Goal: Information Seeking & Learning: Learn about a topic

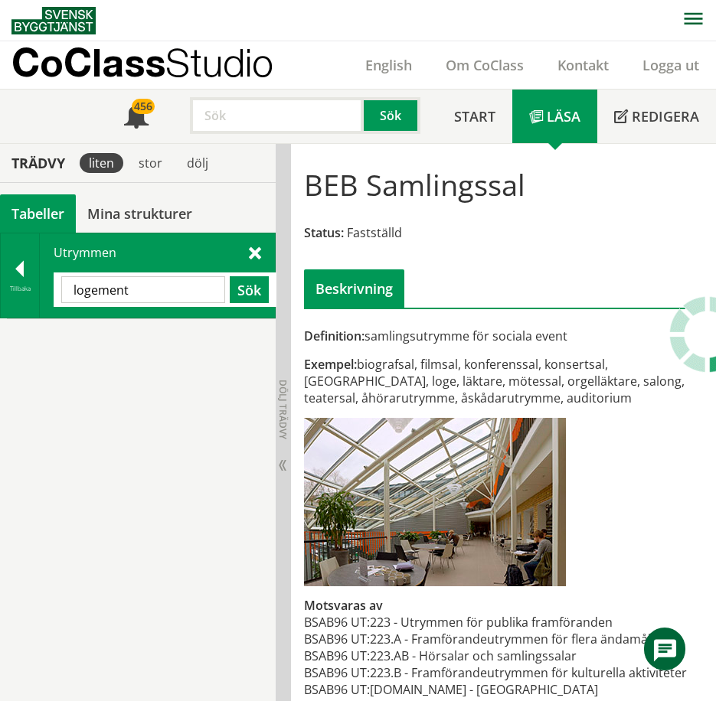
scroll to position [116, 0]
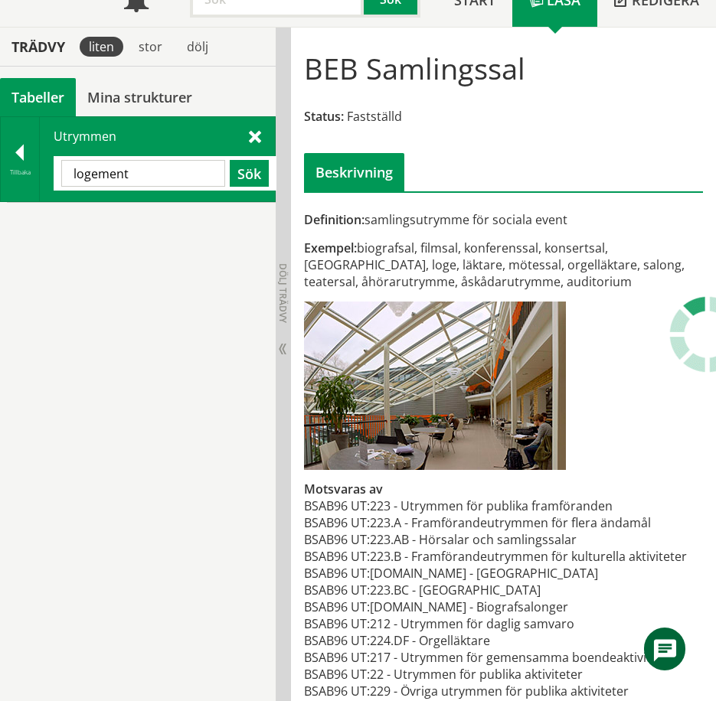
click at [122, 179] on input "logement" at bounding box center [143, 173] width 164 height 27
click at [28, 152] on div at bounding box center [20, 155] width 38 height 21
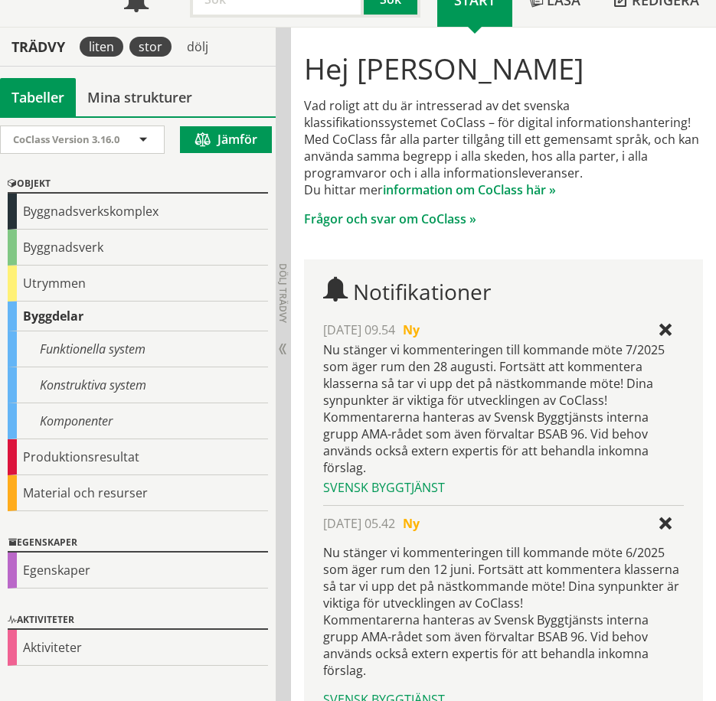
click at [161, 53] on div "stor" at bounding box center [150, 47] width 42 height 20
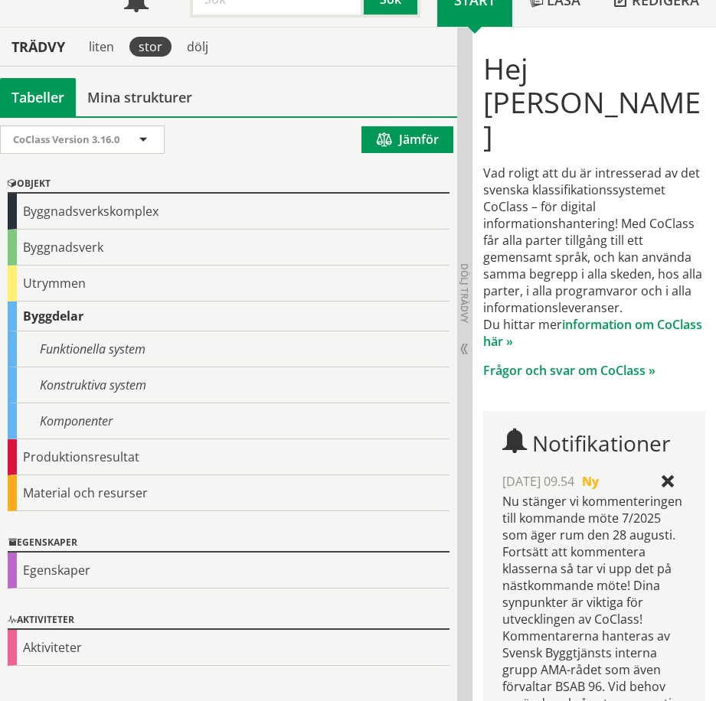
click at [73, 286] on div "Utrymmen" at bounding box center [229, 284] width 442 height 36
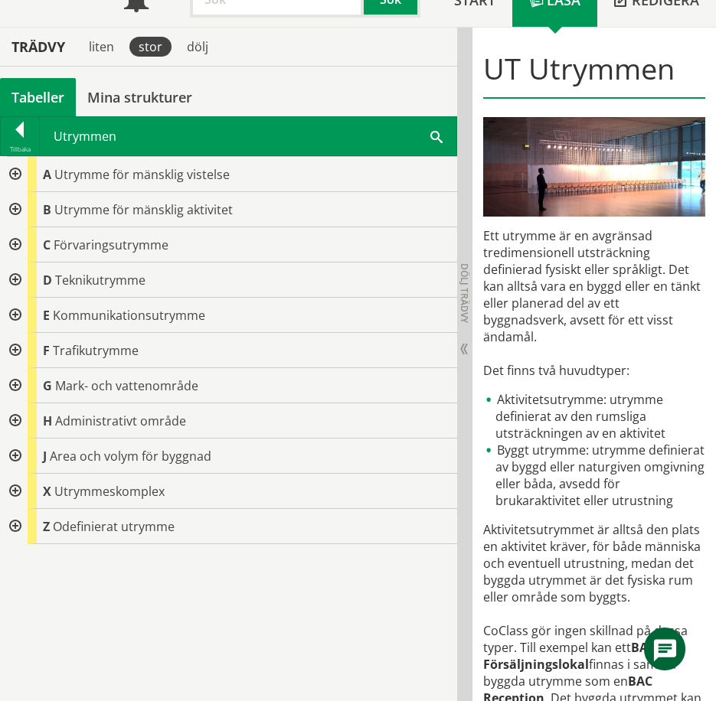
click at [16, 204] on div at bounding box center [14, 209] width 28 height 35
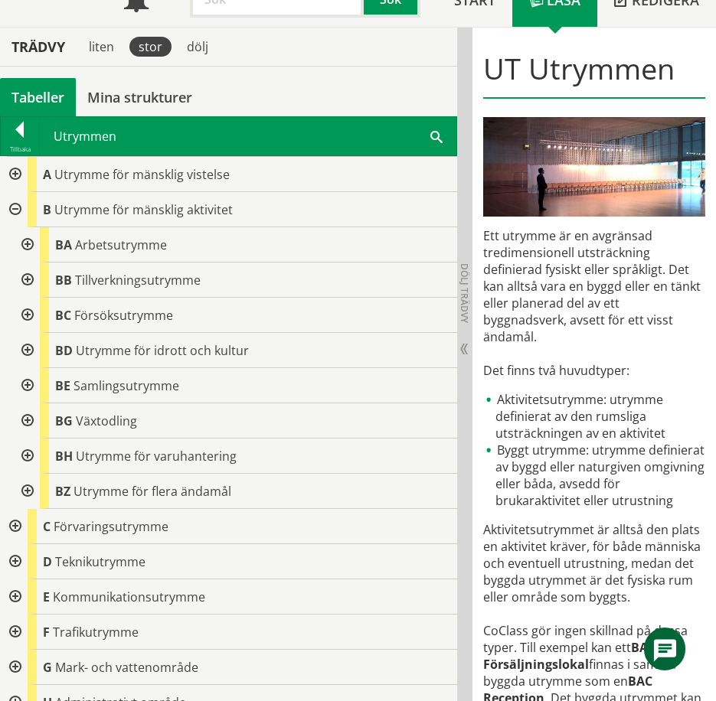
click at [31, 247] on div at bounding box center [26, 244] width 28 height 35
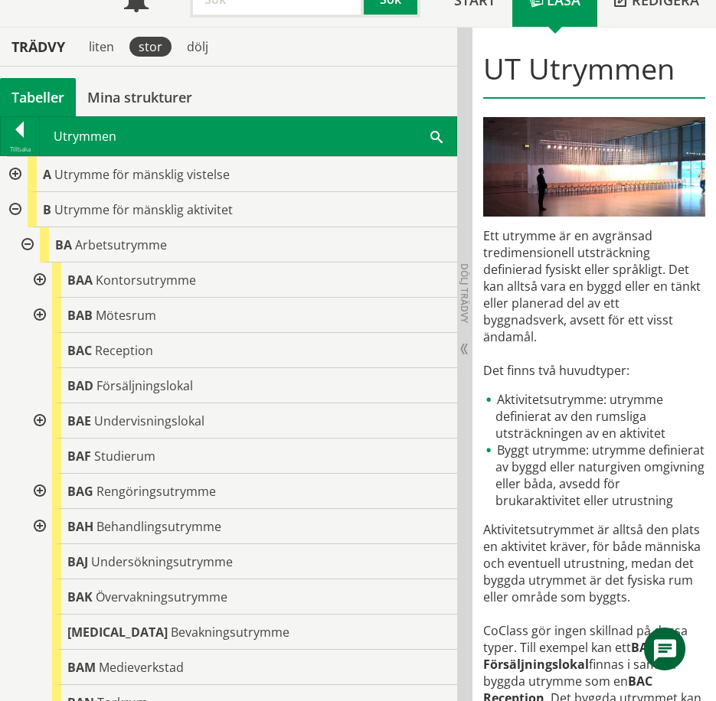
click at [39, 279] on div at bounding box center [38, 280] width 28 height 35
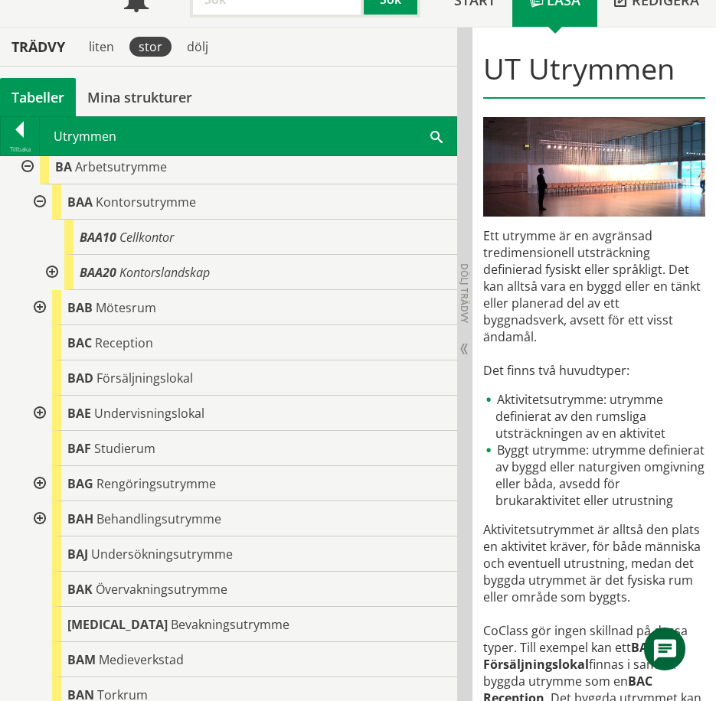
scroll to position [77, 0]
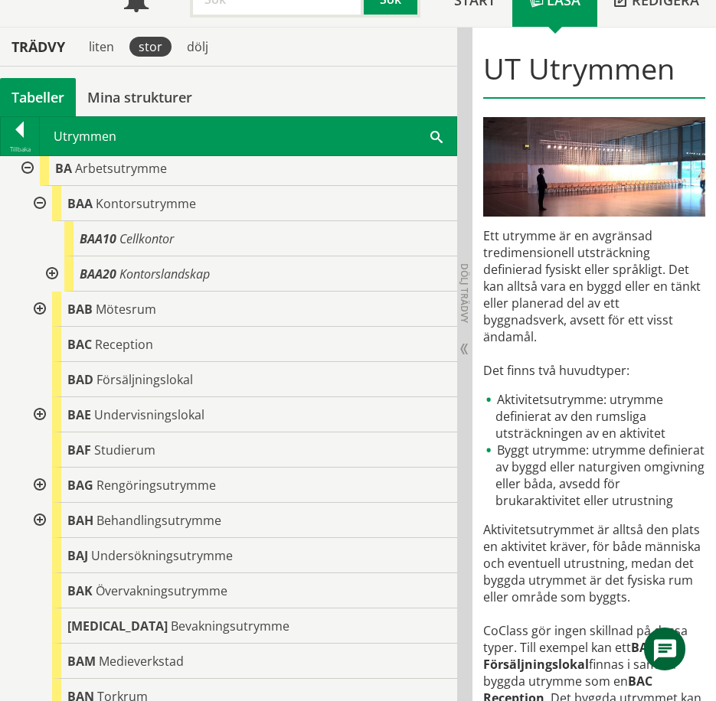
click at [38, 407] on div at bounding box center [38, 414] width 28 height 35
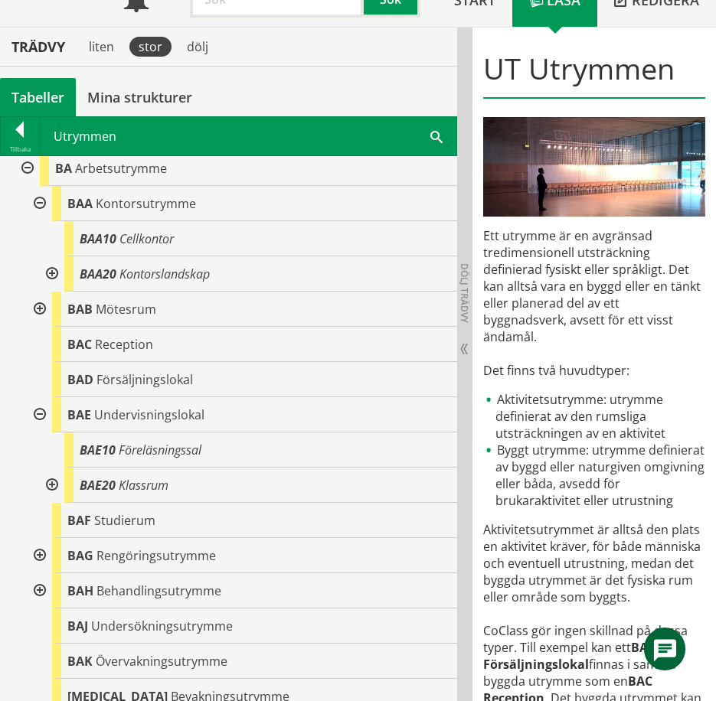
click at [52, 482] on div at bounding box center [51, 485] width 28 height 35
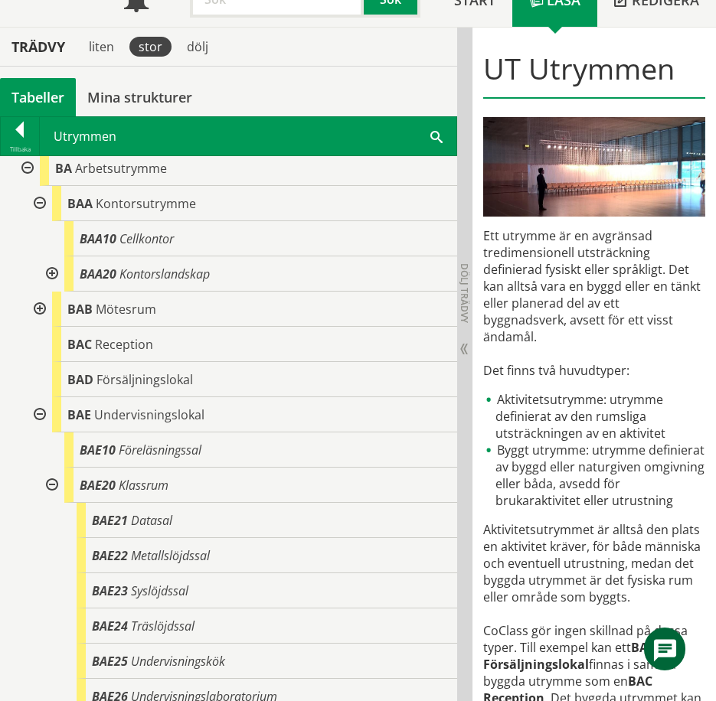
click at [52, 485] on div at bounding box center [51, 485] width 28 height 35
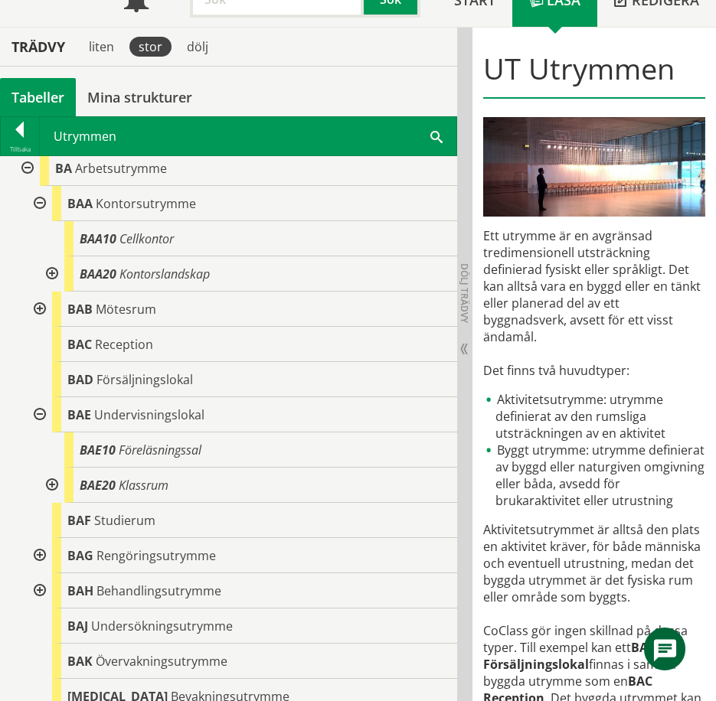
click at [41, 413] on div at bounding box center [38, 414] width 28 height 35
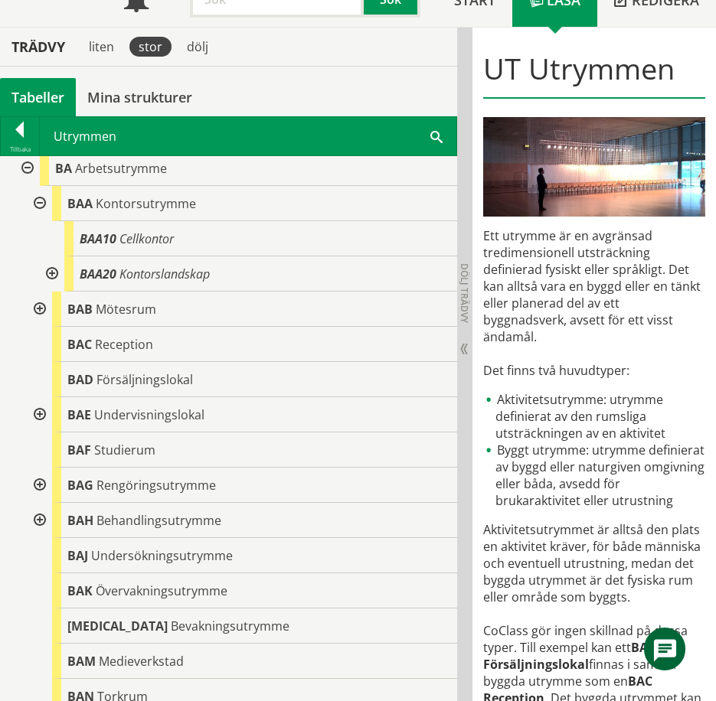
click at [38, 308] on div at bounding box center [38, 309] width 28 height 35
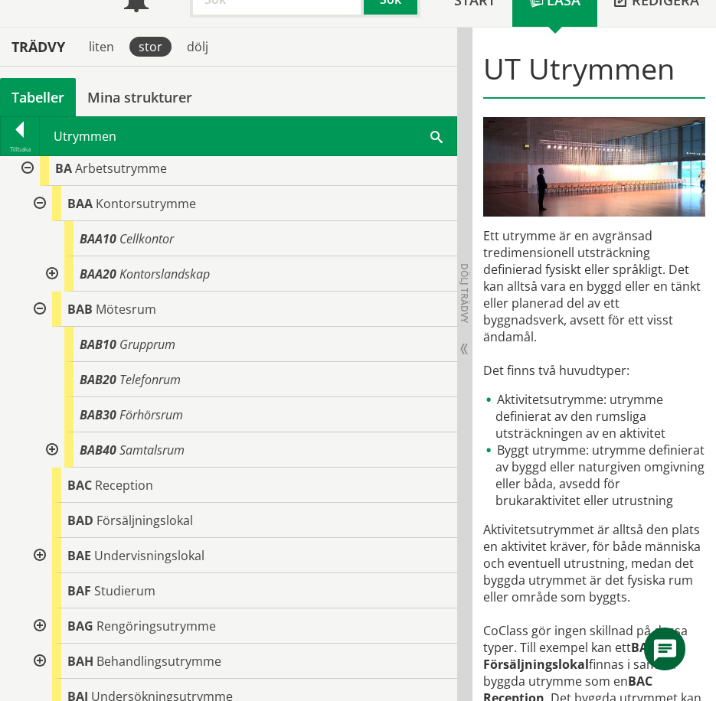
click at [38, 308] on div at bounding box center [38, 309] width 28 height 35
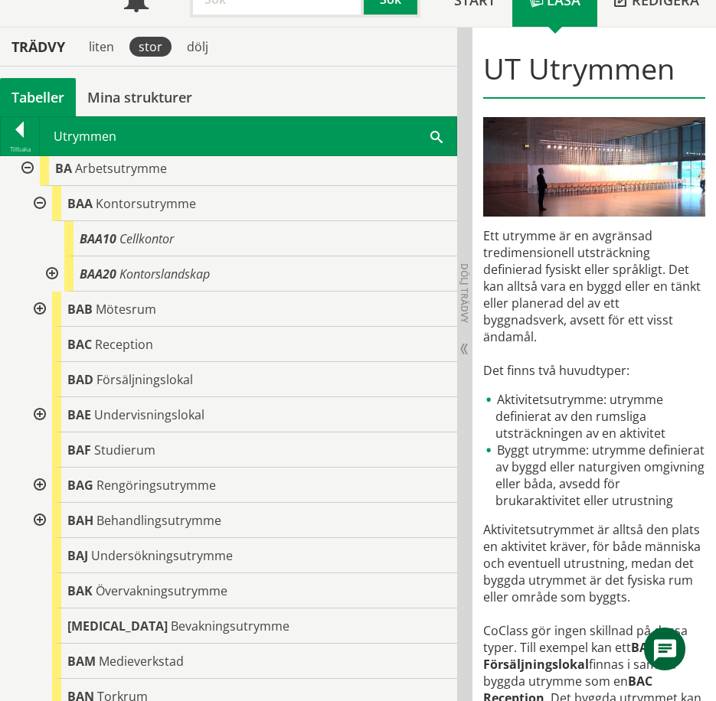
click at [53, 274] on div at bounding box center [51, 273] width 28 height 35
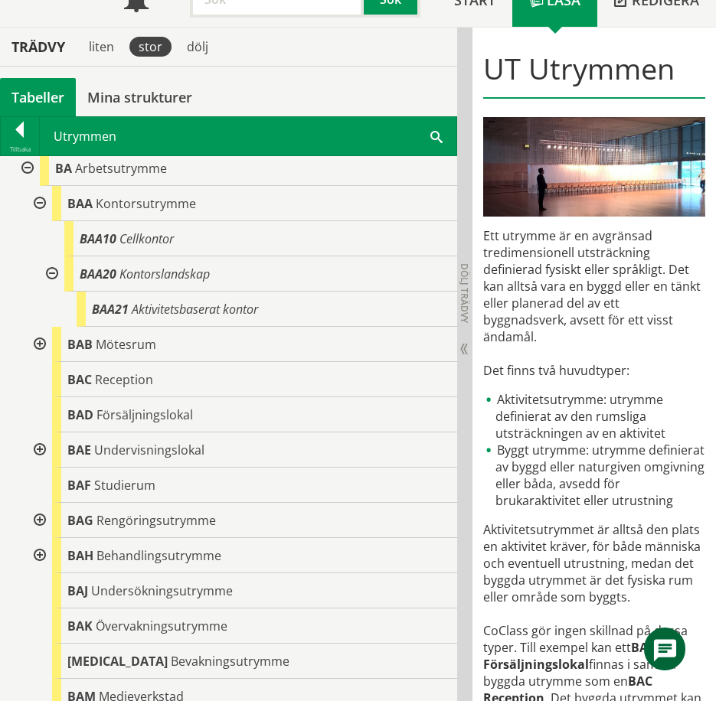
click at [53, 274] on div at bounding box center [51, 273] width 28 height 35
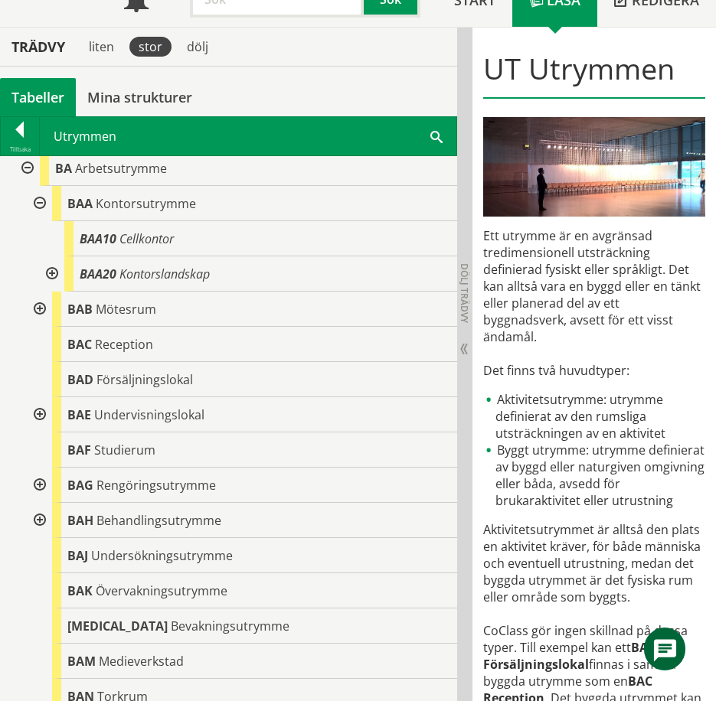
click at [128, 207] on span "Kontorsutrymme" at bounding box center [146, 203] width 100 height 17
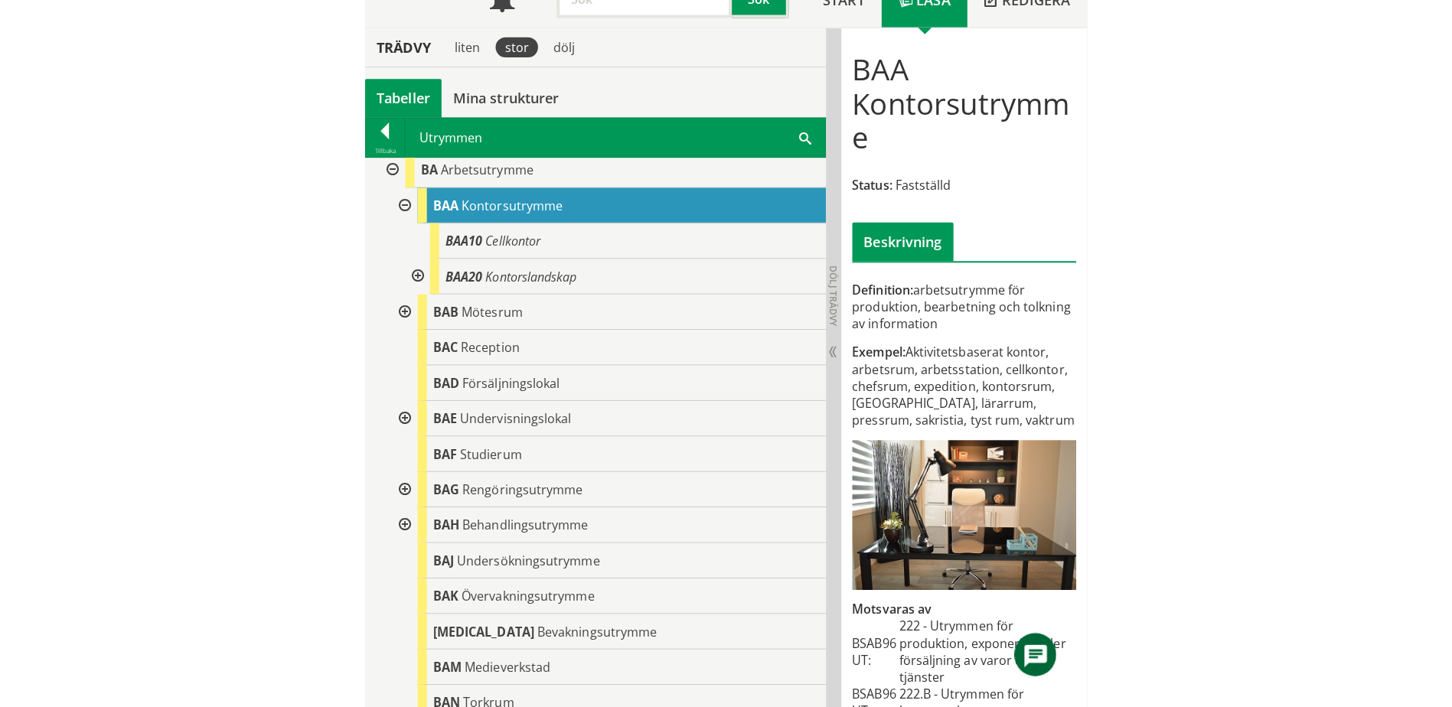
scroll to position [110, 0]
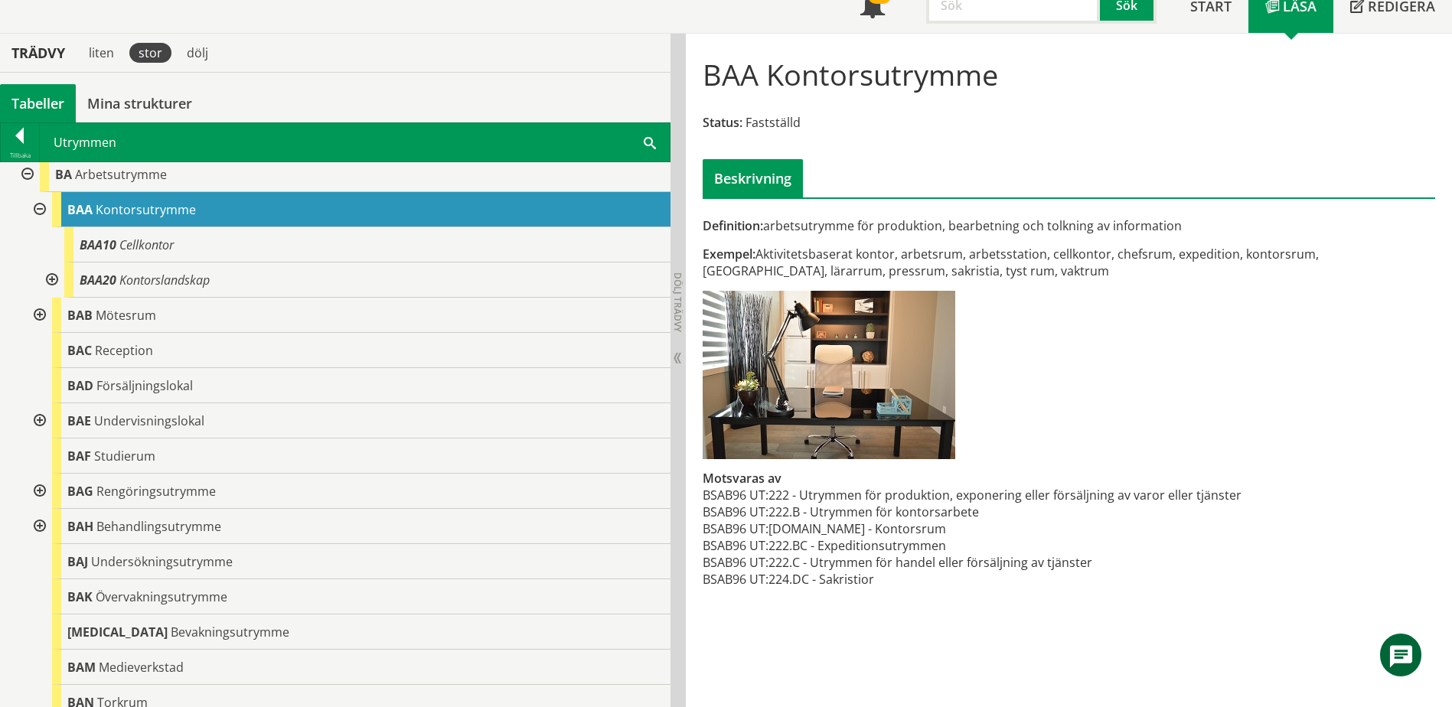
click at [36, 312] on div at bounding box center [38, 315] width 28 height 35
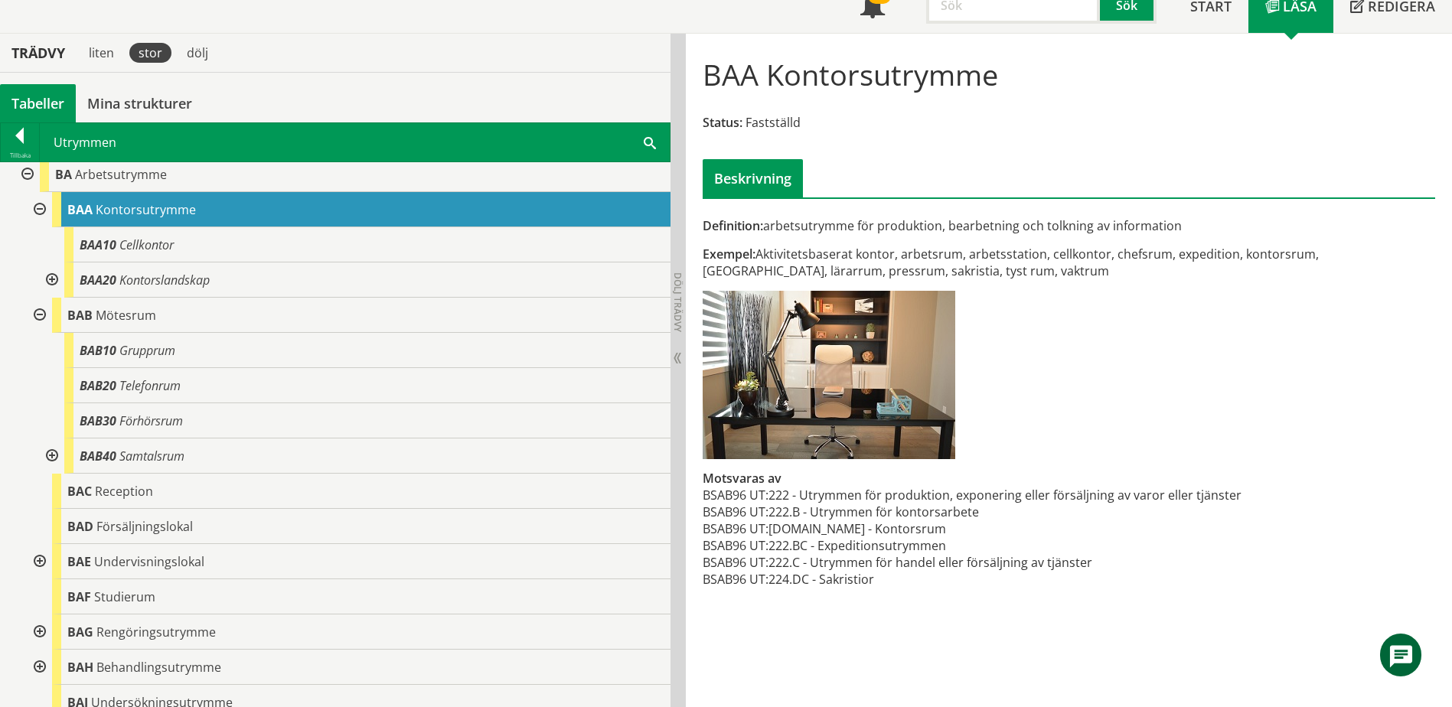
click at [52, 452] on div at bounding box center [51, 456] width 28 height 35
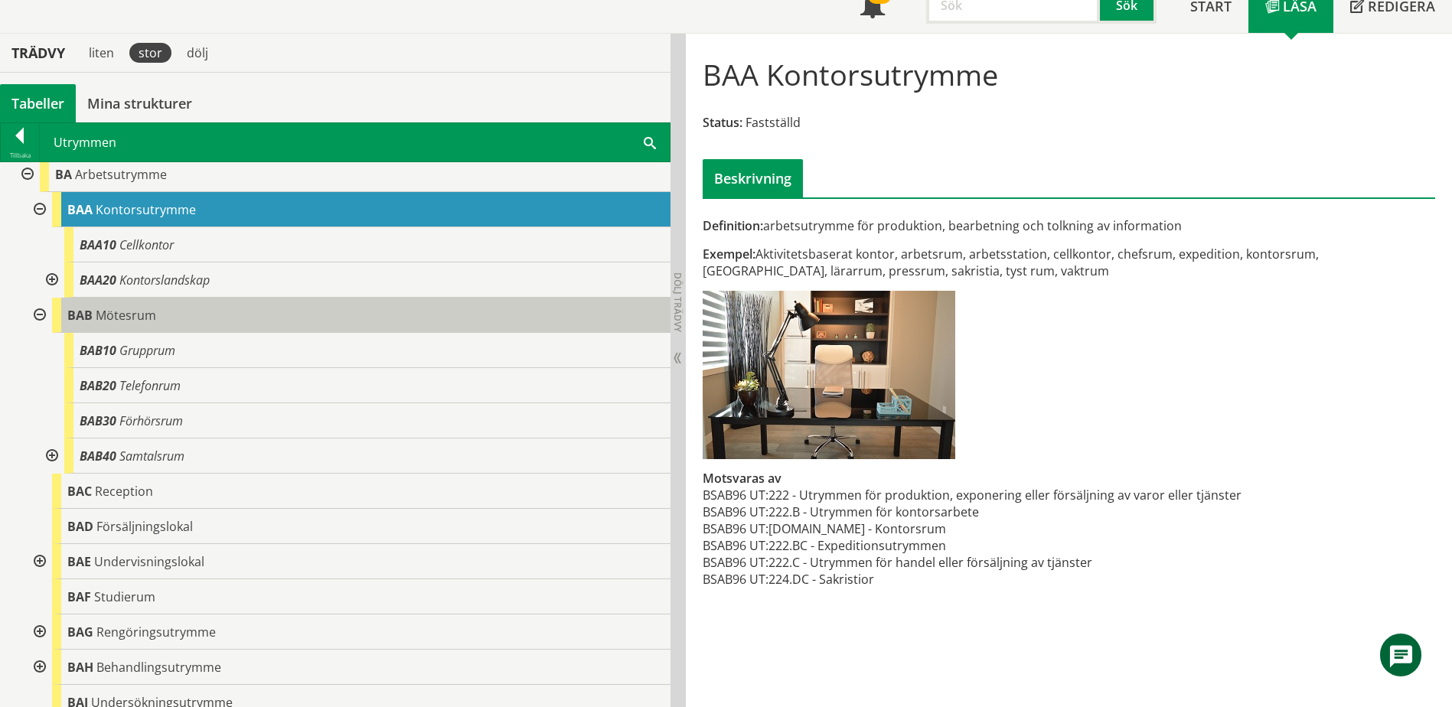
click at [117, 316] on span "Mötesrum" at bounding box center [126, 315] width 60 height 17
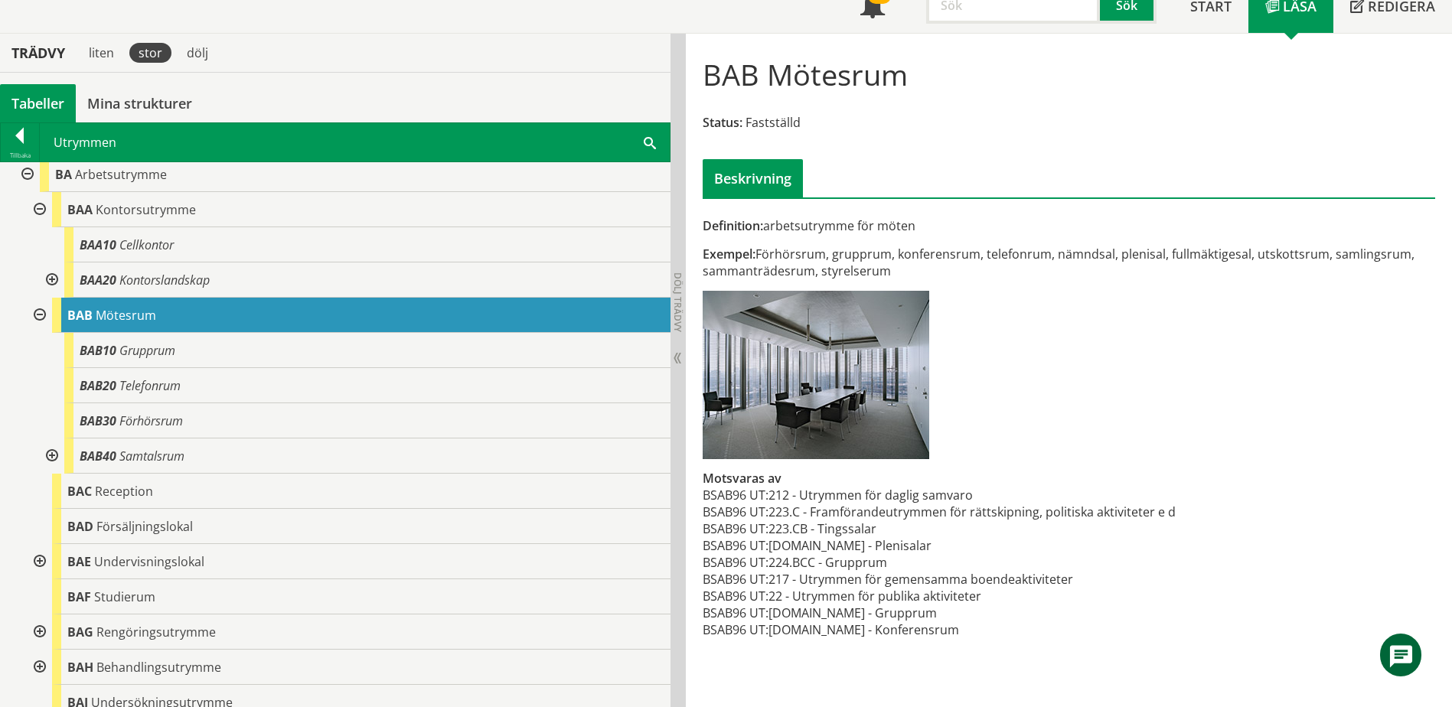
click at [31, 172] on div at bounding box center [26, 174] width 28 height 35
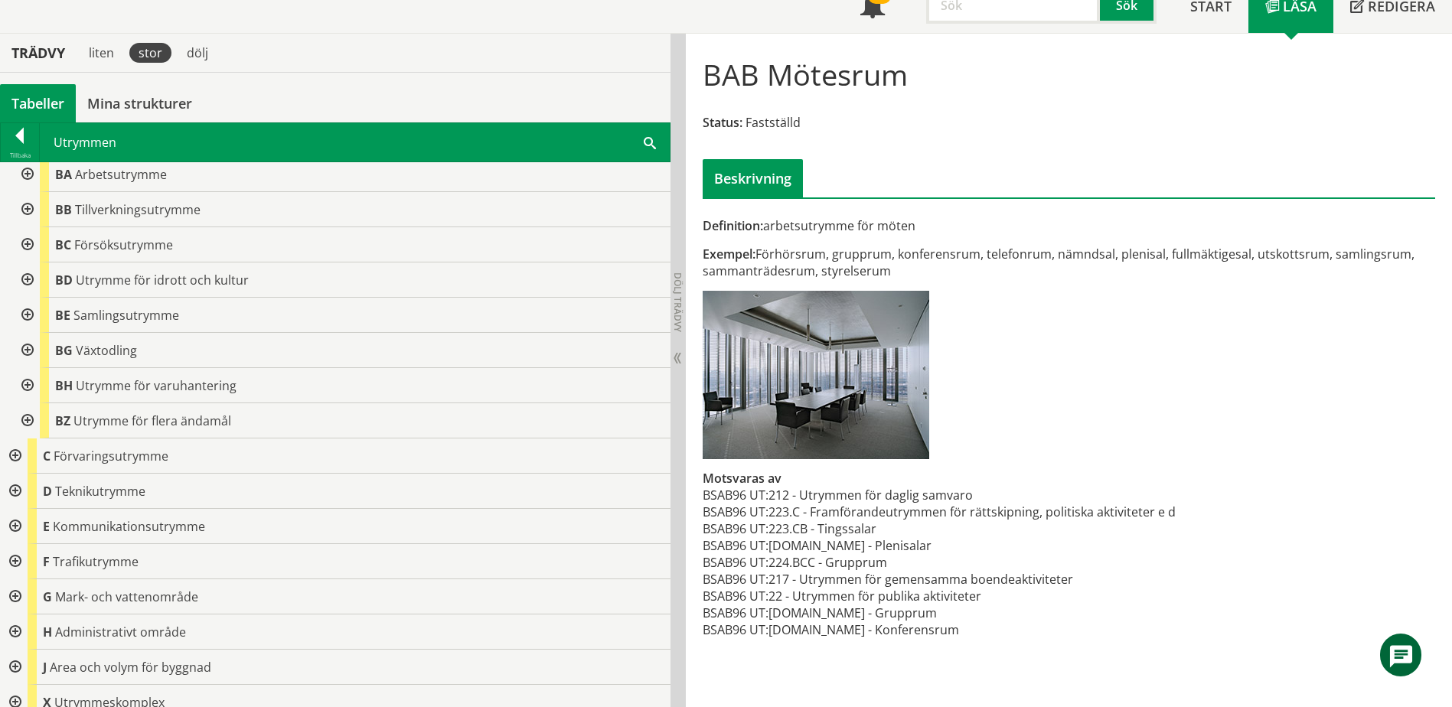
click at [18, 457] on div at bounding box center [14, 456] width 28 height 35
click at [24, 493] on div at bounding box center [26, 491] width 28 height 35
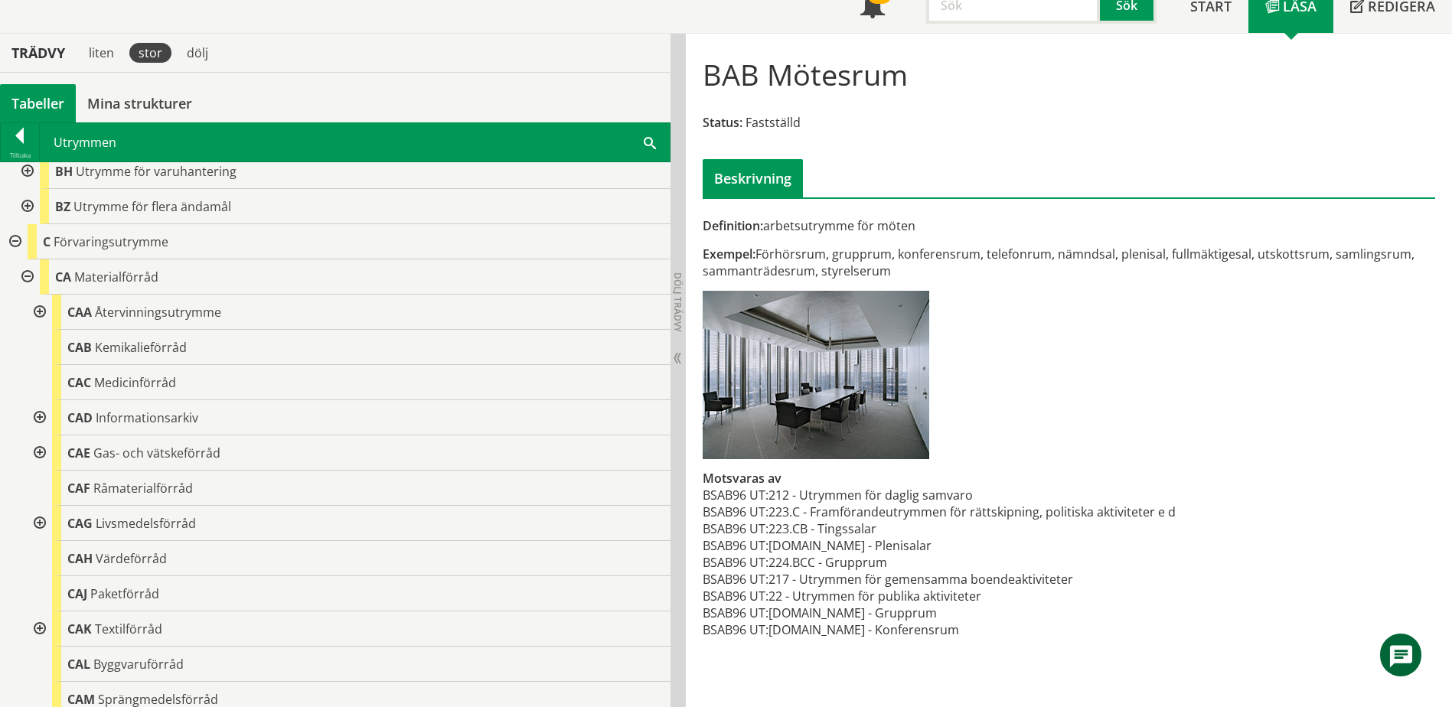
scroll to position [306, 0]
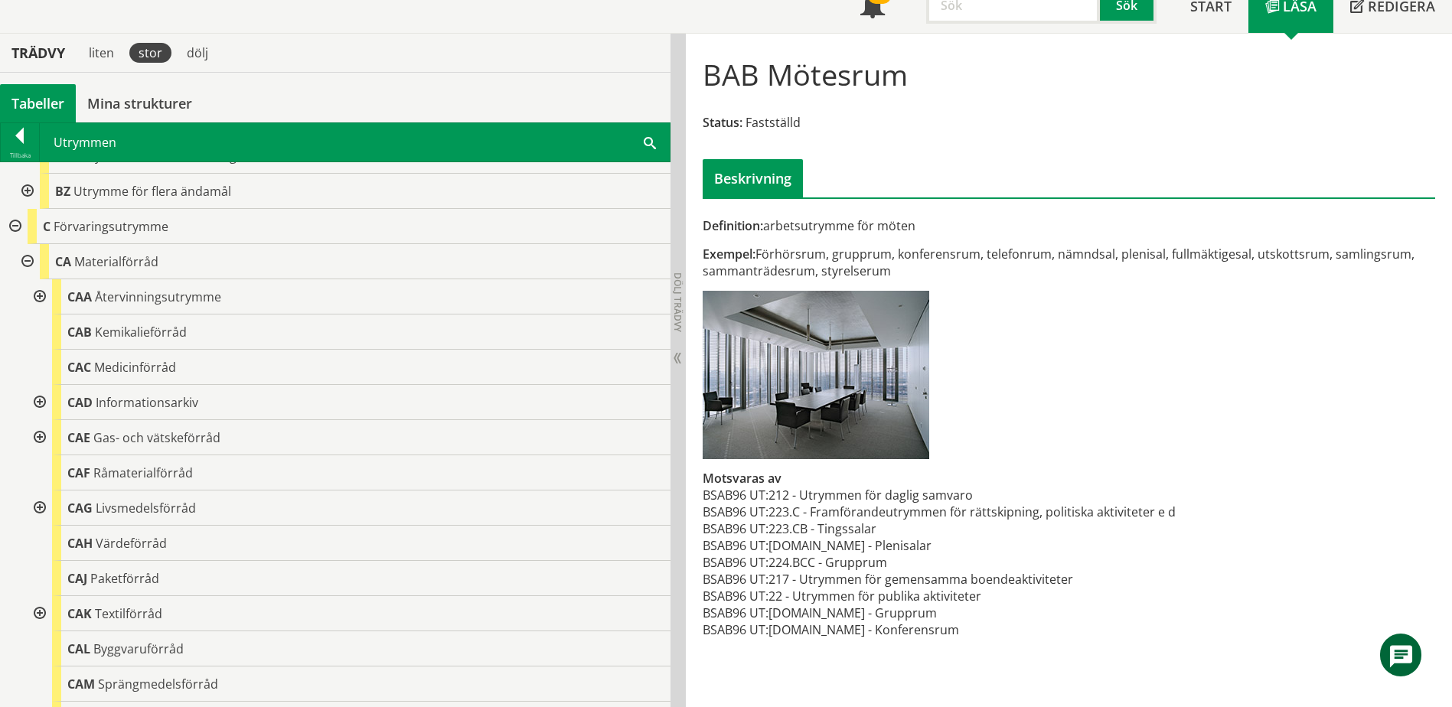
click at [42, 613] on div at bounding box center [38, 613] width 28 height 35
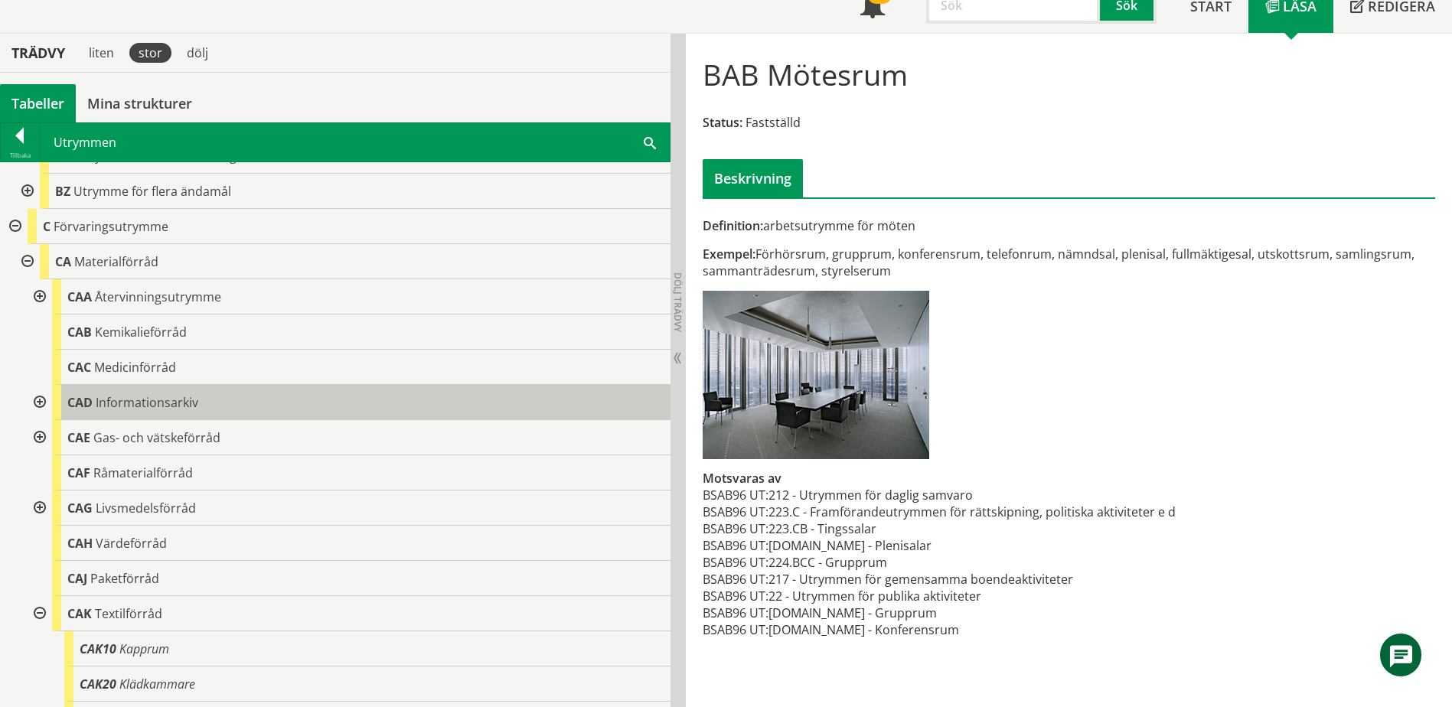
scroll to position [383, 0]
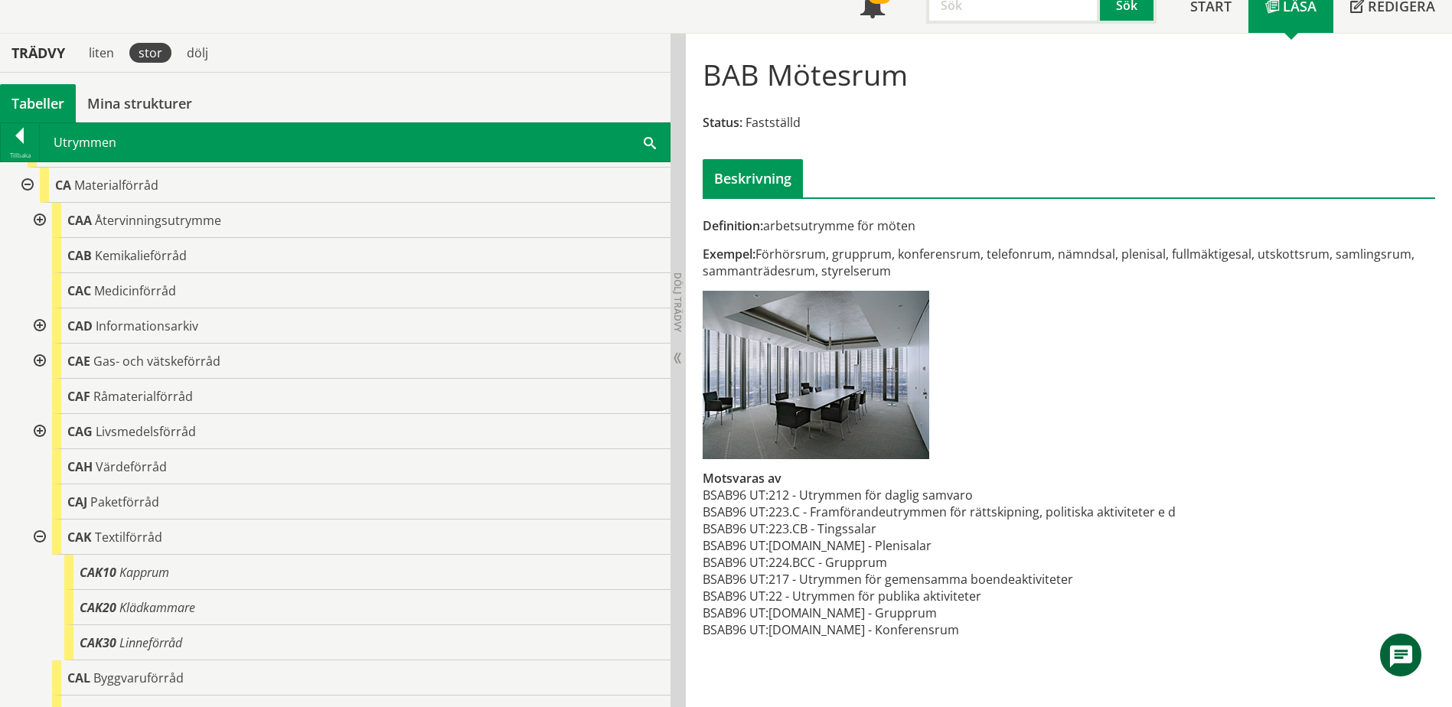
click at [28, 188] on div at bounding box center [26, 185] width 28 height 35
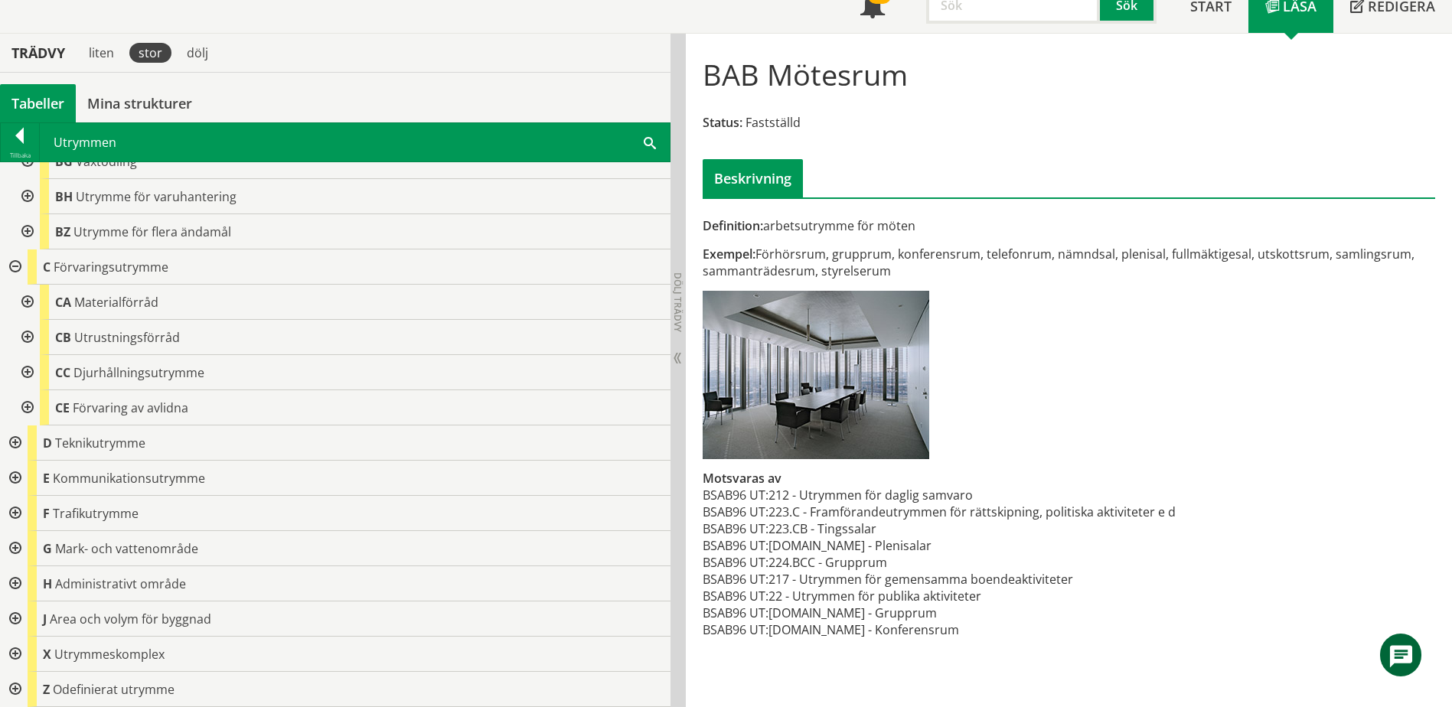
click at [20, 342] on div at bounding box center [26, 337] width 28 height 35
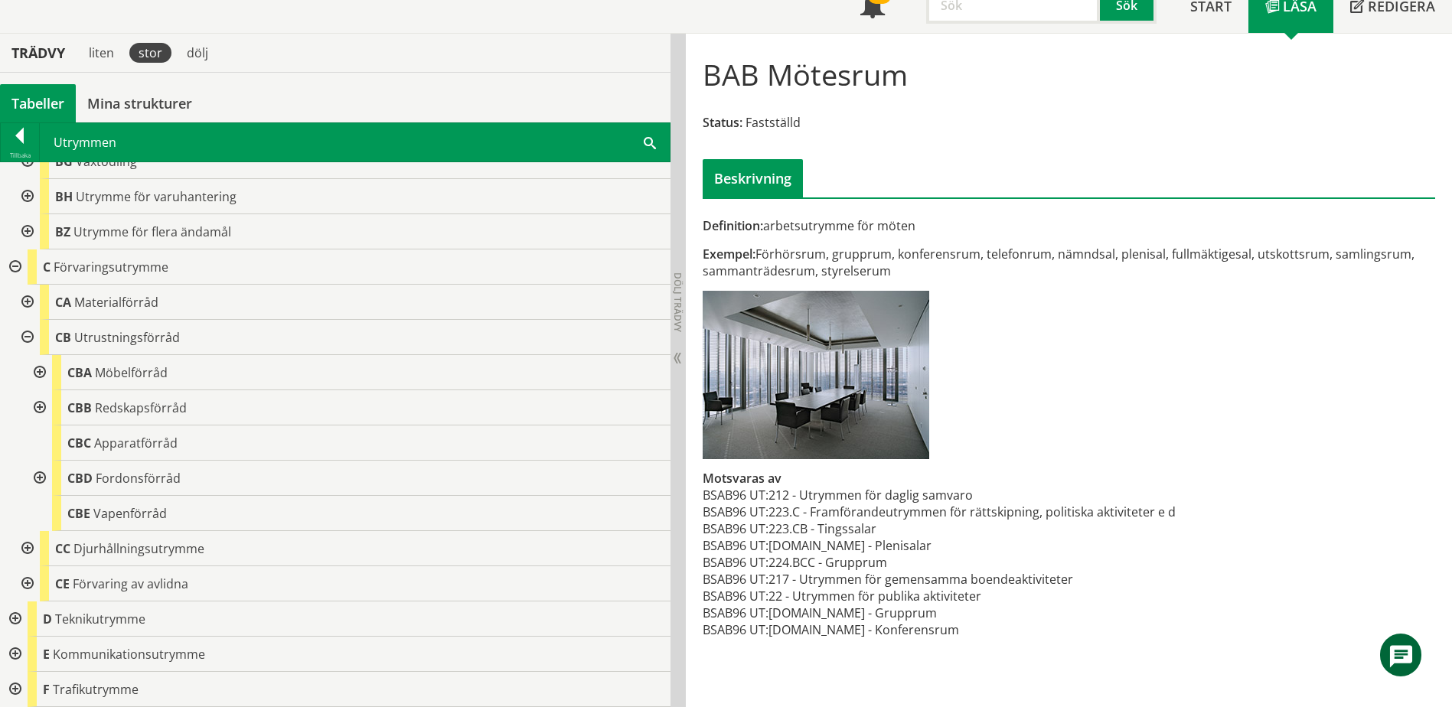
scroll to position [383, 0]
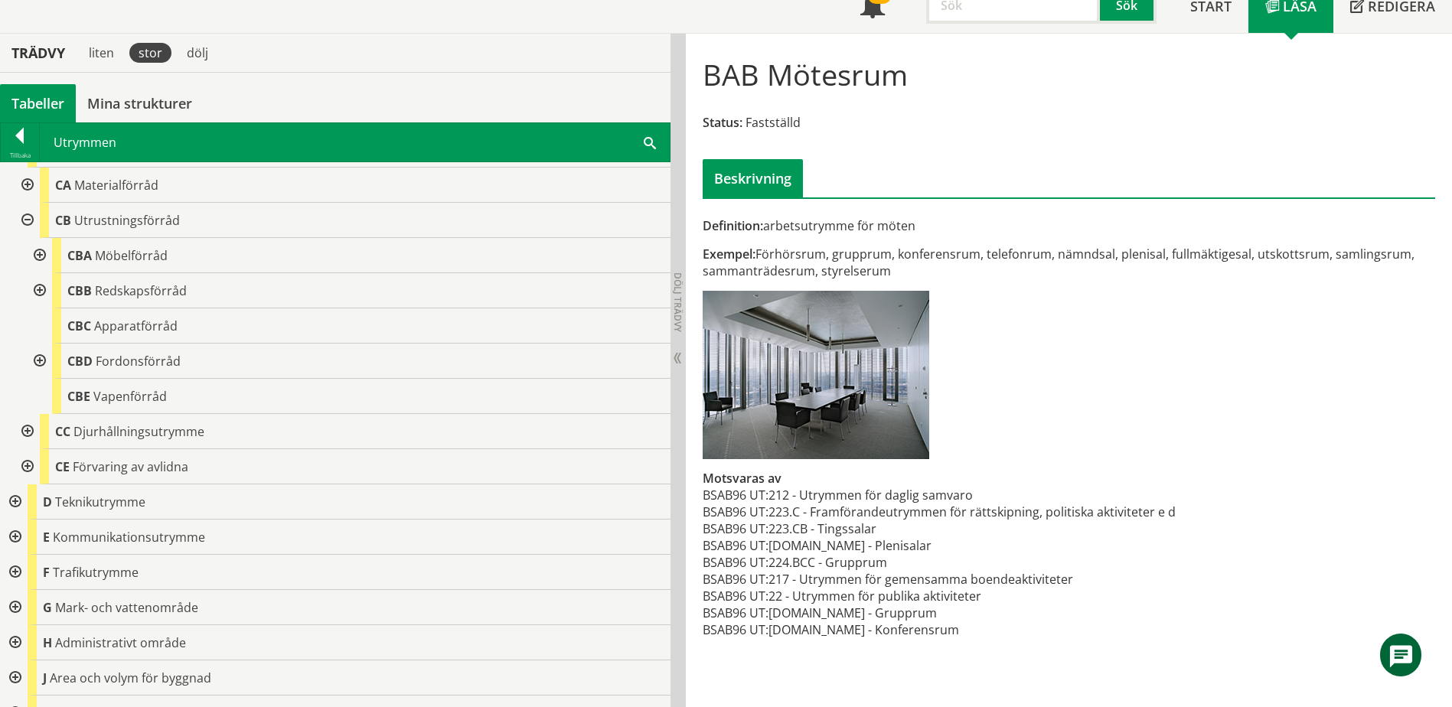
click at [43, 357] on div at bounding box center [38, 361] width 28 height 35
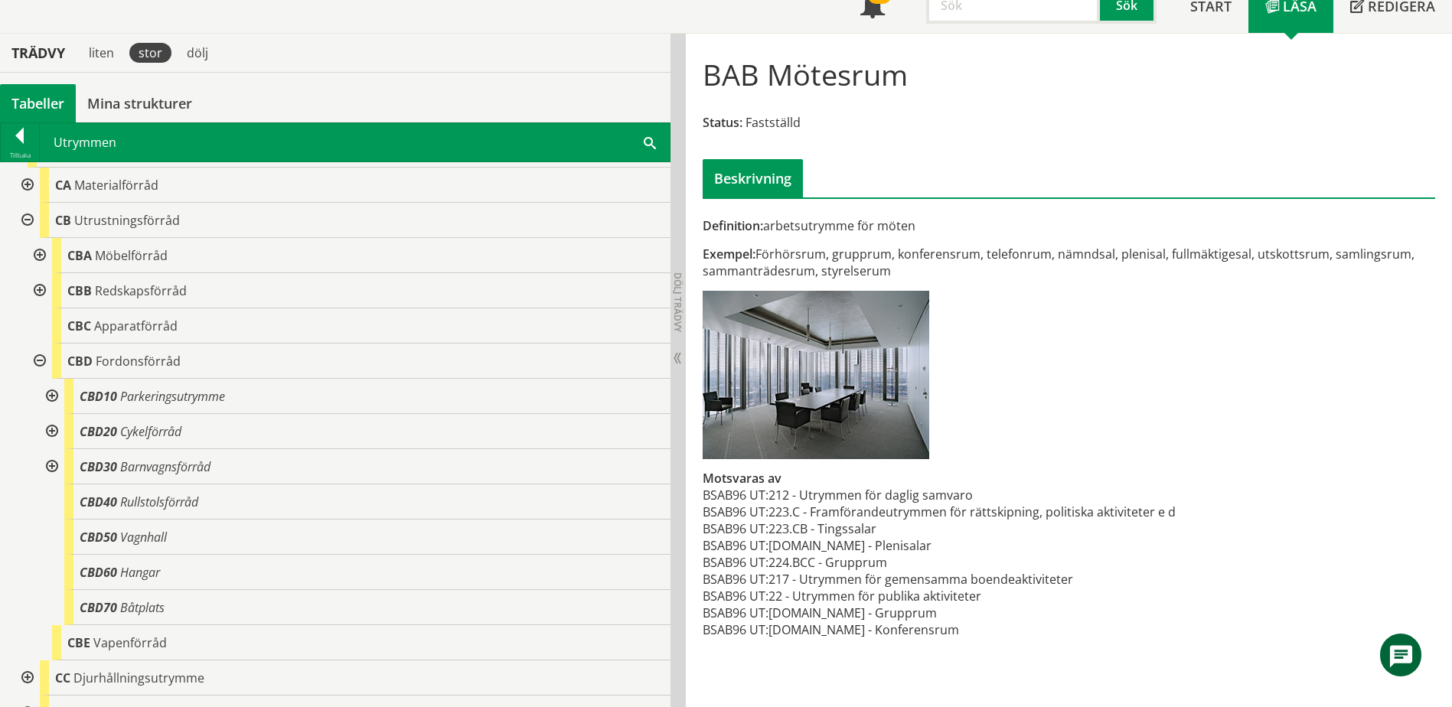
click at [49, 468] on div at bounding box center [51, 466] width 28 height 35
click at [54, 466] on div at bounding box center [51, 466] width 28 height 35
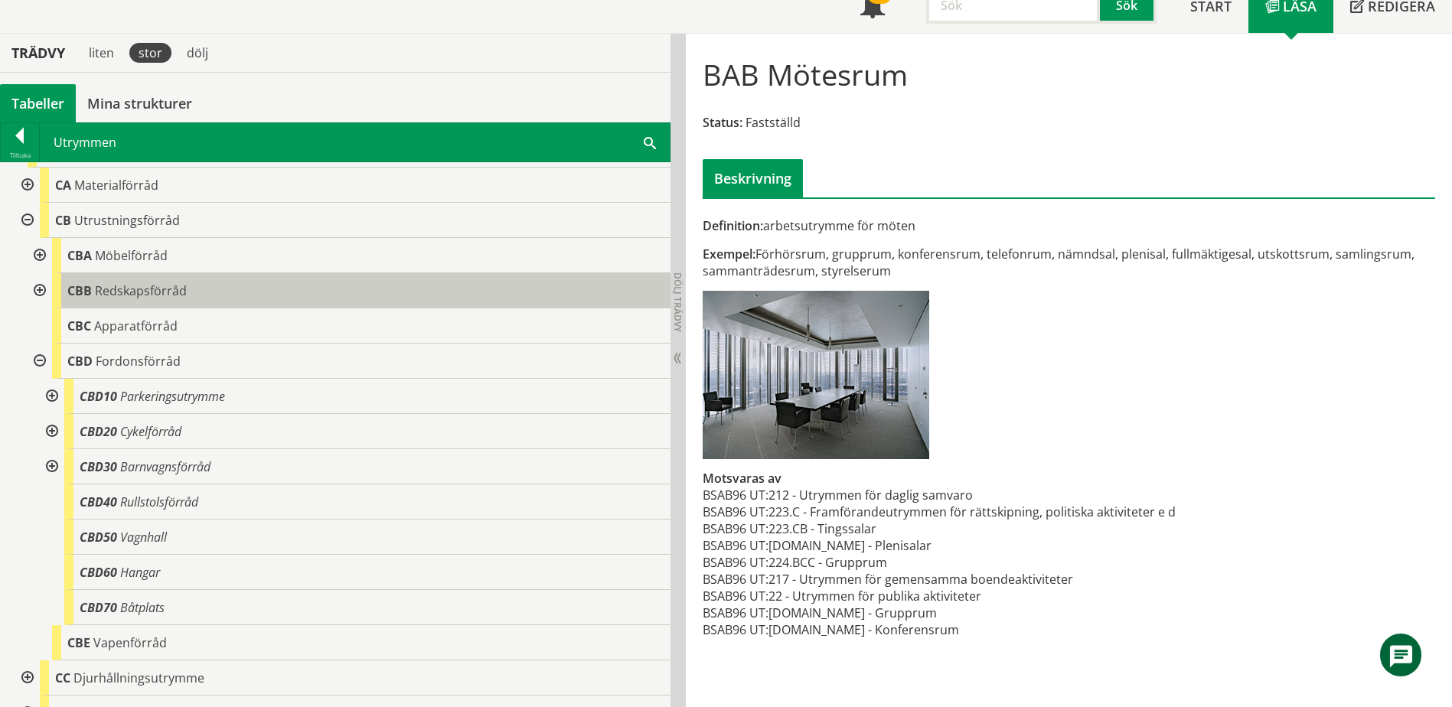
click at [105, 290] on span "Redskapsförråd" at bounding box center [141, 291] width 92 height 17
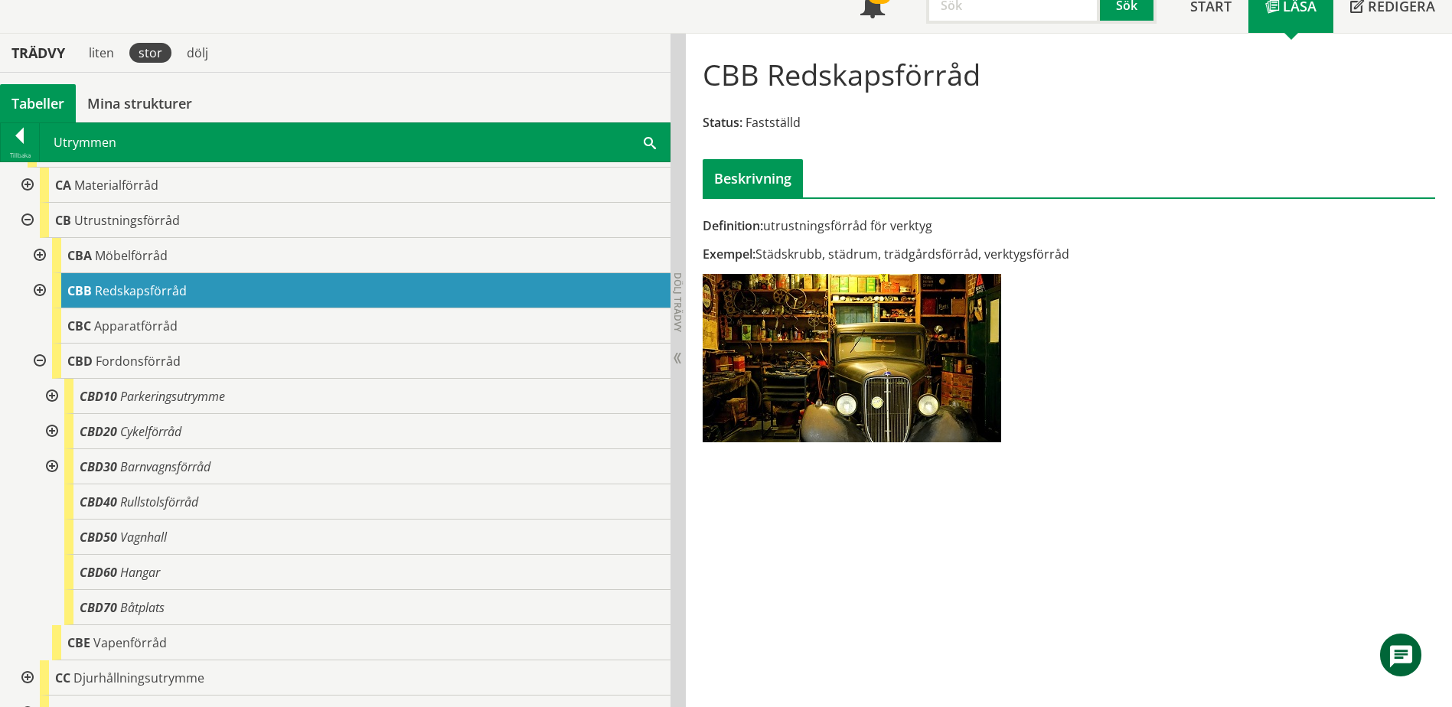
click at [28, 185] on div at bounding box center [26, 185] width 28 height 35
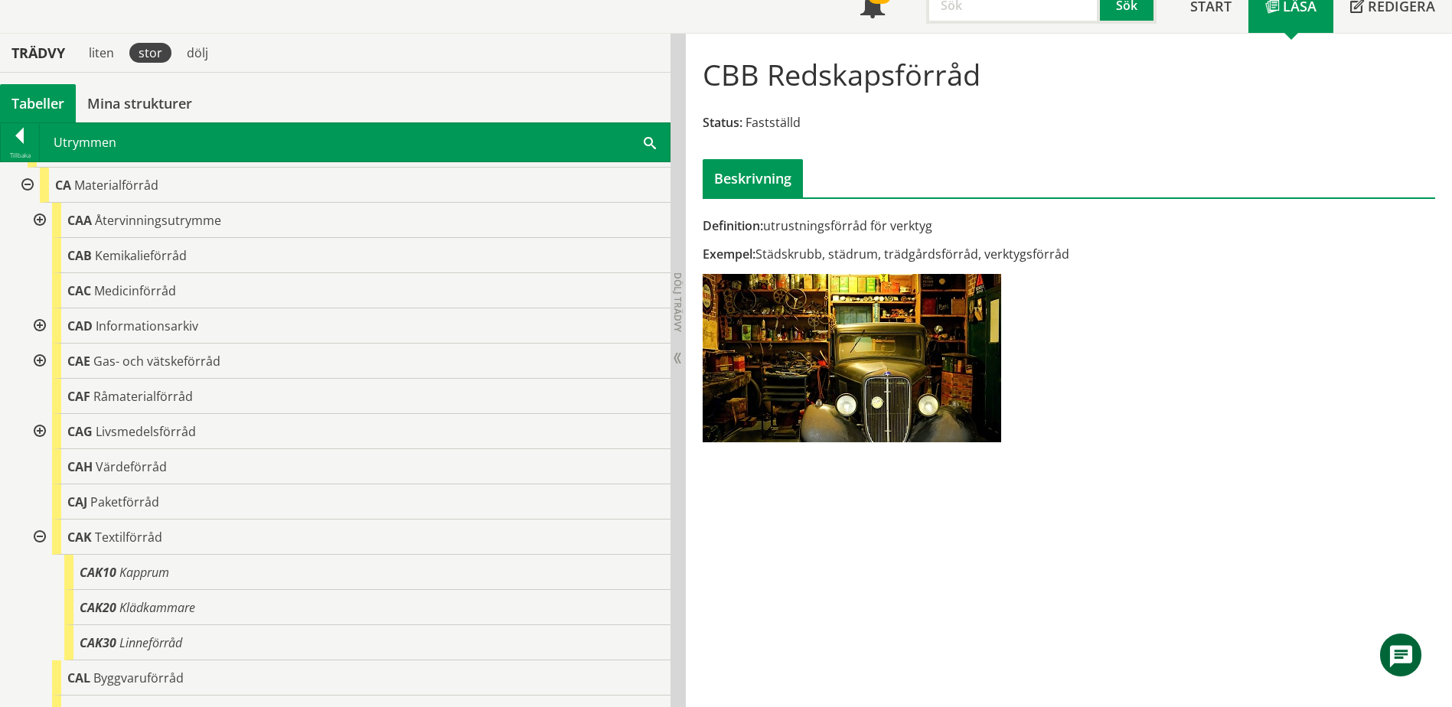
click at [41, 433] on div at bounding box center [38, 431] width 28 height 35
click at [55, 465] on div at bounding box center [51, 466] width 28 height 35
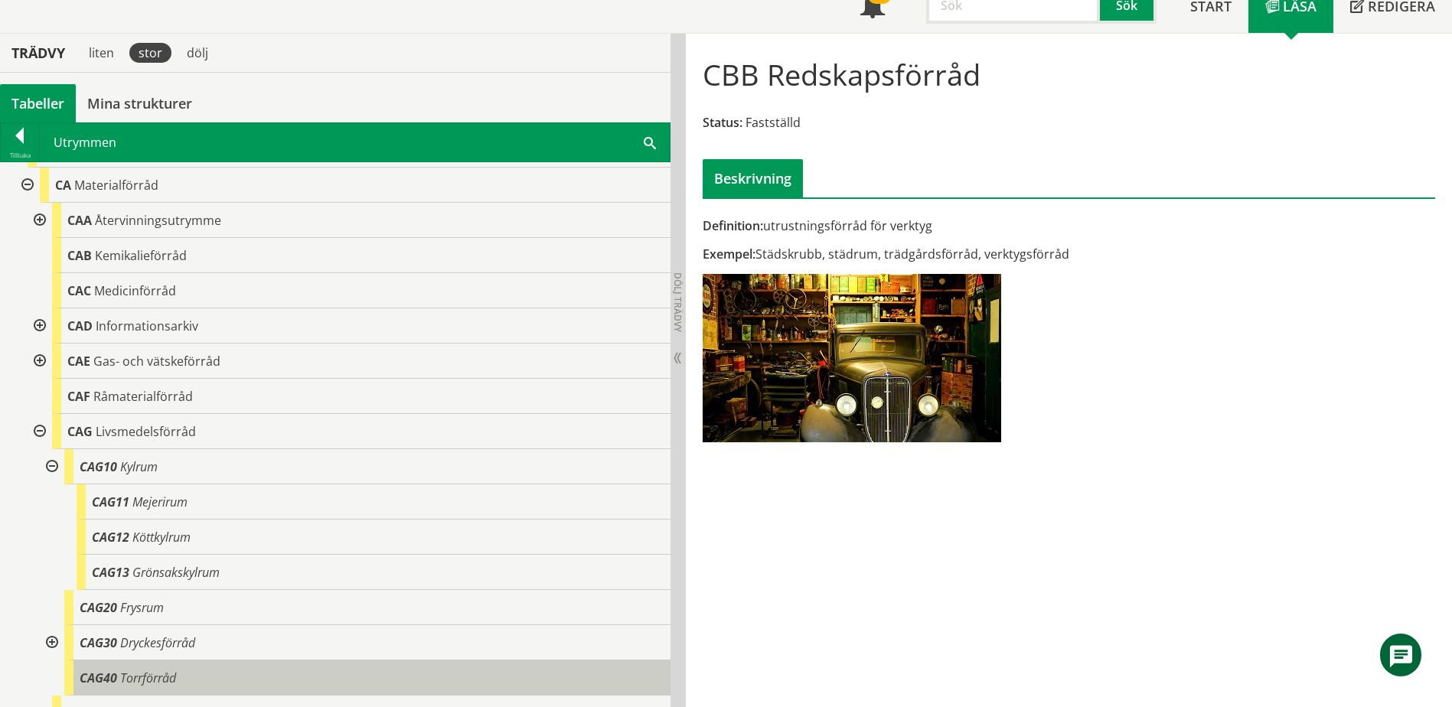
click at [162, 681] on span "Torrförråd" at bounding box center [148, 678] width 56 height 17
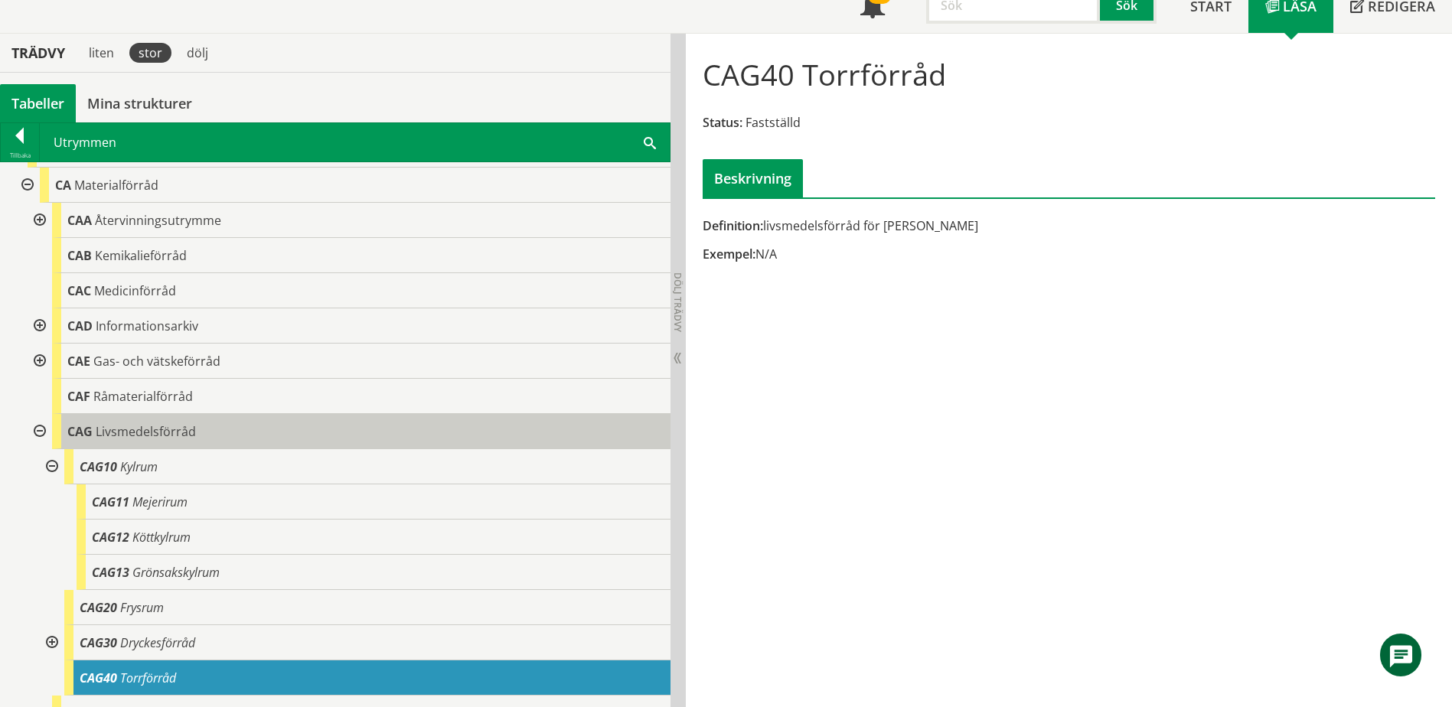
click at [126, 435] on span "Livsmedelsförråd" at bounding box center [146, 431] width 100 height 17
click at [133, 422] on div "CAG Livsmedelsförråd" at bounding box center [361, 431] width 619 height 35
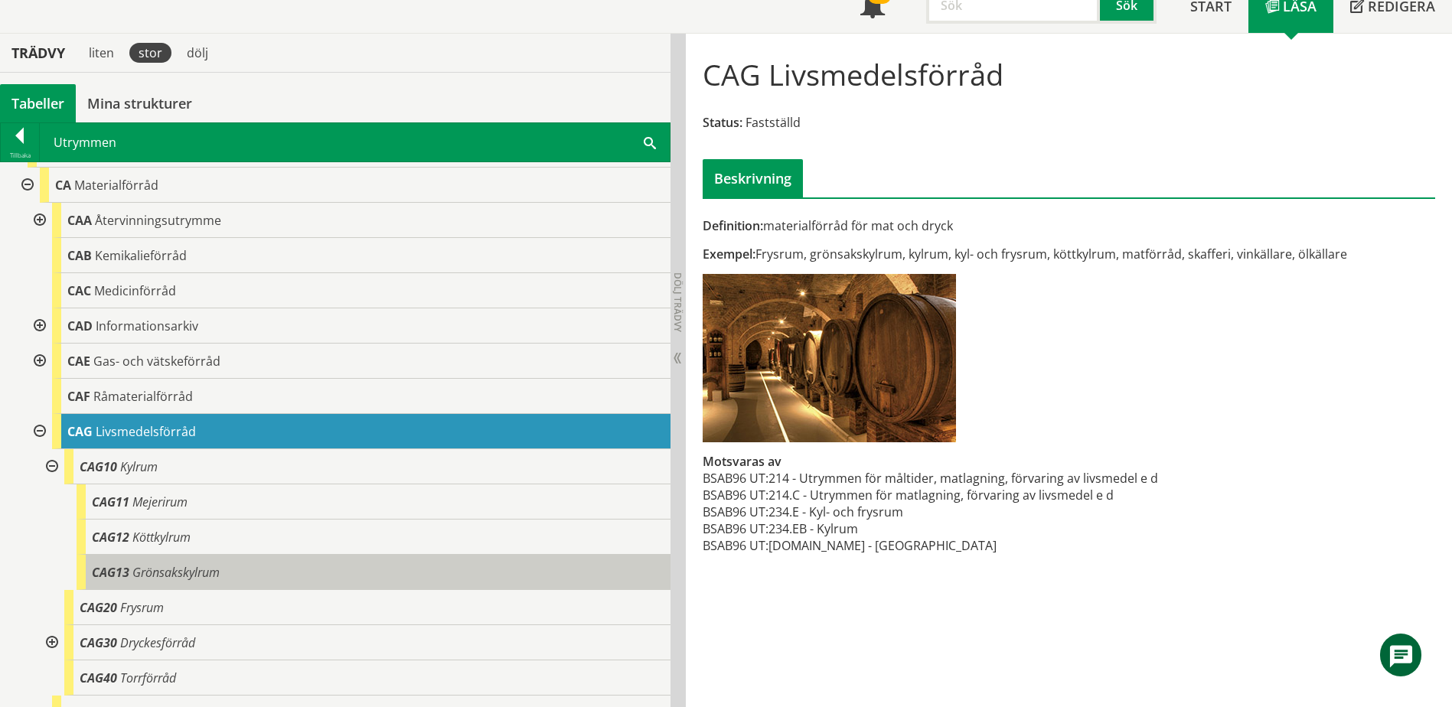
scroll to position [459, 0]
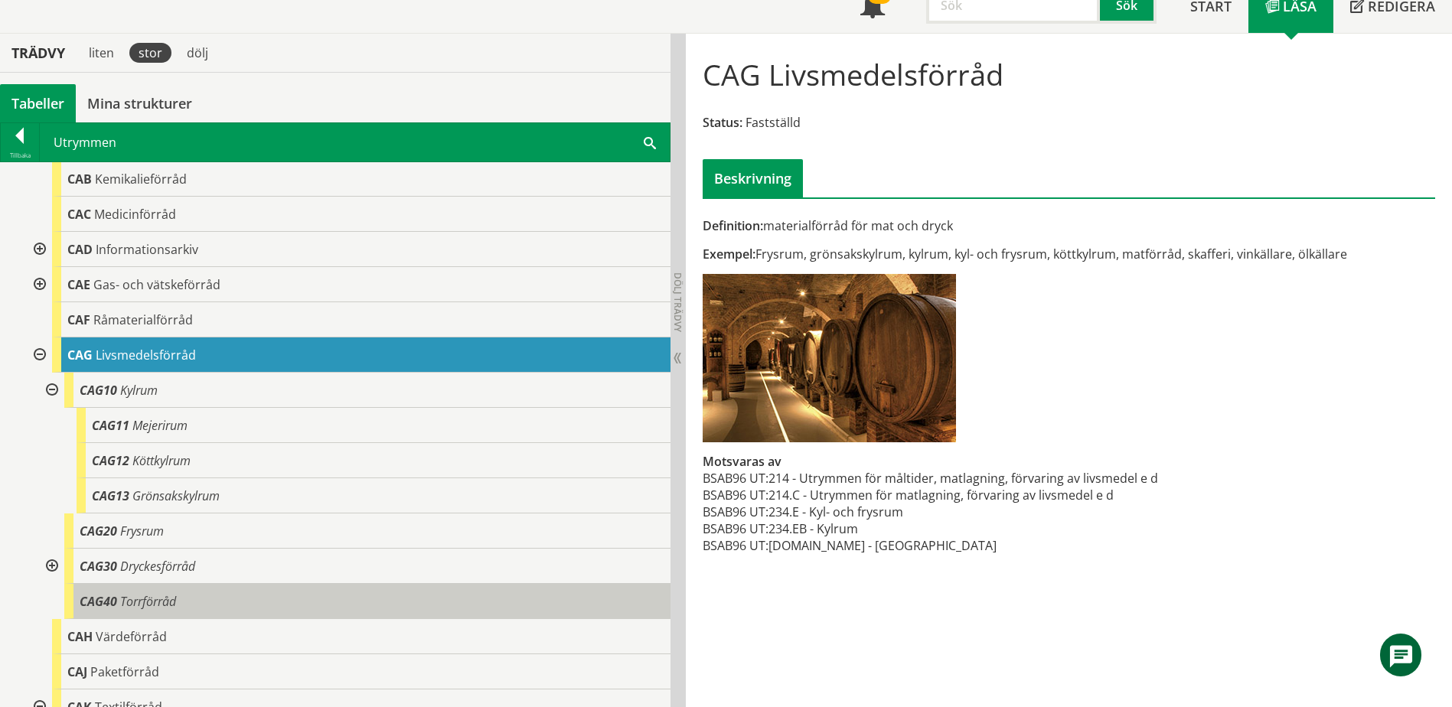
click at [172, 594] on span "Torrförråd" at bounding box center [148, 601] width 56 height 17
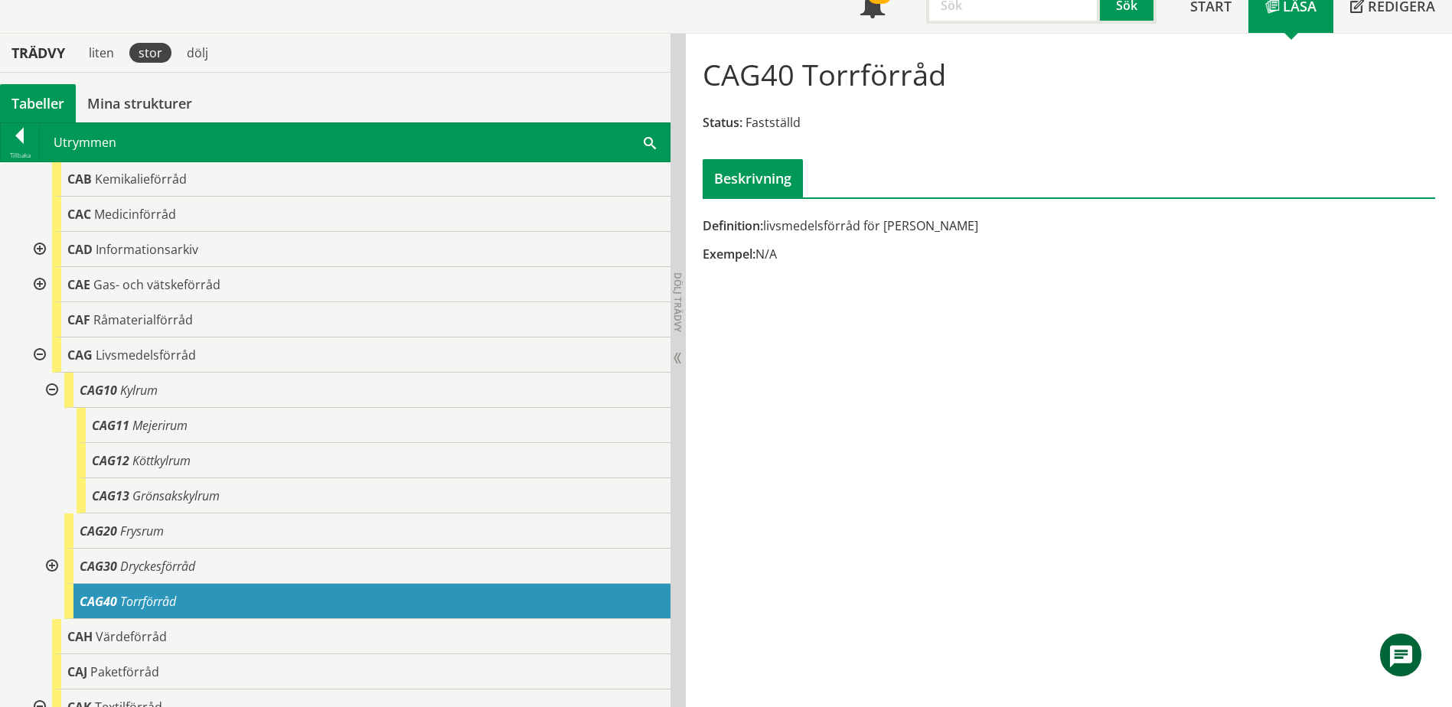
click at [645, 145] on span at bounding box center [650, 142] width 12 height 16
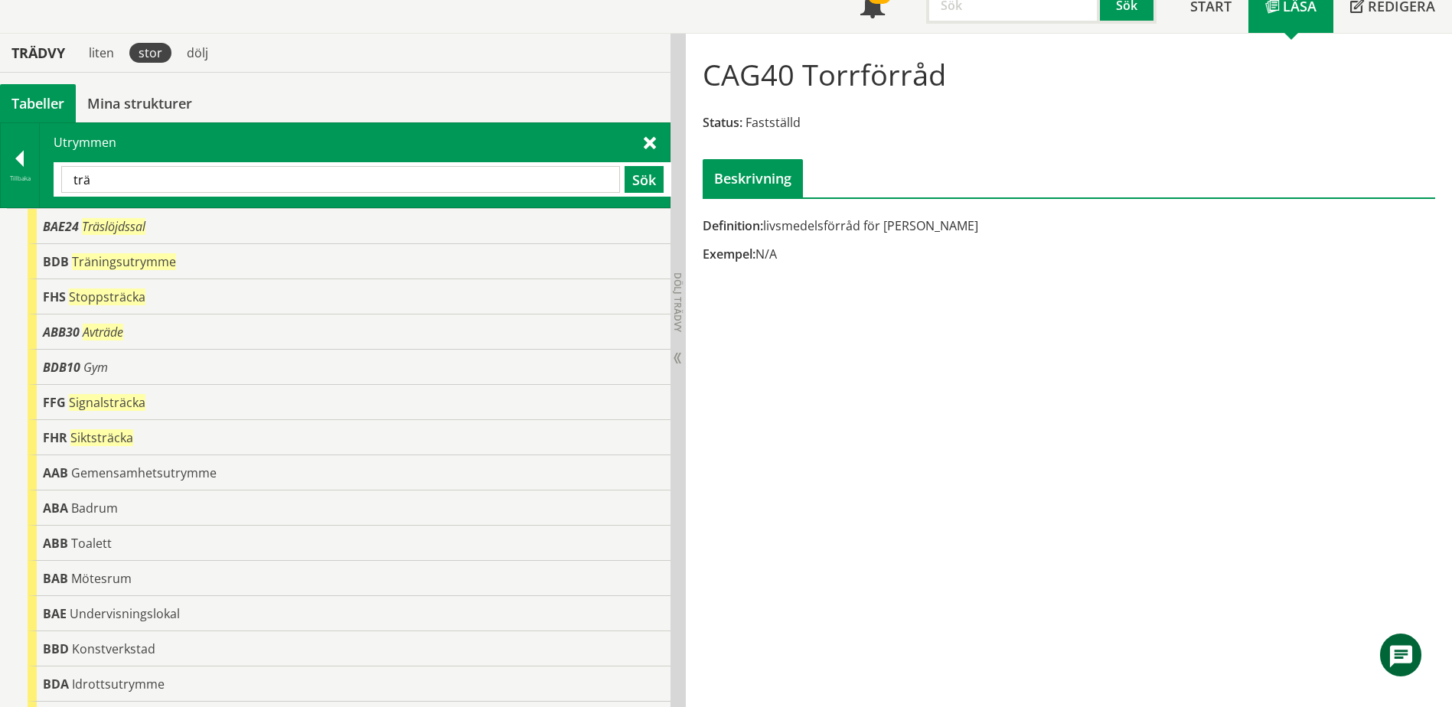
click at [394, 181] on input "trä" at bounding box center [340, 179] width 559 height 27
type input "el"
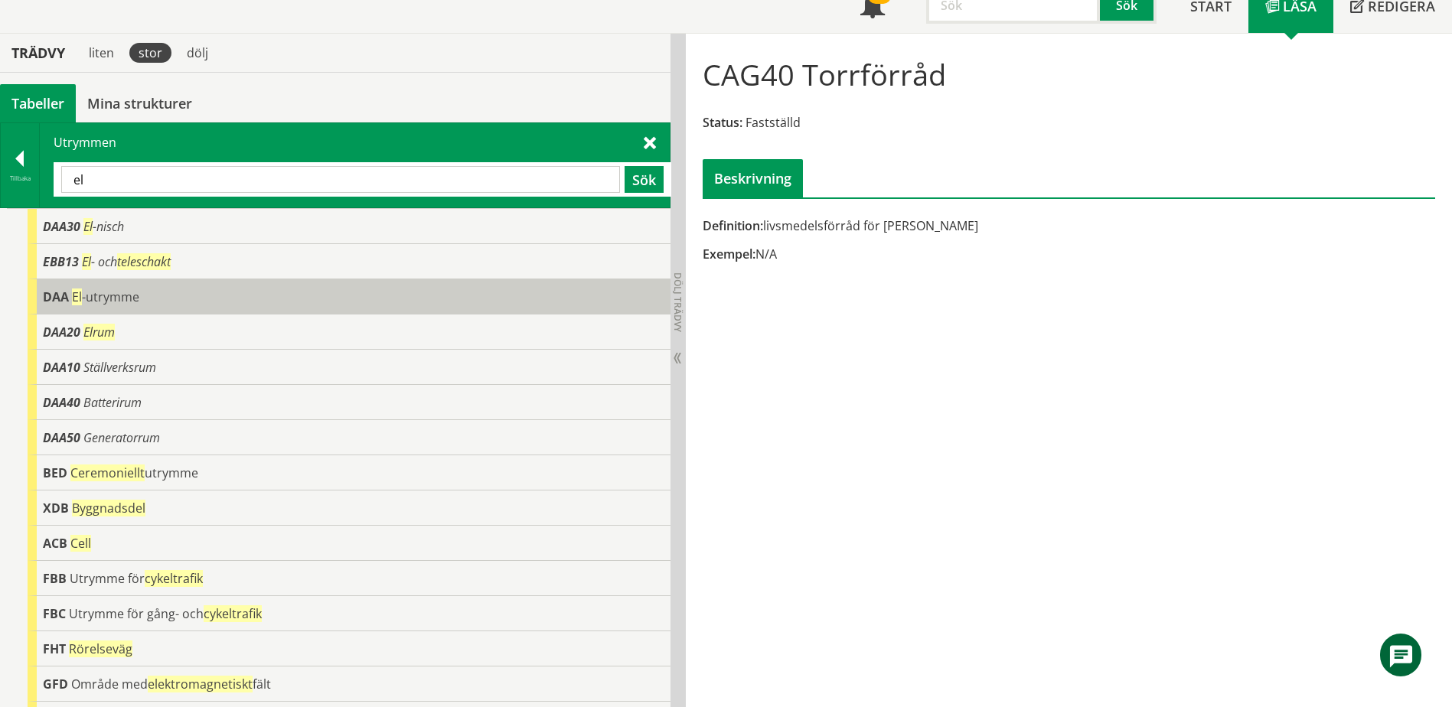
click at [293, 297] on div "DAA El -utrymme" at bounding box center [349, 296] width 643 height 35
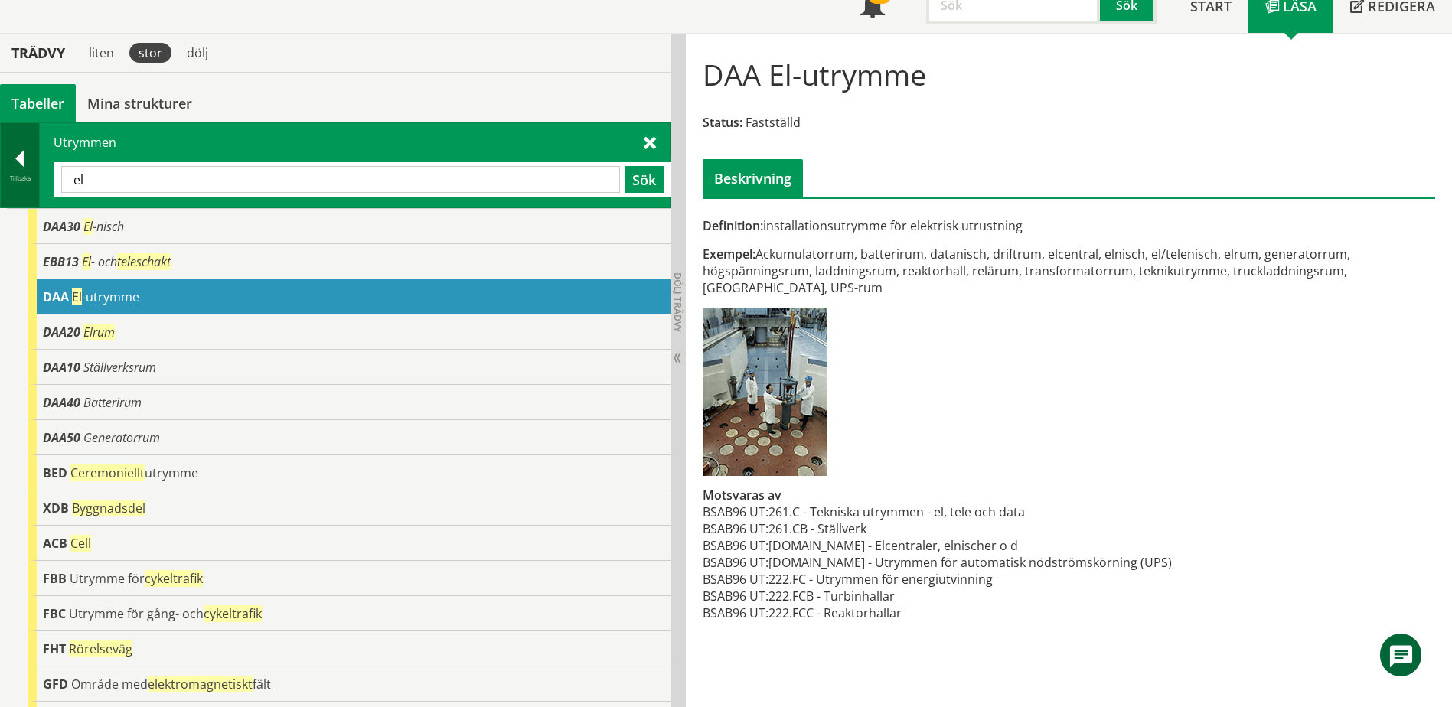
click at [27, 162] on div at bounding box center [20, 161] width 38 height 21
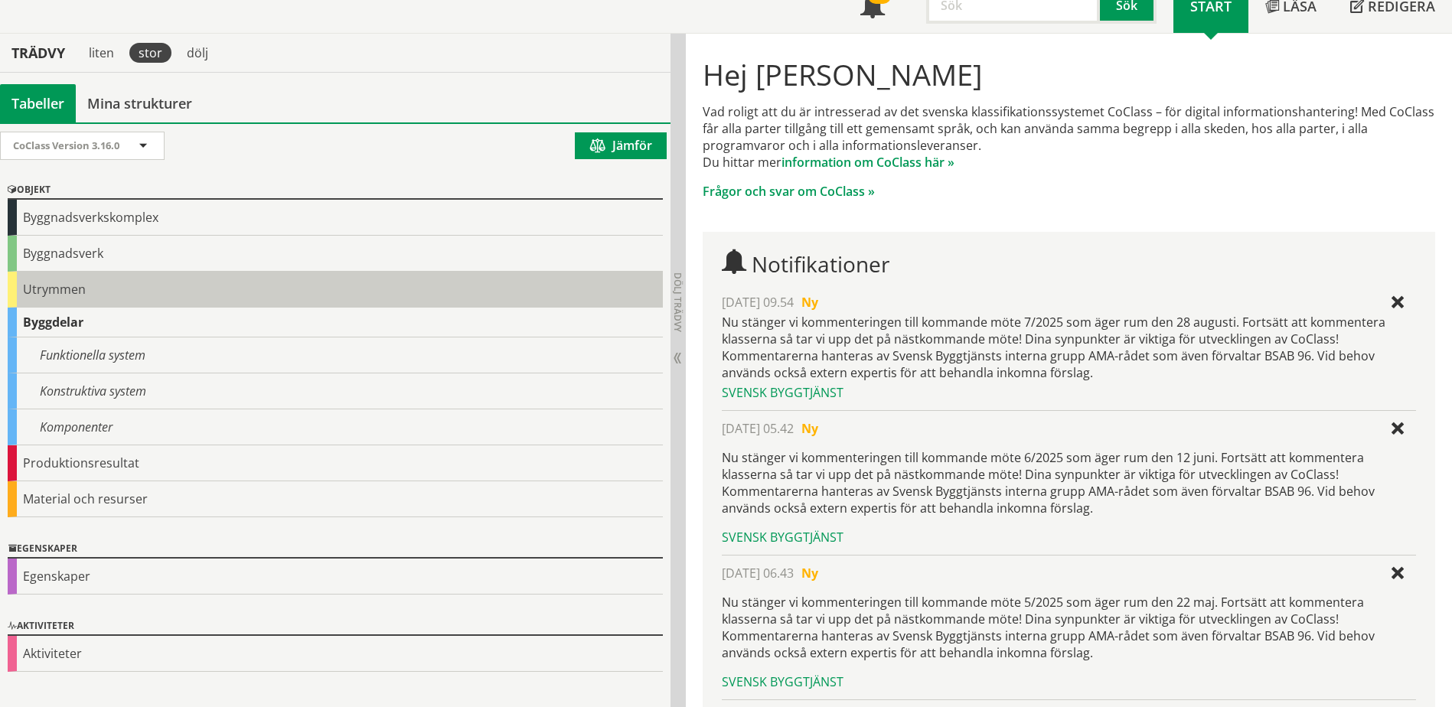
click at [80, 292] on div "Utrymmen" at bounding box center [335, 290] width 655 height 36
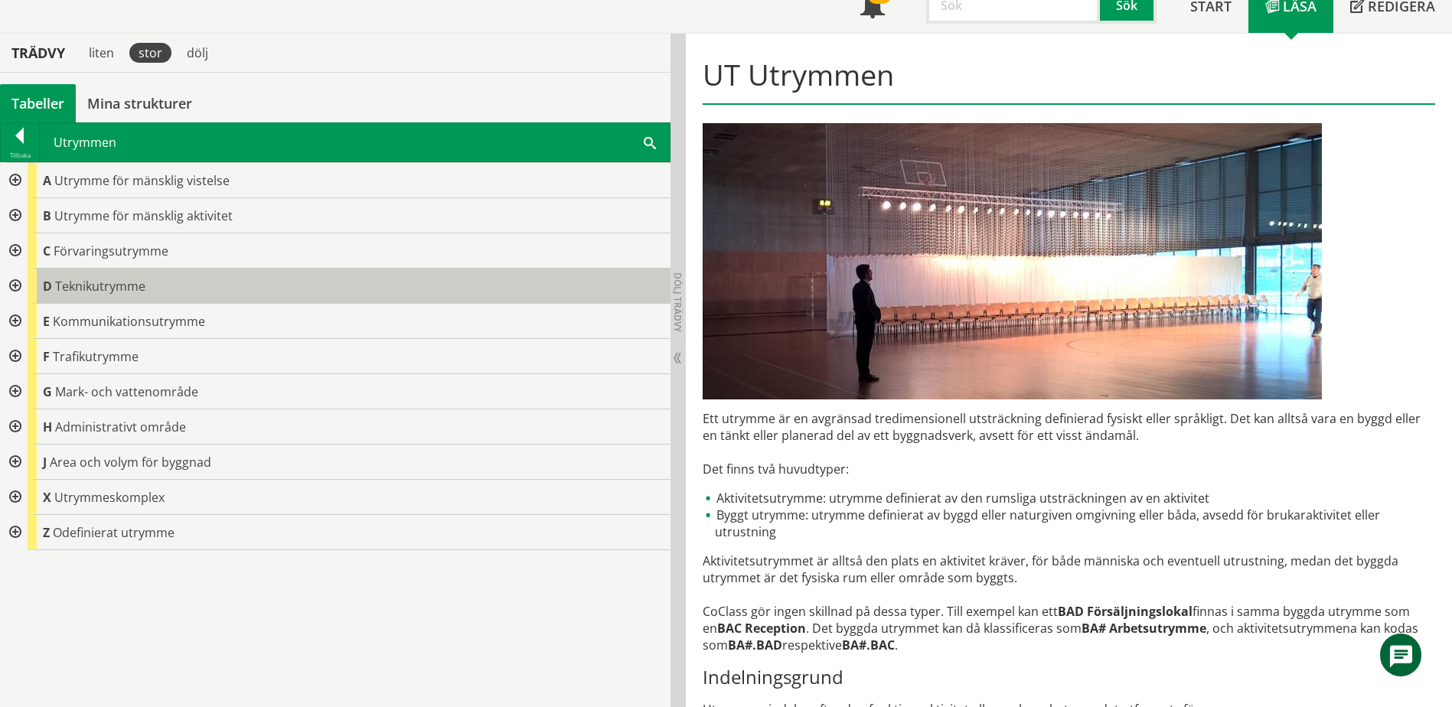
click at [85, 278] on span "Teknikutrymme" at bounding box center [100, 286] width 90 height 17
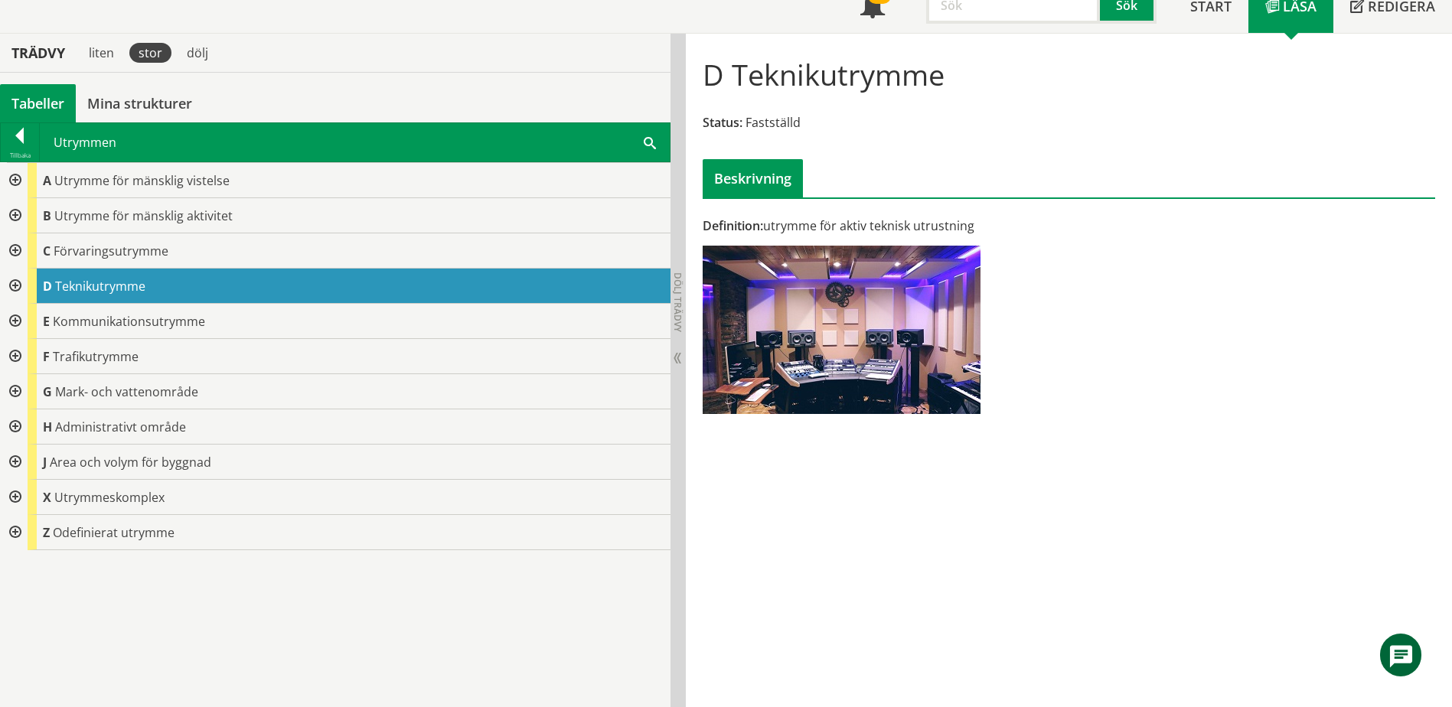
click at [15, 283] on div at bounding box center [14, 286] width 28 height 35
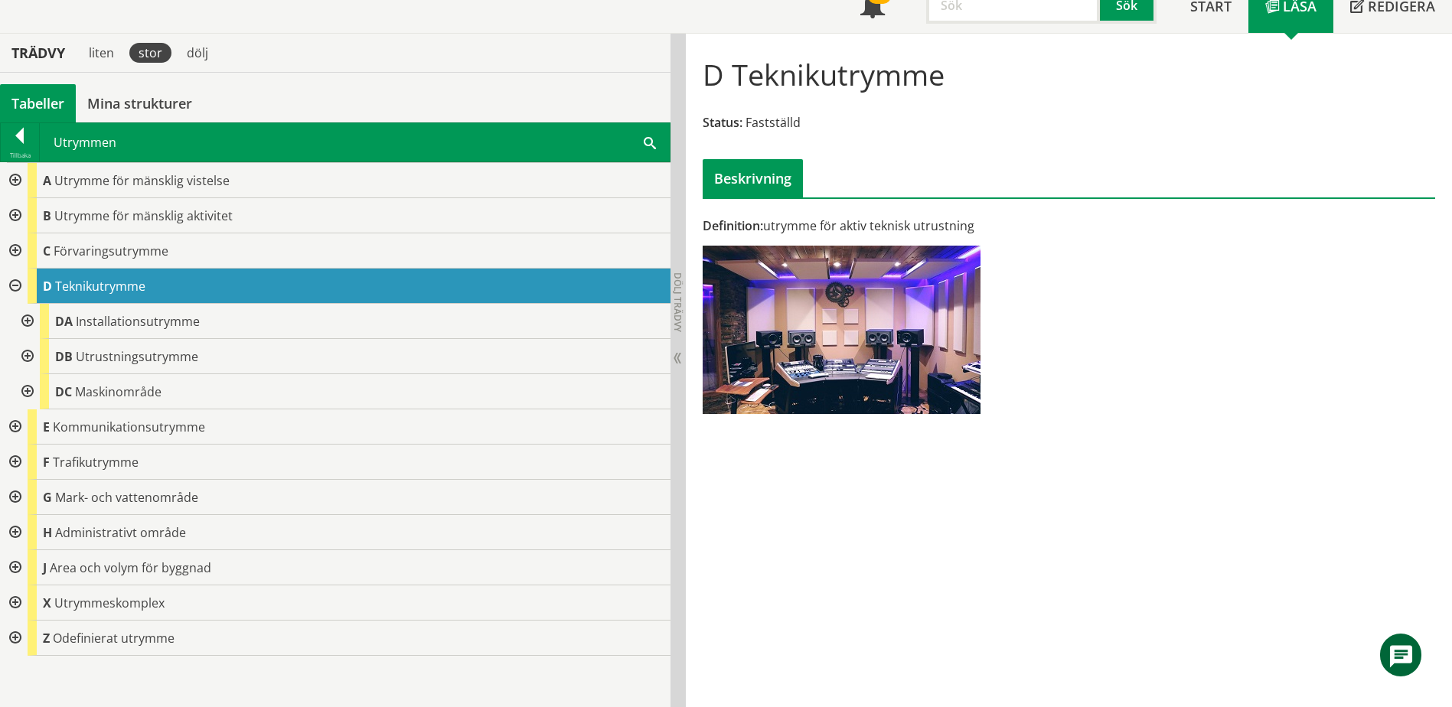
click at [31, 323] on div at bounding box center [26, 321] width 28 height 35
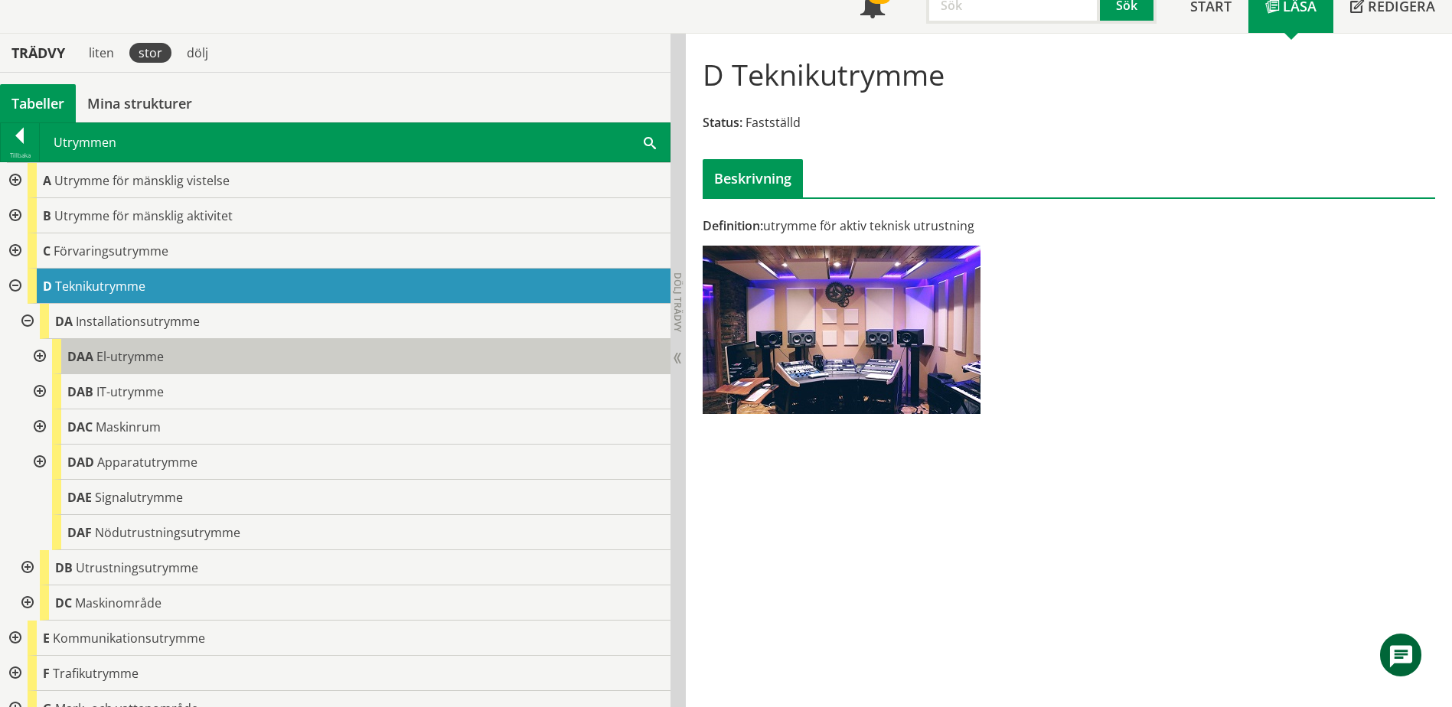
click at [116, 356] on span "El-utrymme" at bounding box center [129, 356] width 67 height 17
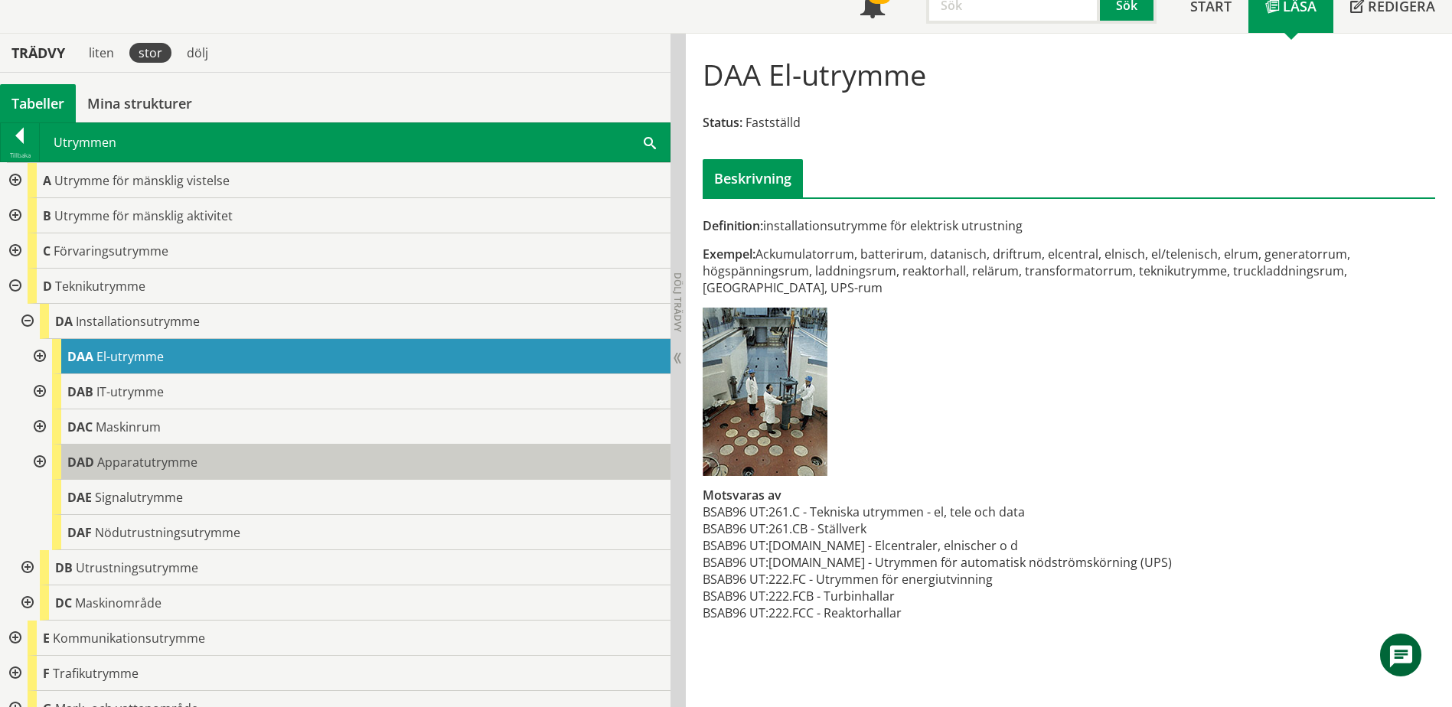
click at [139, 466] on span "Apparatutrymme" at bounding box center [147, 462] width 100 height 17
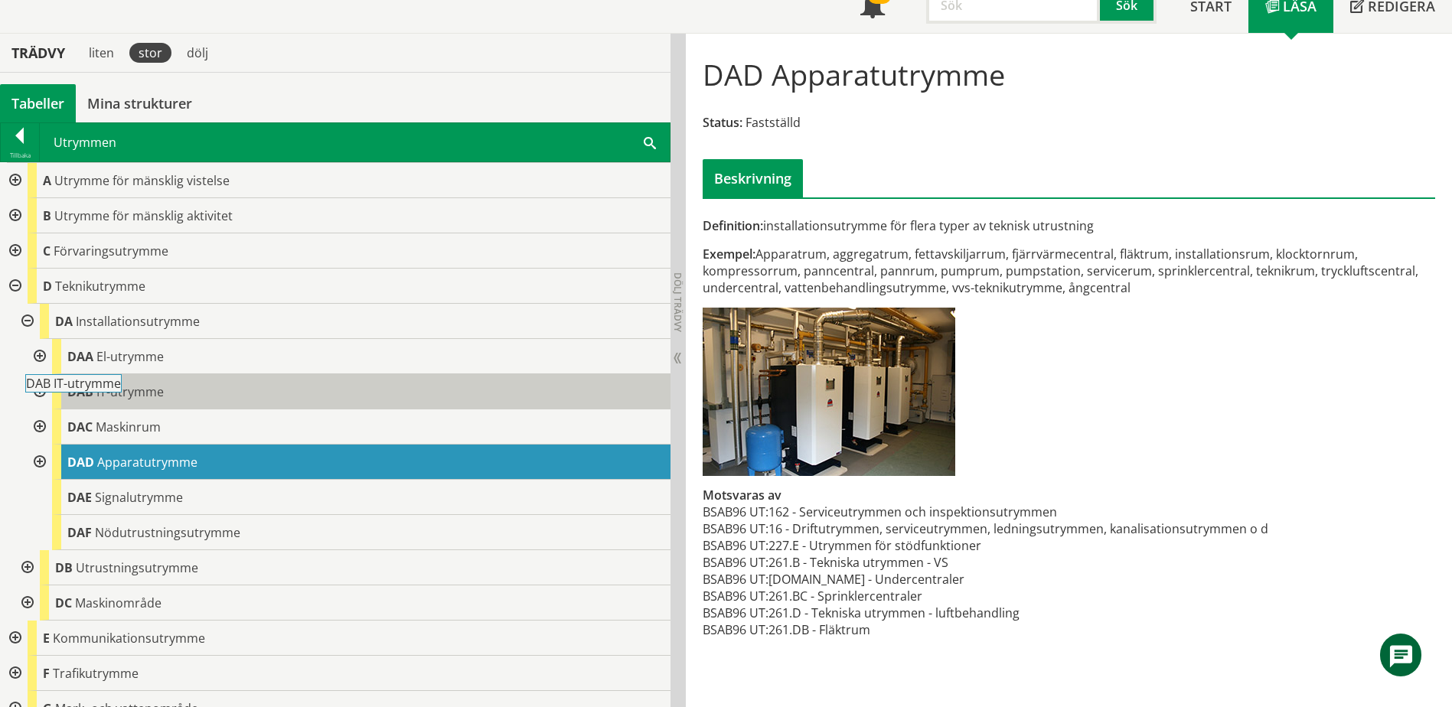
click at [103, 387] on body "AMA AMA Beskrivningsverktyg AMA Funktion BSAB Bygginfo Byggjura Byggkatalogen […" at bounding box center [726, 243] width 1452 height 707
click at [155, 394] on span "IT-utrymme" at bounding box center [129, 392] width 67 height 17
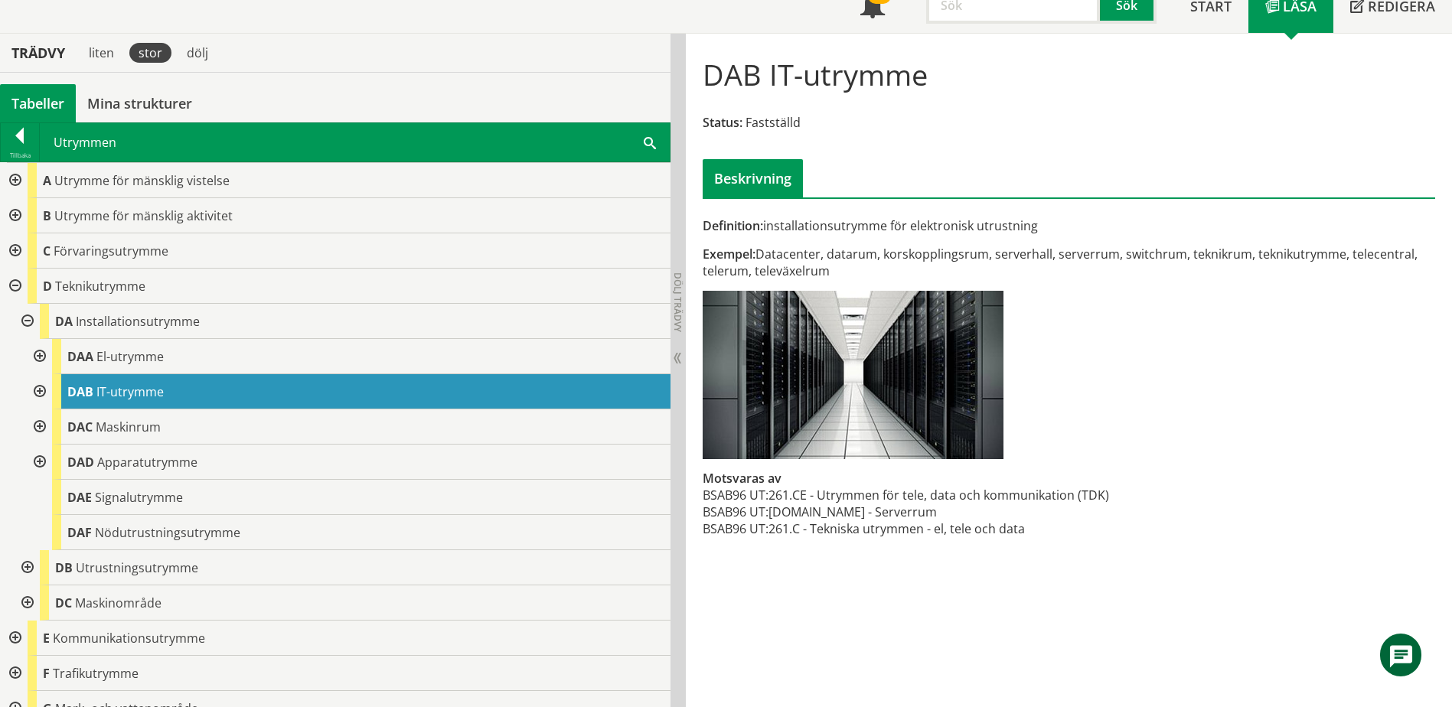
click at [41, 393] on div at bounding box center [38, 391] width 28 height 35
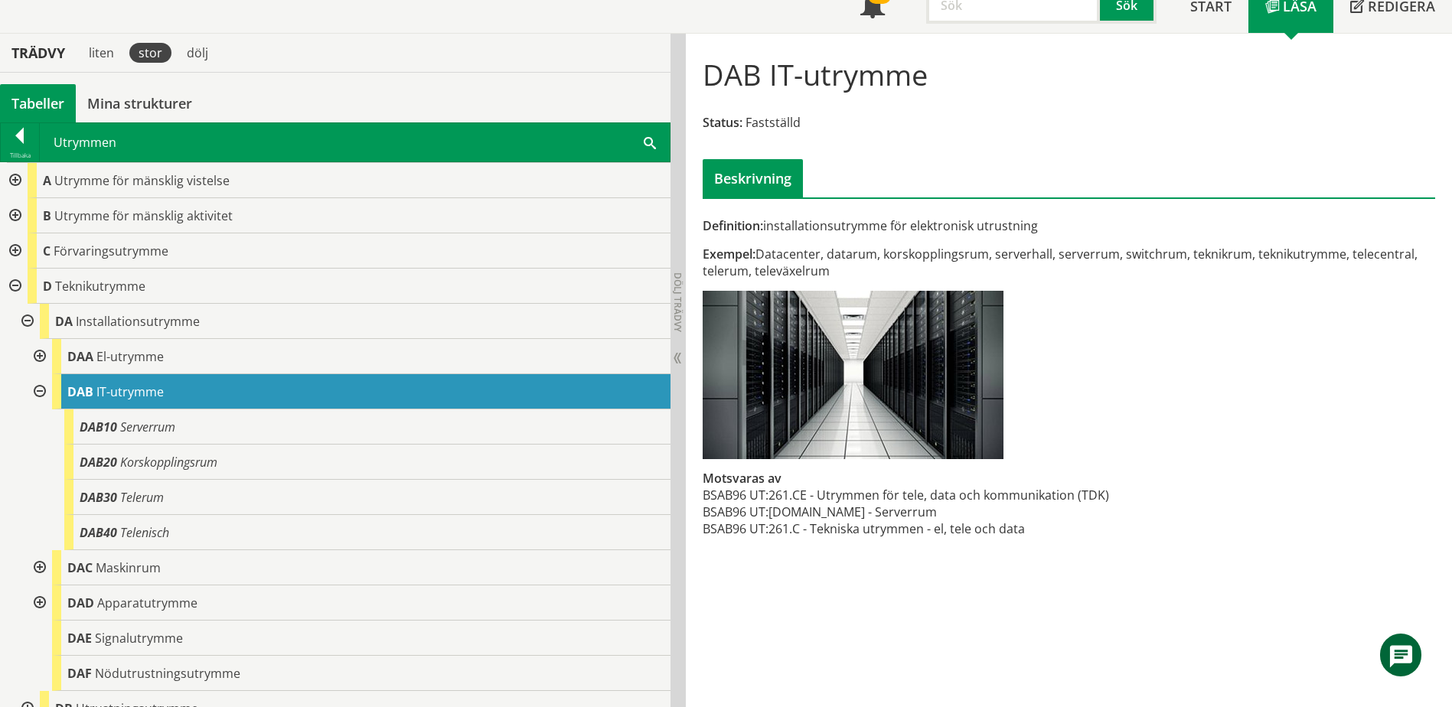
click at [41, 393] on div at bounding box center [38, 391] width 28 height 35
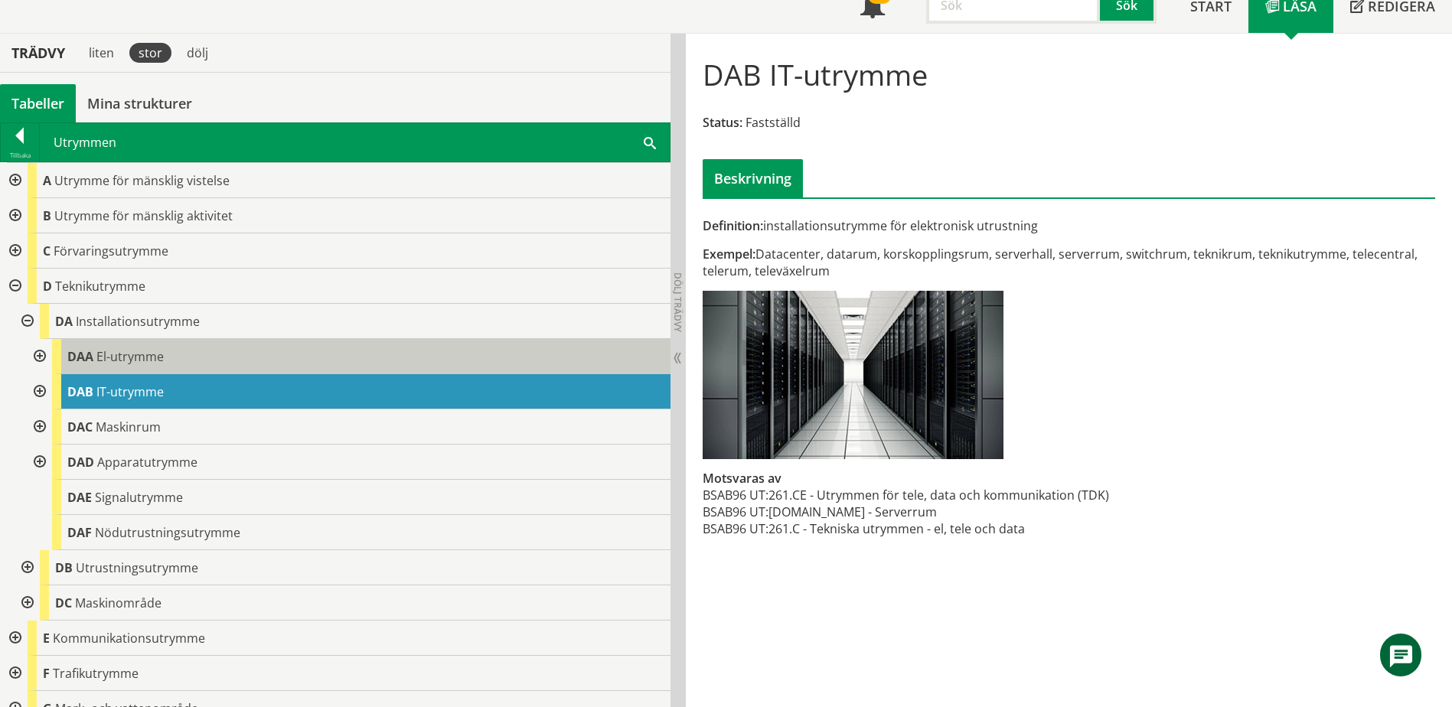
click at [122, 362] on span "El-utrymme" at bounding box center [129, 356] width 67 height 17
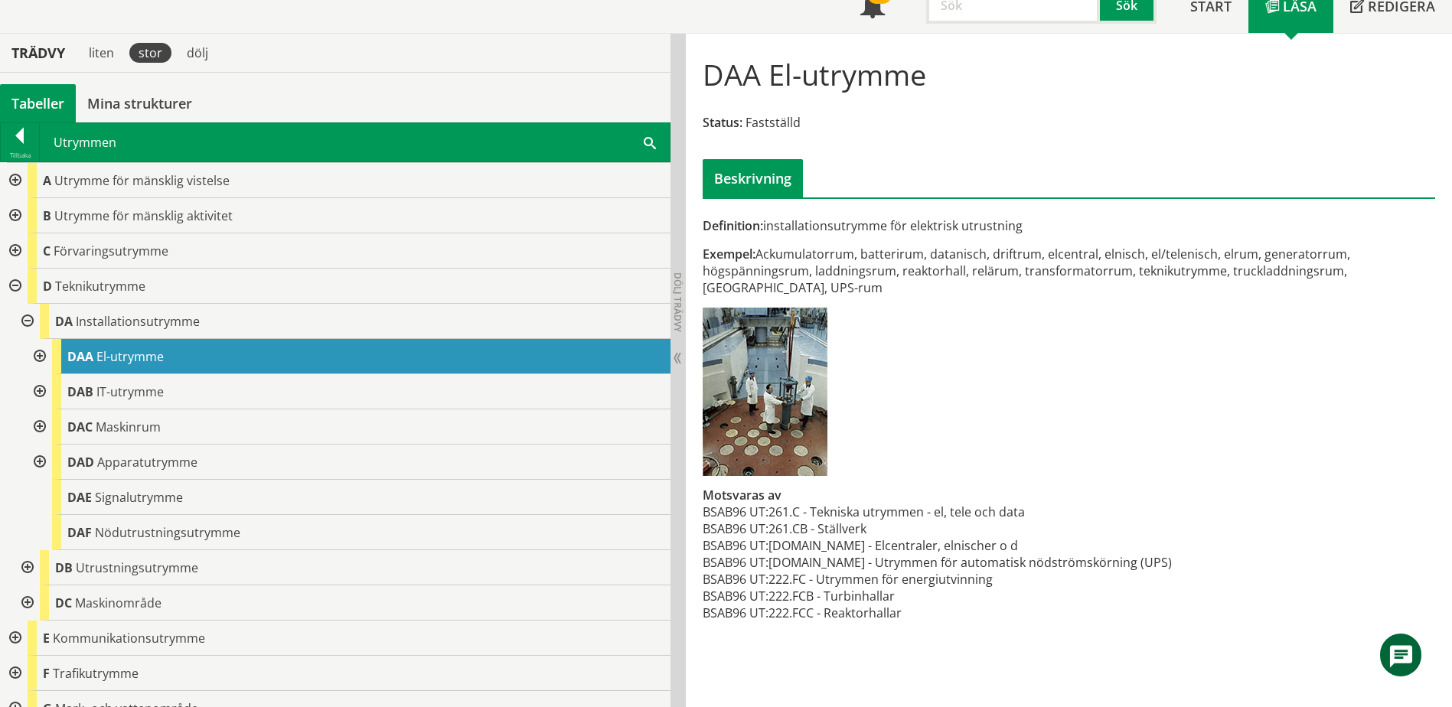
click at [30, 321] on div at bounding box center [26, 321] width 28 height 35
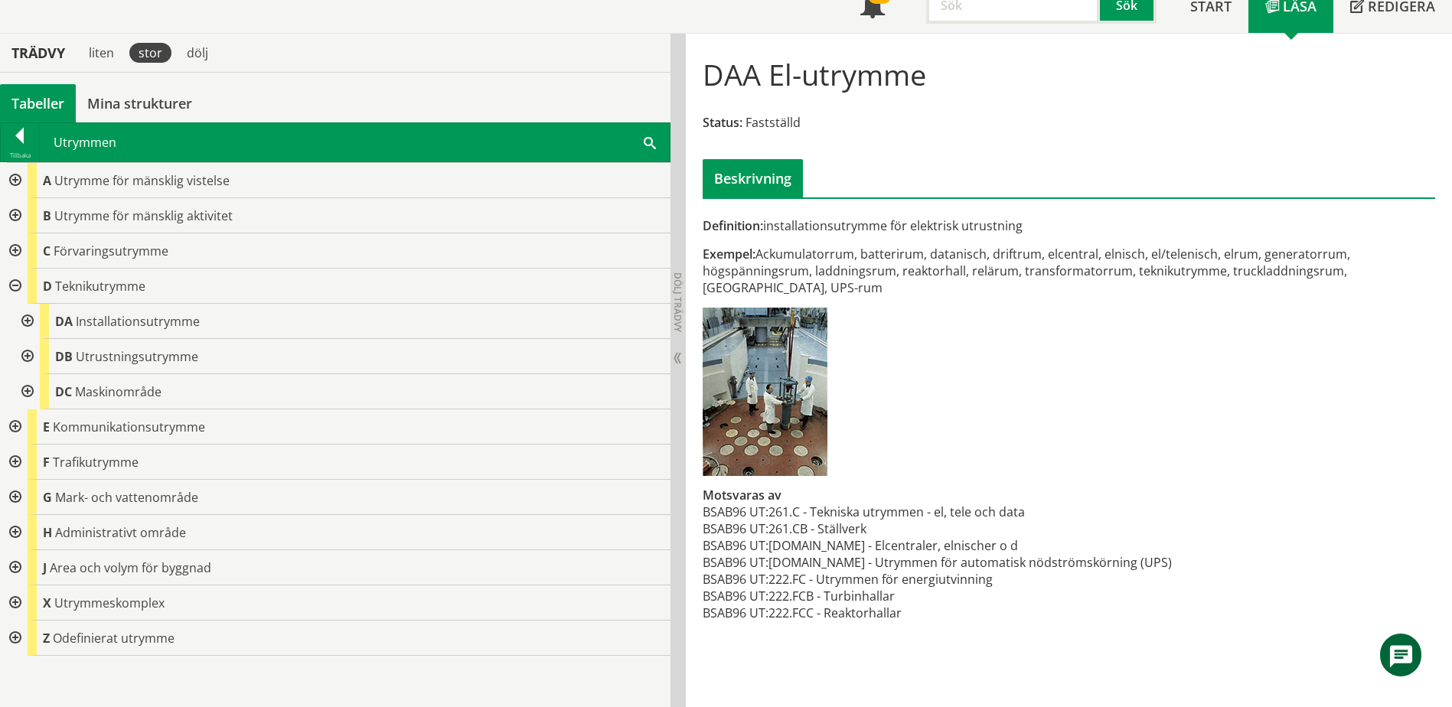
click at [28, 359] on div at bounding box center [26, 356] width 28 height 35
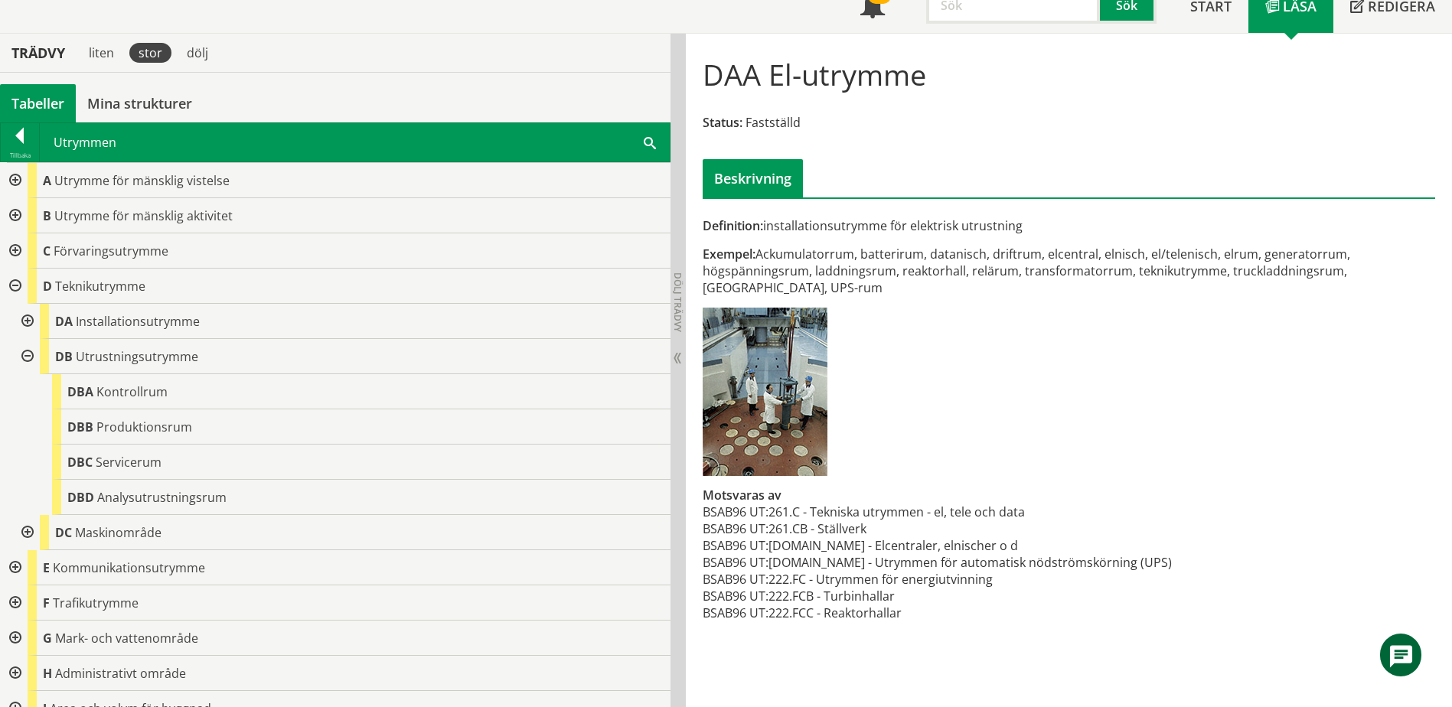
click at [10, 251] on div at bounding box center [14, 251] width 28 height 35
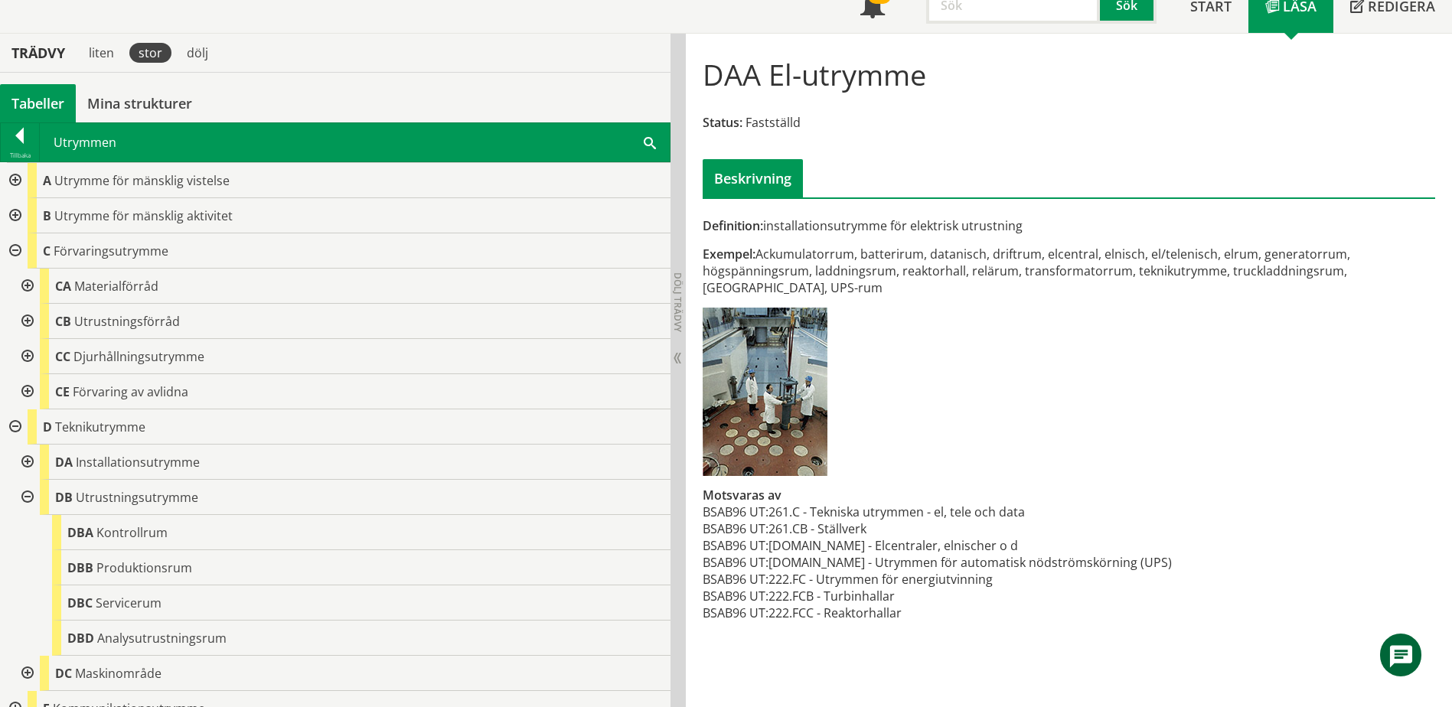
click at [24, 328] on div at bounding box center [26, 321] width 28 height 35
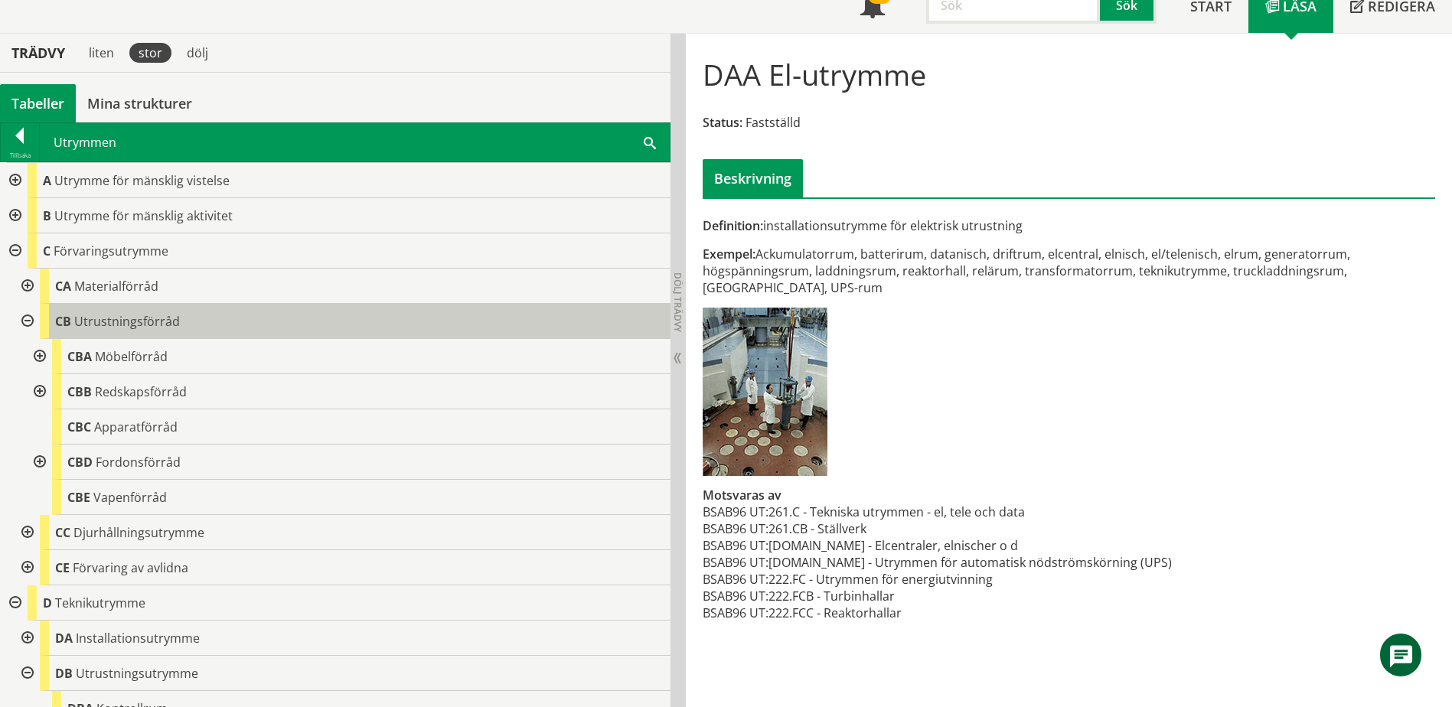
click at [111, 326] on span "Utrustningsförråd" at bounding box center [127, 321] width 106 height 17
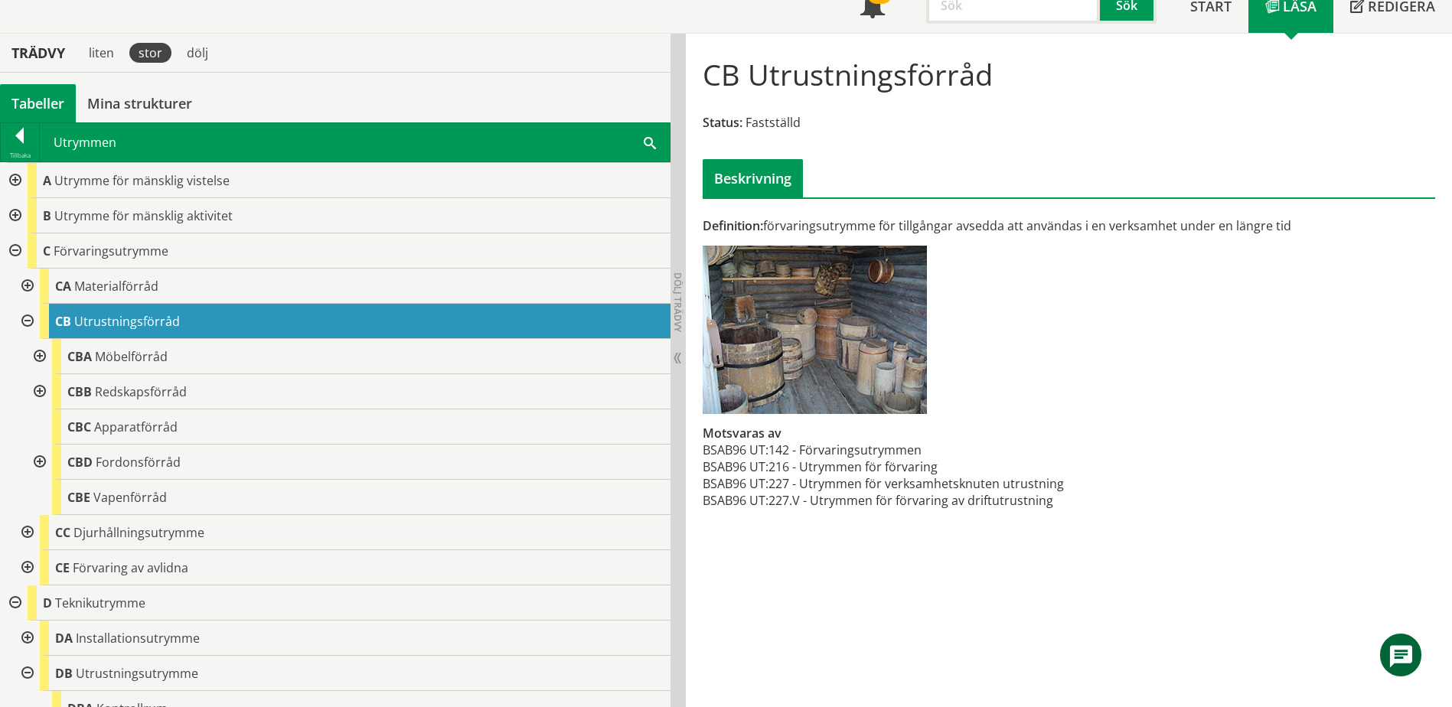
click at [41, 394] on div at bounding box center [38, 391] width 28 height 35
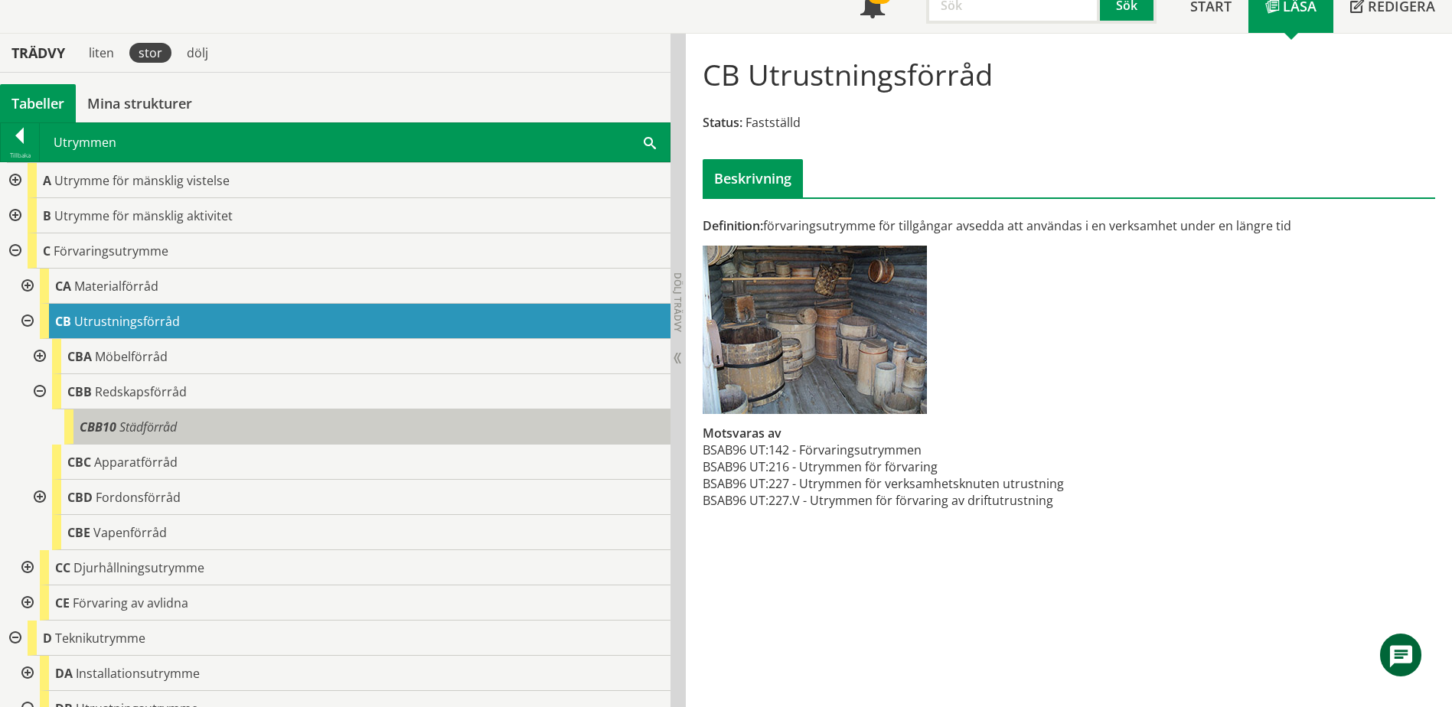
click at [105, 420] on span "CBB10" at bounding box center [98, 427] width 37 height 17
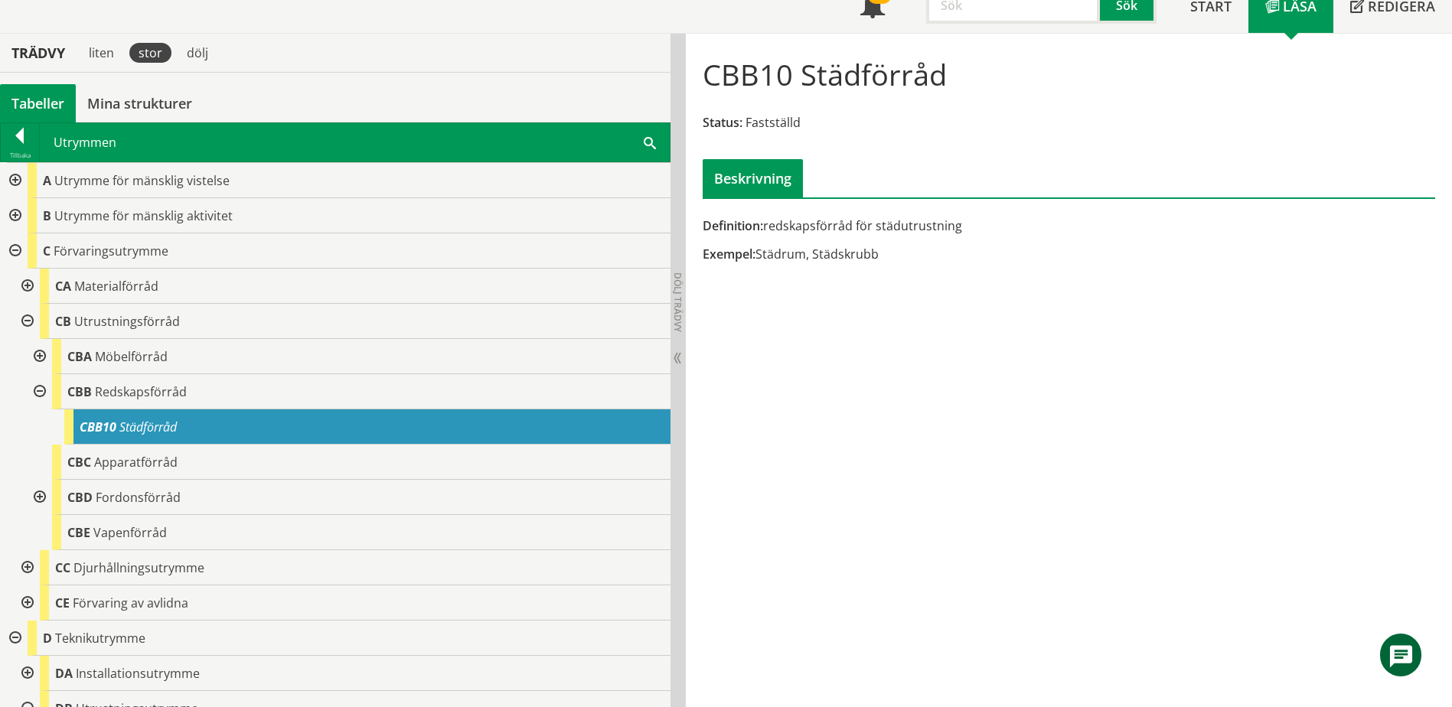
click at [644, 144] on div "Utrymmen Sök" at bounding box center [355, 142] width 630 height 38
click at [652, 143] on span at bounding box center [650, 142] width 12 height 16
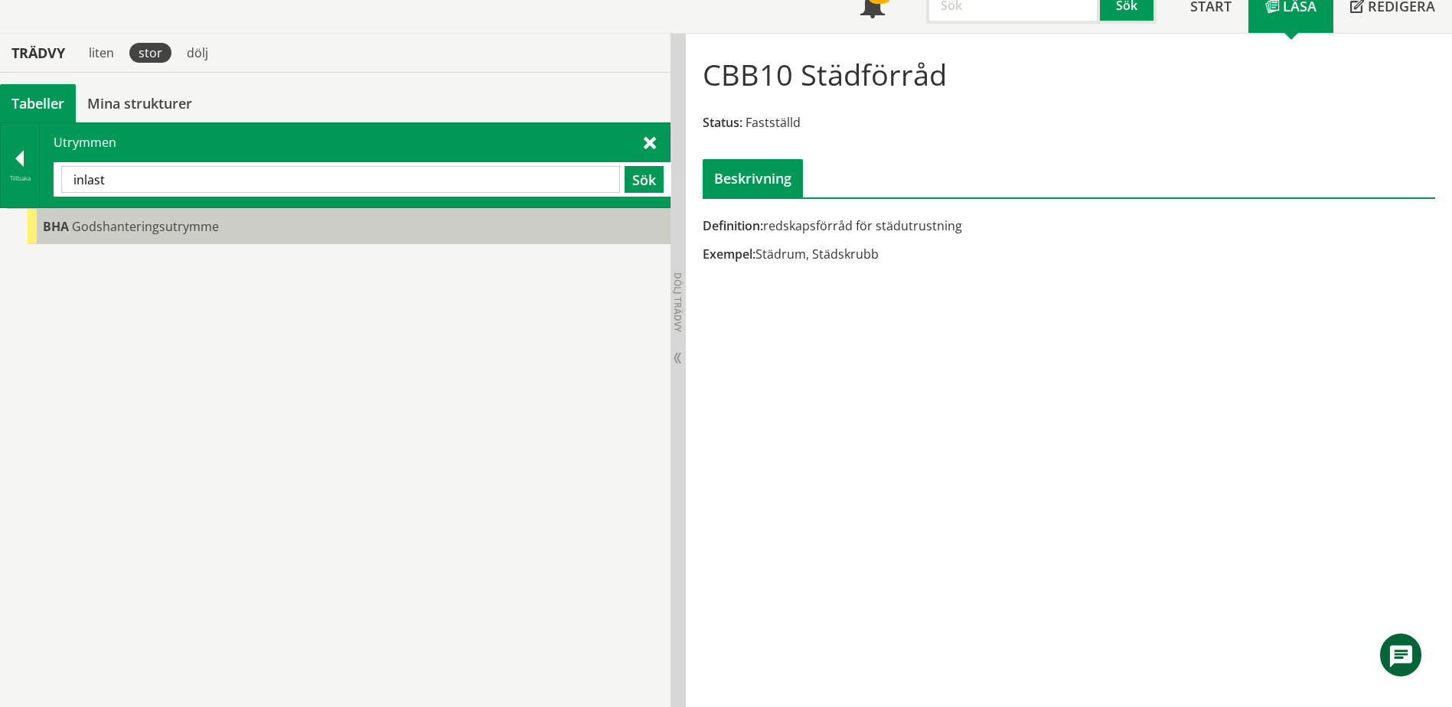
click at [326, 237] on div "BHA Godshanteringsutrymme" at bounding box center [349, 226] width 643 height 35
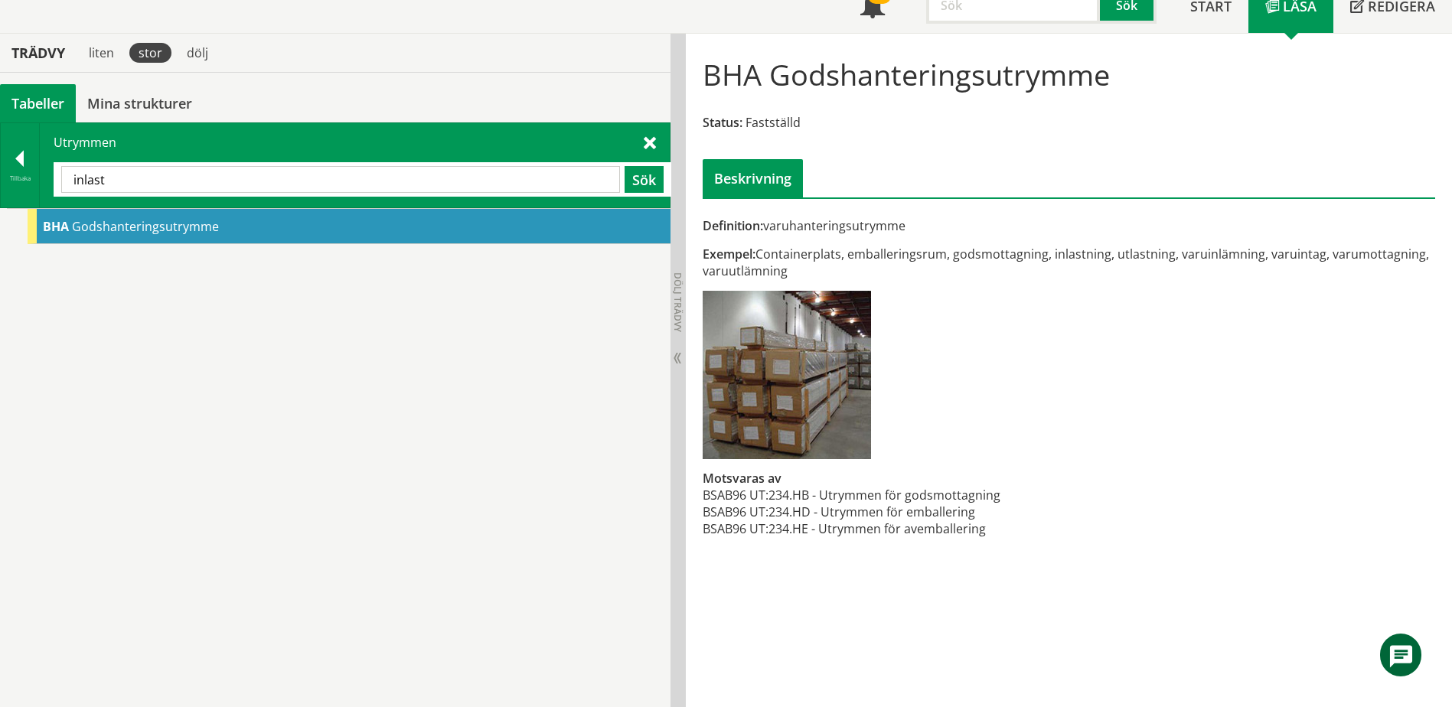
click at [226, 181] on input "inlast" at bounding box center [340, 179] width 559 height 27
type input "rullstol"
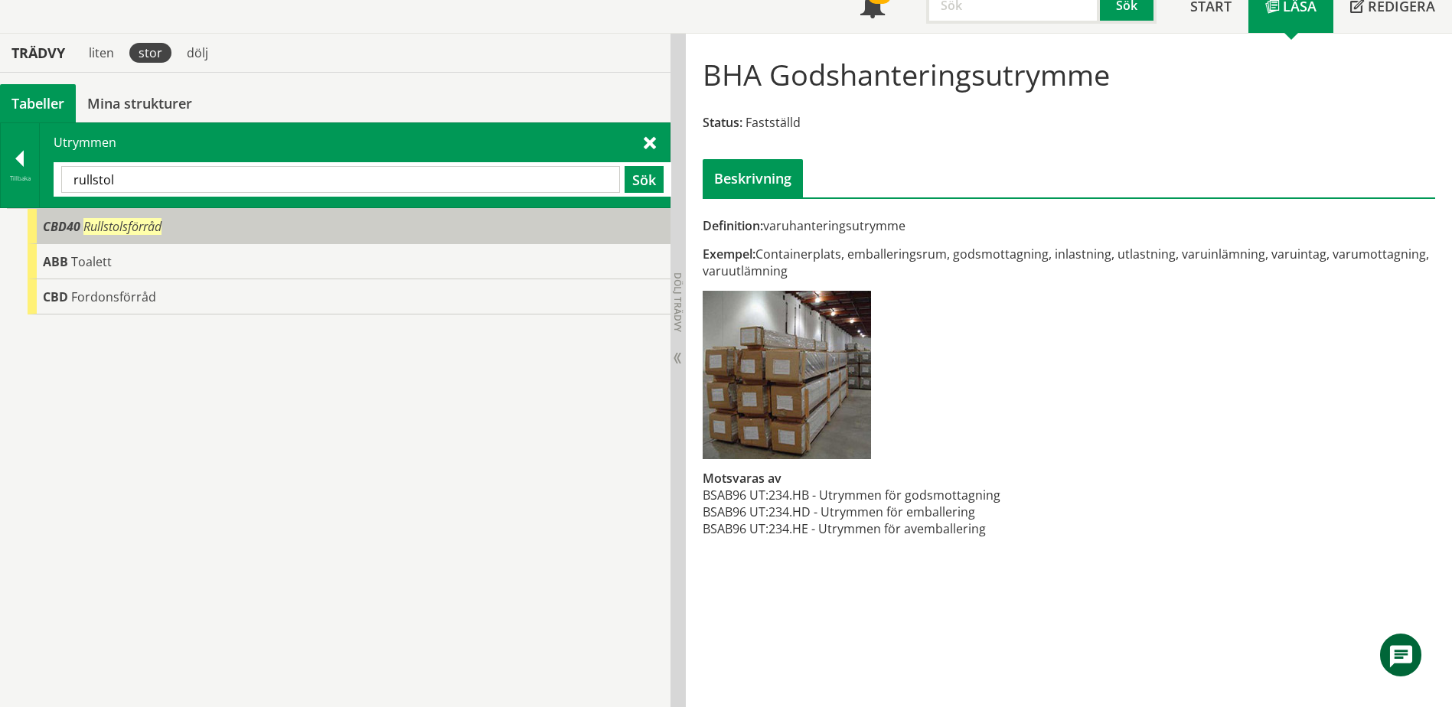
click at [184, 226] on div "CBD40 Rullstolsförråd" at bounding box center [349, 226] width 643 height 35
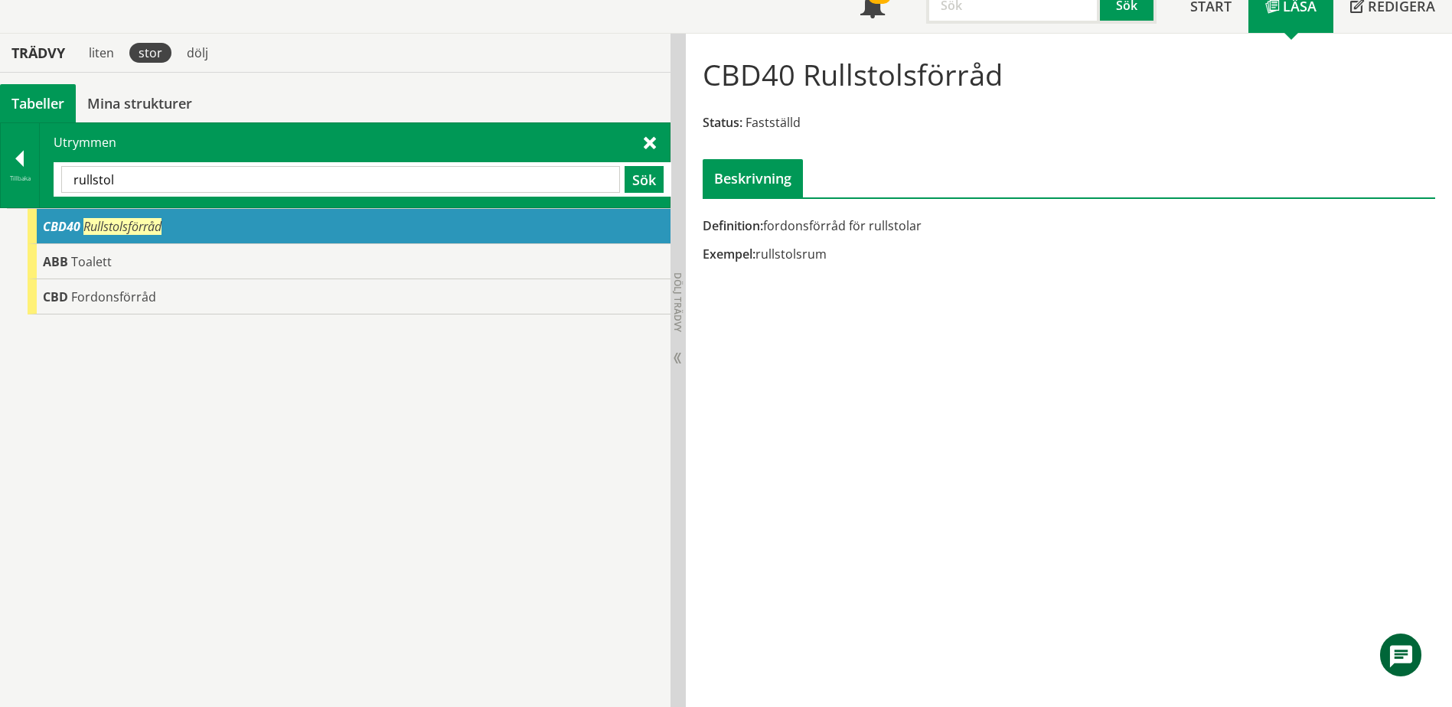
click at [41, 171] on div "Utrymmen rullstol Sök" at bounding box center [355, 165] width 630 height 84
click at [24, 158] on div at bounding box center [20, 161] width 38 height 21
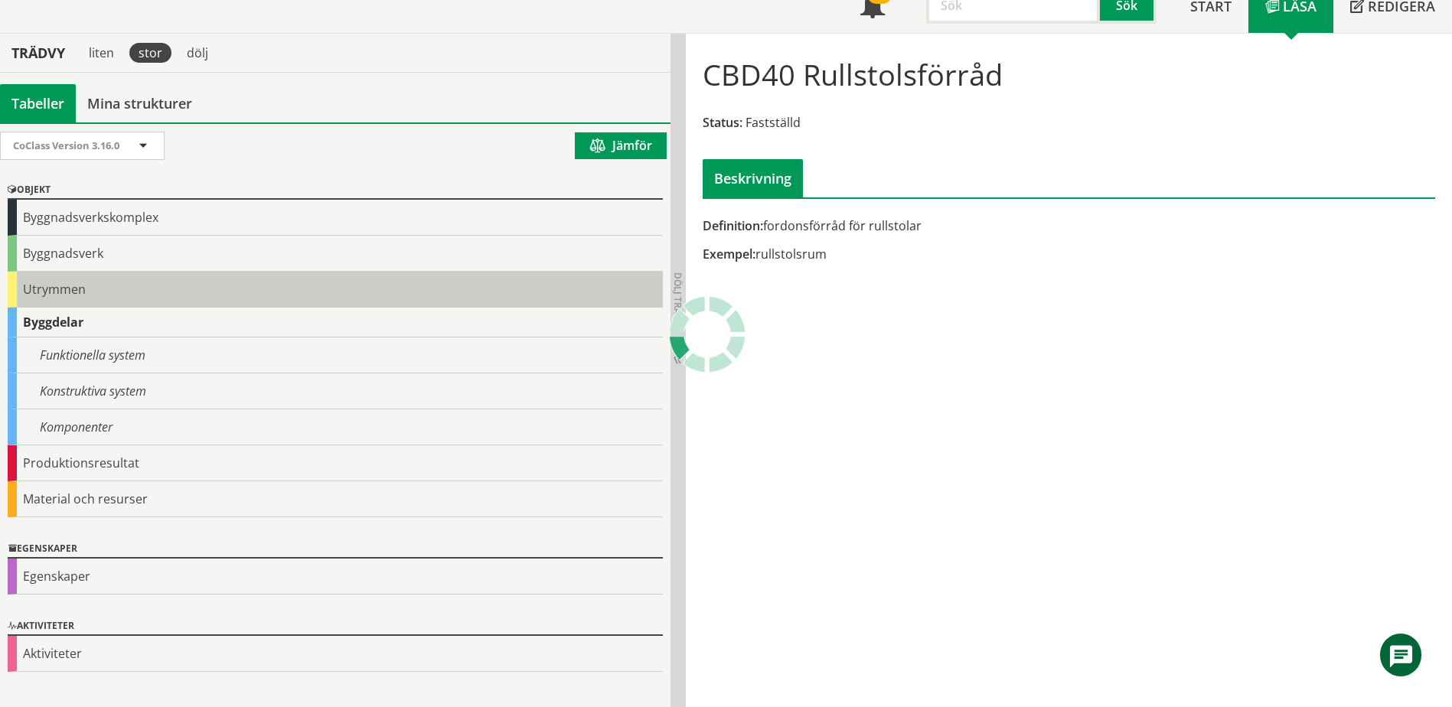
click at [112, 289] on div "Utrymmen" at bounding box center [335, 290] width 655 height 36
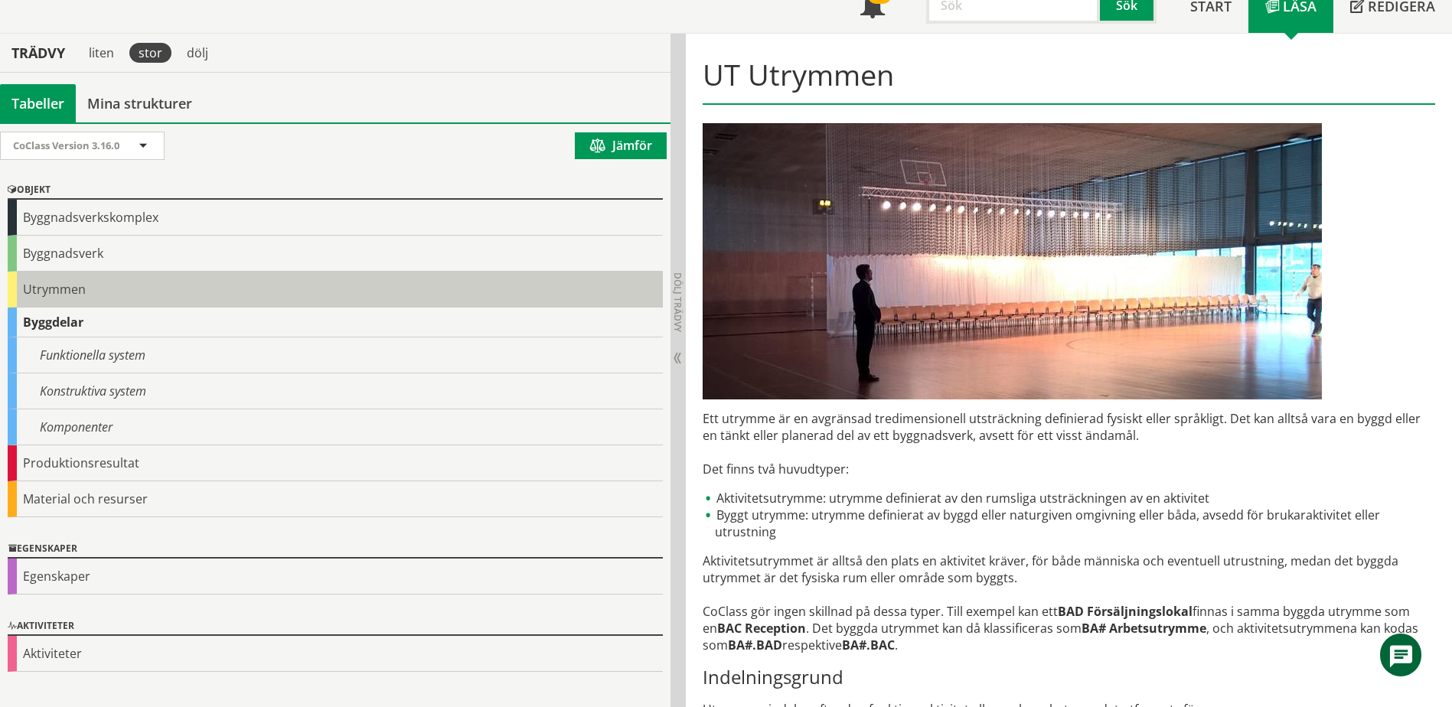
click at [68, 289] on div "Utrymmen" at bounding box center [335, 290] width 655 height 36
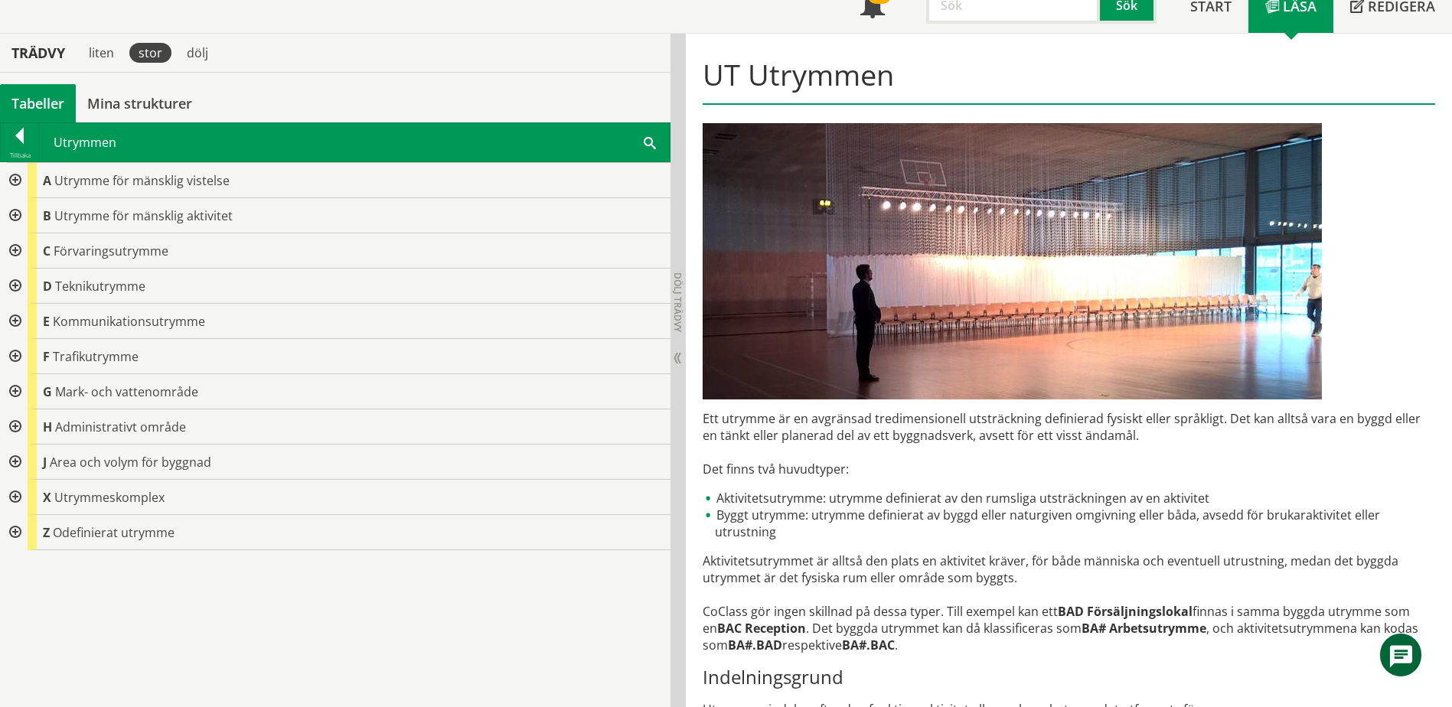
click at [16, 249] on div at bounding box center [14, 251] width 28 height 35
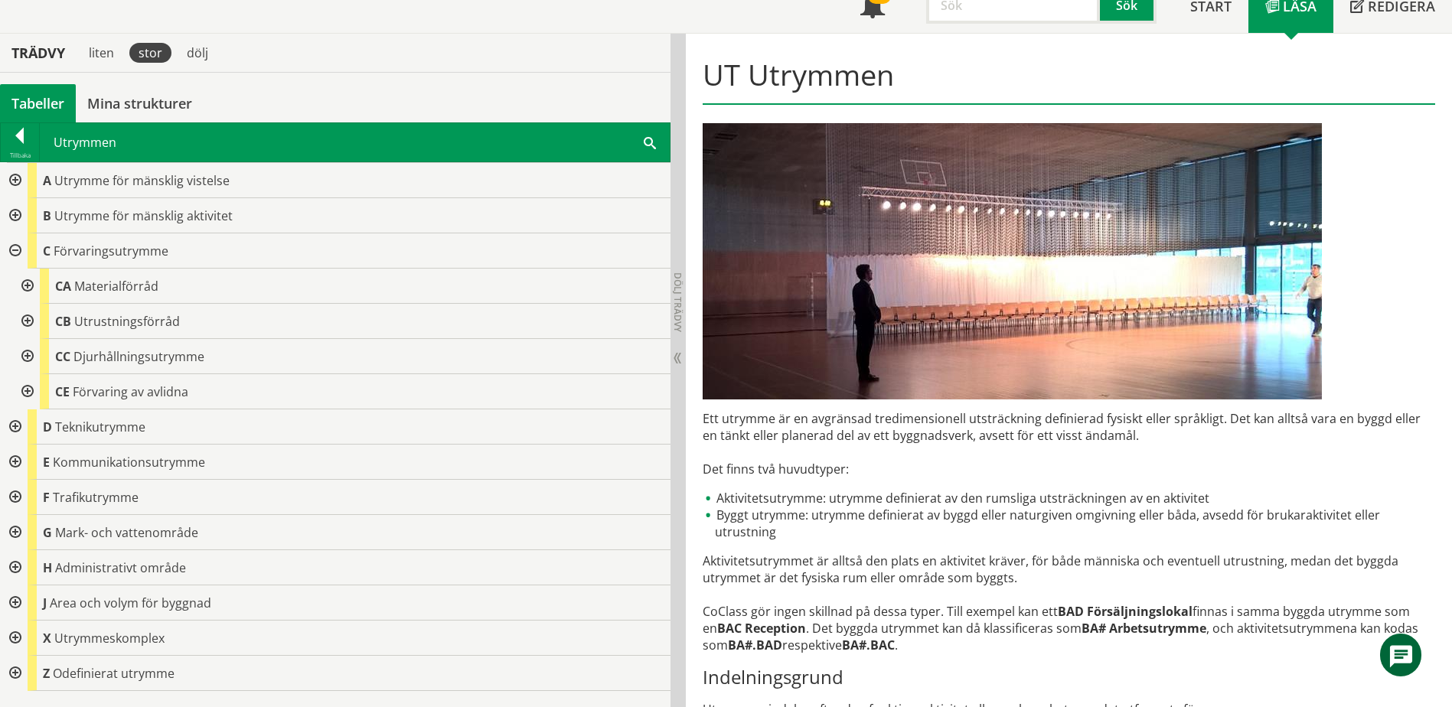
click at [16, 251] on div at bounding box center [14, 251] width 28 height 35
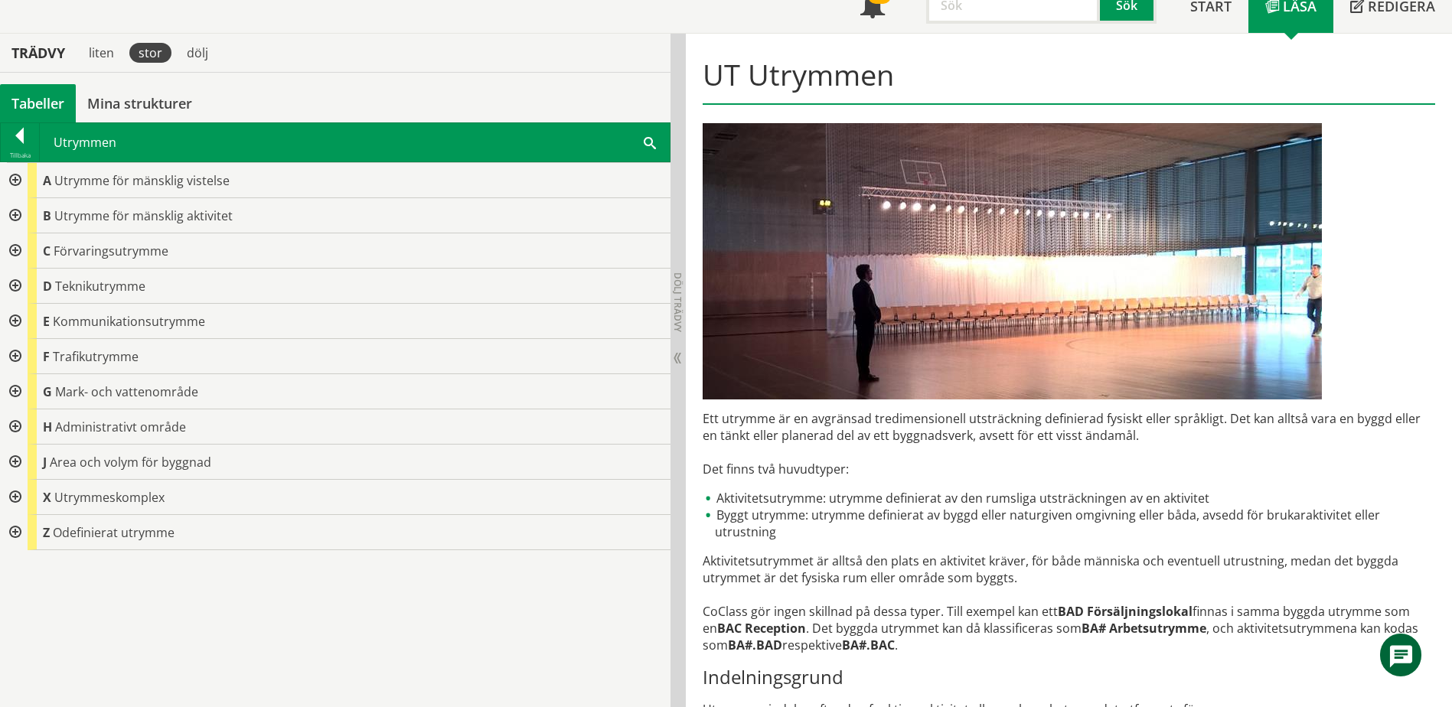
click at [652, 142] on span at bounding box center [650, 142] width 12 height 16
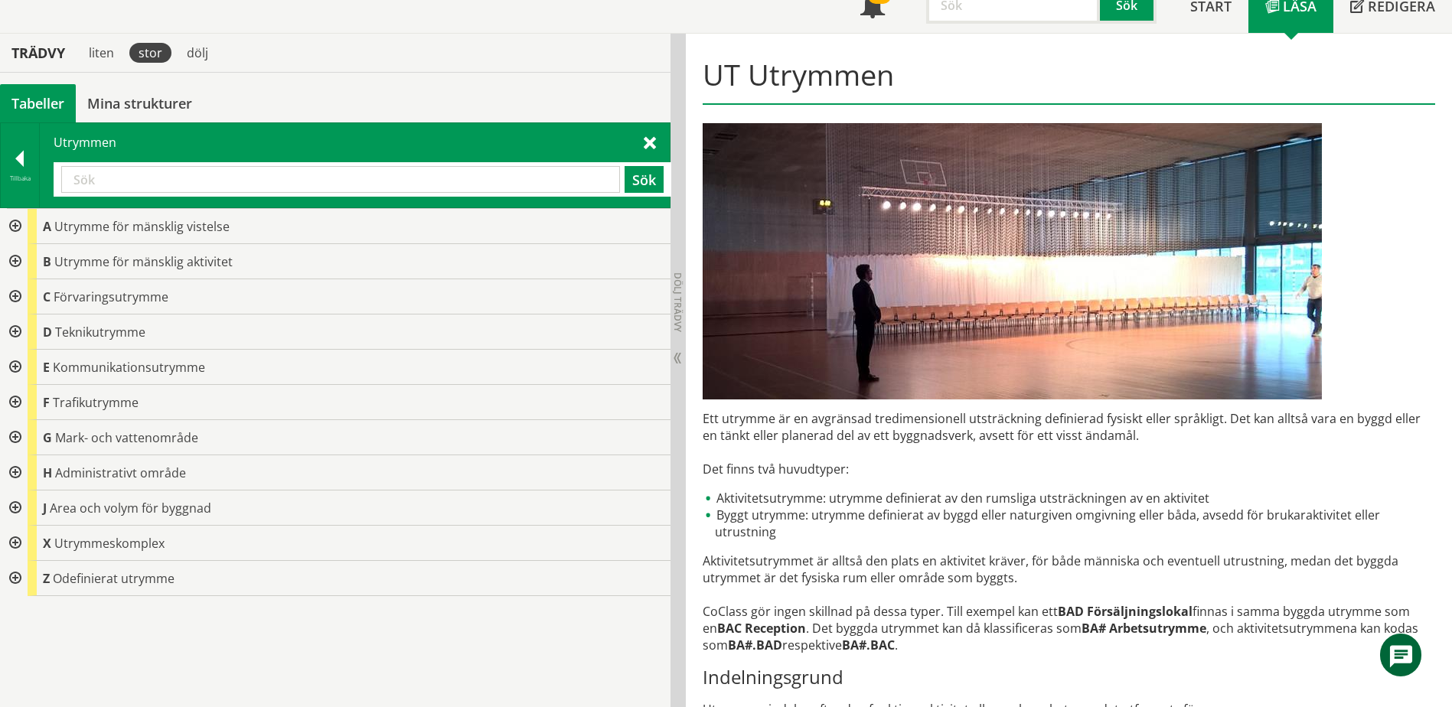
click at [15, 303] on div at bounding box center [14, 296] width 28 height 35
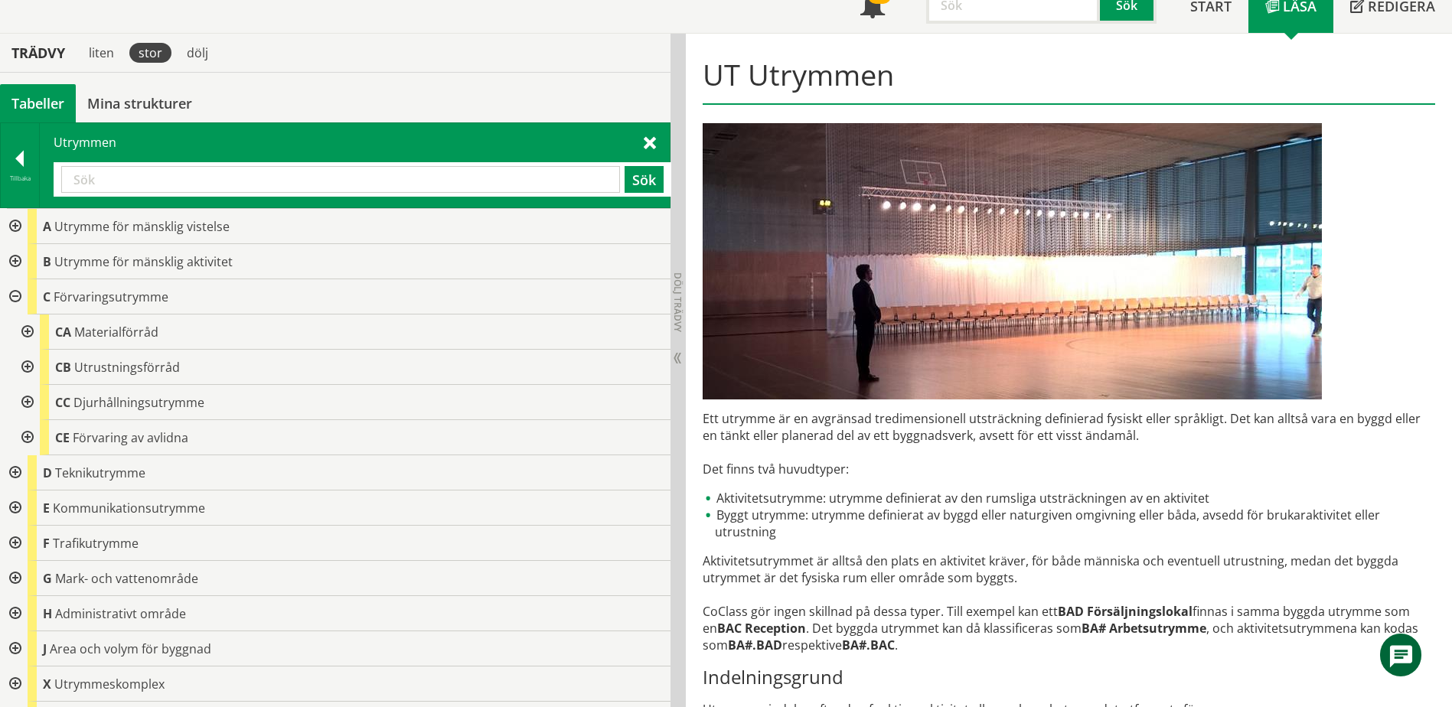
click at [28, 332] on div at bounding box center [26, 332] width 28 height 35
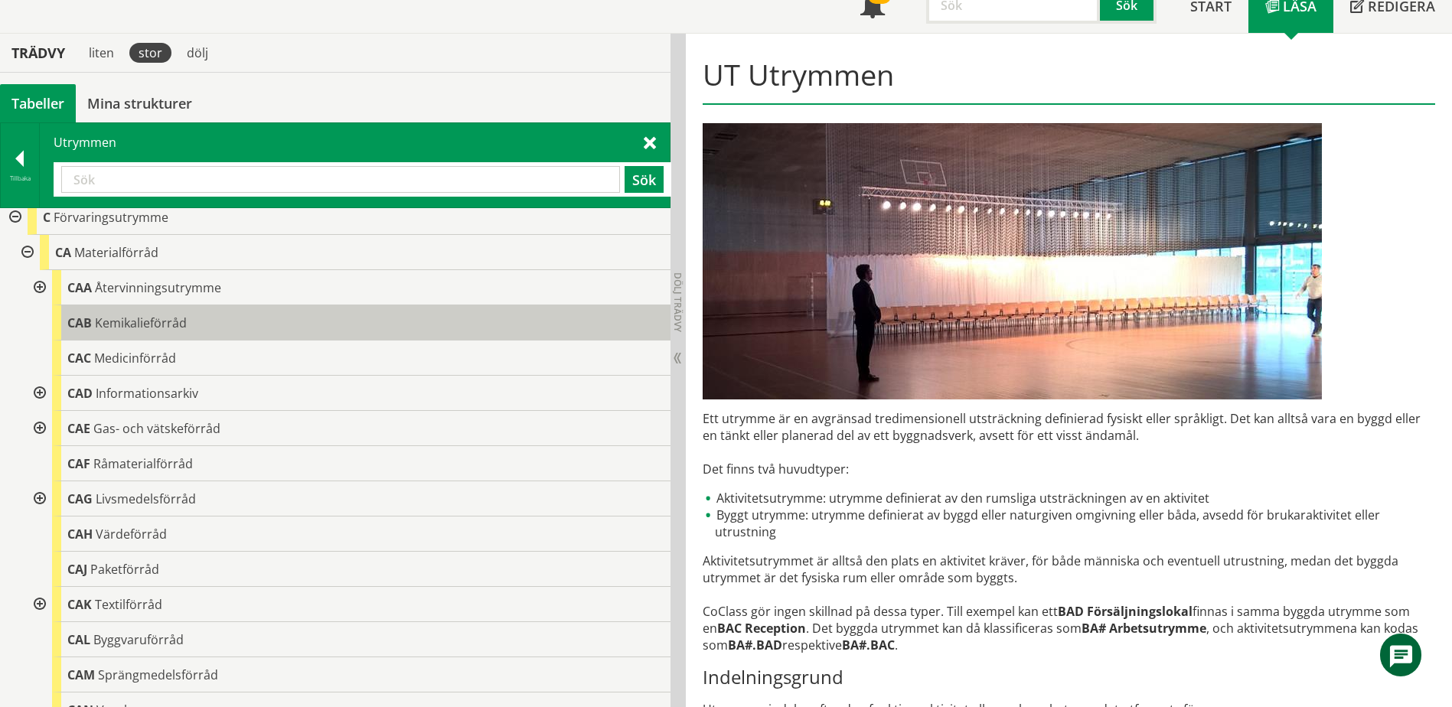
scroll to position [77, 0]
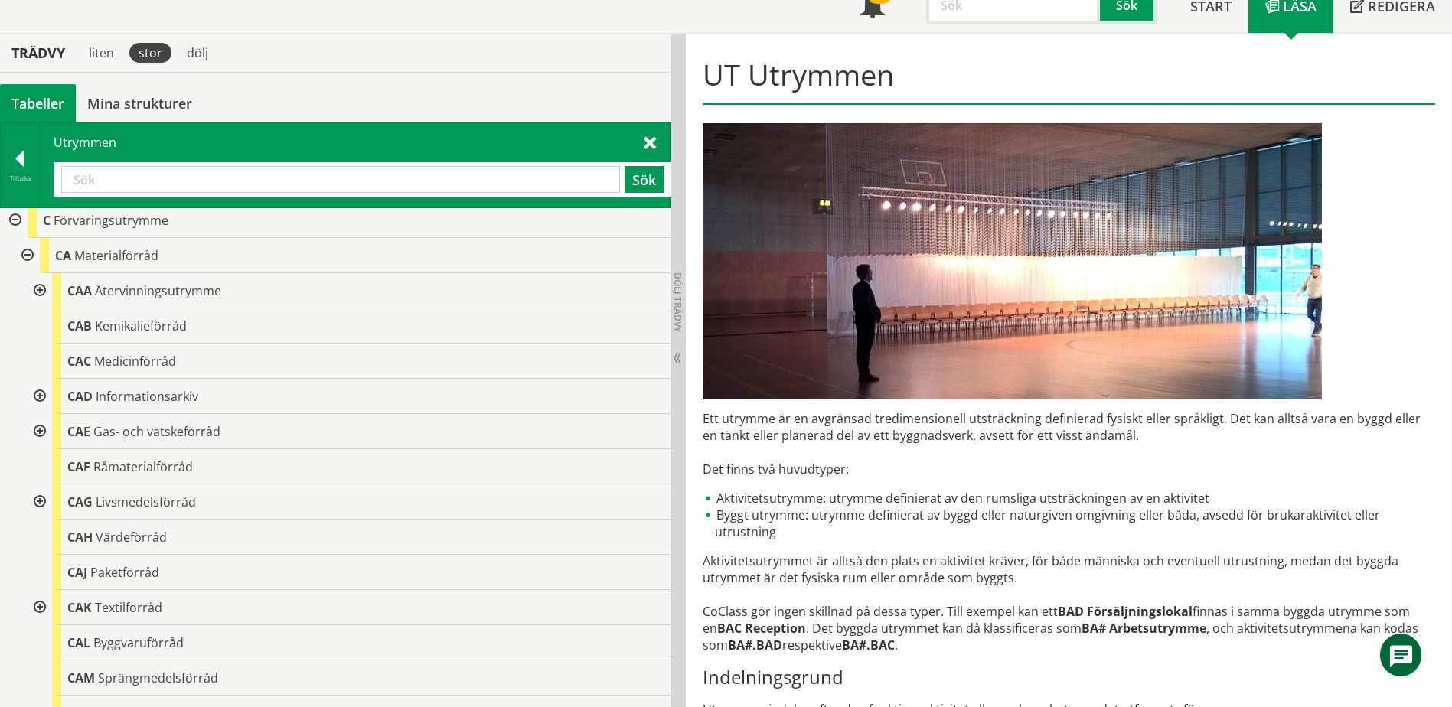
click at [28, 256] on div at bounding box center [26, 255] width 28 height 35
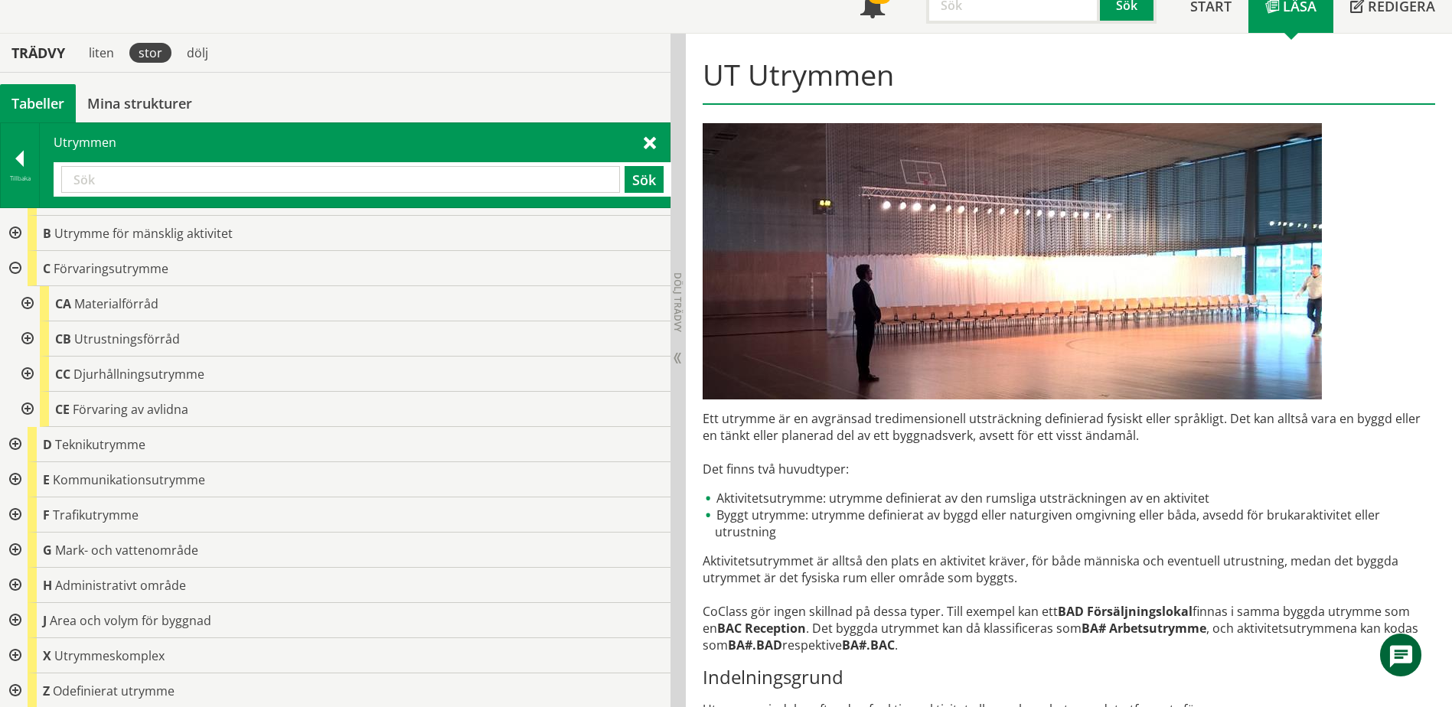
click at [571, 179] on input "text" at bounding box center [340, 179] width 559 height 27
type input "arkiv"
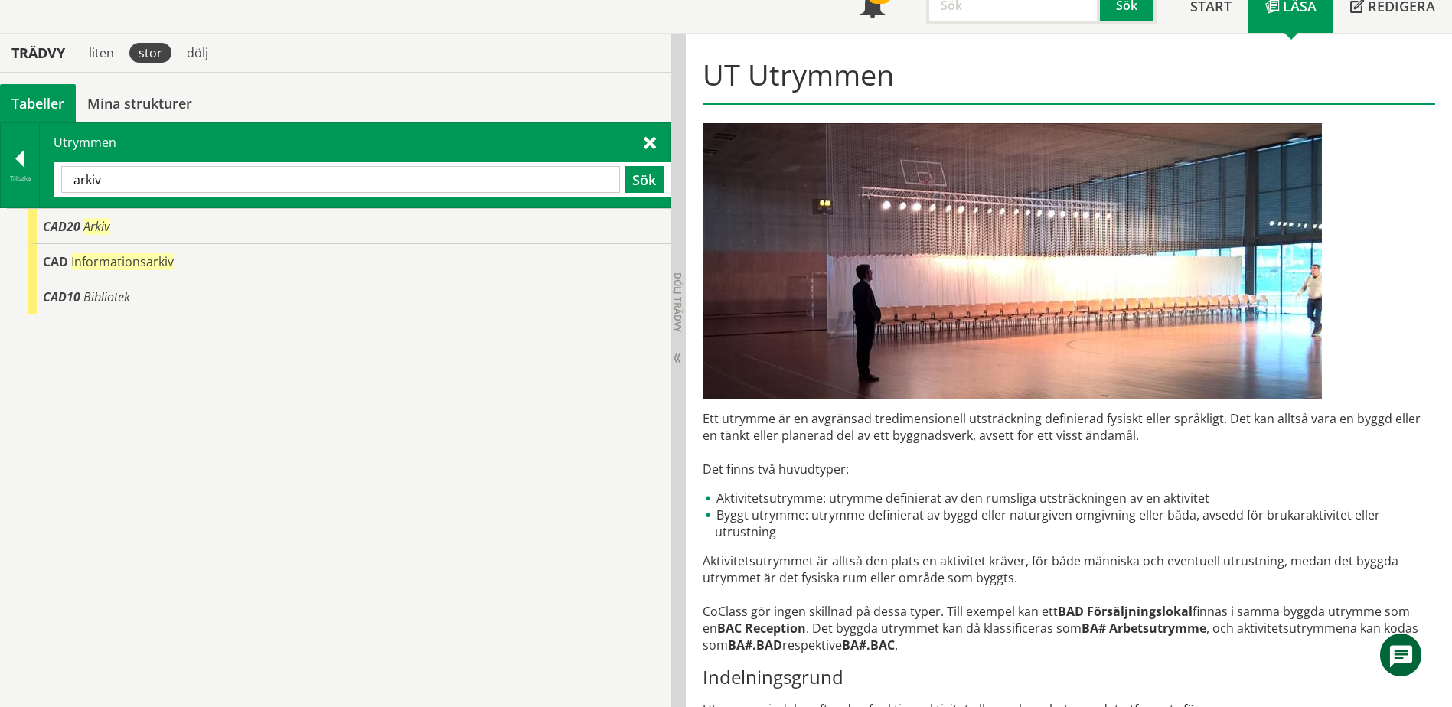
scroll to position [0, 0]
click at [24, 165] on div at bounding box center [20, 161] width 38 height 21
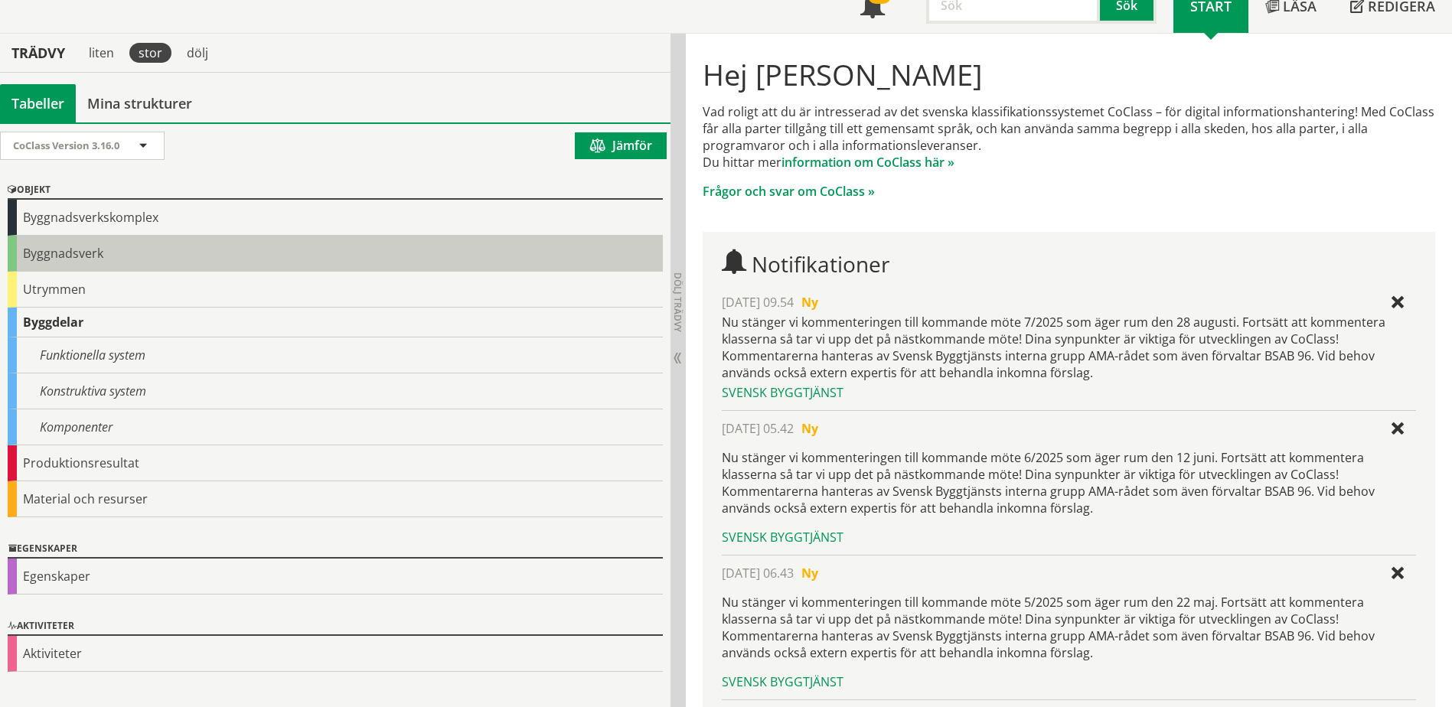
click at [62, 258] on div "Byggnadsverk" at bounding box center [335, 254] width 655 height 36
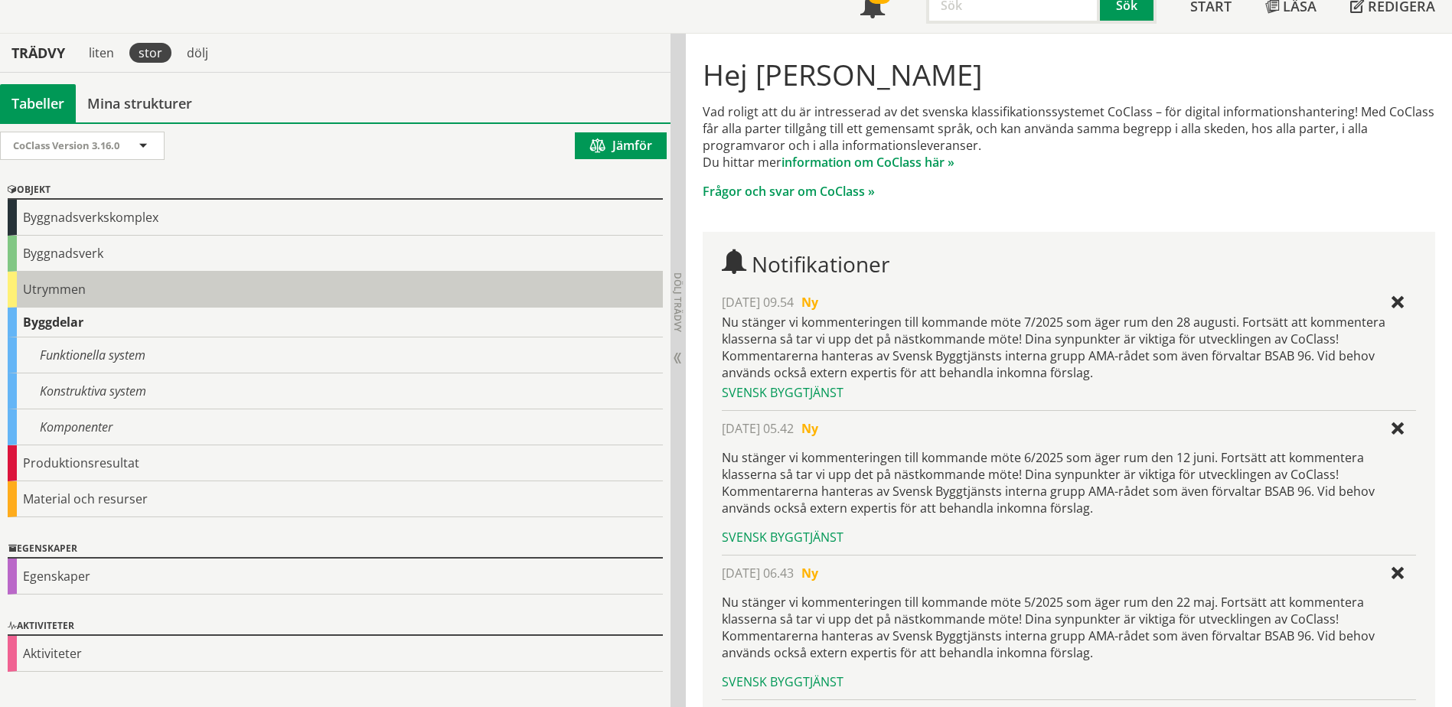
click at [48, 288] on div "CoClass Version 3.16.0 CoClass Version 3.16.0 CoClass Version 3.15.0 CoClass Ve…" at bounding box center [335, 414] width 671 height 585
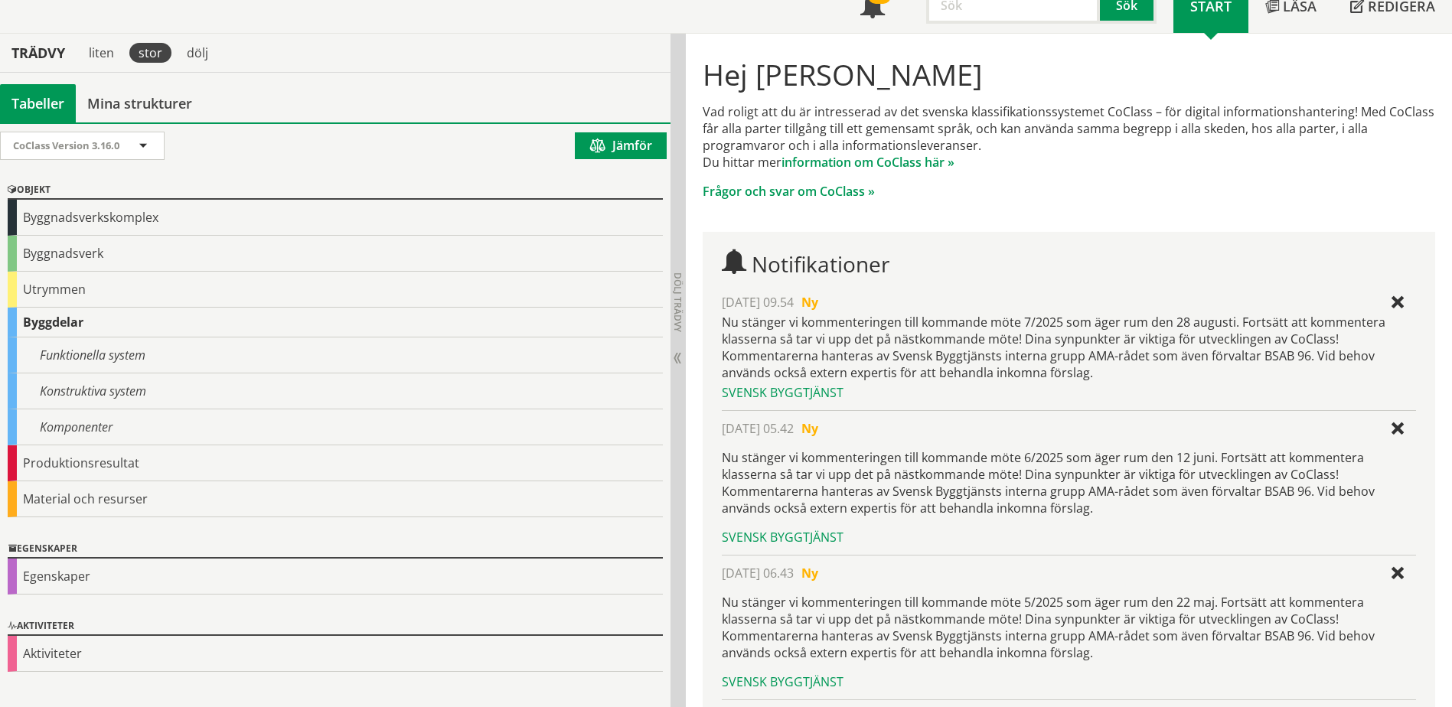
click at [51, 289] on div "Utrymmen" at bounding box center [335, 290] width 655 height 36
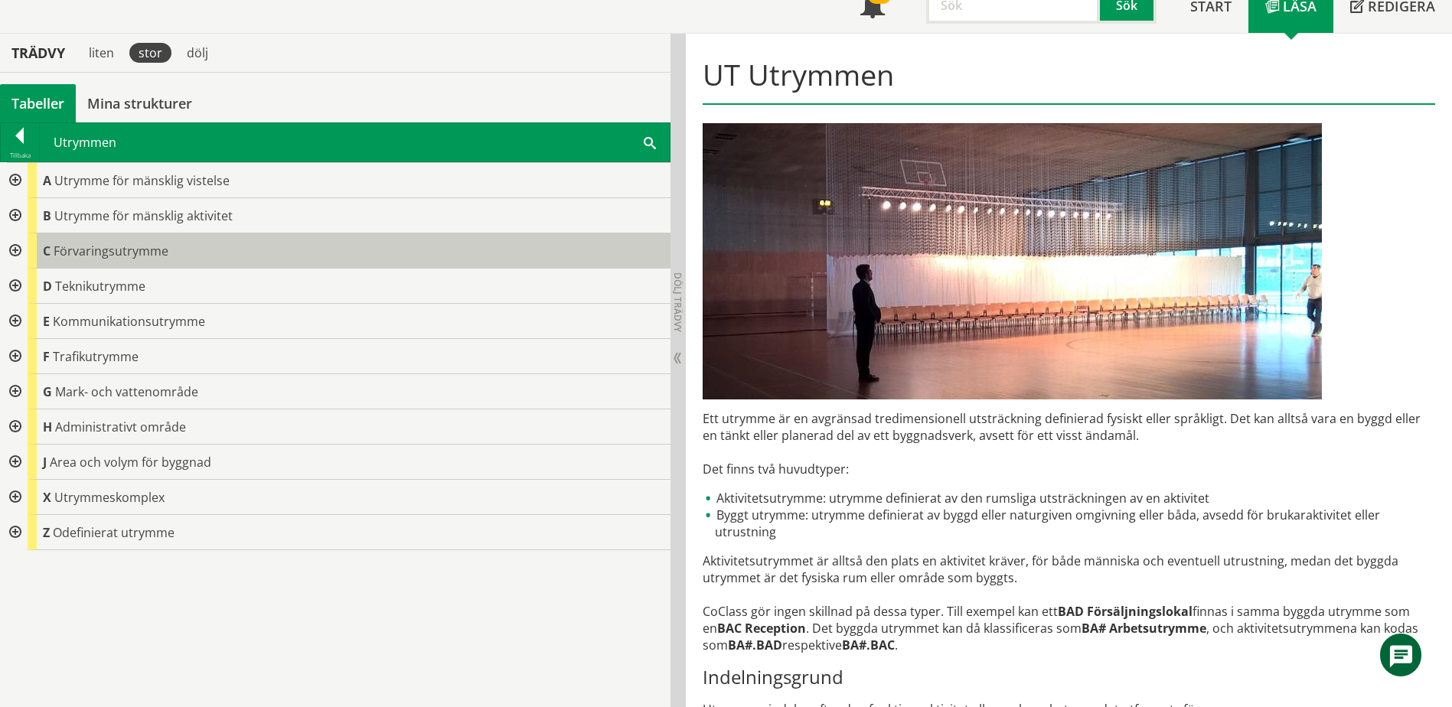
click at [44, 253] on span "C" at bounding box center [47, 251] width 8 height 17
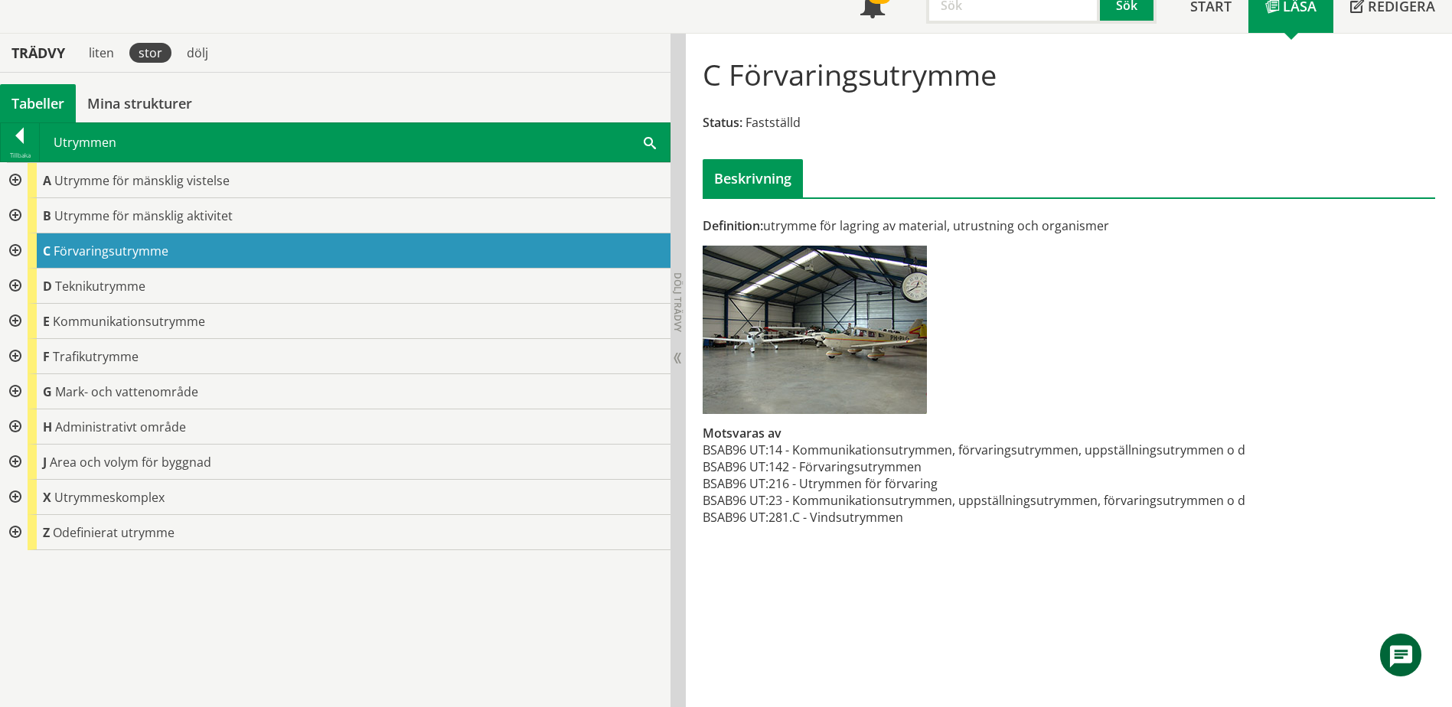
click at [18, 250] on div at bounding box center [14, 251] width 28 height 35
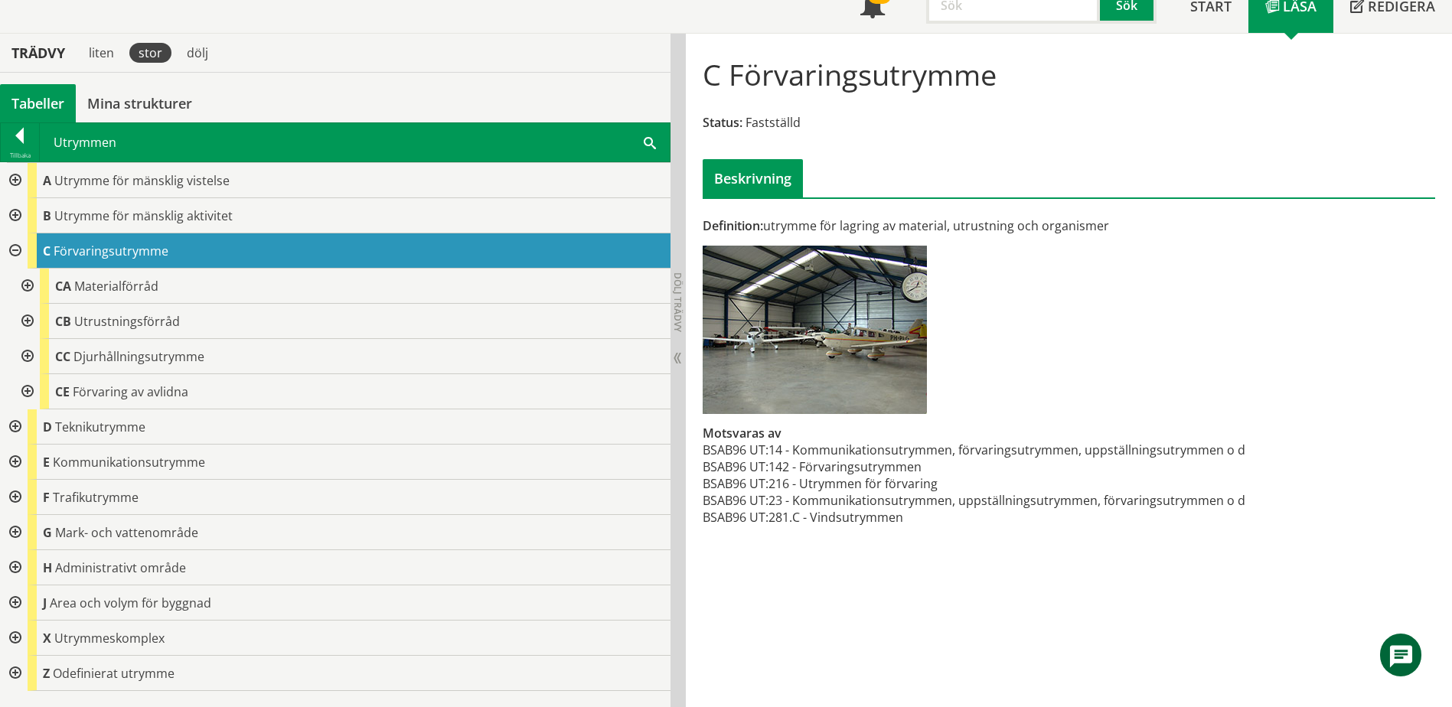
click at [31, 284] on div at bounding box center [26, 286] width 28 height 35
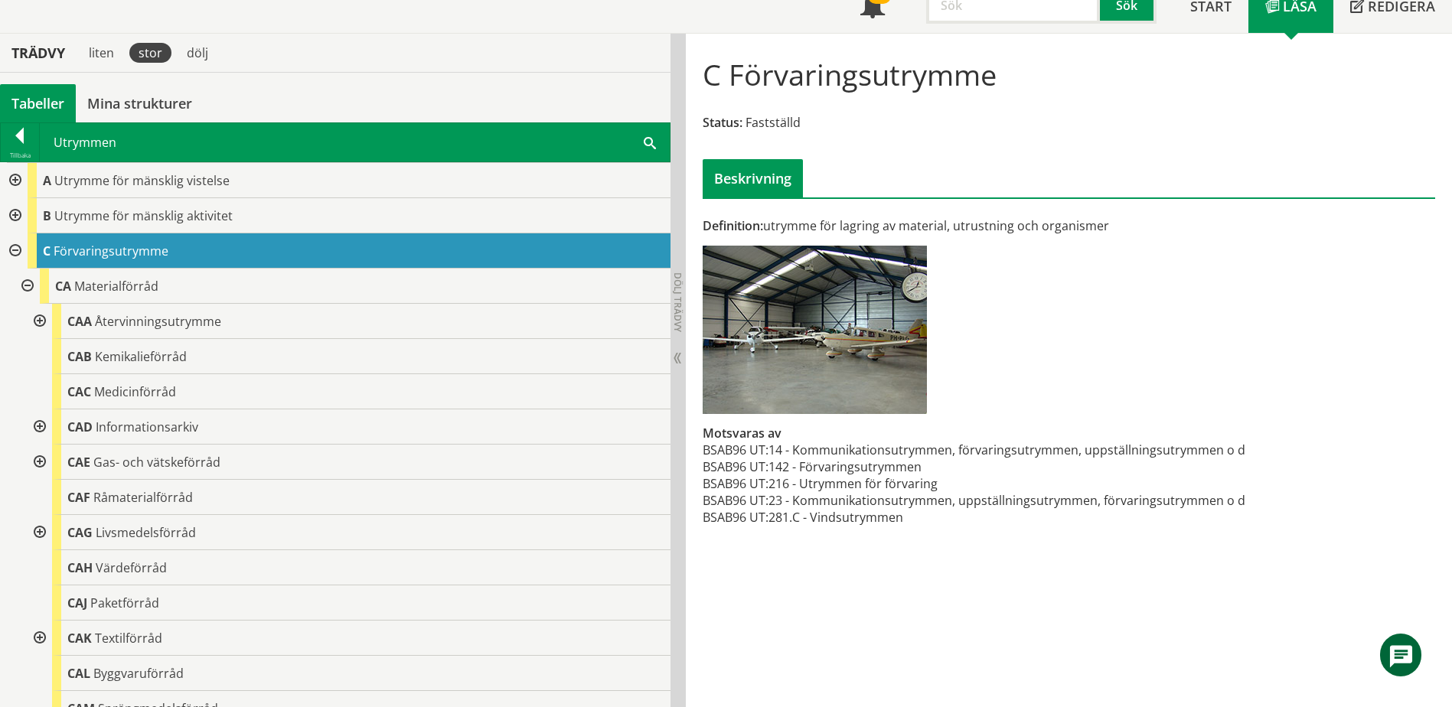
click at [39, 426] on div at bounding box center [38, 427] width 28 height 35
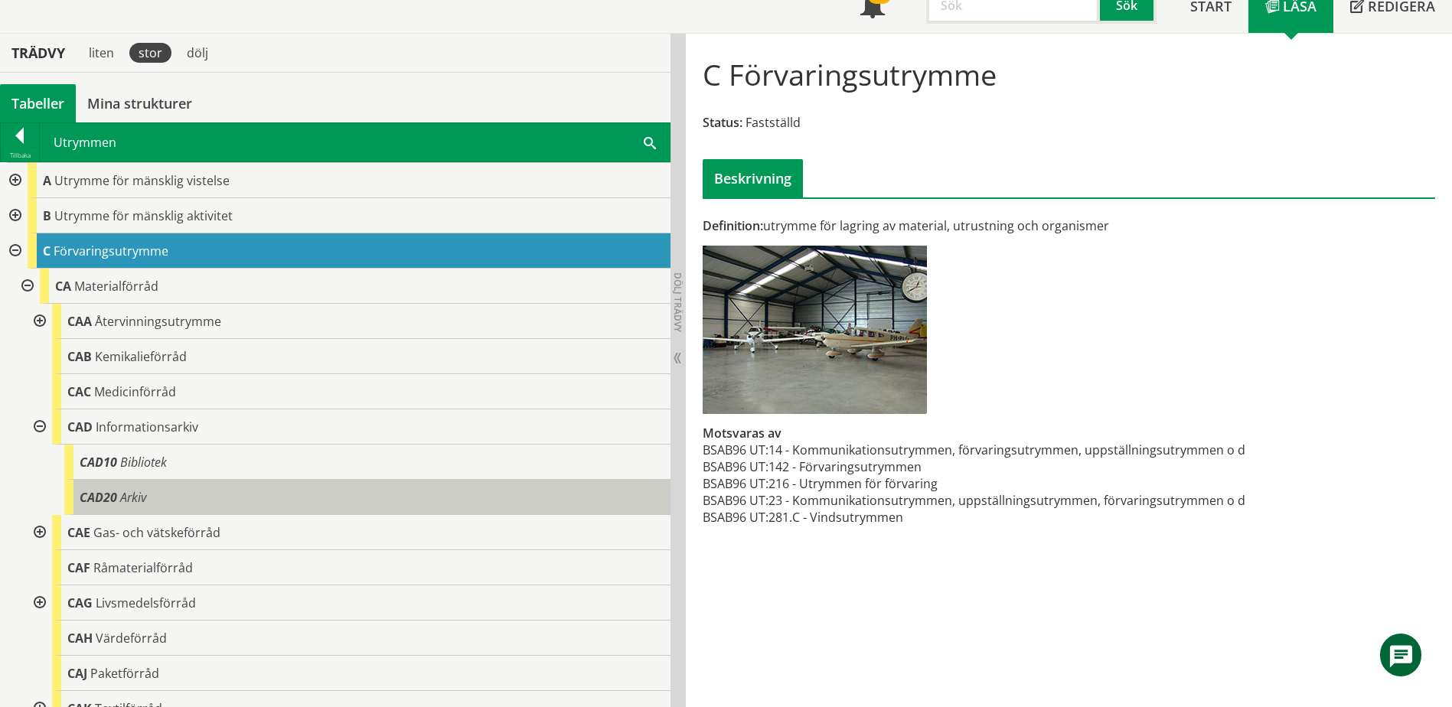
click at [123, 495] on span "Arkiv" at bounding box center [133, 497] width 26 height 17
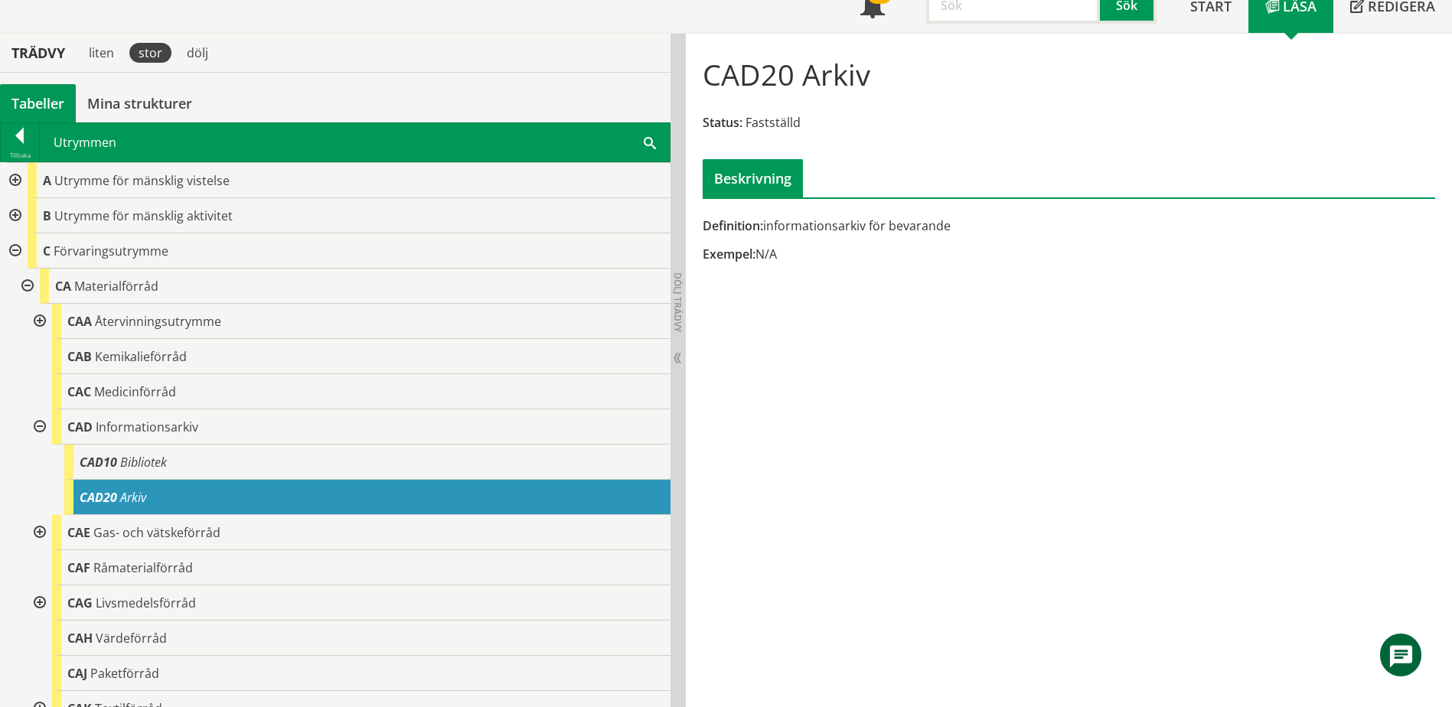
click at [16, 217] on div at bounding box center [14, 215] width 28 height 35
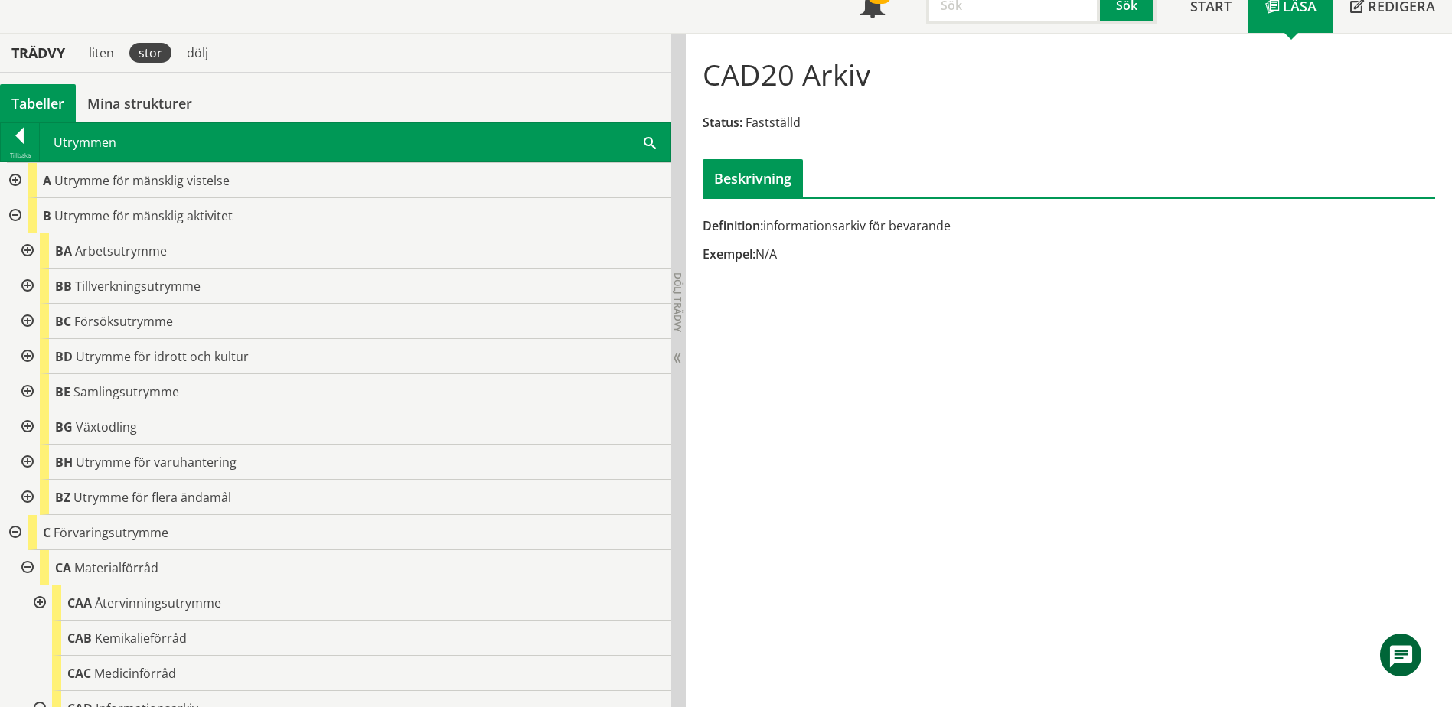
click at [17, 217] on div at bounding box center [14, 215] width 28 height 35
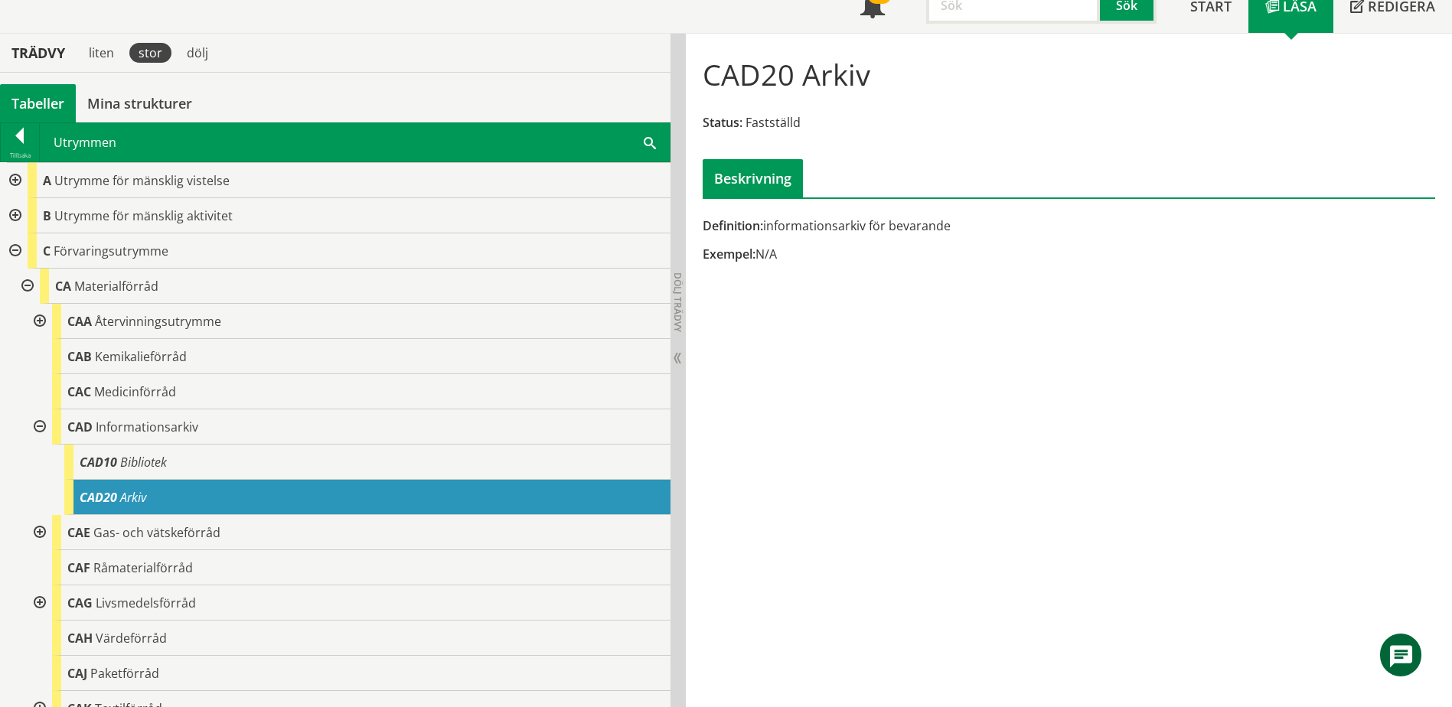
click at [17, 179] on div at bounding box center [14, 180] width 28 height 35
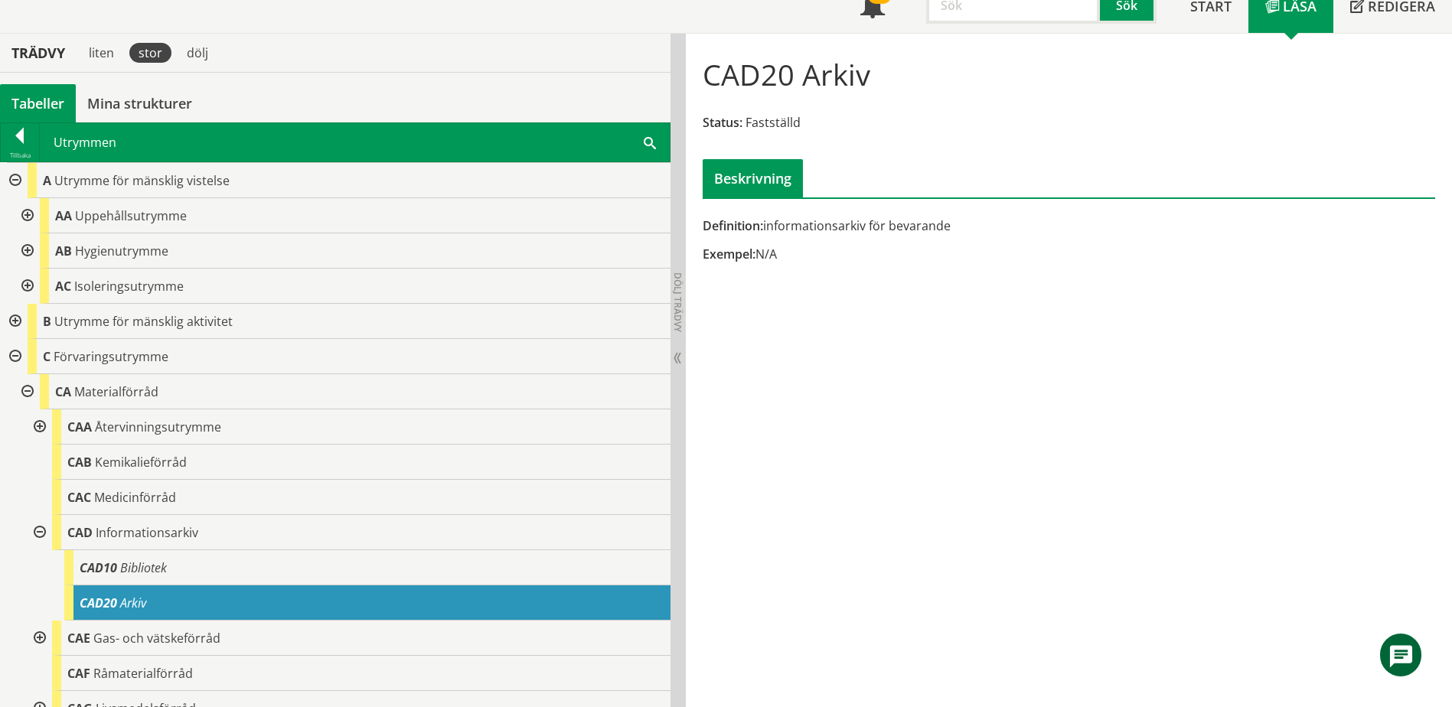
click at [28, 249] on div at bounding box center [26, 251] width 28 height 35
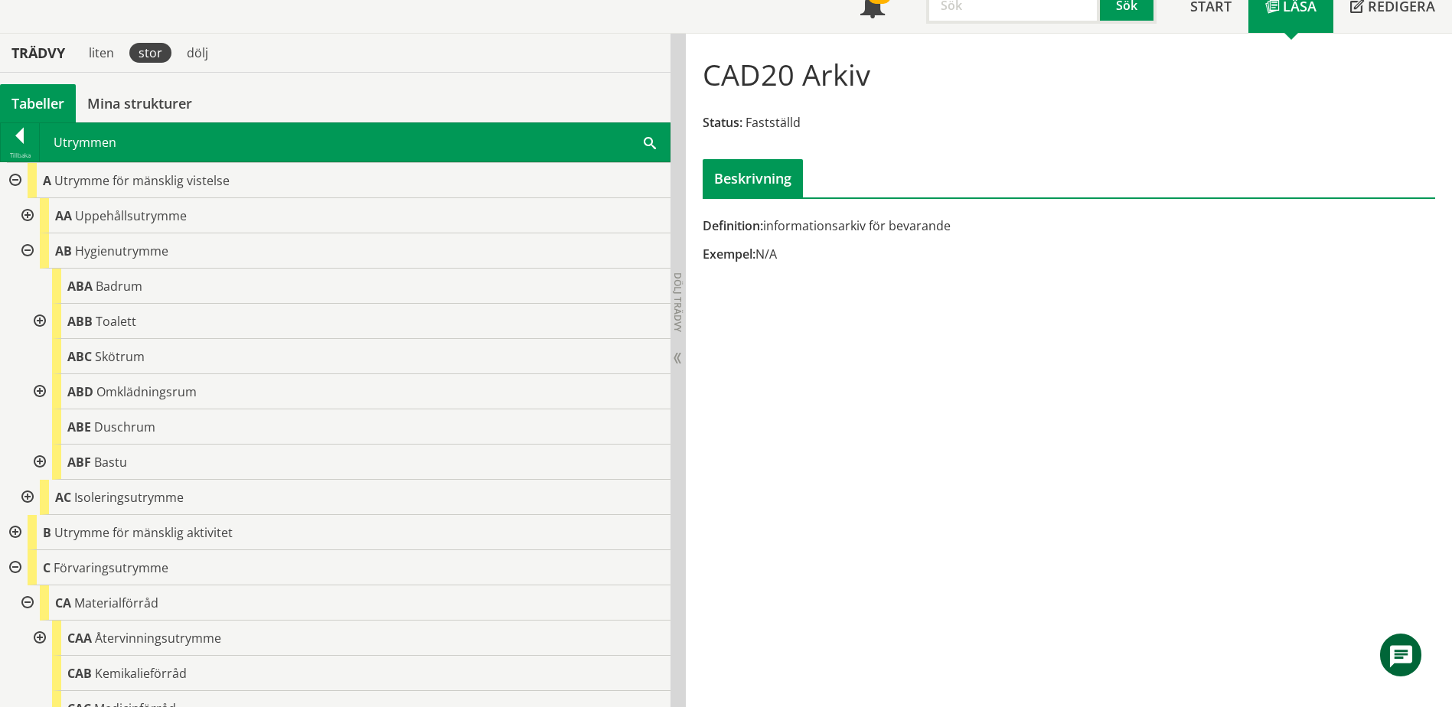
click at [41, 322] on div at bounding box center [38, 321] width 28 height 35
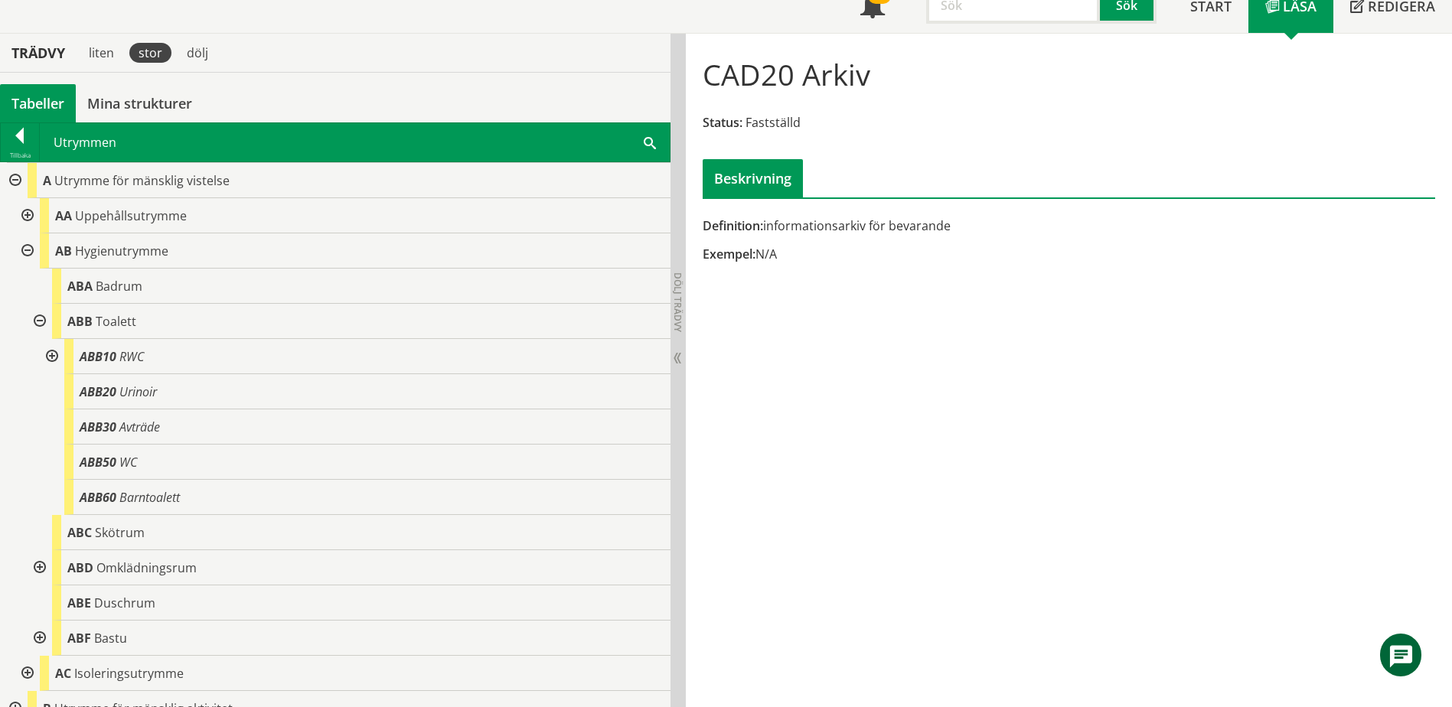
click at [51, 358] on div at bounding box center [51, 356] width 28 height 35
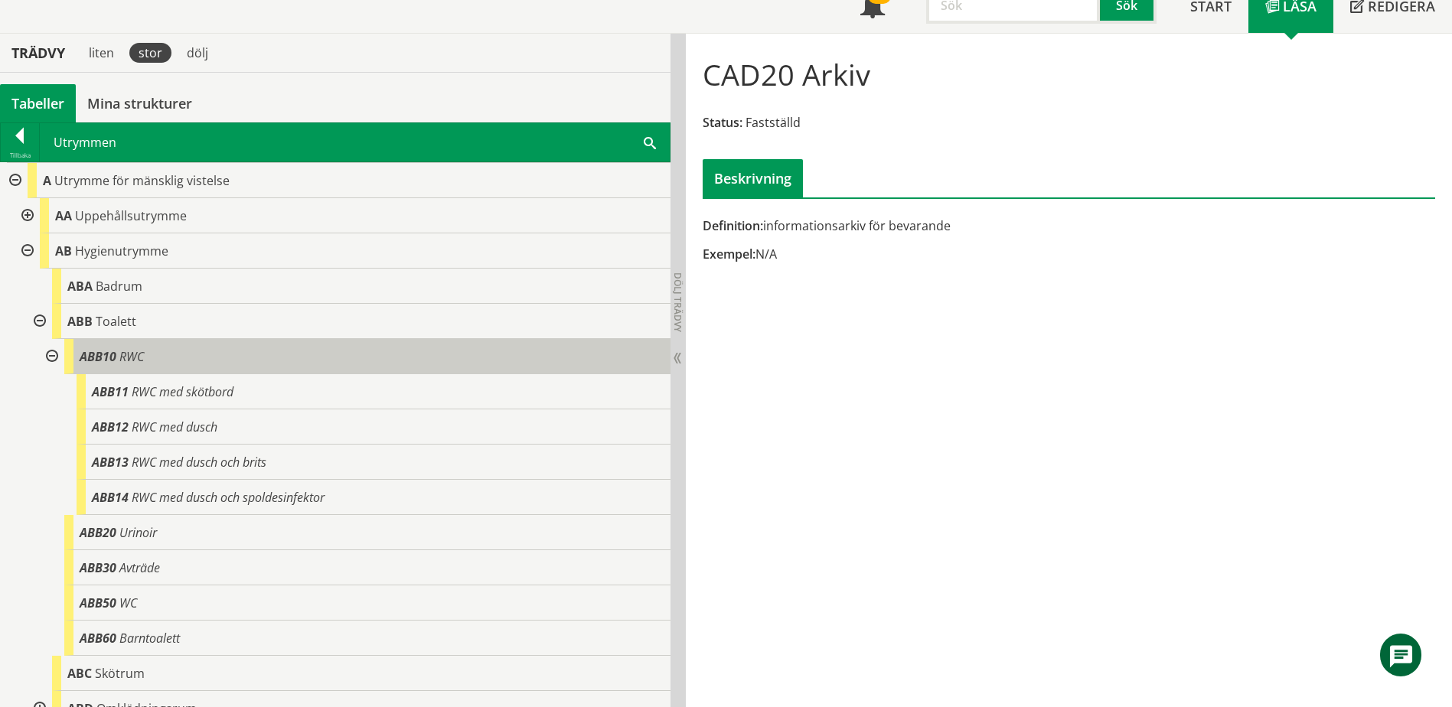
click at [149, 369] on div "ABB10 RWC" at bounding box center [367, 356] width 606 height 35
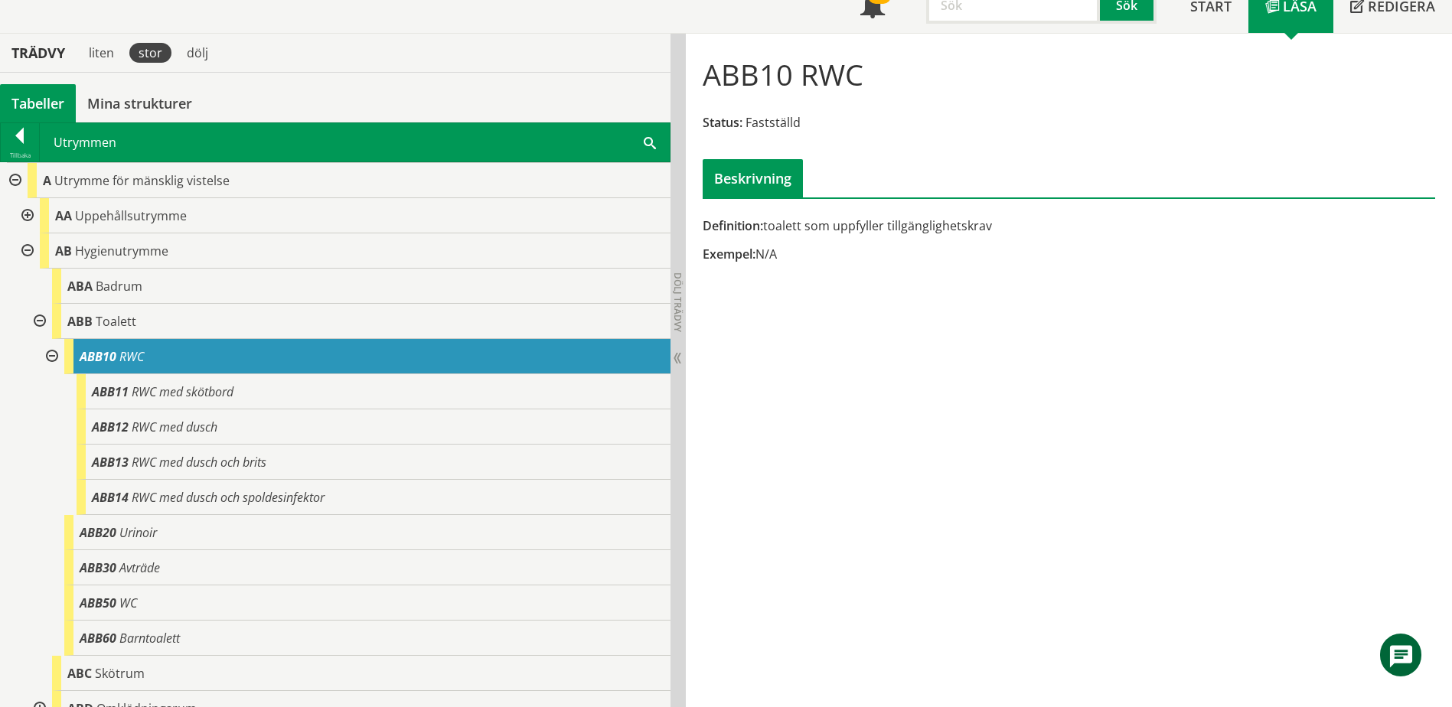
click at [13, 181] on div at bounding box center [14, 180] width 28 height 35
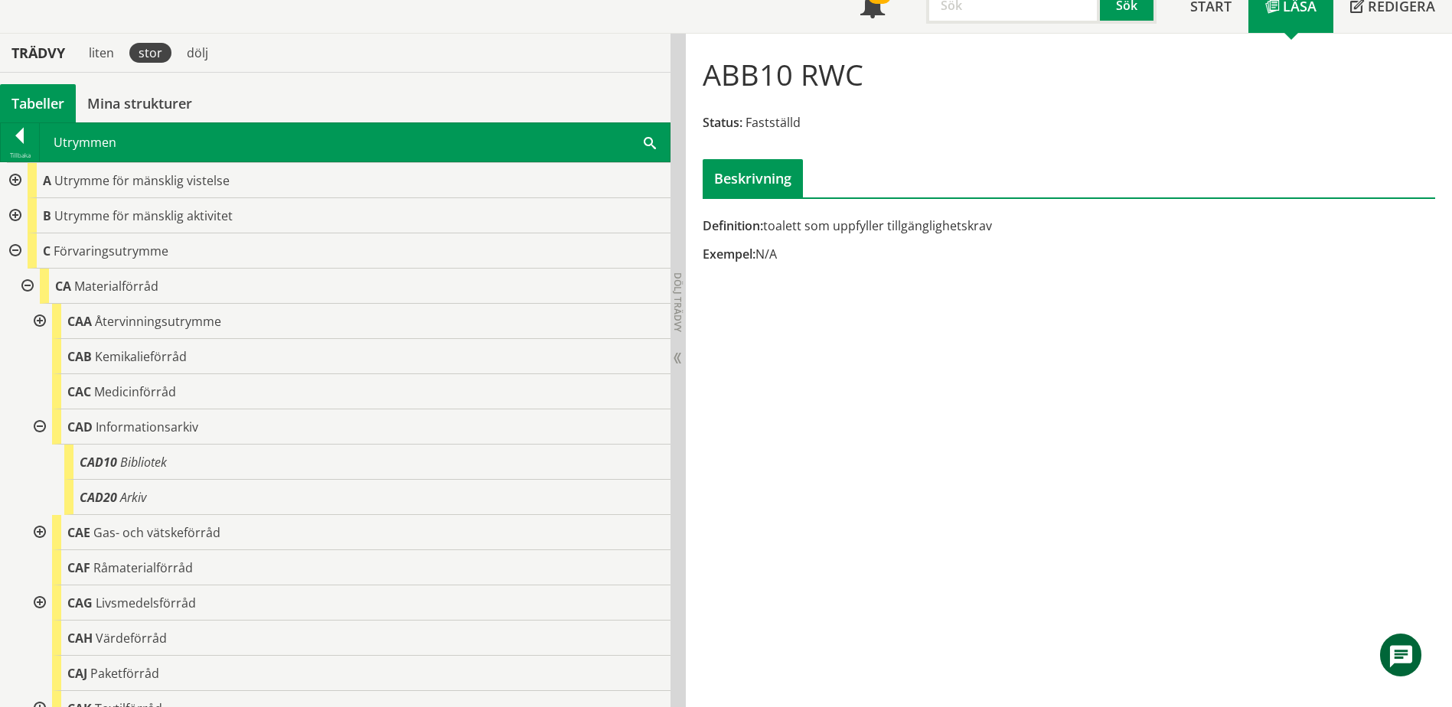
click at [21, 215] on div at bounding box center [14, 215] width 28 height 35
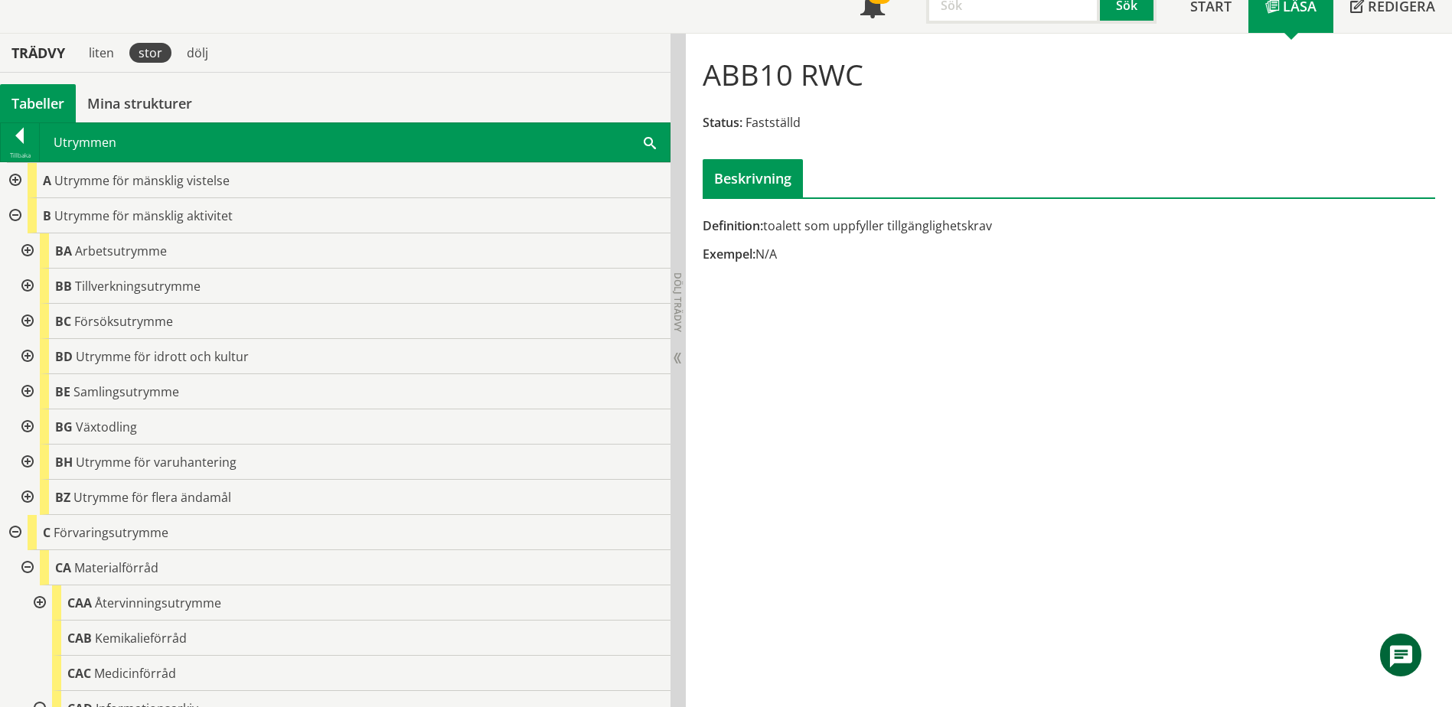
click at [31, 247] on div at bounding box center [26, 251] width 28 height 35
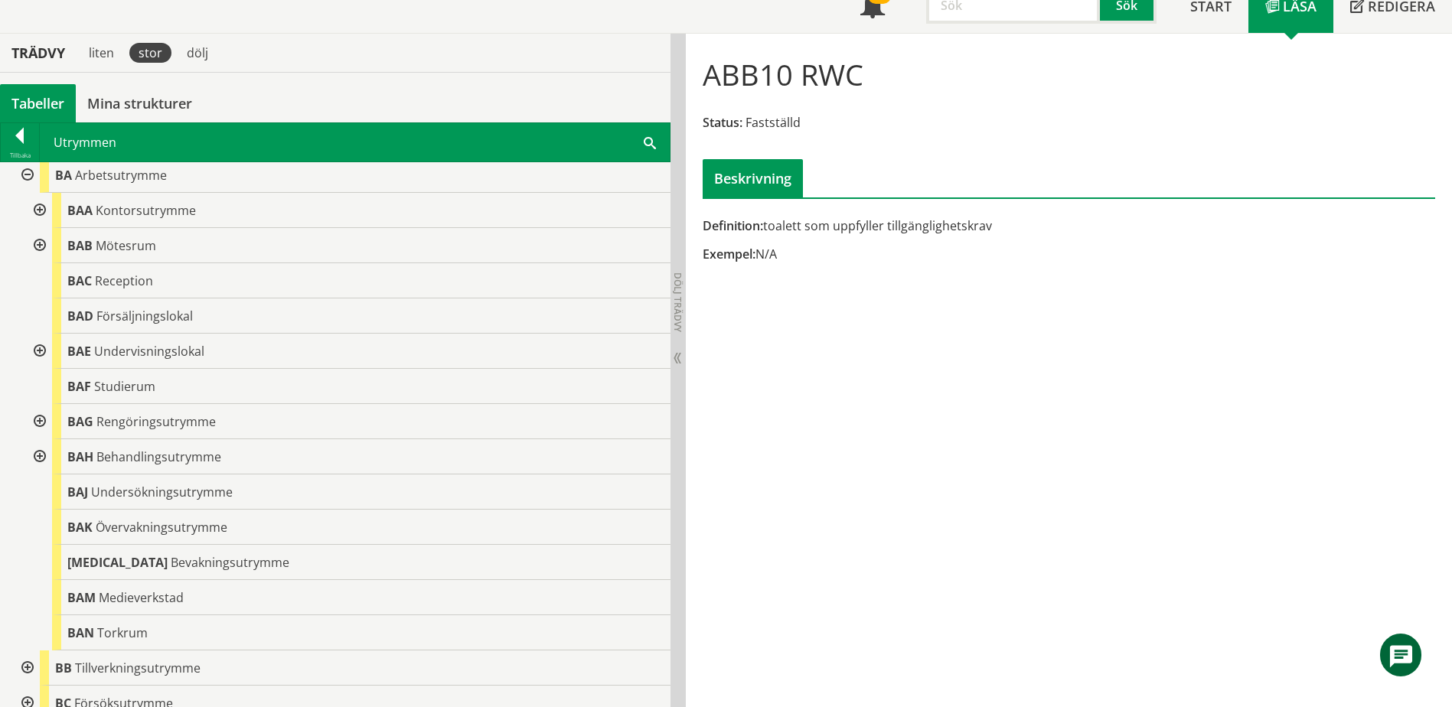
scroll to position [77, 0]
click at [34, 416] on div at bounding box center [38, 420] width 28 height 35
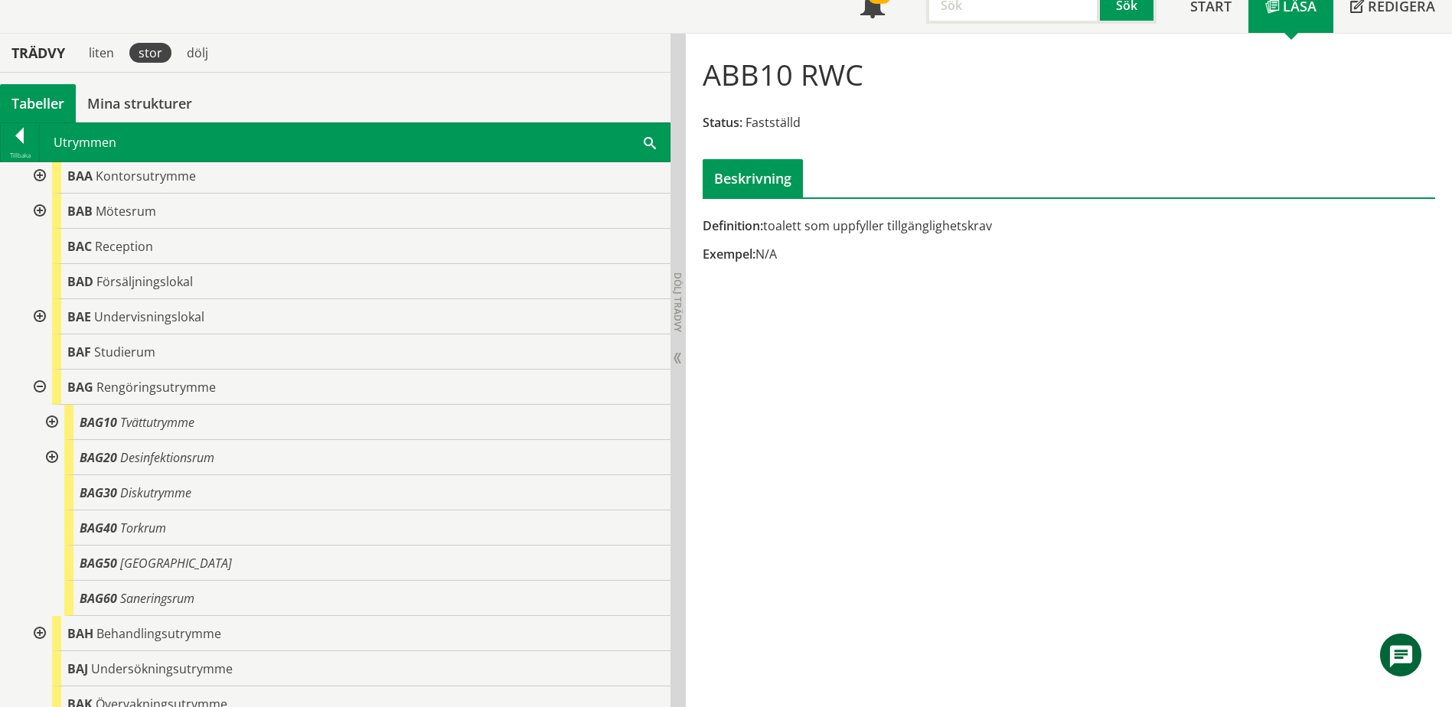
scroll to position [153, 0]
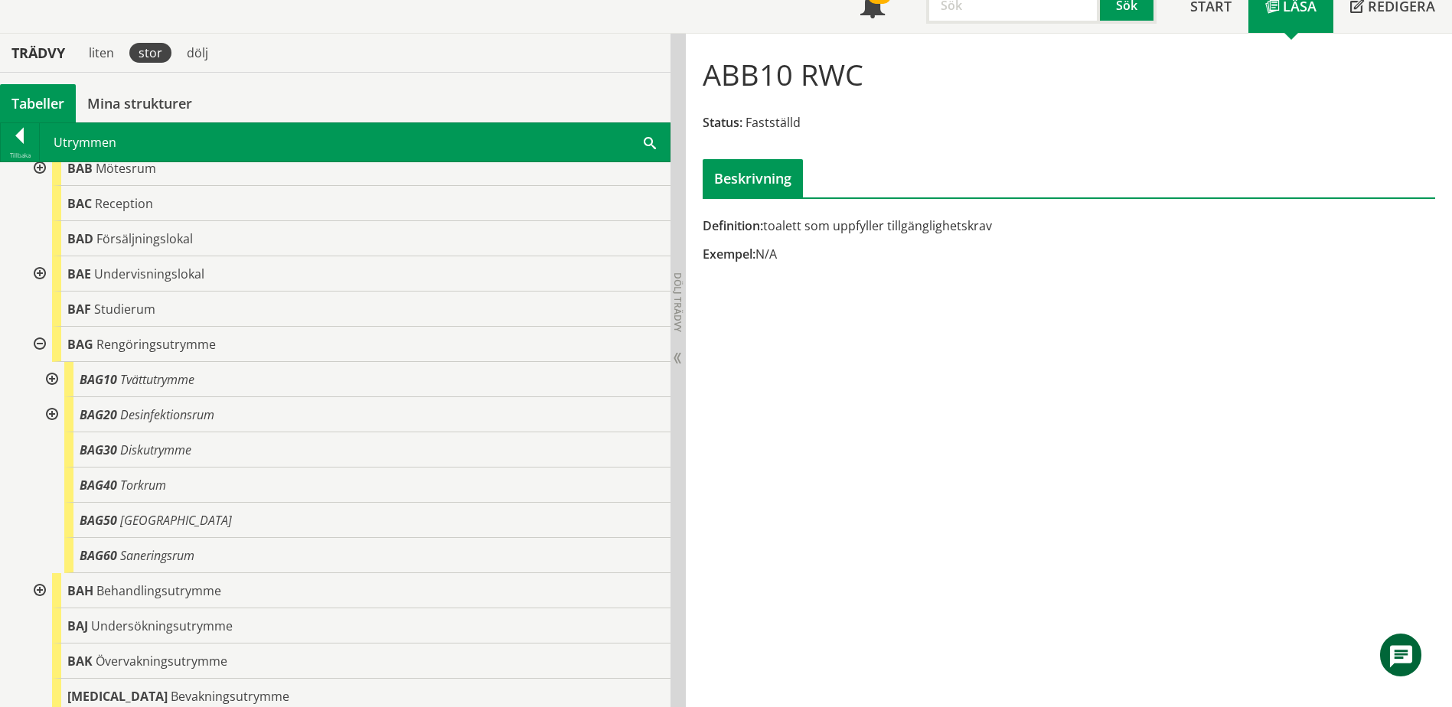
click at [48, 383] on div at bounding box center [51, 379] width 28 height 35
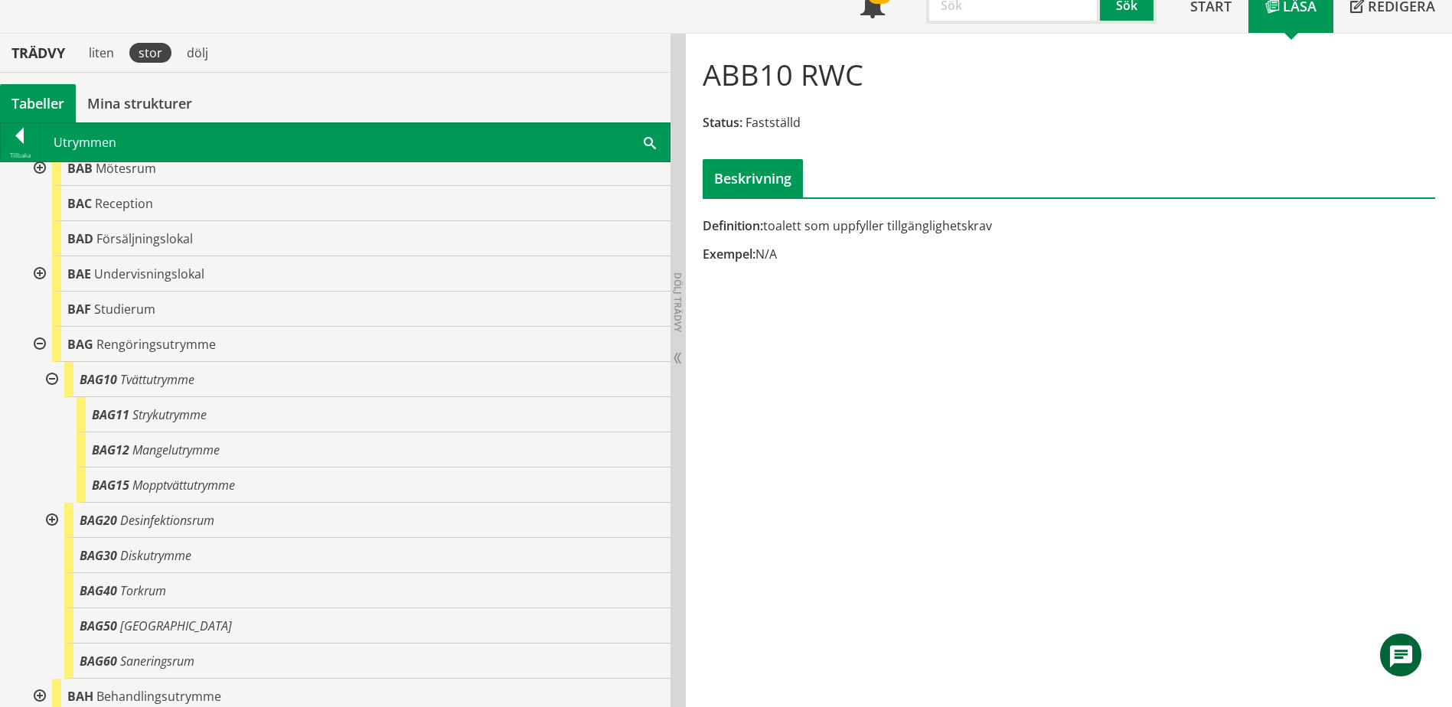
click at [57, 378] on div at bounding box center [51, 379] width 28 height 35
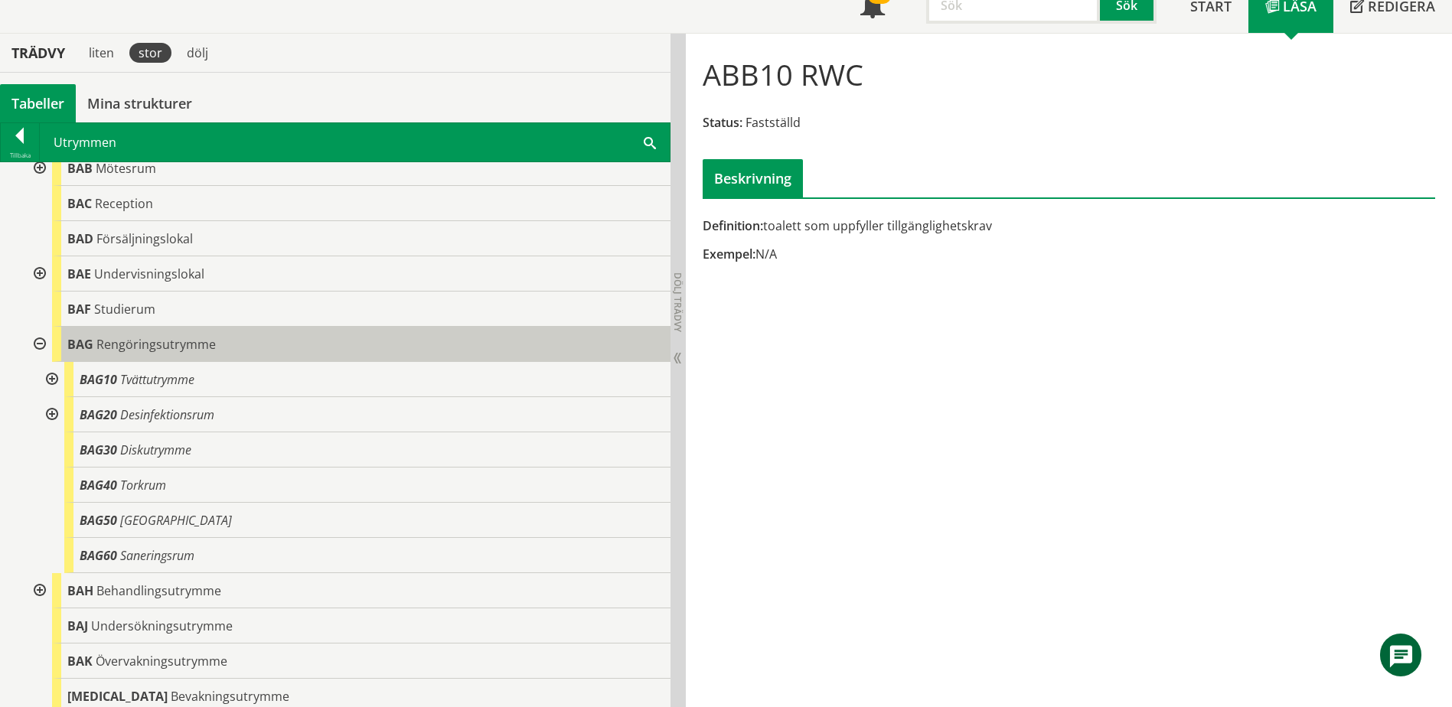
click at [96, 350] on span "Rengöringsutrymme" at bounding box center [155, 344] width 119 height 17
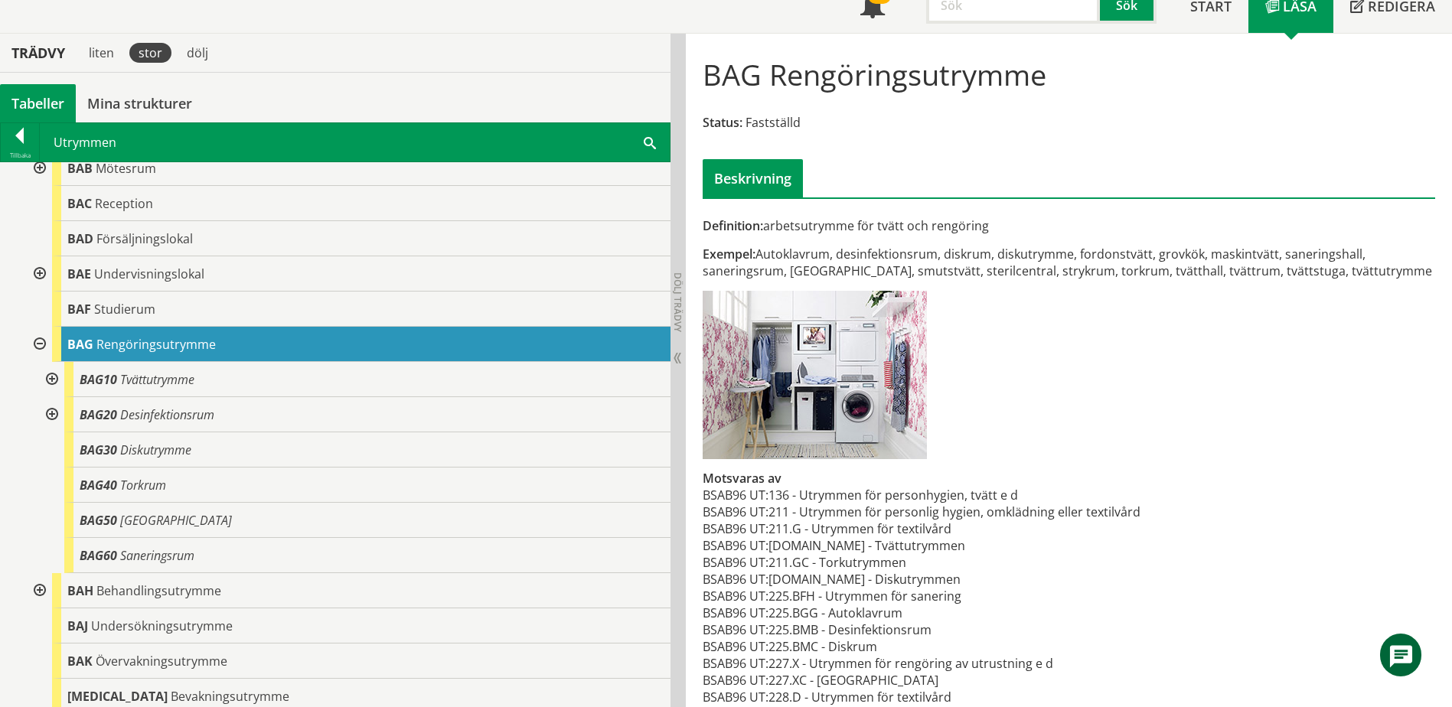
click at [651, 142] on span at bounding box center [650, 142] width 12 height 16
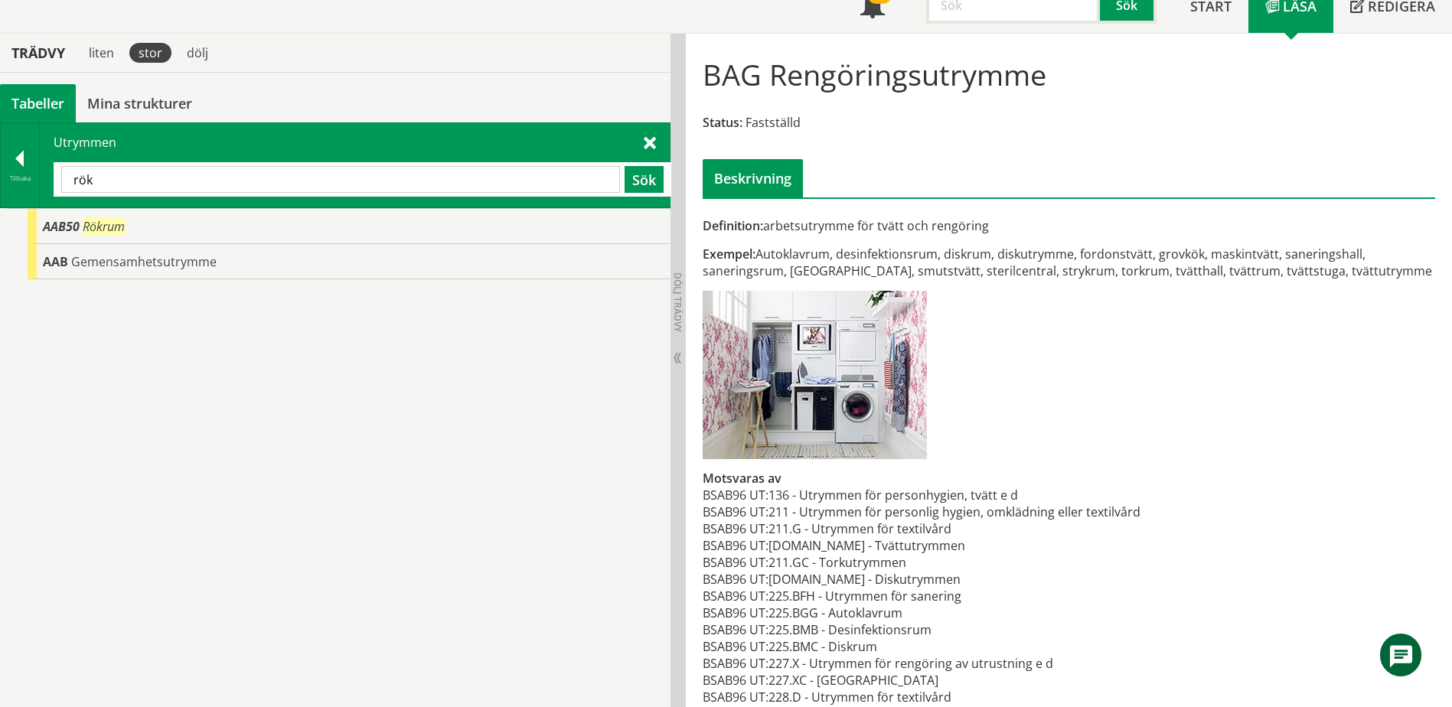
click at [161, 186] on input "rök" at bounding box center [340, 179] width 559 height 27
type input "bar"
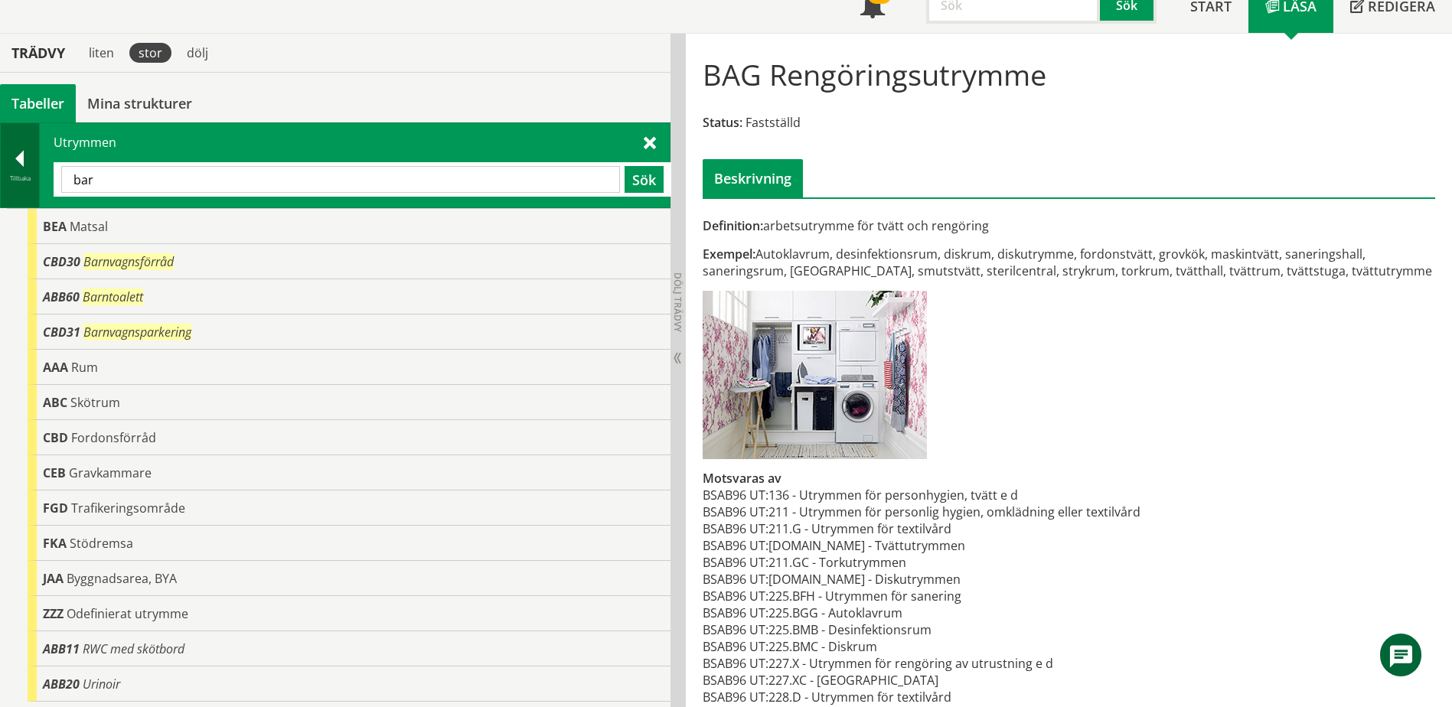
click at [22, 171] on div at bounding box center [20, 161] width 38 height 21
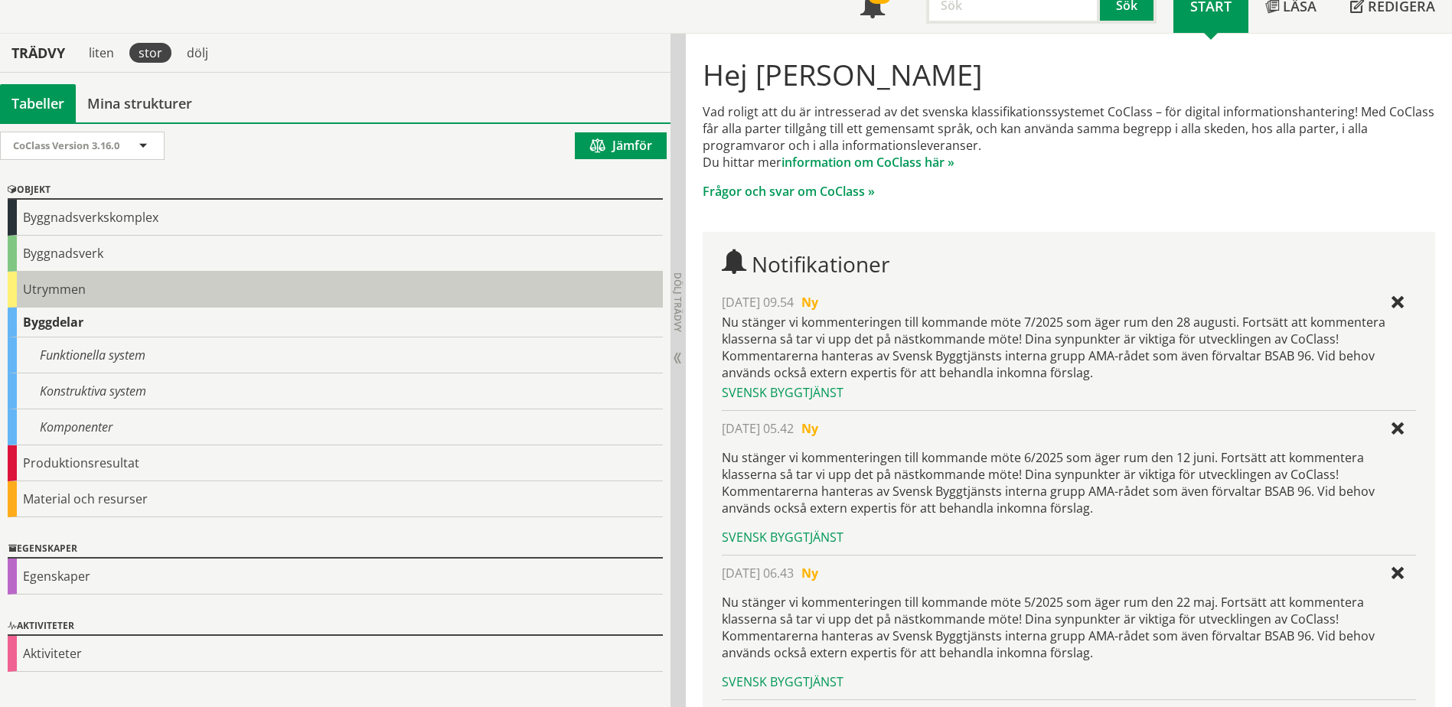
click at [70, 285] on div "Utrymmen" at bounding box center [335, 290] width 655 height 36
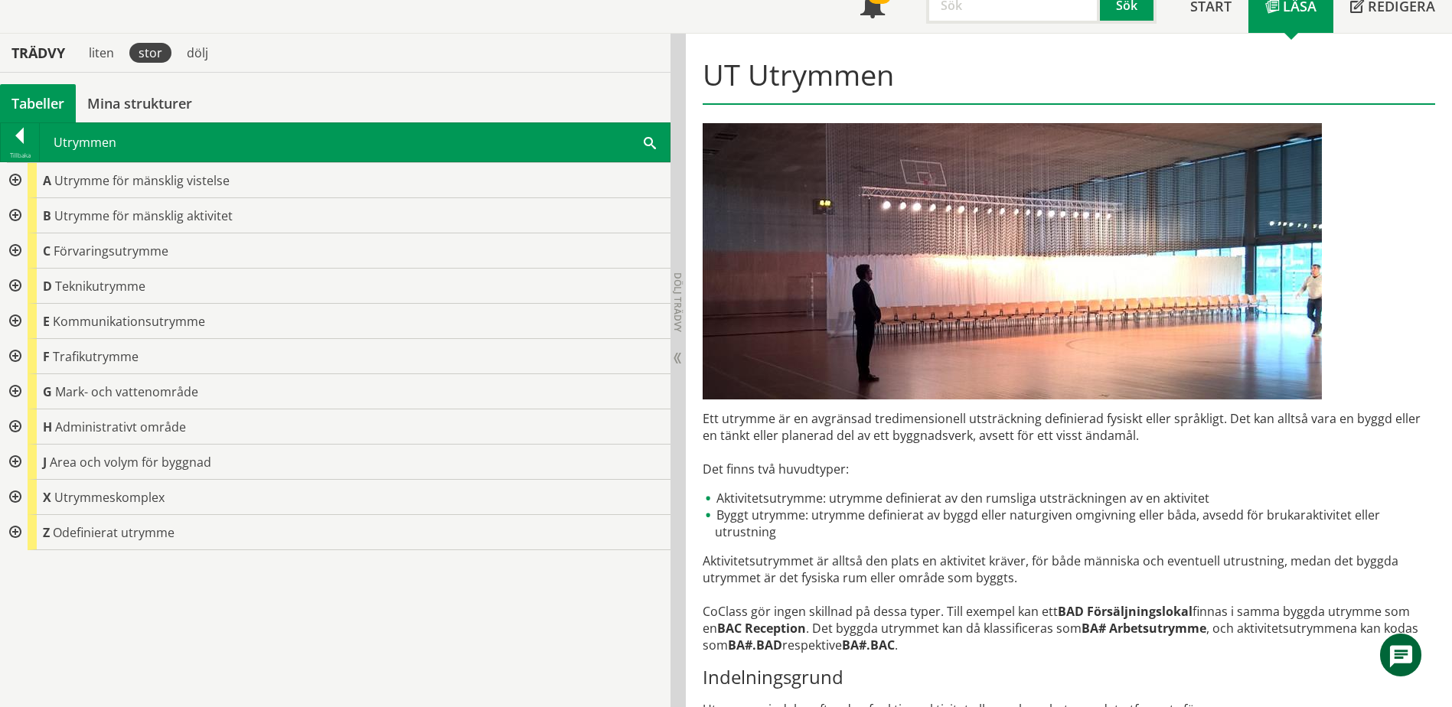
click at [14, 215] on div at bounding box center [14, 215] width 28 height 35
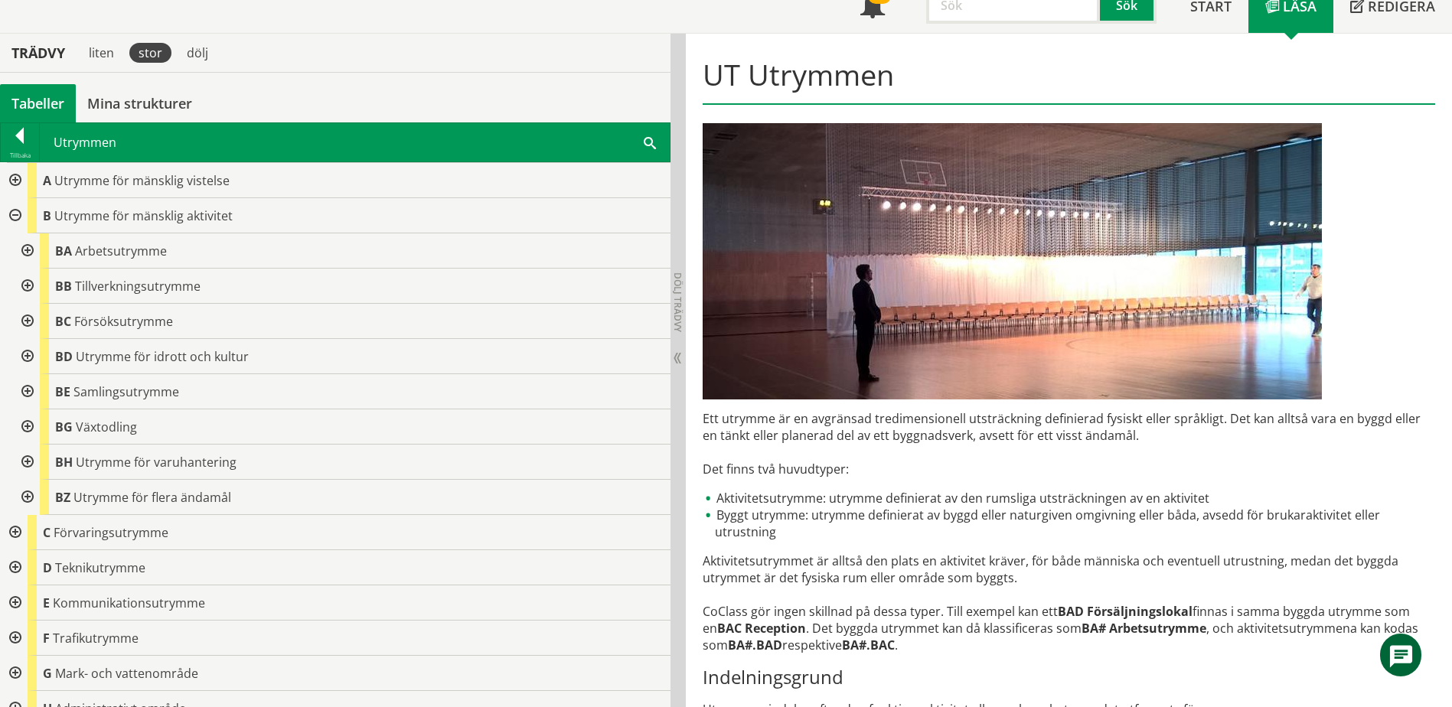
click at [16, 181] on div at bounding box center [14, 180] width 28 height 35
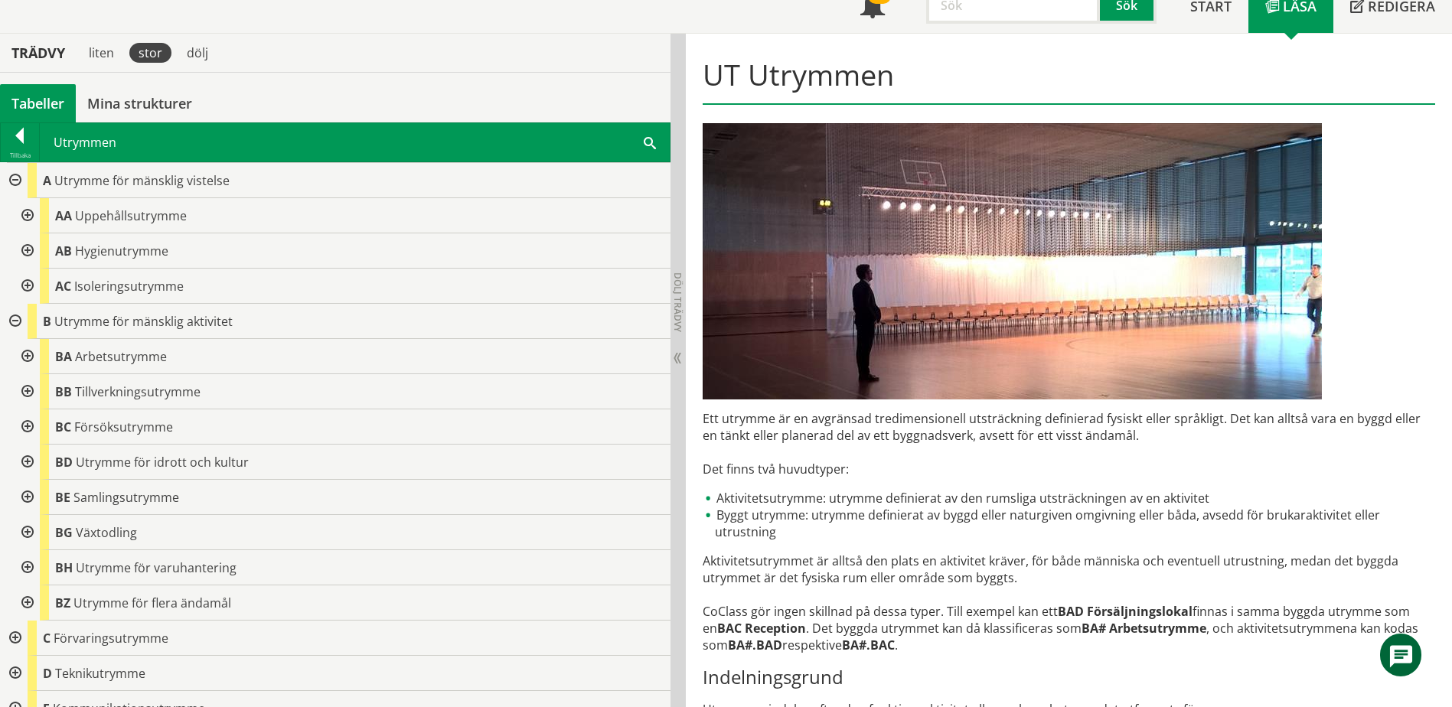
click at [15, 181] on div at bounding box center [14, 180] width 28 height 35
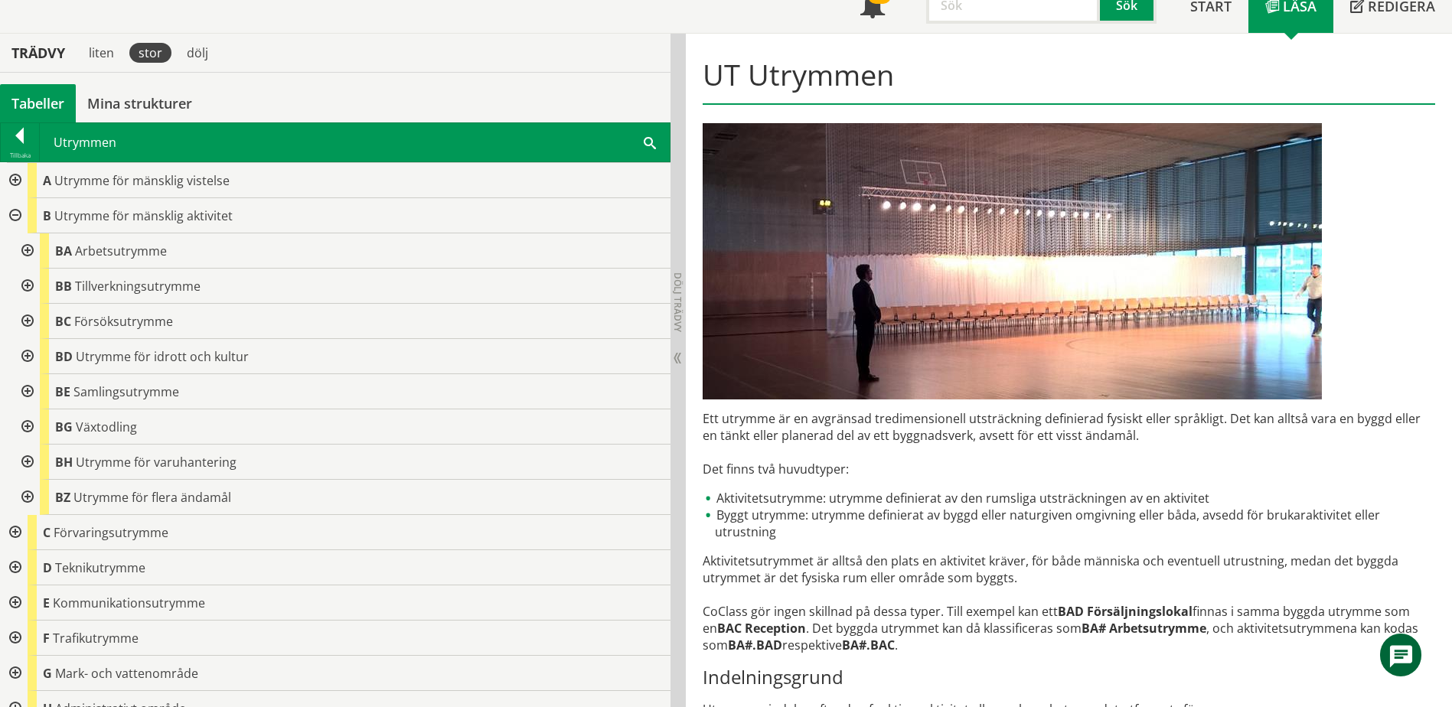
click at [28, 248] on div at bounding box center [26, 251] width 28 height 35
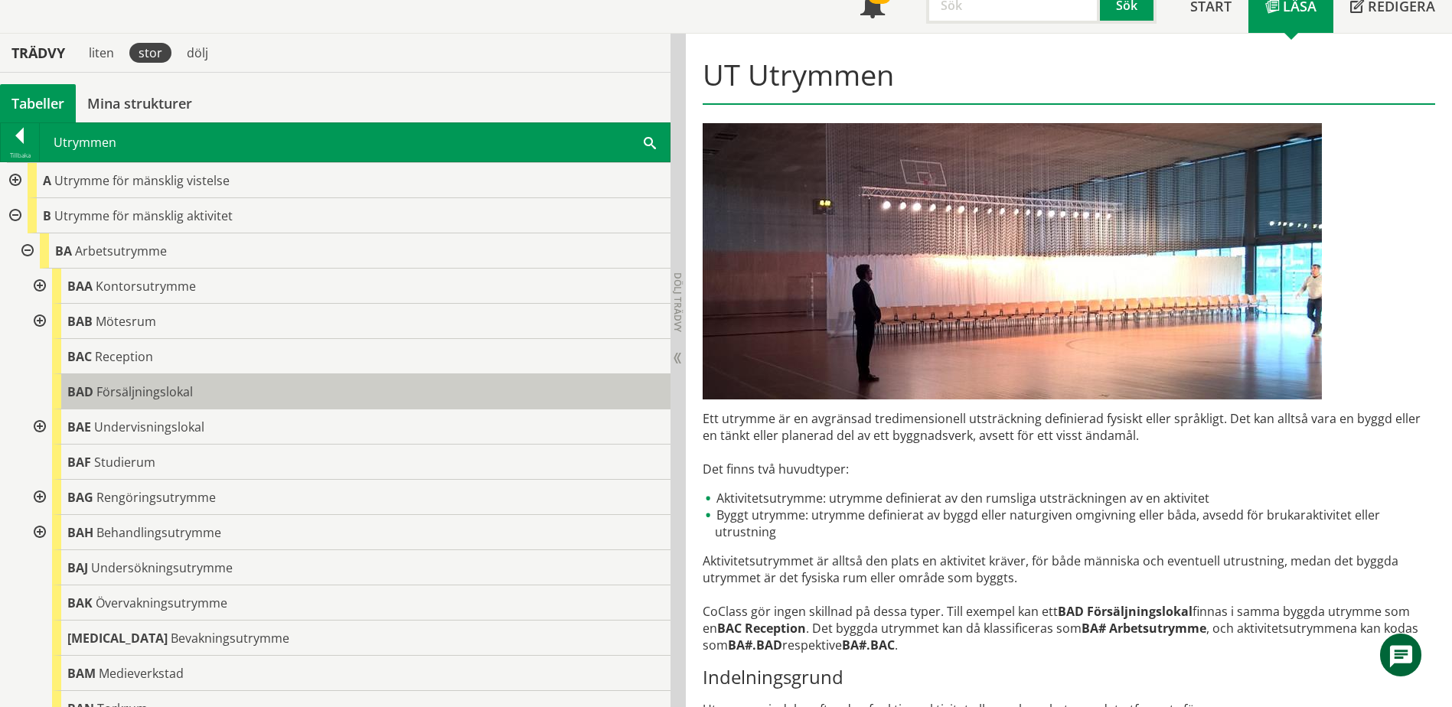
click at [168, 394] on span "Försäljningslokal" at bounding box center [144, 392] width 96 height 17
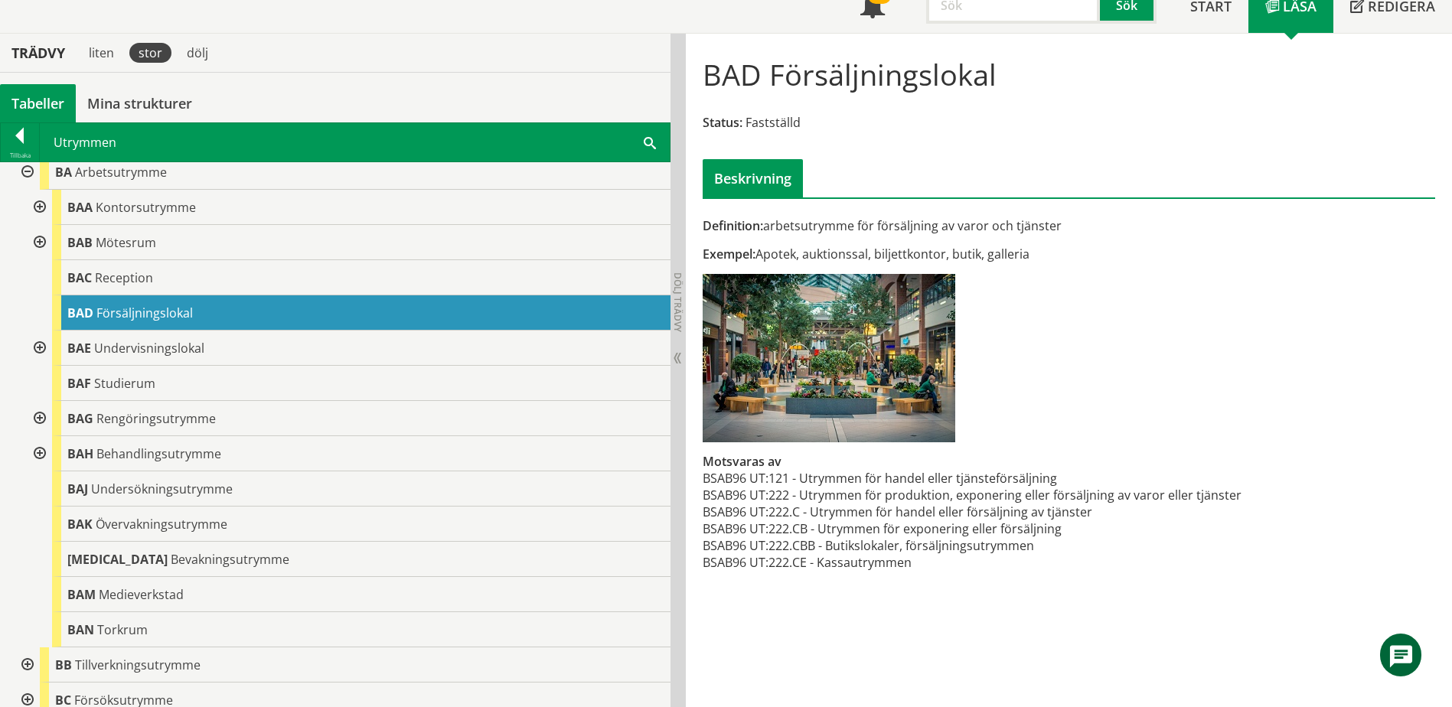
scroll to position [77, 0]
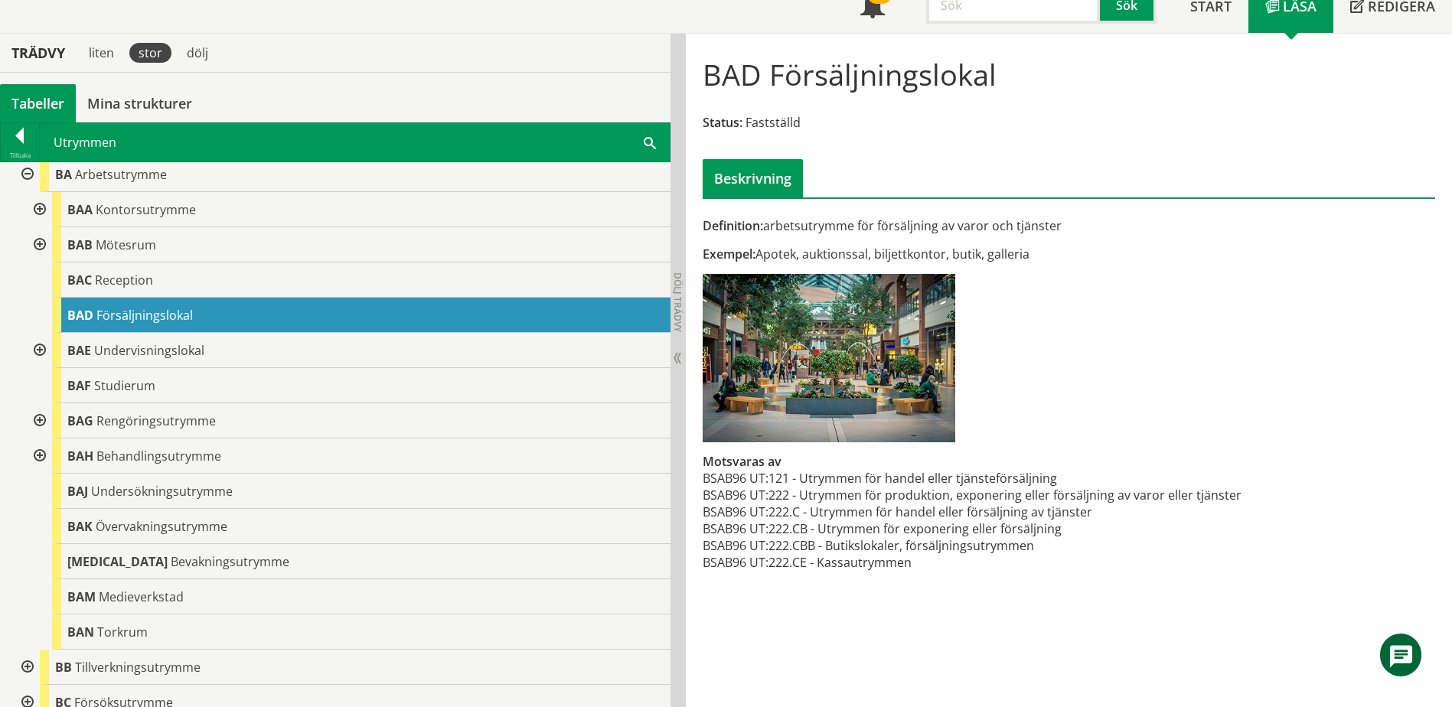
click at [28, 171] on div at bounding box center [26, 174] width 28 height 35
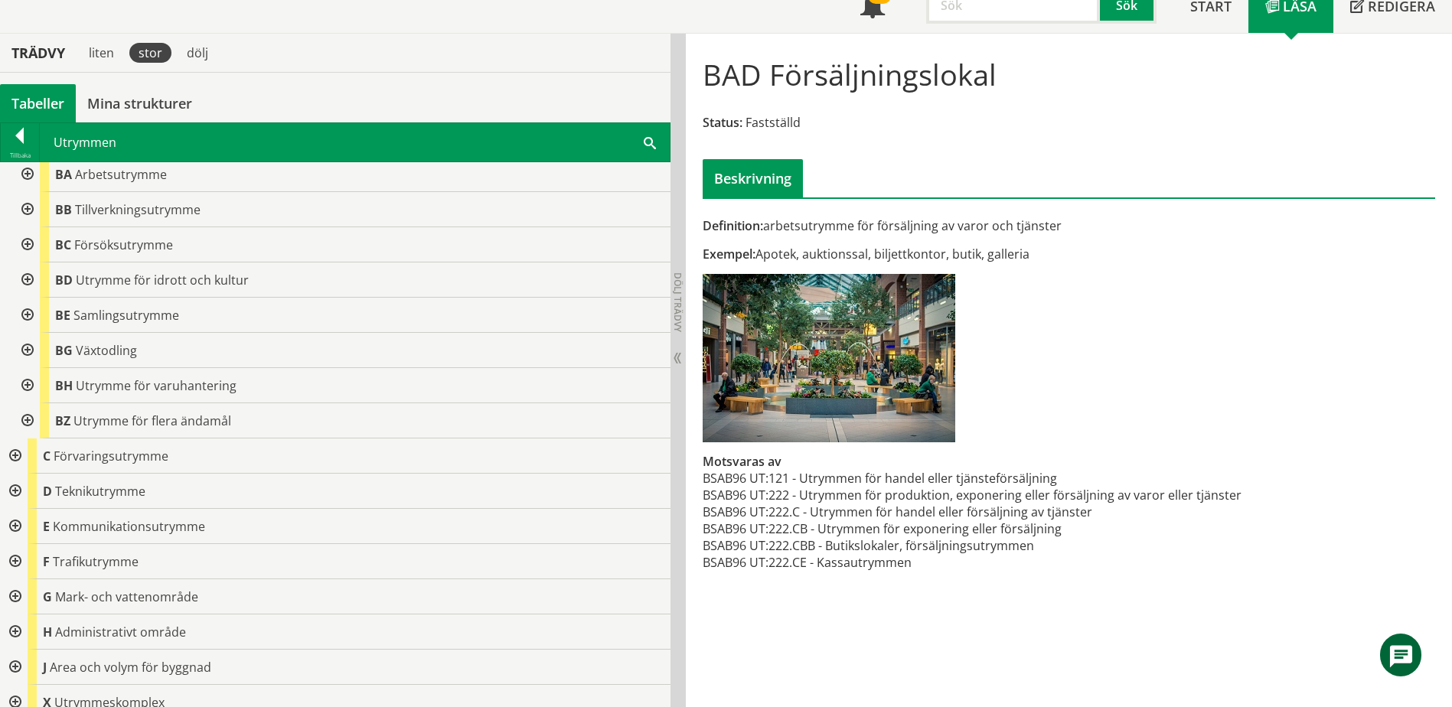
click at [18, 528] on div at bounding box center [14, 526] width 28 height 35
click at [27, 563] on div at bounding box center [26, 561] width 28 height 35
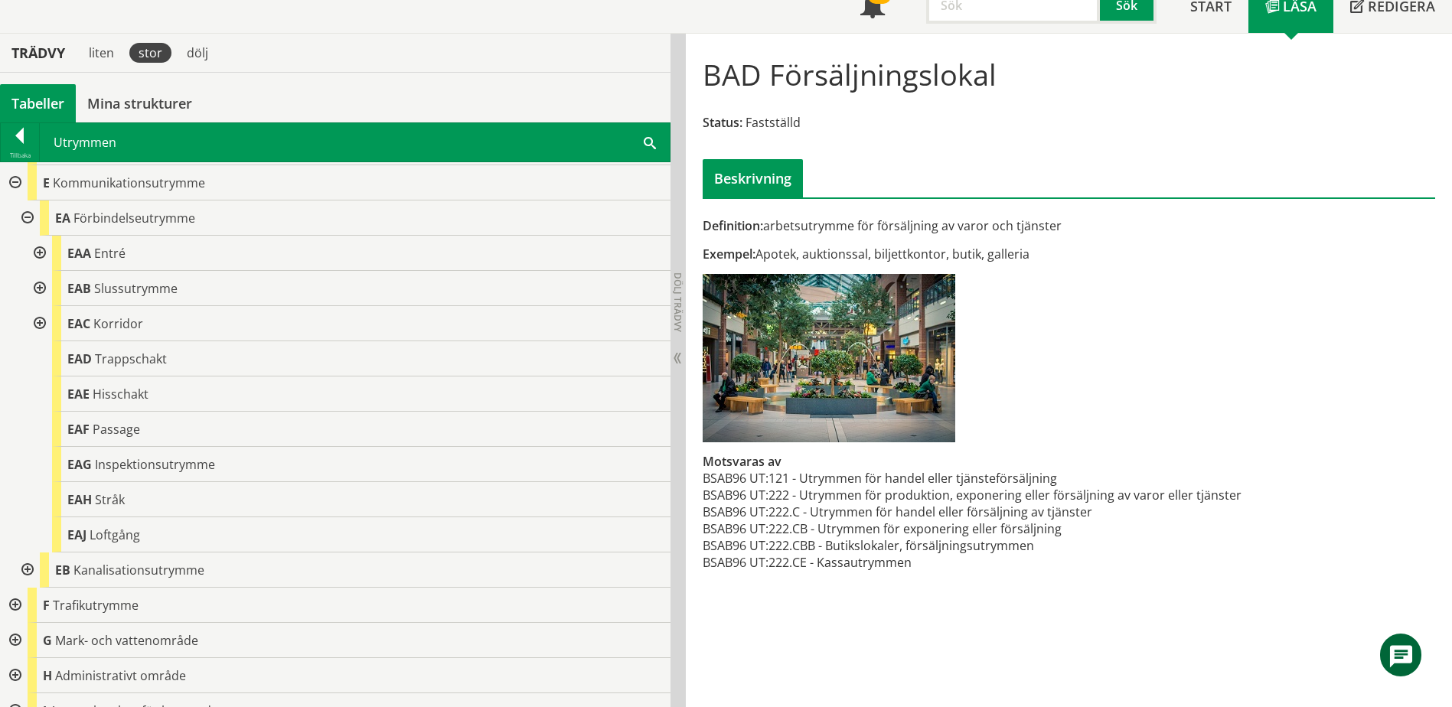
scroll to position [425, 0]
click at [41, 317] on div at bounding box center [38, 319] width 28 height 35
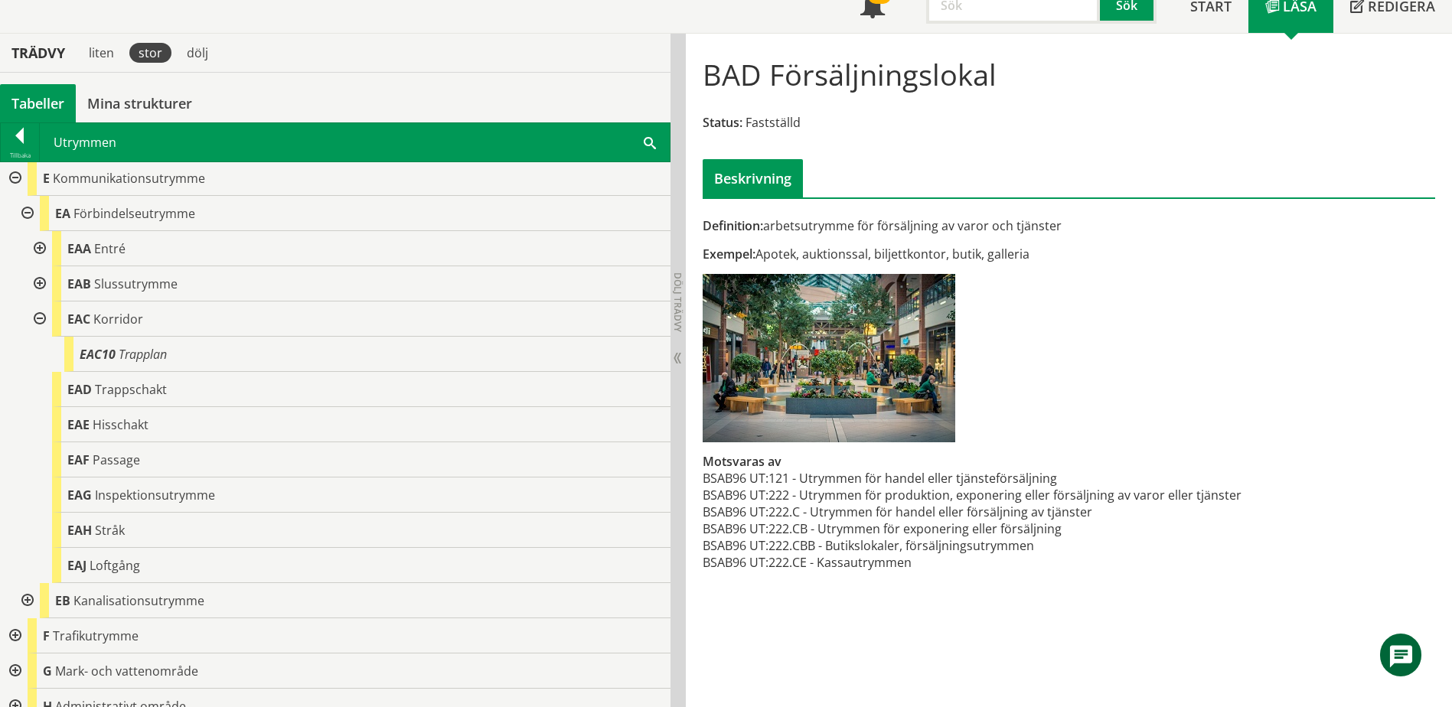
click at [41, 318] on div at bounding box center [38, 319] width 28 height 35
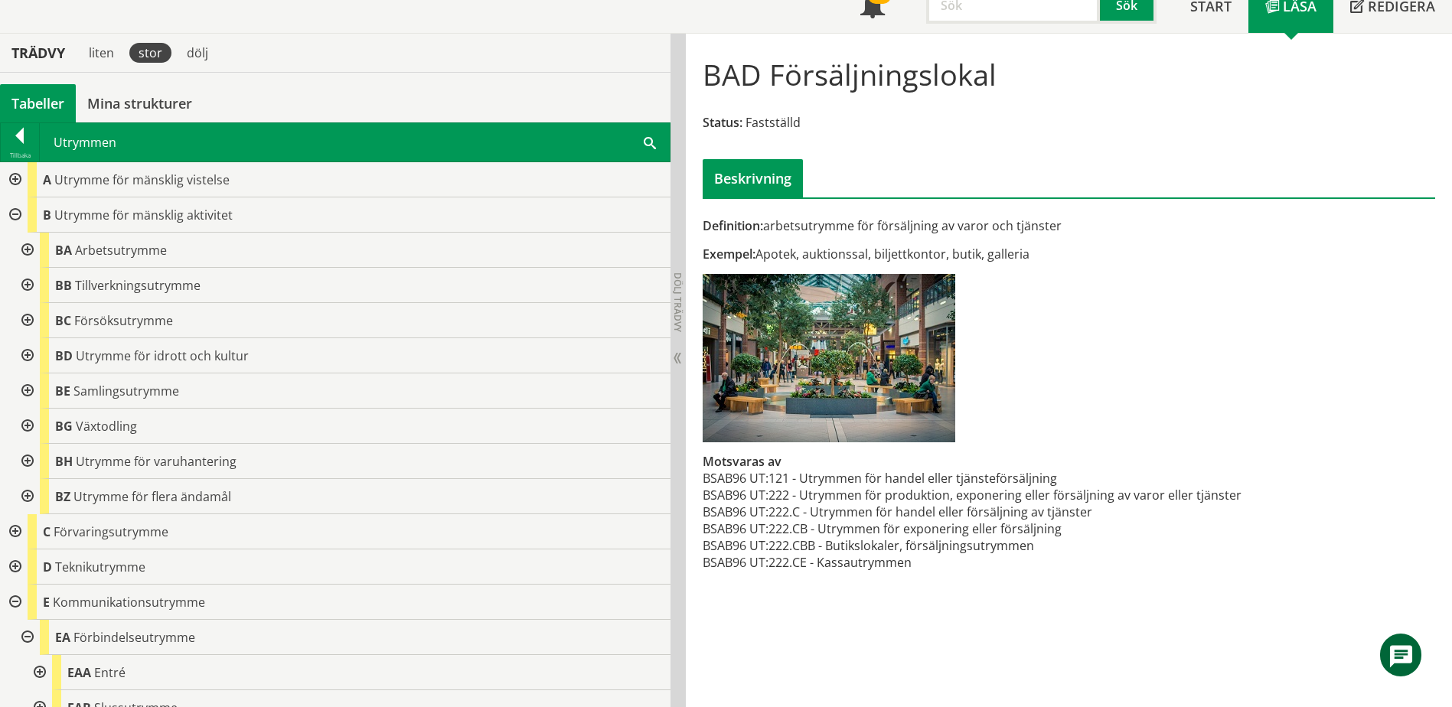
scroll to position [0, 0]
click at [12, 180] on div at bounding box center [14, 180] width 28 height 35
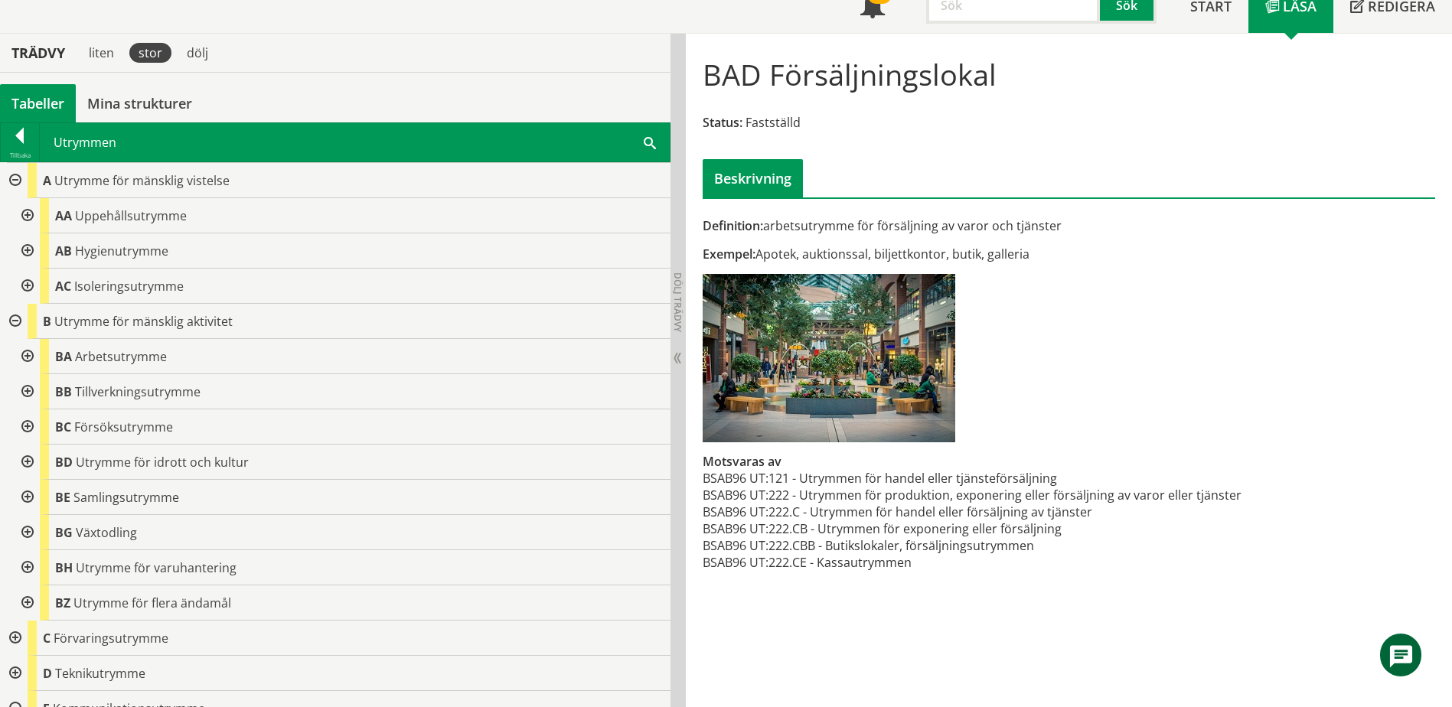
click at [26, 215] on div at bounding box center [26, 215] width 28 height 35
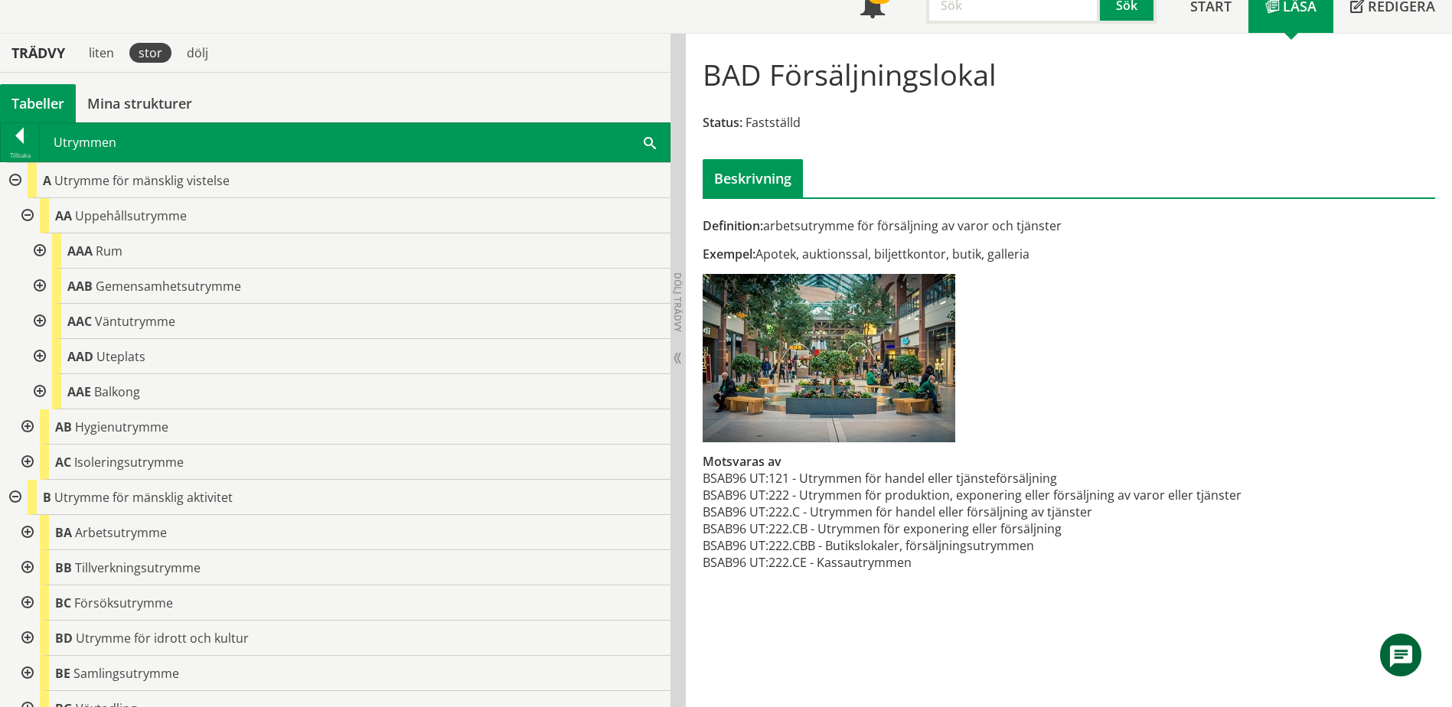
click at [40, 287] on div at bounding box center [38, 286] width 28 height 35
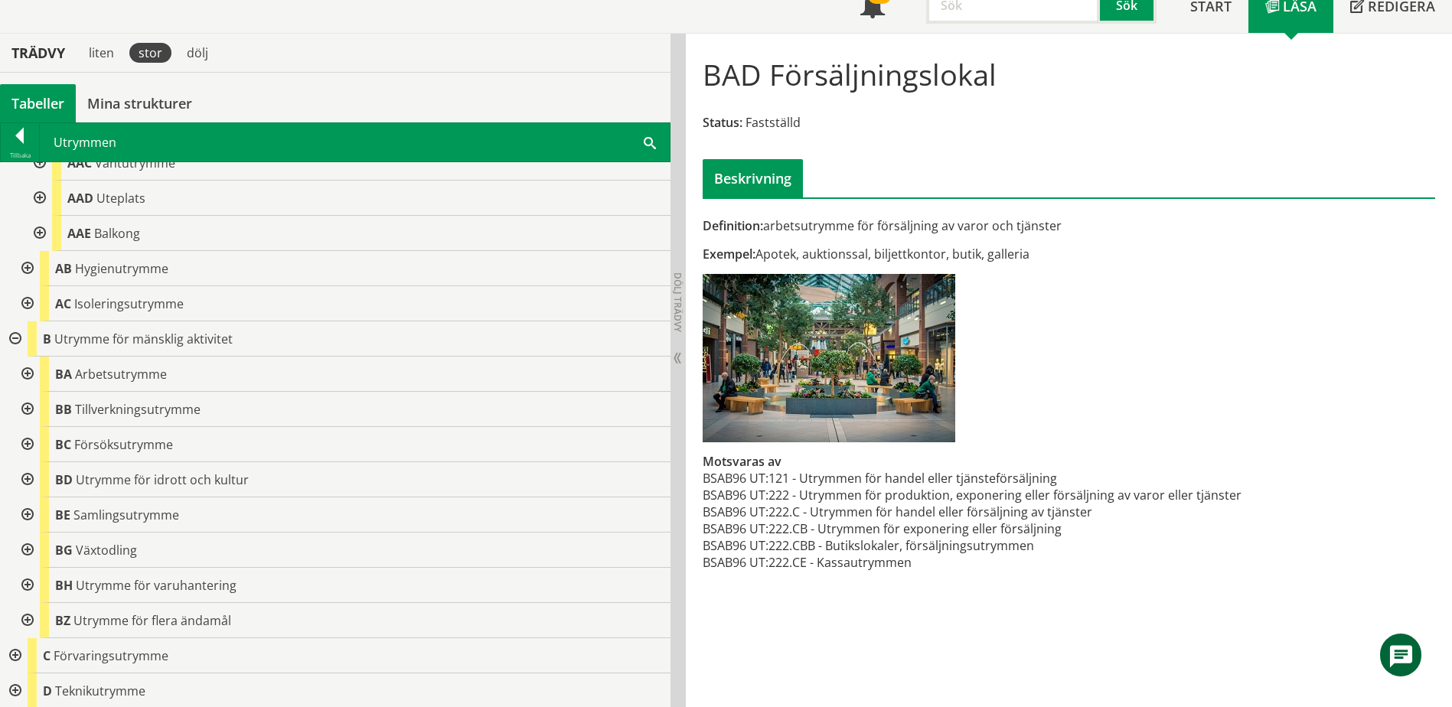
scroll to position [459, 0]
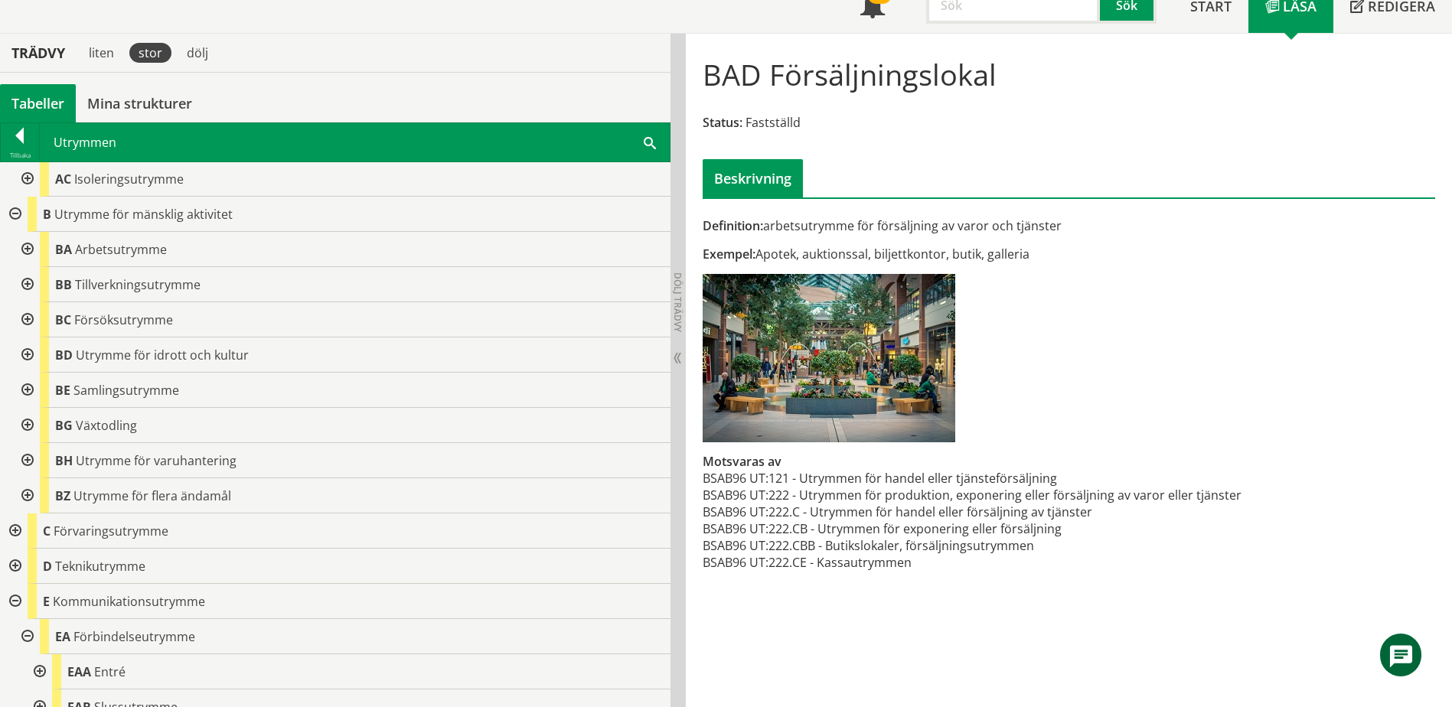
click at [38, 245] on div at bounding box center [26, 249] width 28 height 35
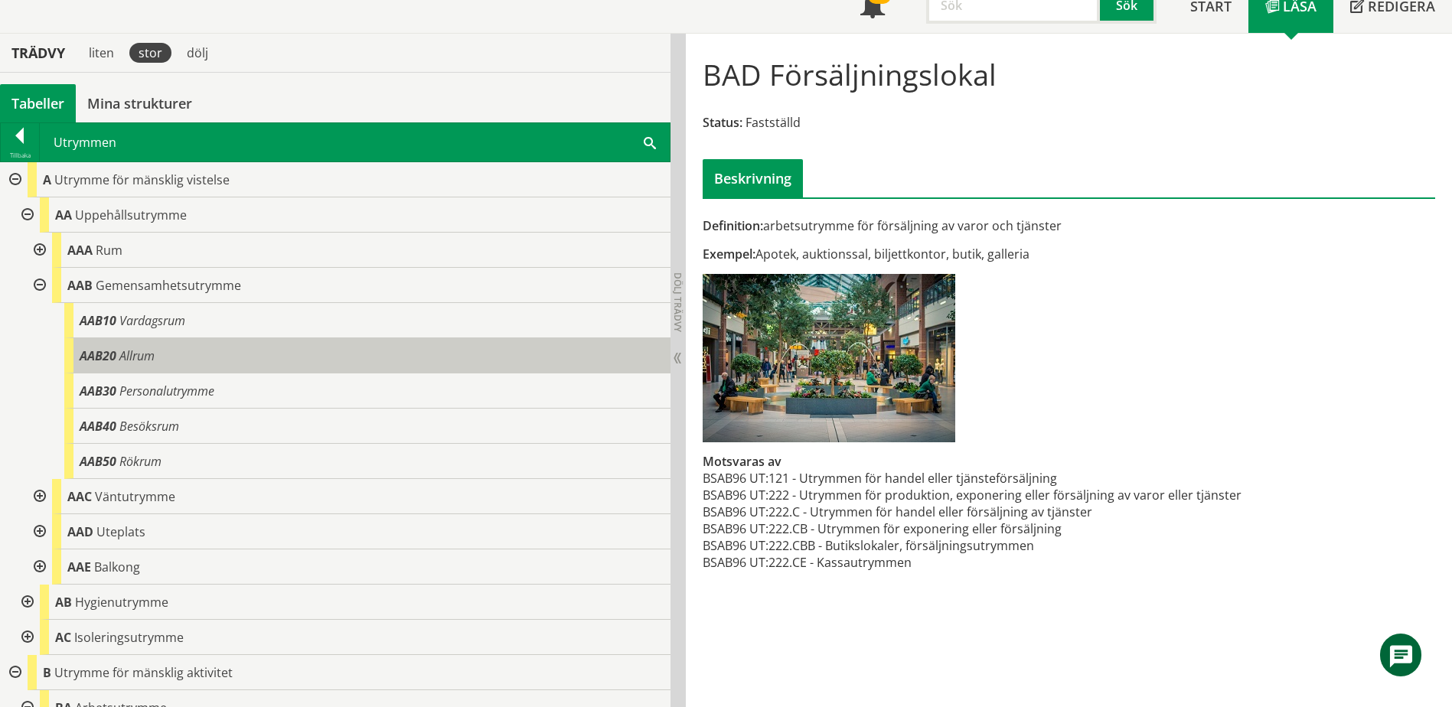
scroll to position [0, 0]
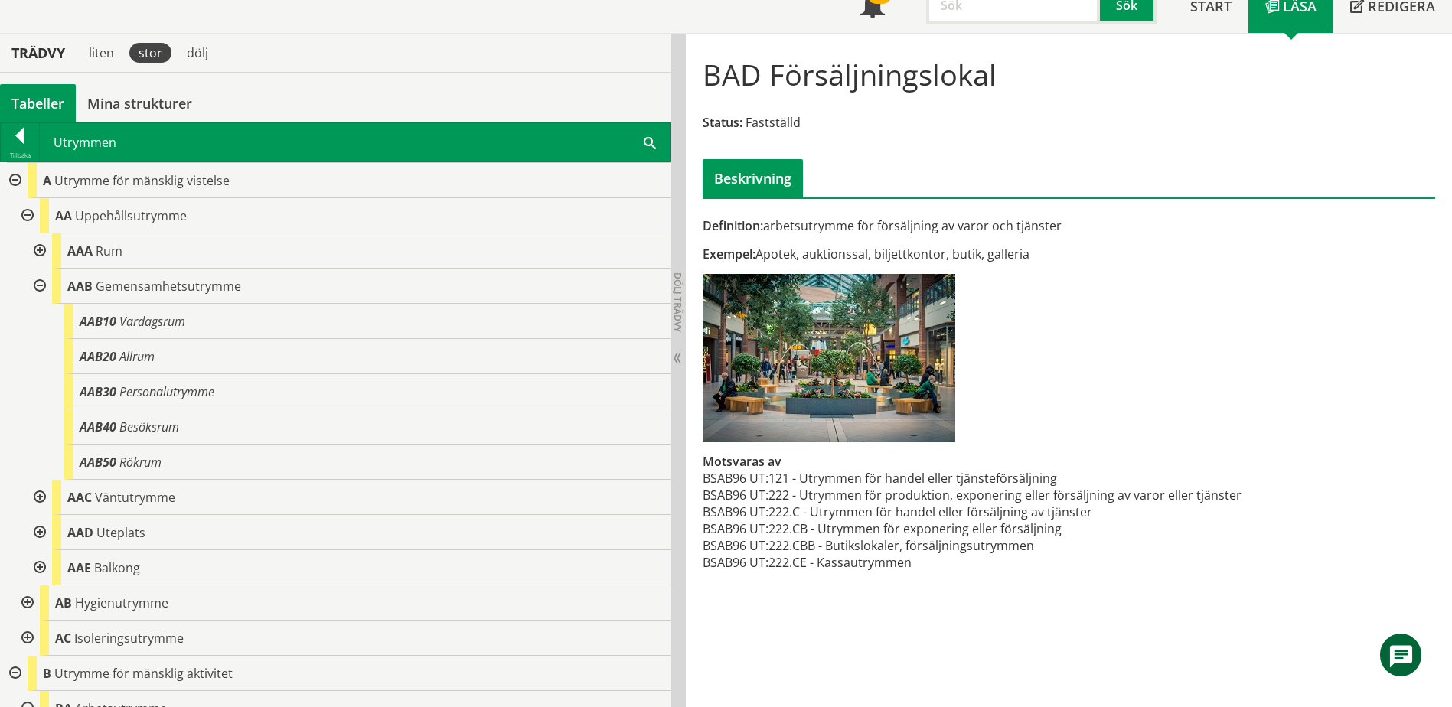
click at [14, 181] on div at bounding box center [14, 180] width 28 height 35
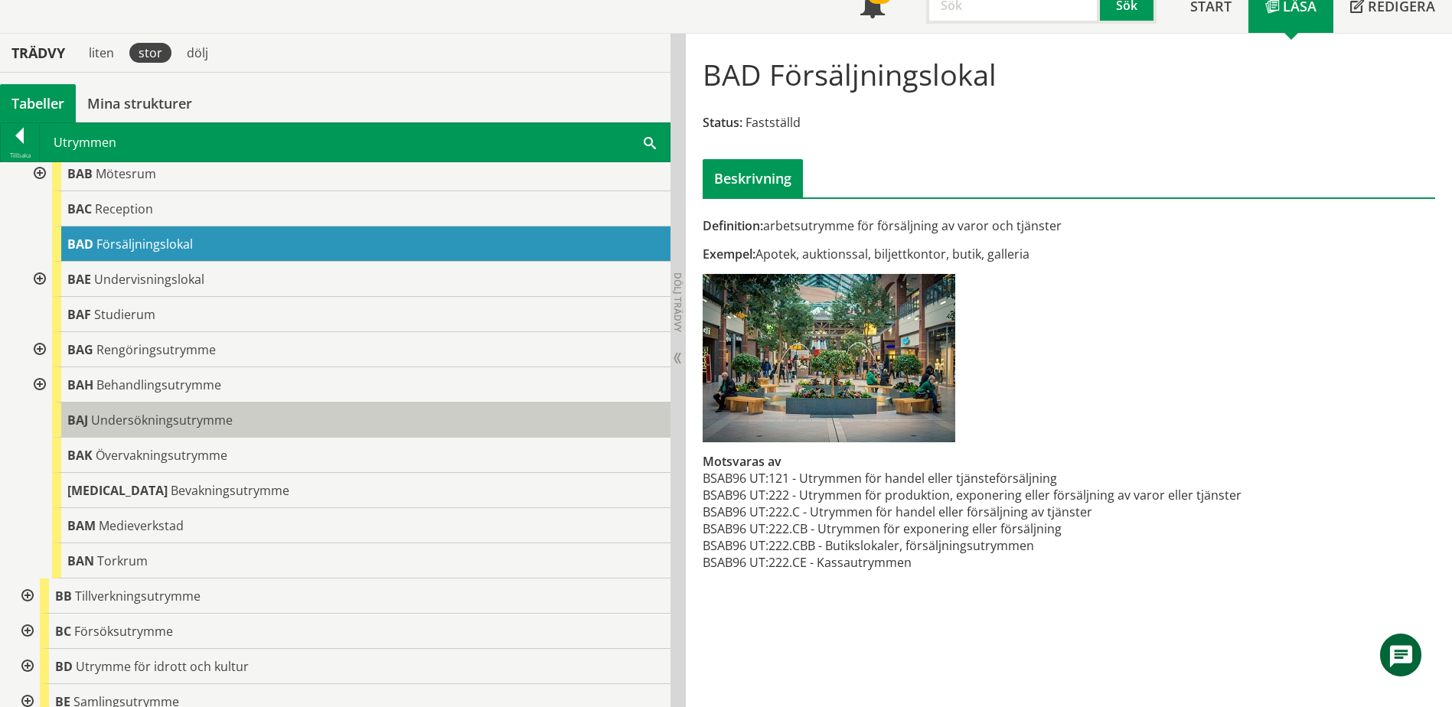
scroll to position [153, 0]
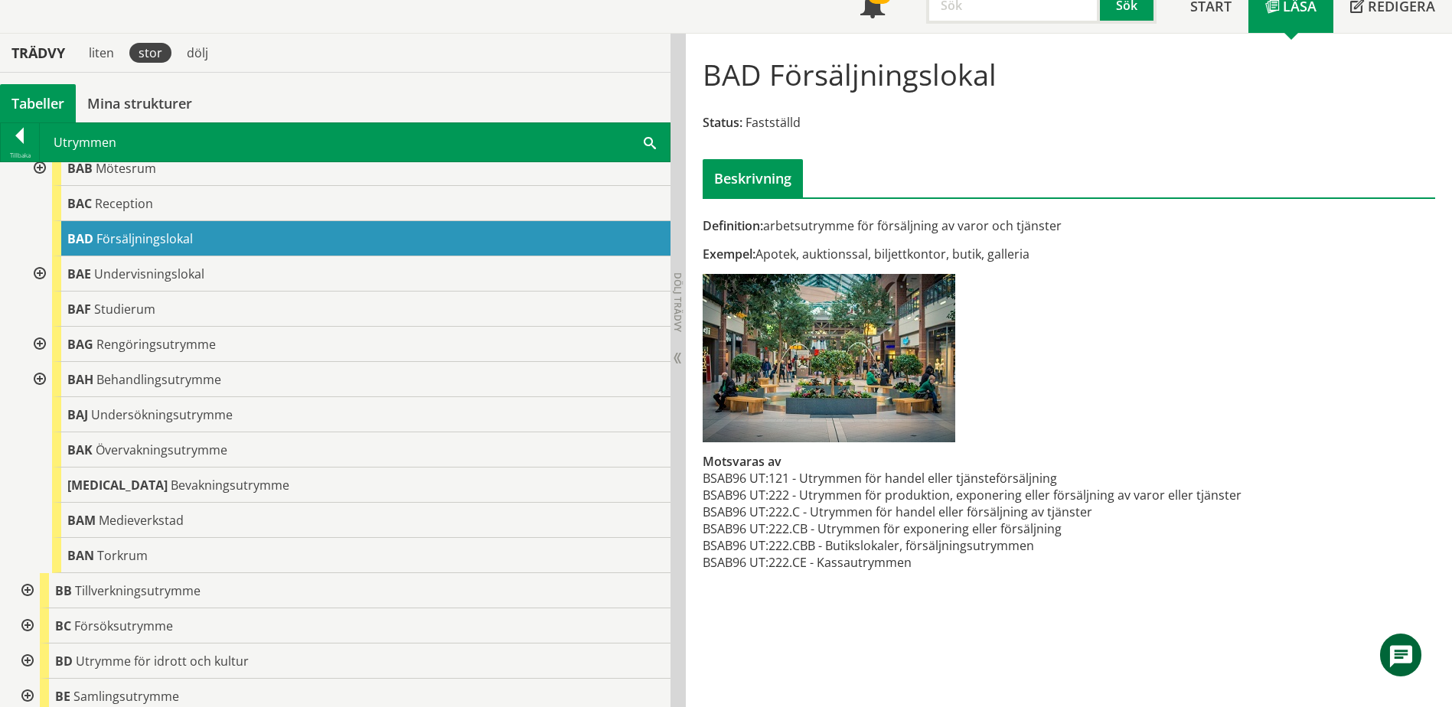
click at [43, 379] on div at bounding box center [38, 379] width 28 height 35
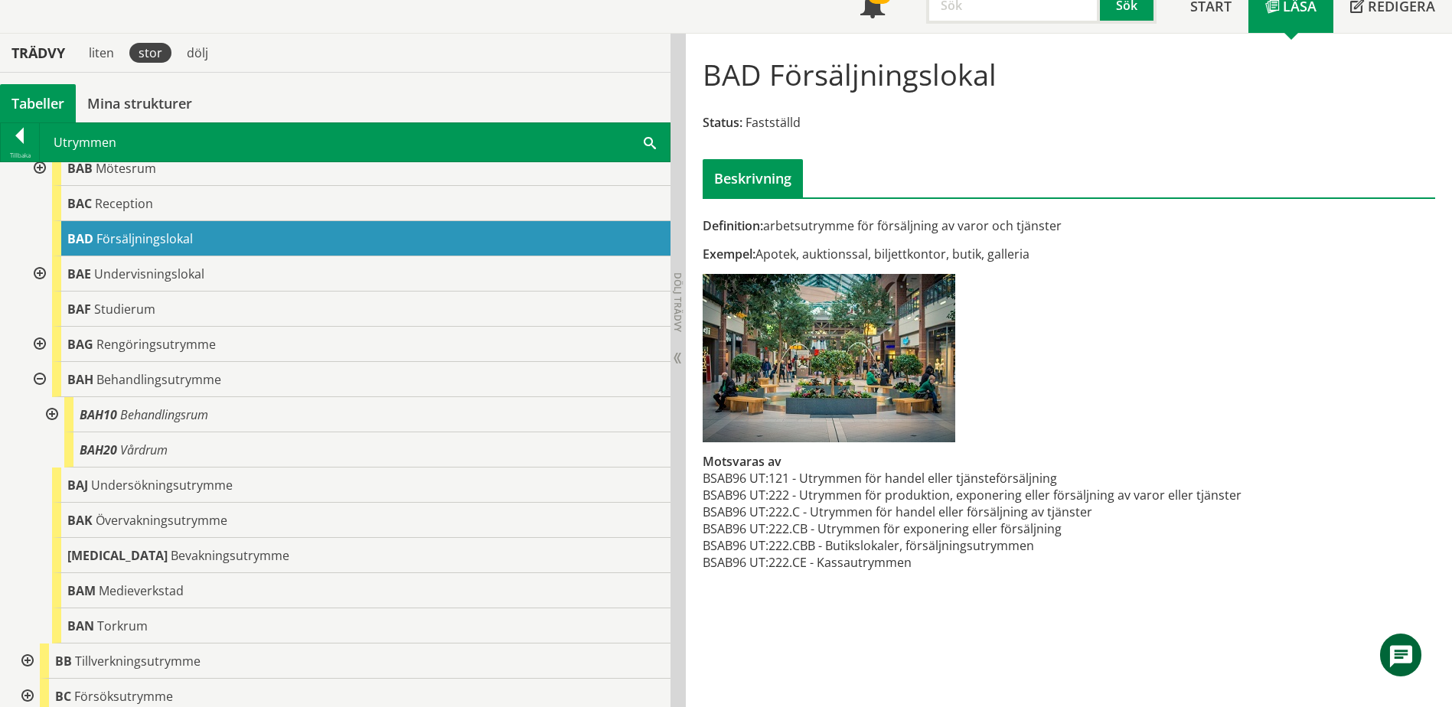
click at [43, 379] on div at bounding box center [38, 379] width 28 height 35
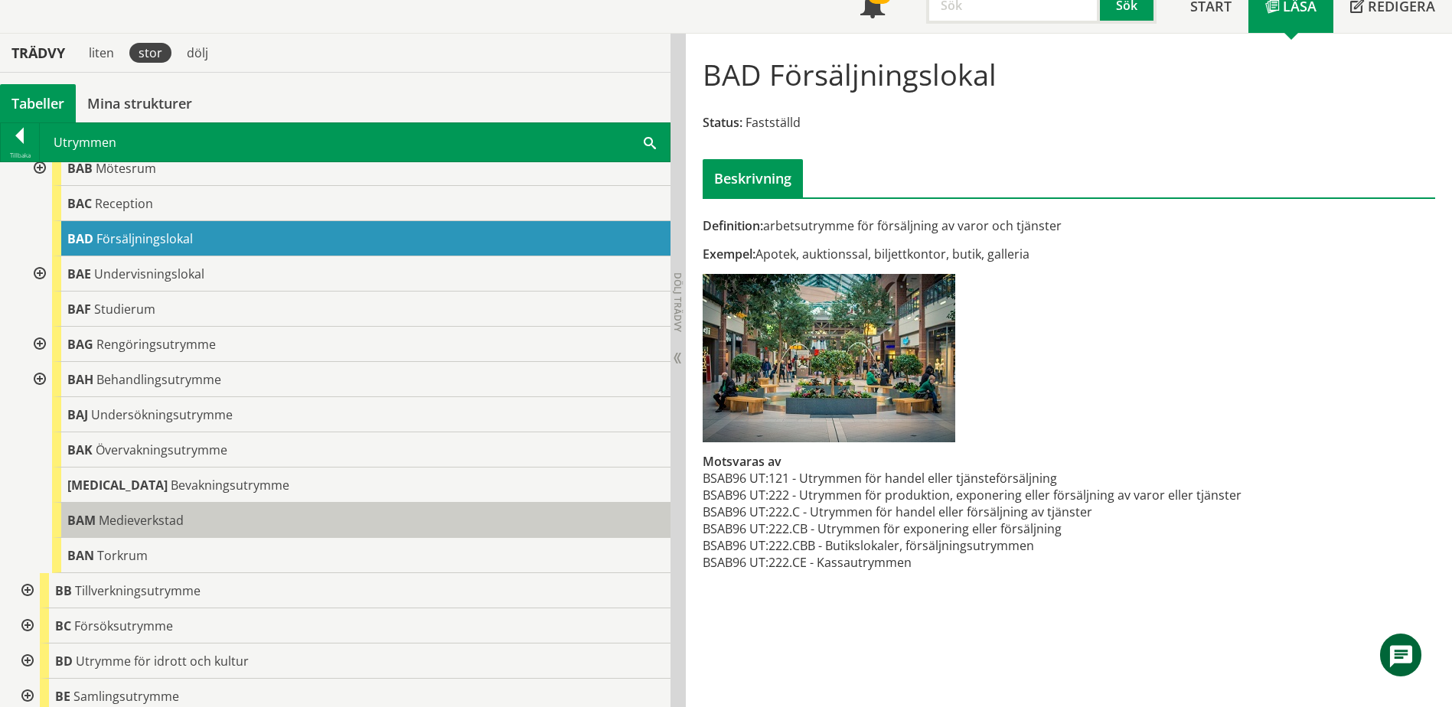
click at [126, 521] on span "Medieverkstad" at bounding box center [141, 520] width 85 height 17
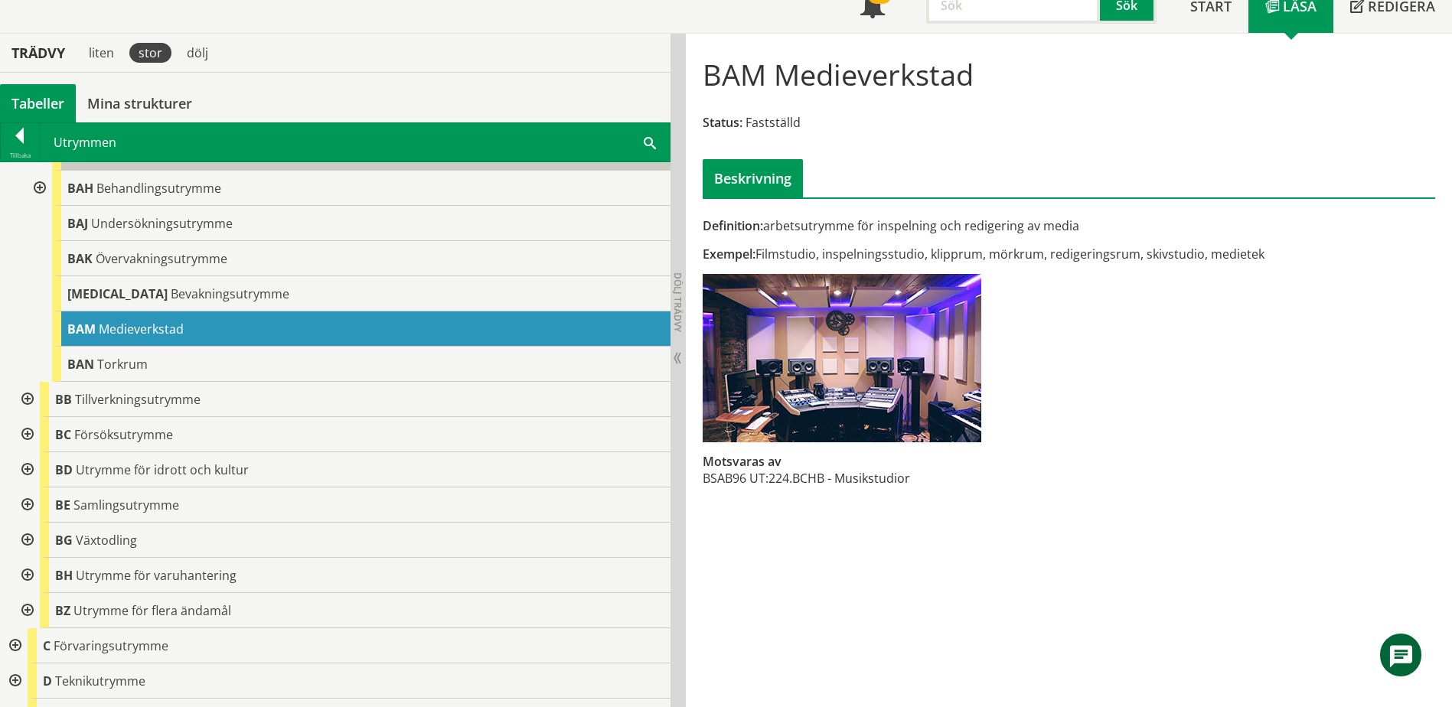
scroll to position [383, 0]
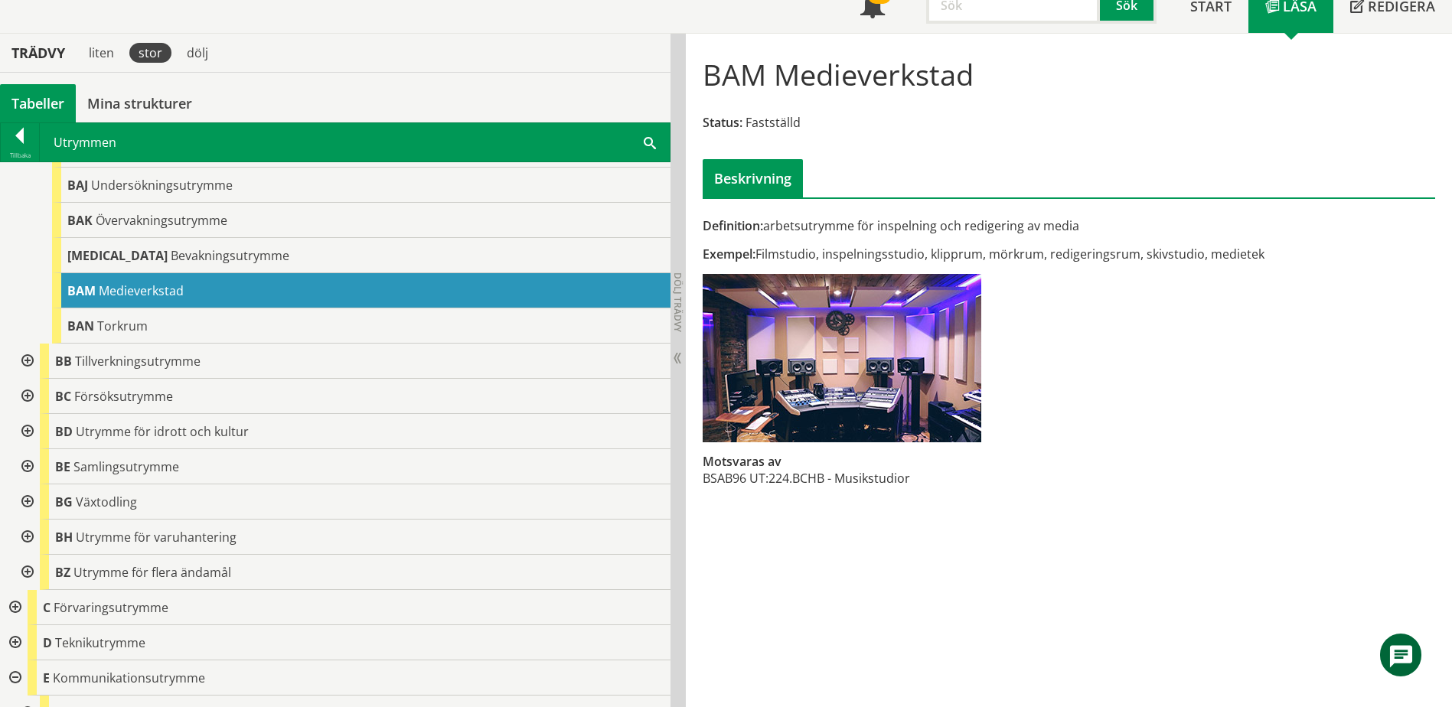
click at [26, 540] on div at bounding box center [26, 537] width 28 height 35
click at [650, 142] on span at bounding box center [650, 142] width 12 height 16
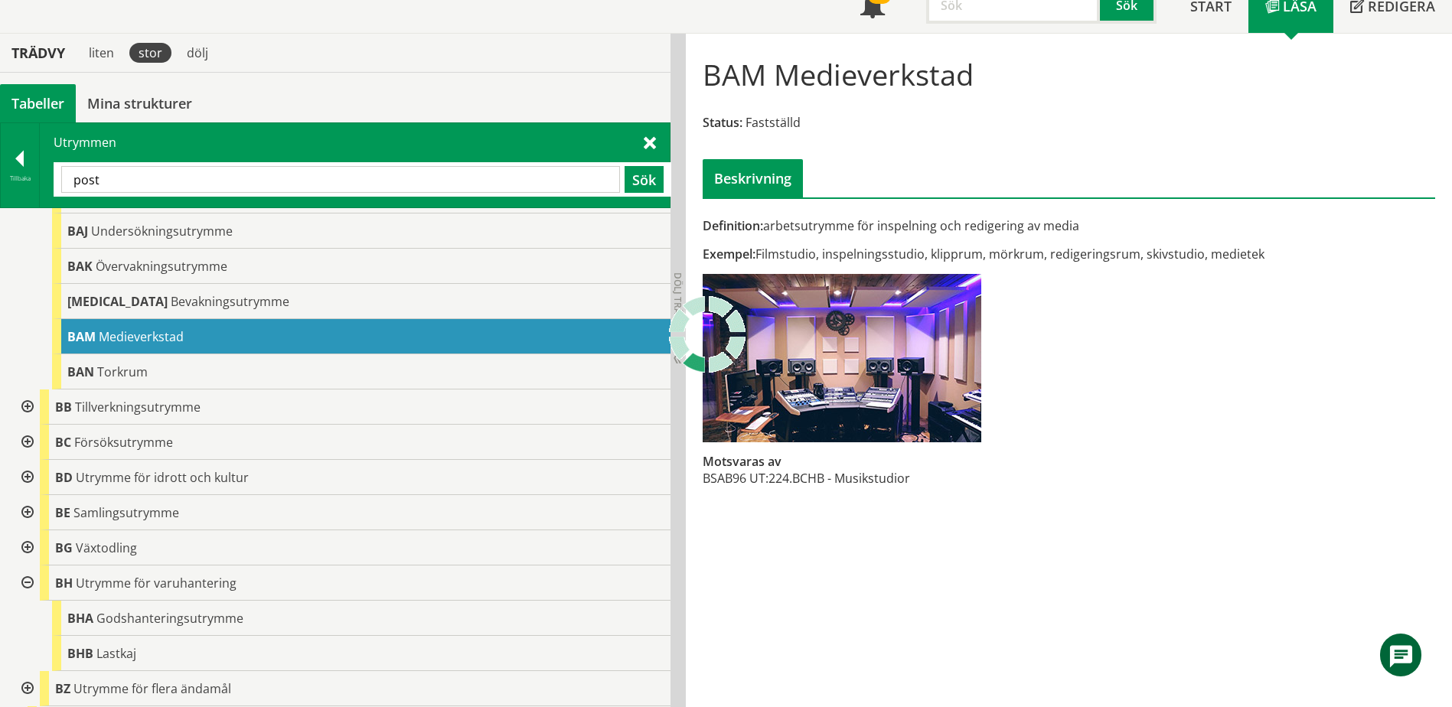
scroll to position [0, 0]
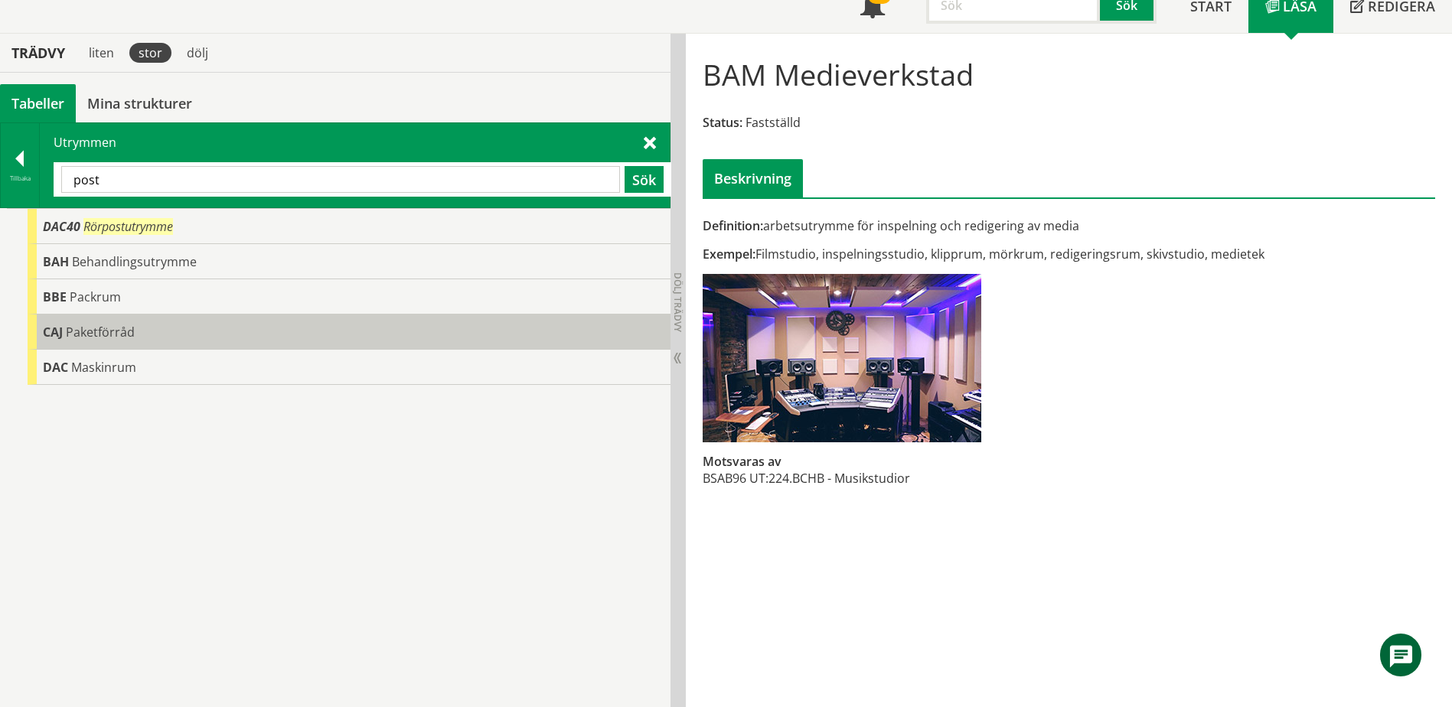
click at [203, 328] on div "CAJ Paketförråd" at bounding box center [349, 332] width 643 height 35
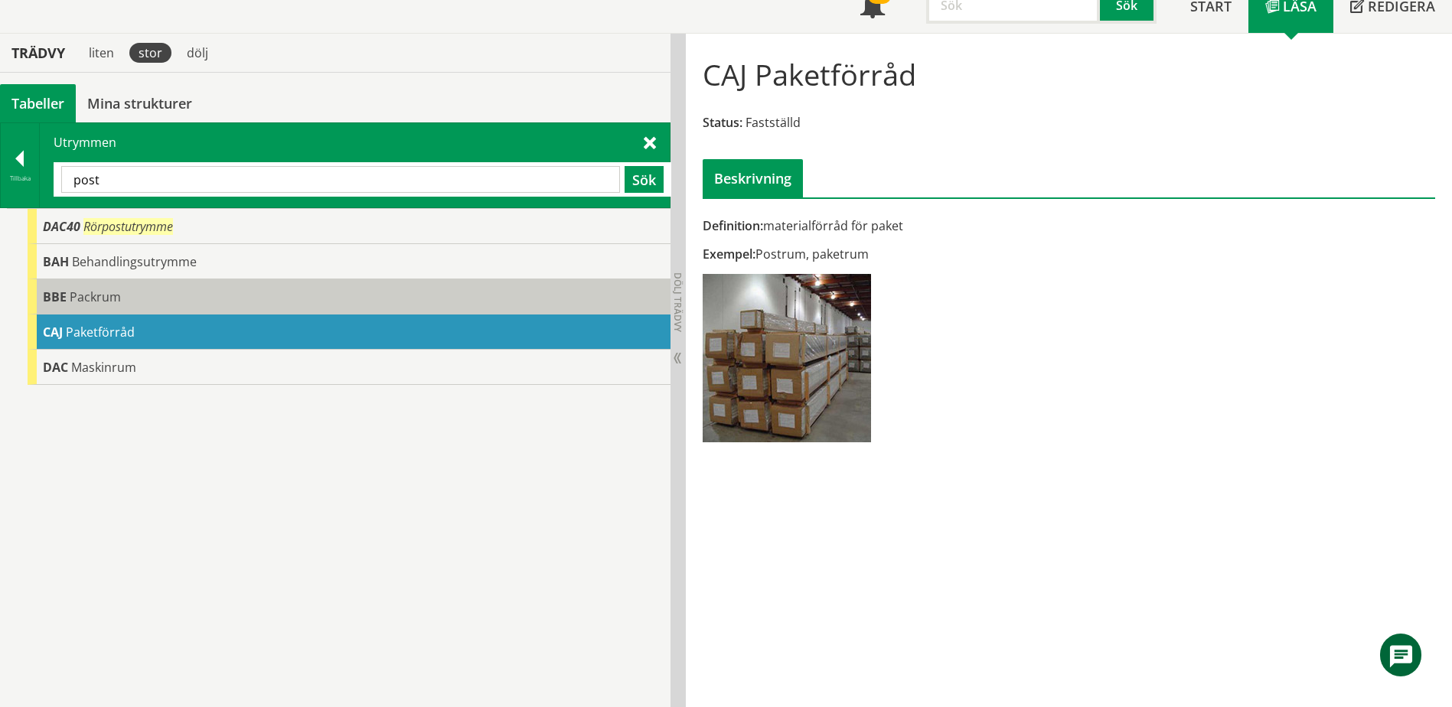
click at [179, 301] on div "BBE Packrum" at bounding box center [349, 296] width 643 height 35
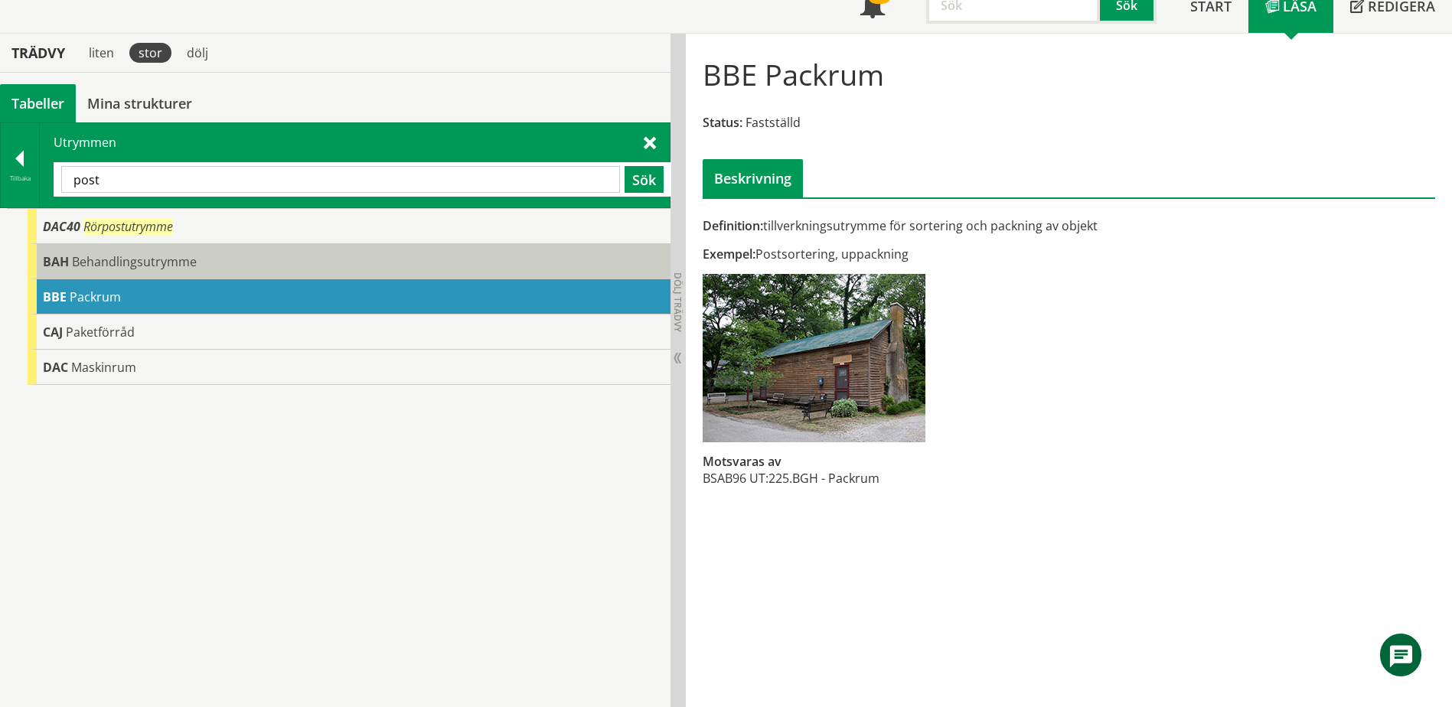
click at [186, 273] on div "BAH Behandlingsutrymme" at bounding box center [349, 261] width 643 height 35
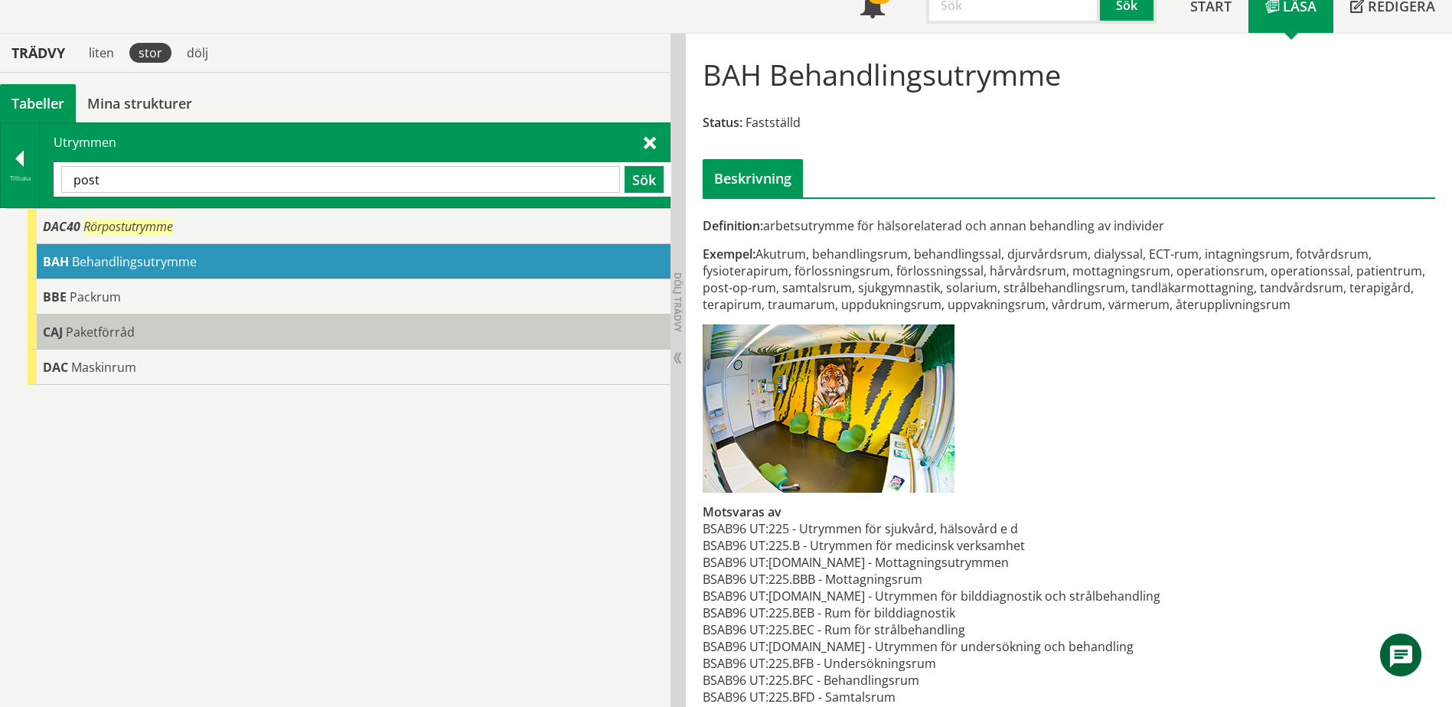
click at [143, 326] on div "CAJ Paketförråd" at bounding box center [349, 332] width 643 height 35
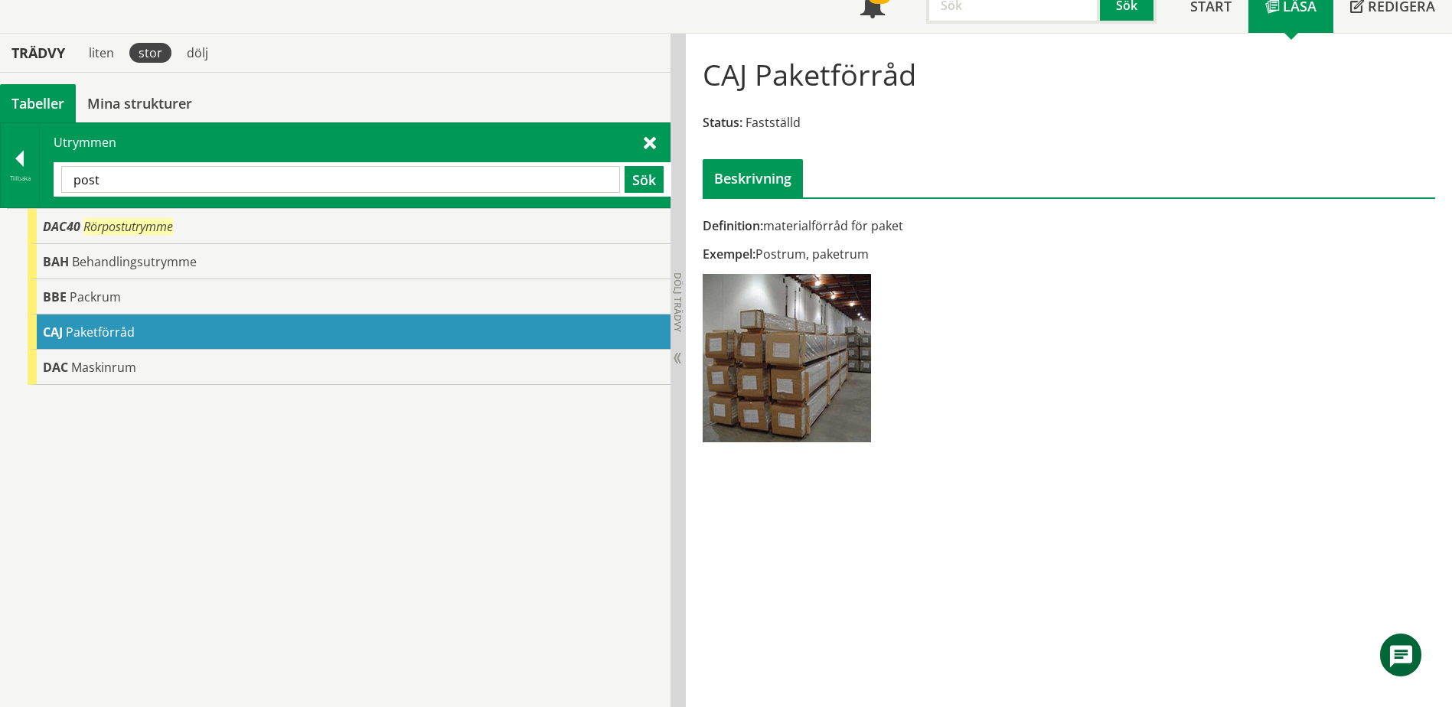
click at [161, 194] on div "post Sök" at bounding box center [363, 179] width 618 height 34
click at [160, 173] on input "post" at bounding box center [340, 179] width 559 height 27
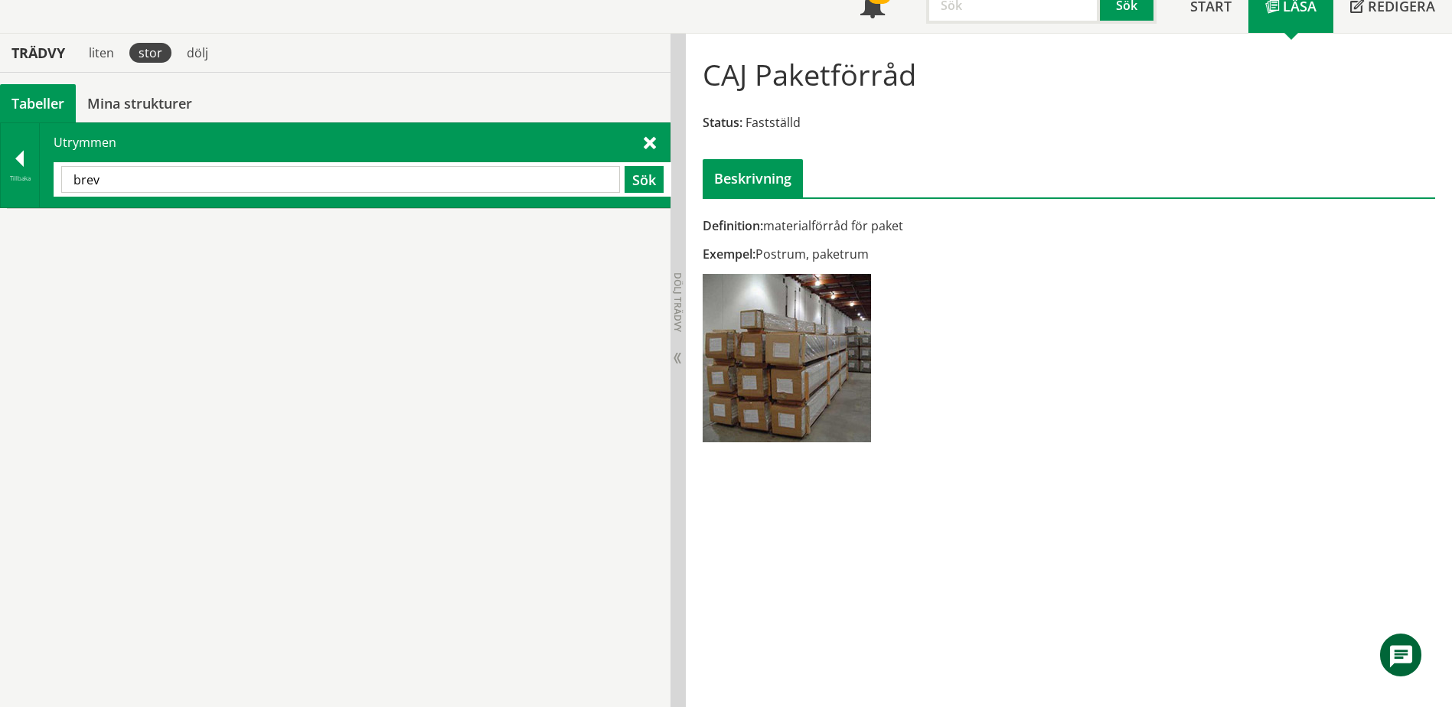
click at [265, 176] on input "brev" at bounding box center [340, 179] width 559 height 27
type input "post"
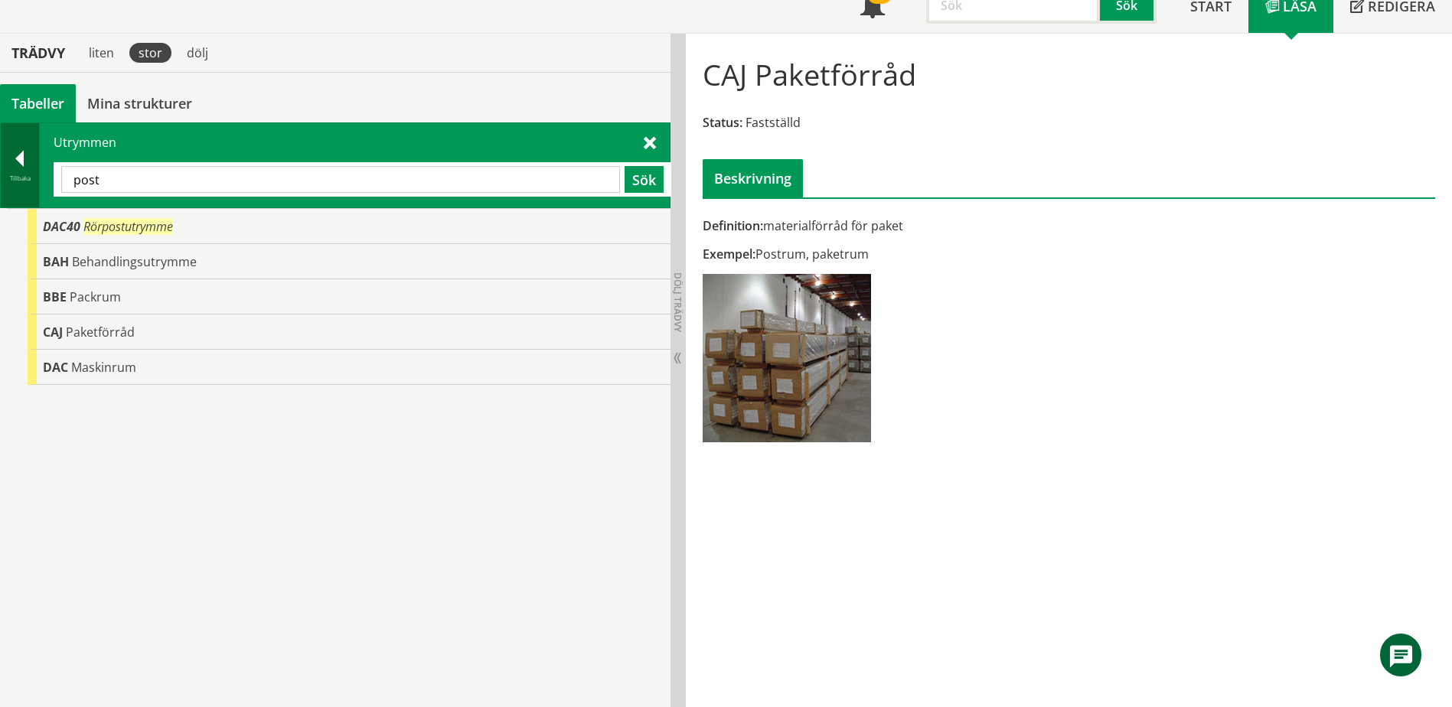
click at [18, 158] on div at bounding box center [20, 161] width 38 height 21
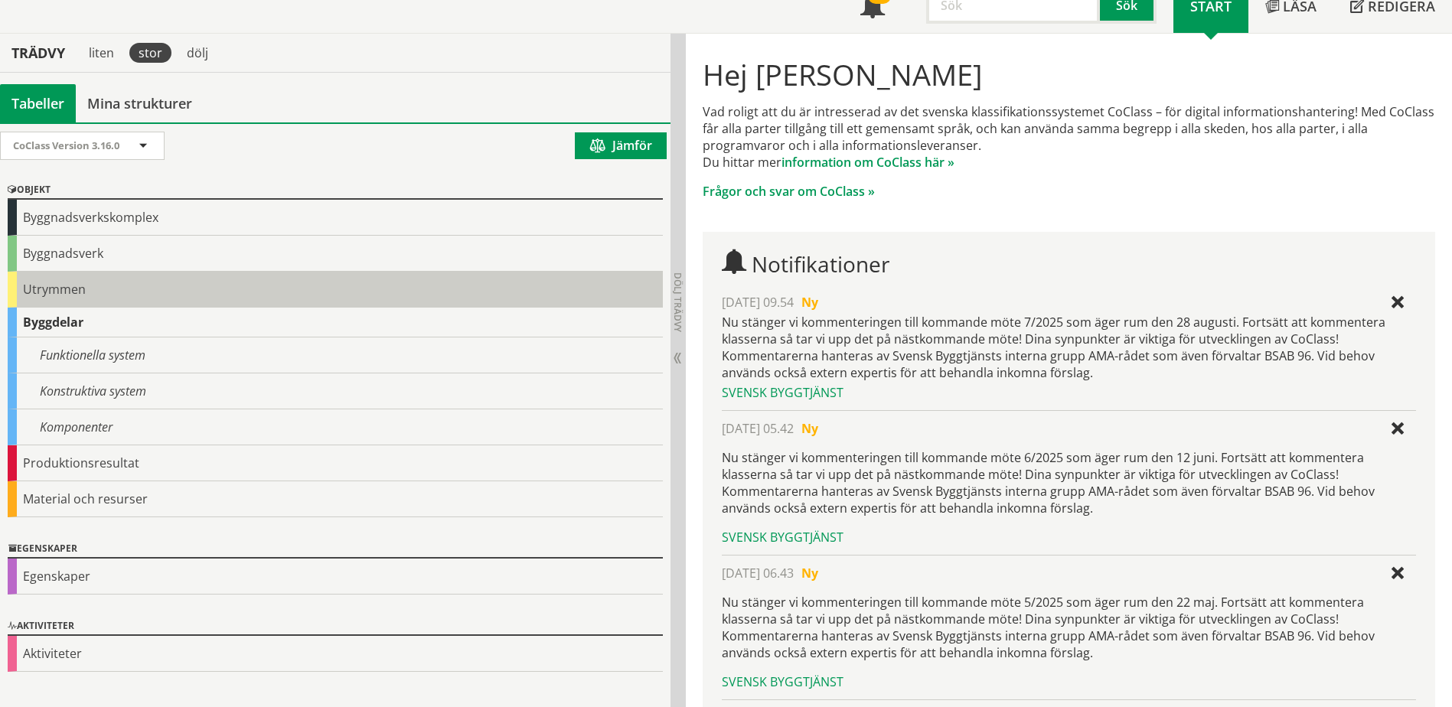
click at [72, 287] on div "Utrymmen" at bounding box center [335, 290] width 655 height 36
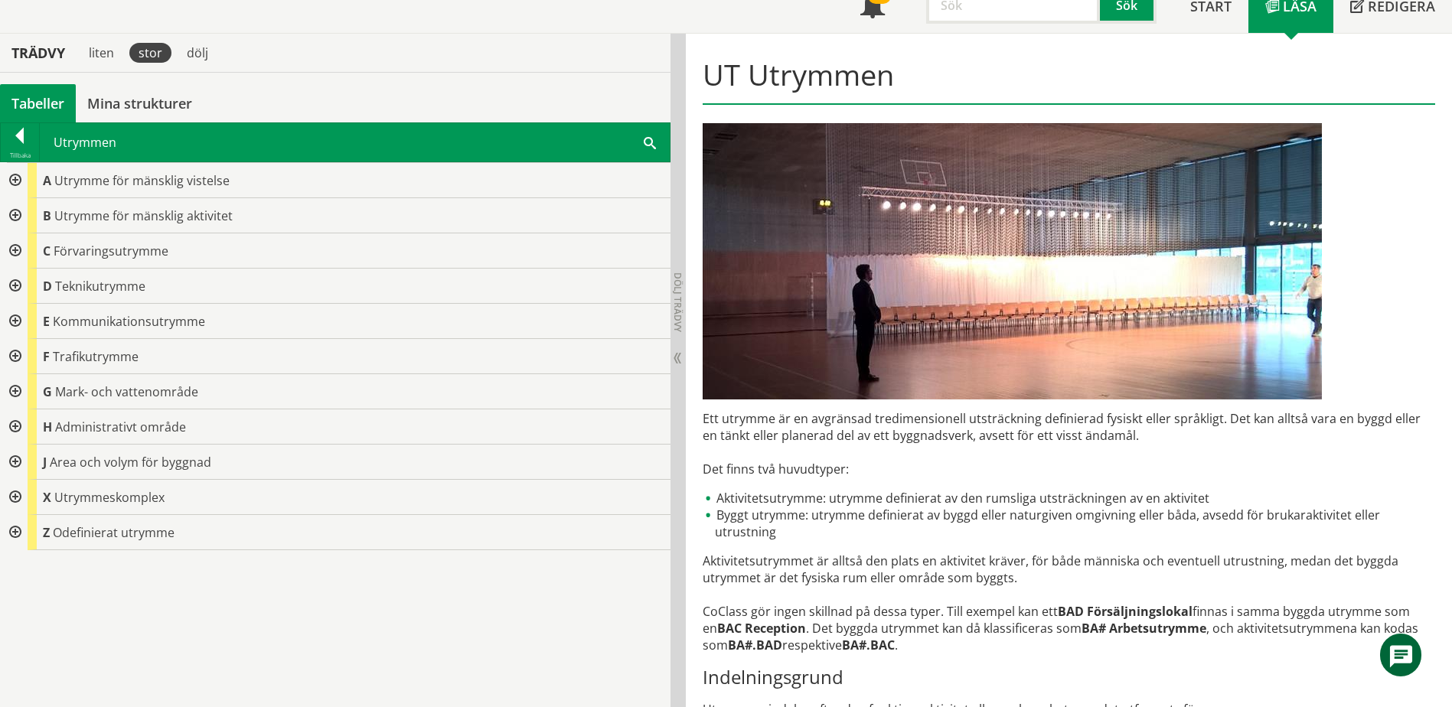
click at [16, 251] on div at bounding box center [14, 251] width 28 height 35
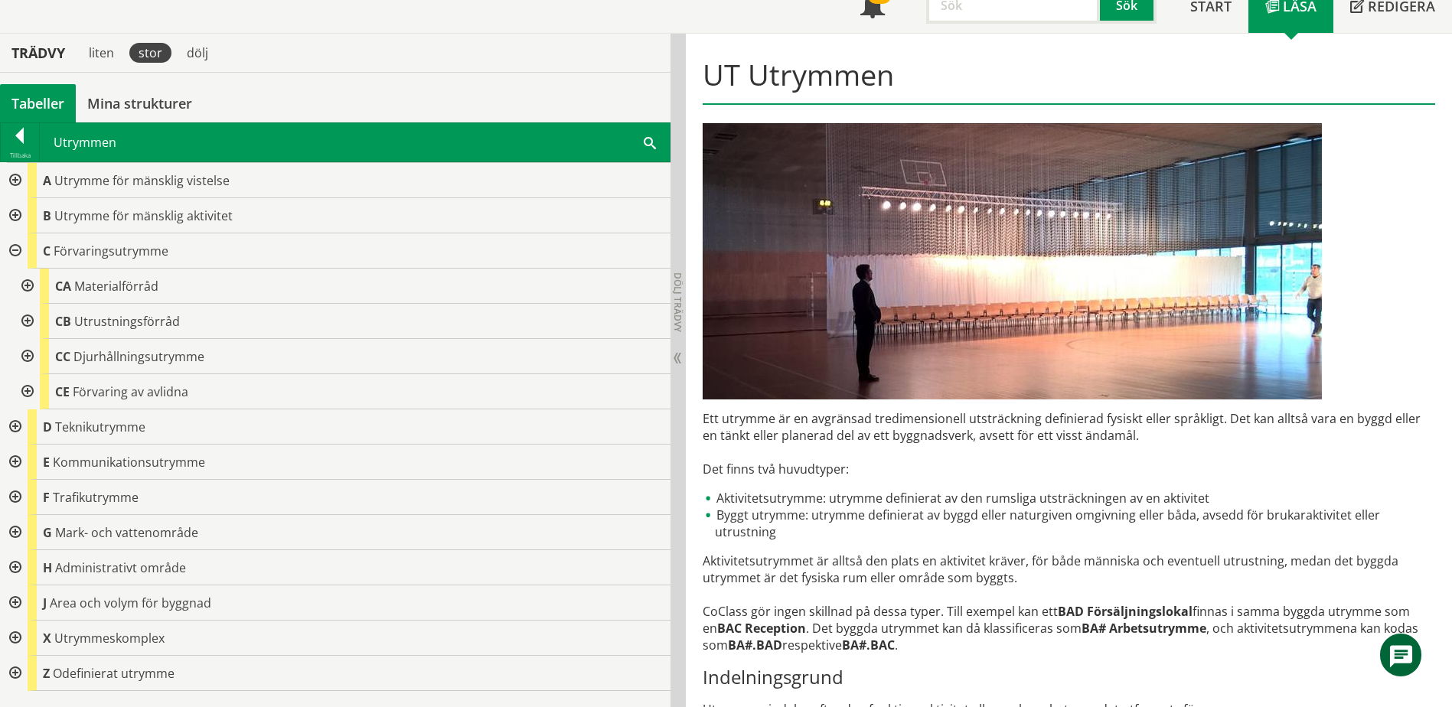
click at [30, 289] on div at bounding box center [26, 286] width 28 height 35
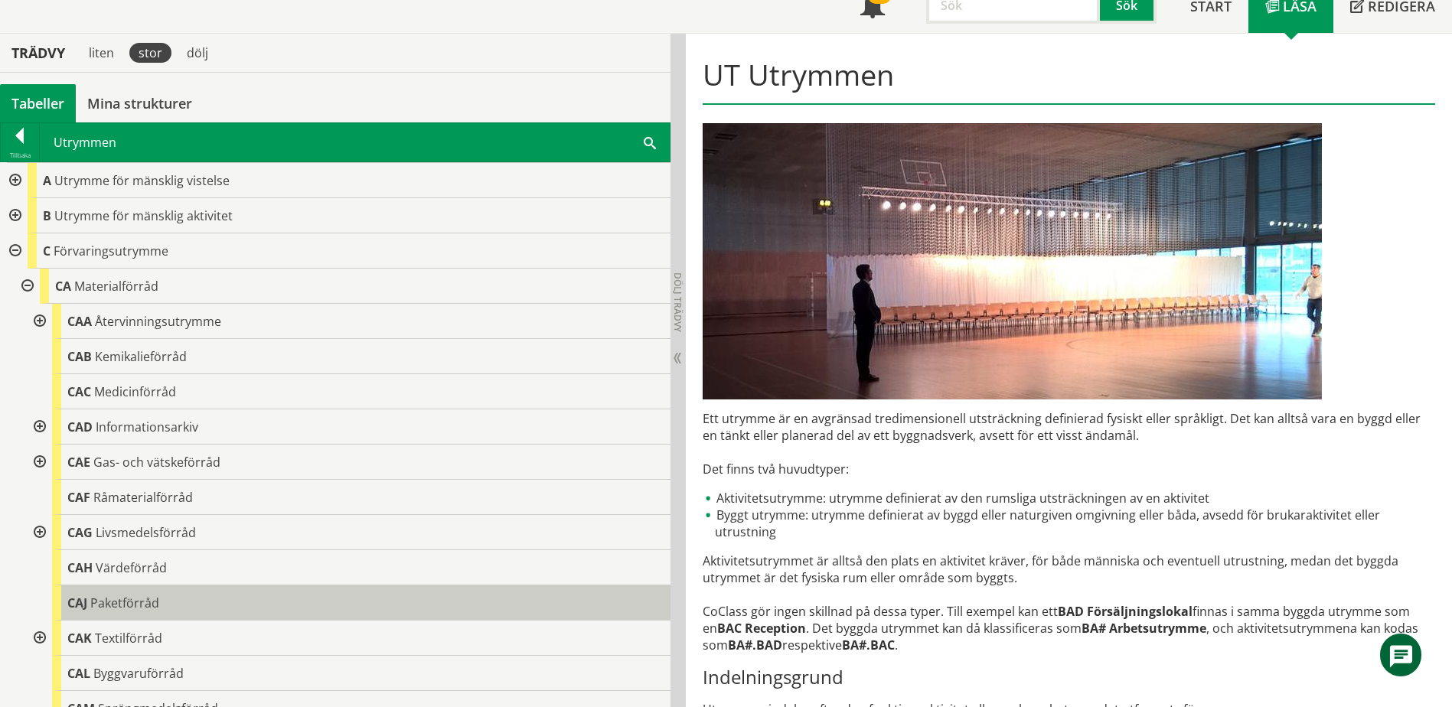
click at [90, 602] on div "CAJ Paketförråd" at bounding box center [361, 603] width 619 height 35
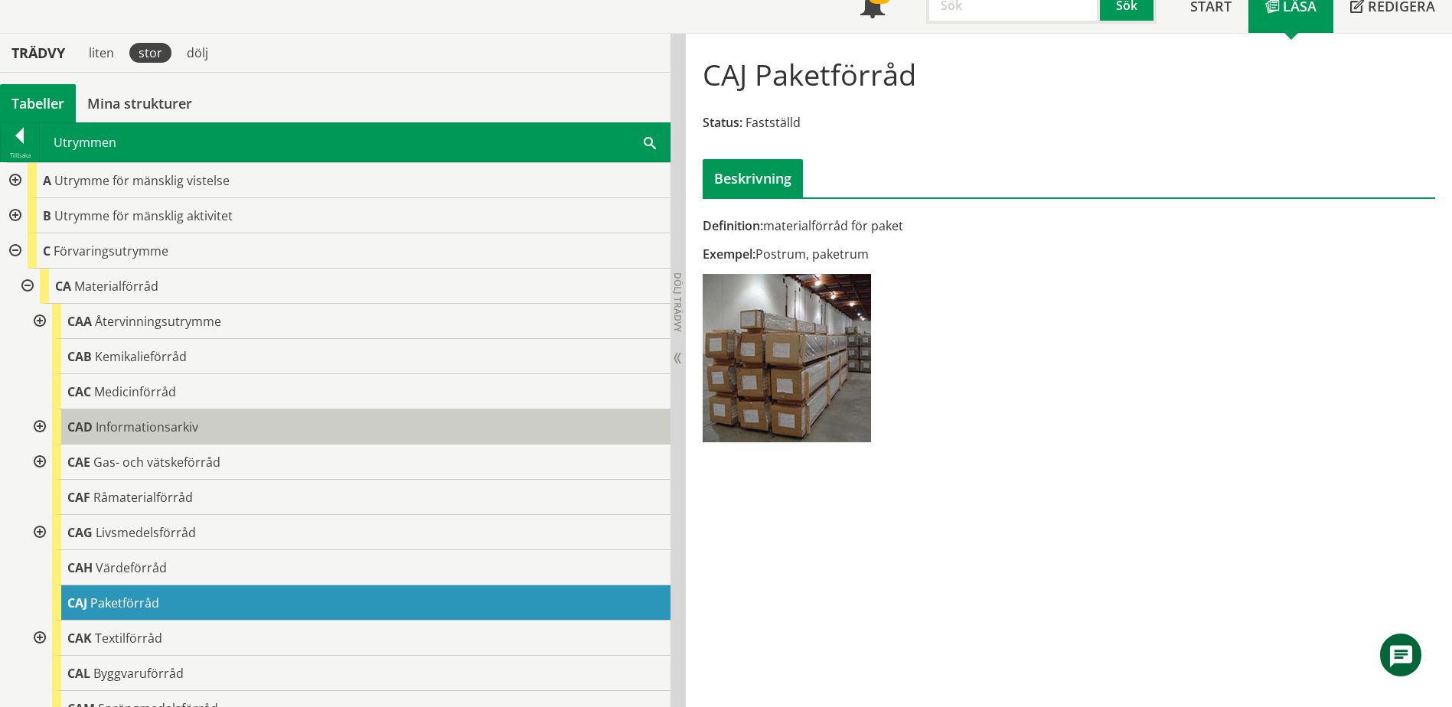
click at [168, 430] on span "Informationsarkiv" at bounding box center [147, 427] width 103 height 17
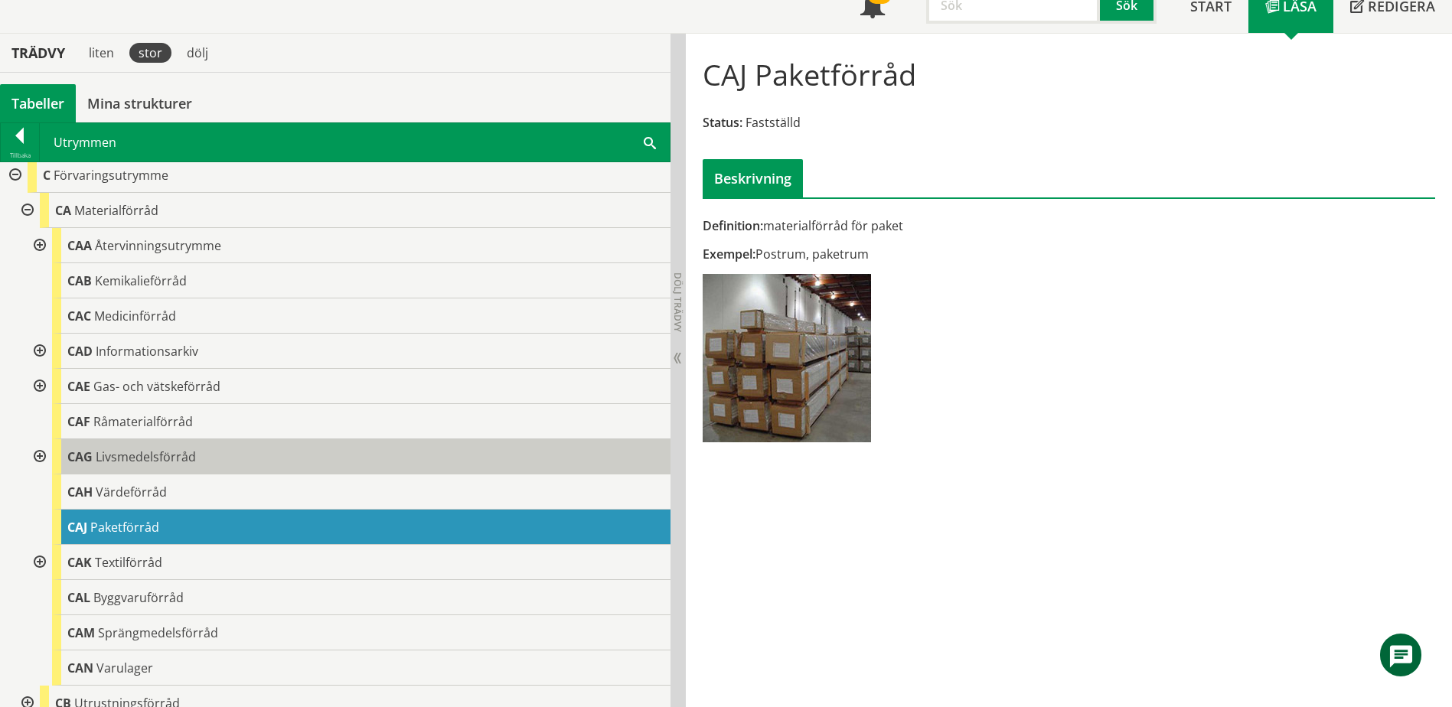
scroll to position [77, 0]
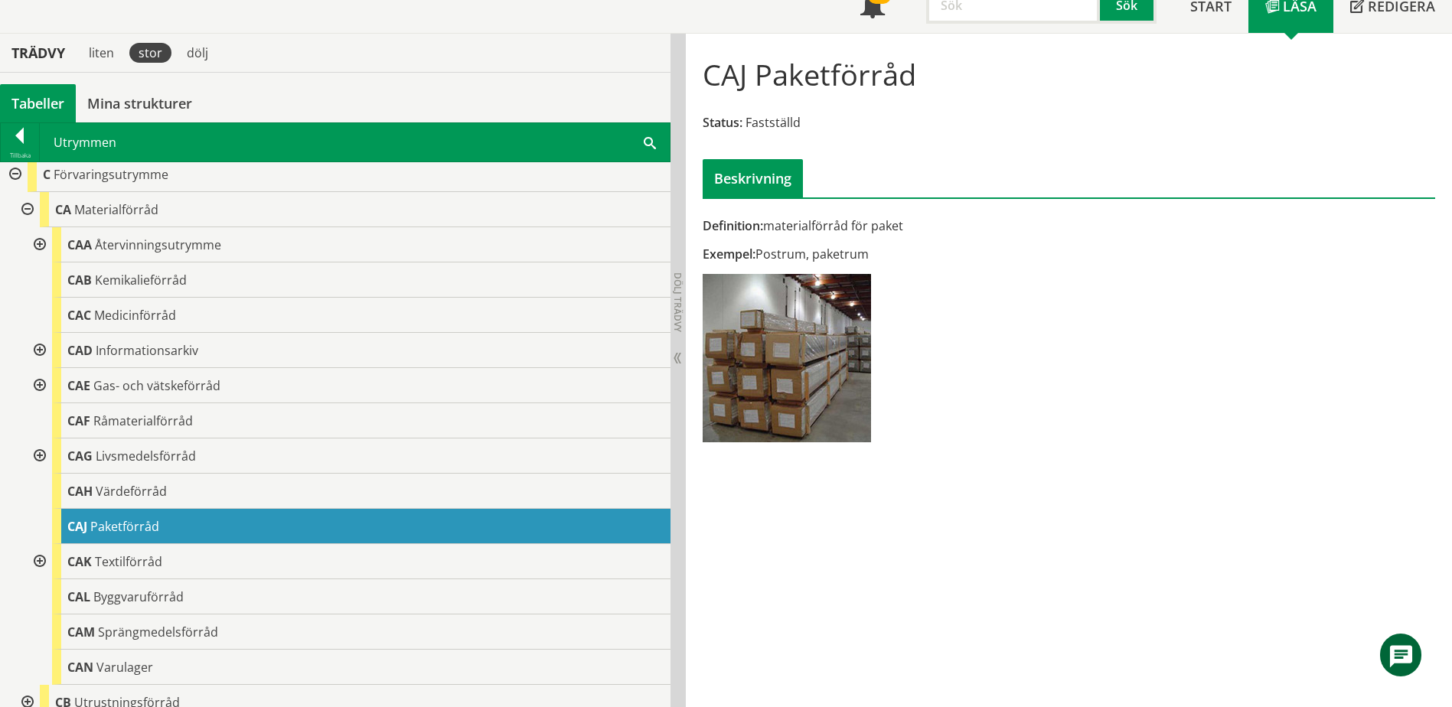
click at [28, 210] on div at bounding box center [26, 209] width 28 height 35
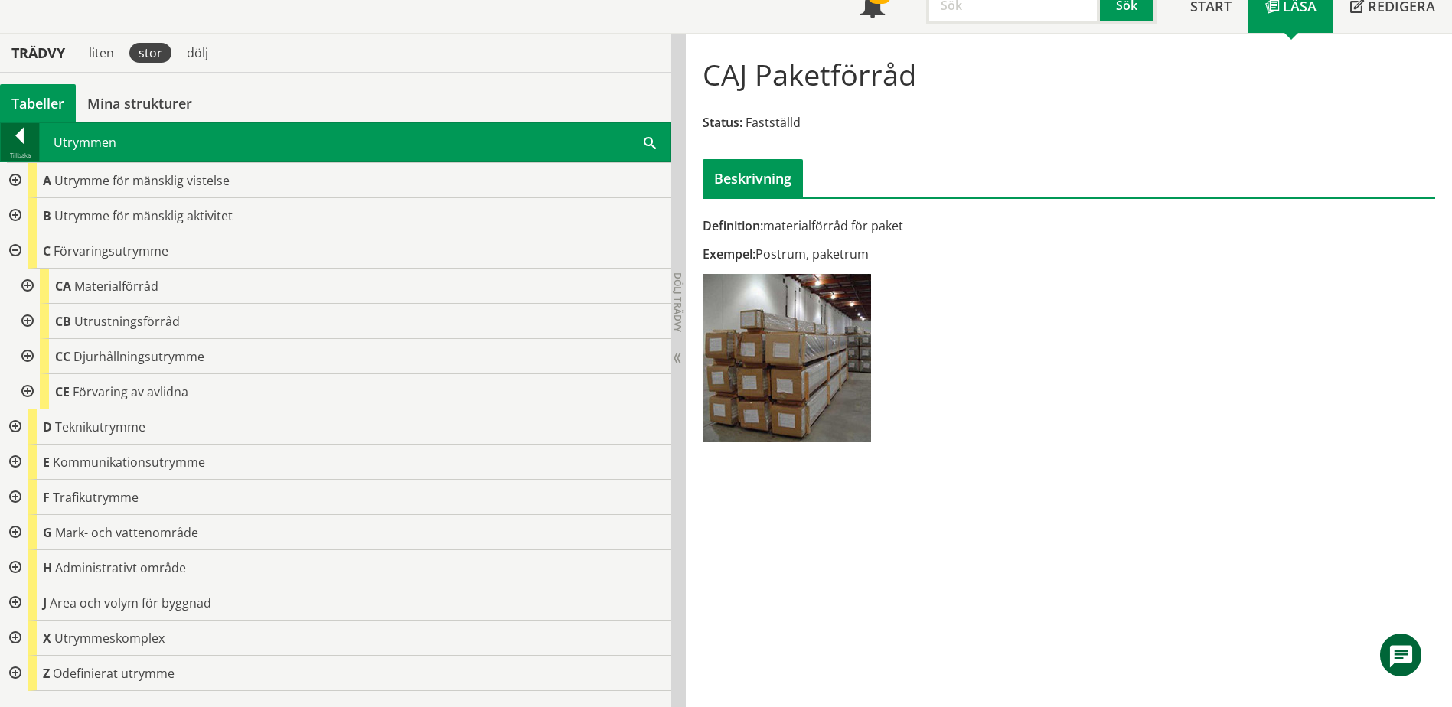
click at [14, 139] on div at bounding box center [20, 138] width 38 height 21
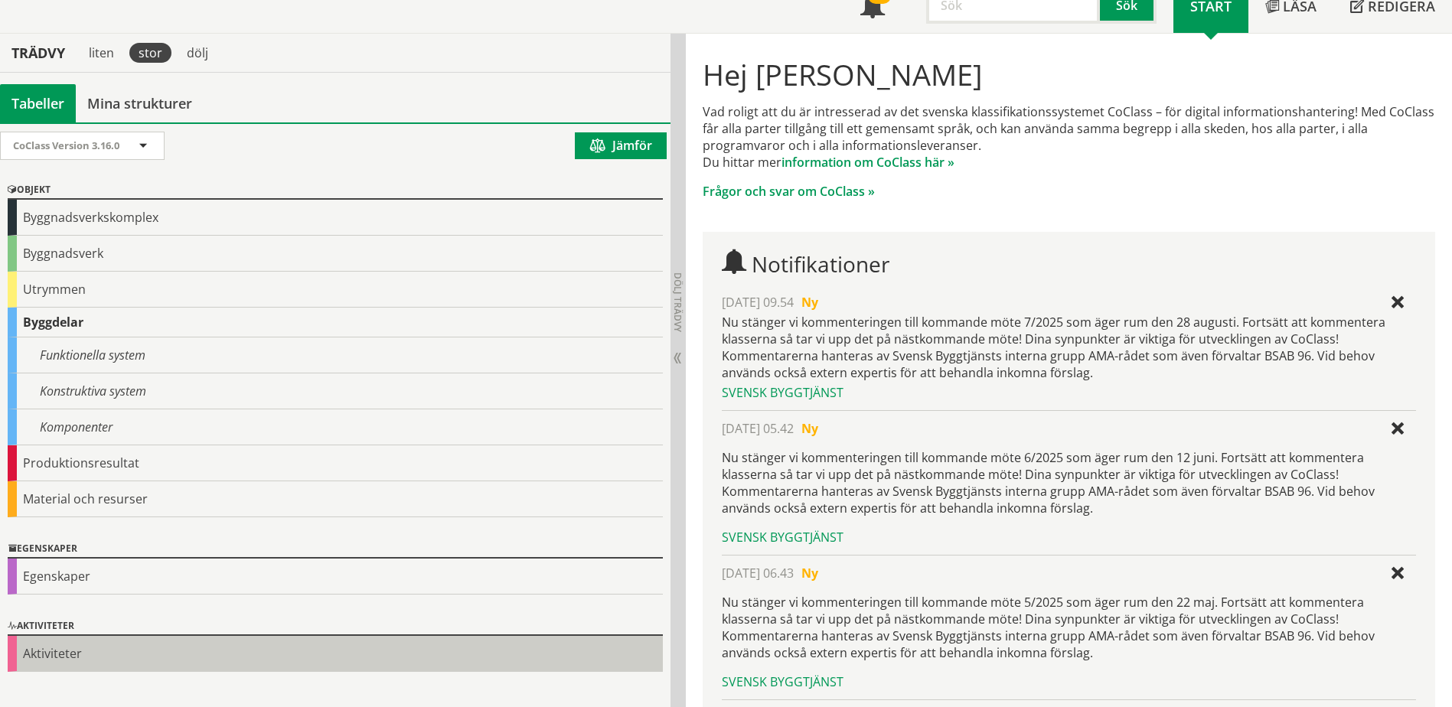
click at [70, 660] on div "Aktiviteter" at bounding box center [335, 654] width 655 height 36
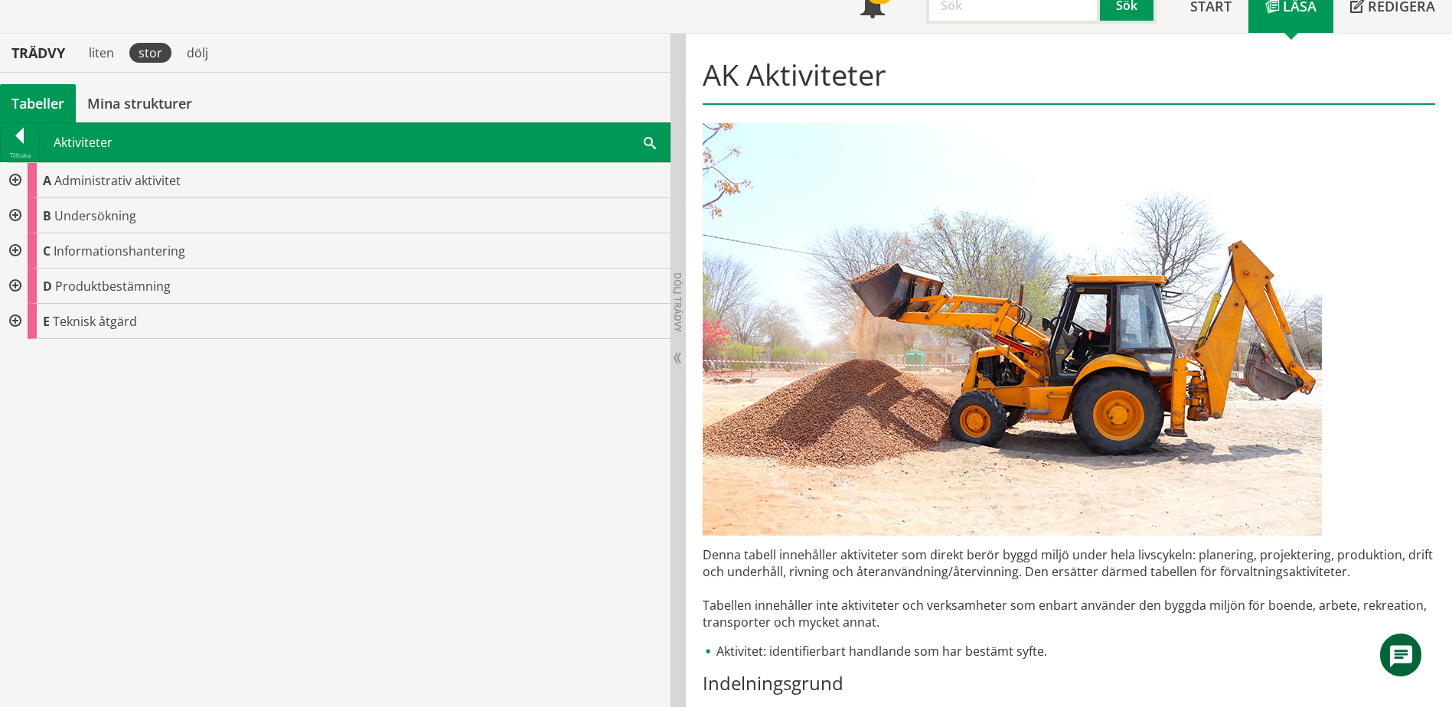
click at [15, 255] on div at bounding box center [14, 251] width 28 height 35
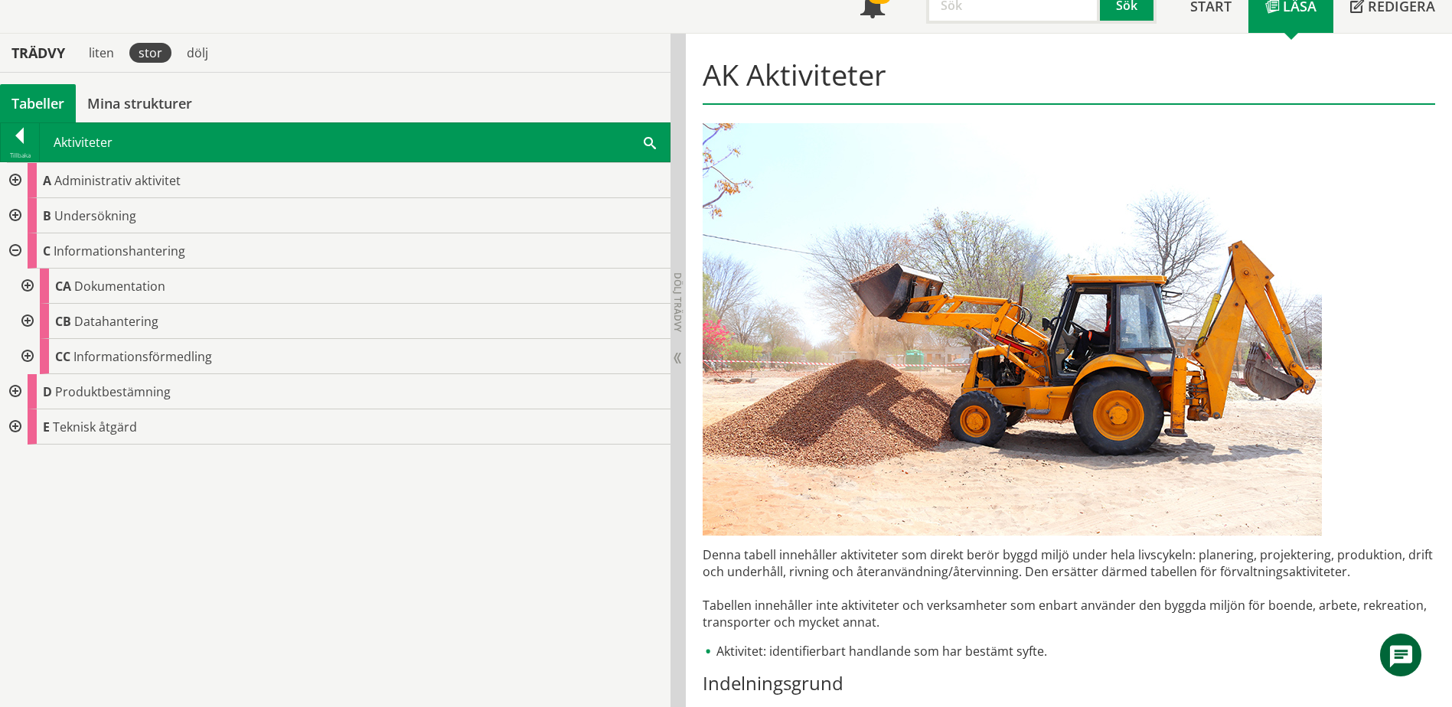
click at [36, 288] on div at bounding box center [26, 286] width 28 height 35
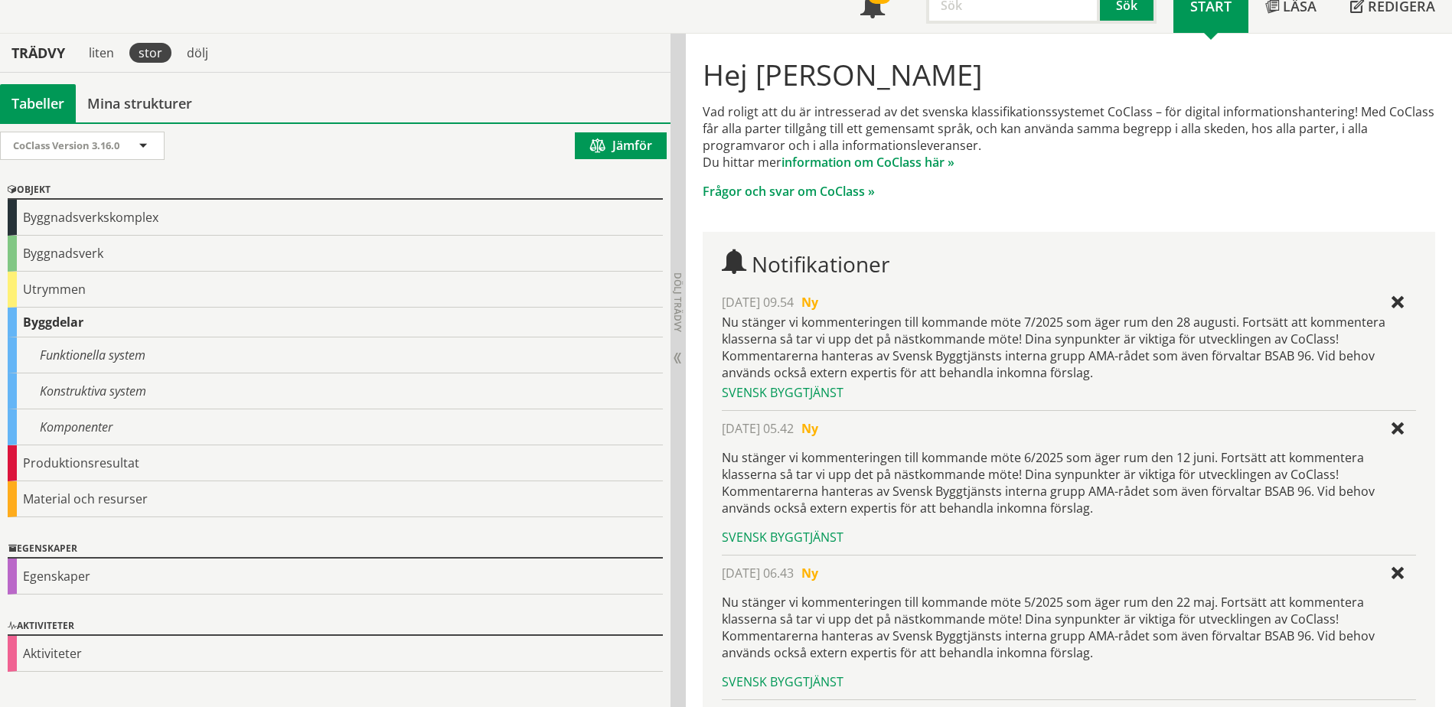
click at [715, 13] on input "text" at bounding box center [1013, 5] width 174 height 37
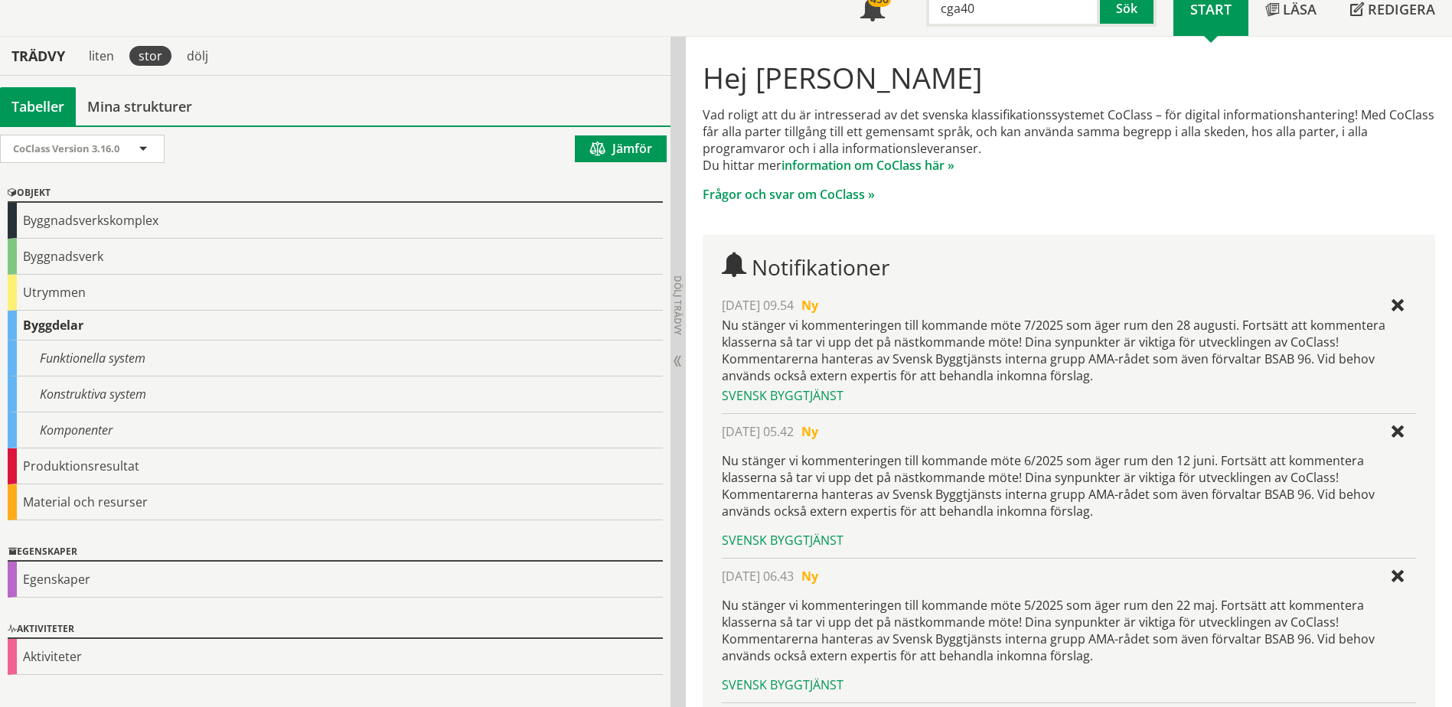
type input "cga40"
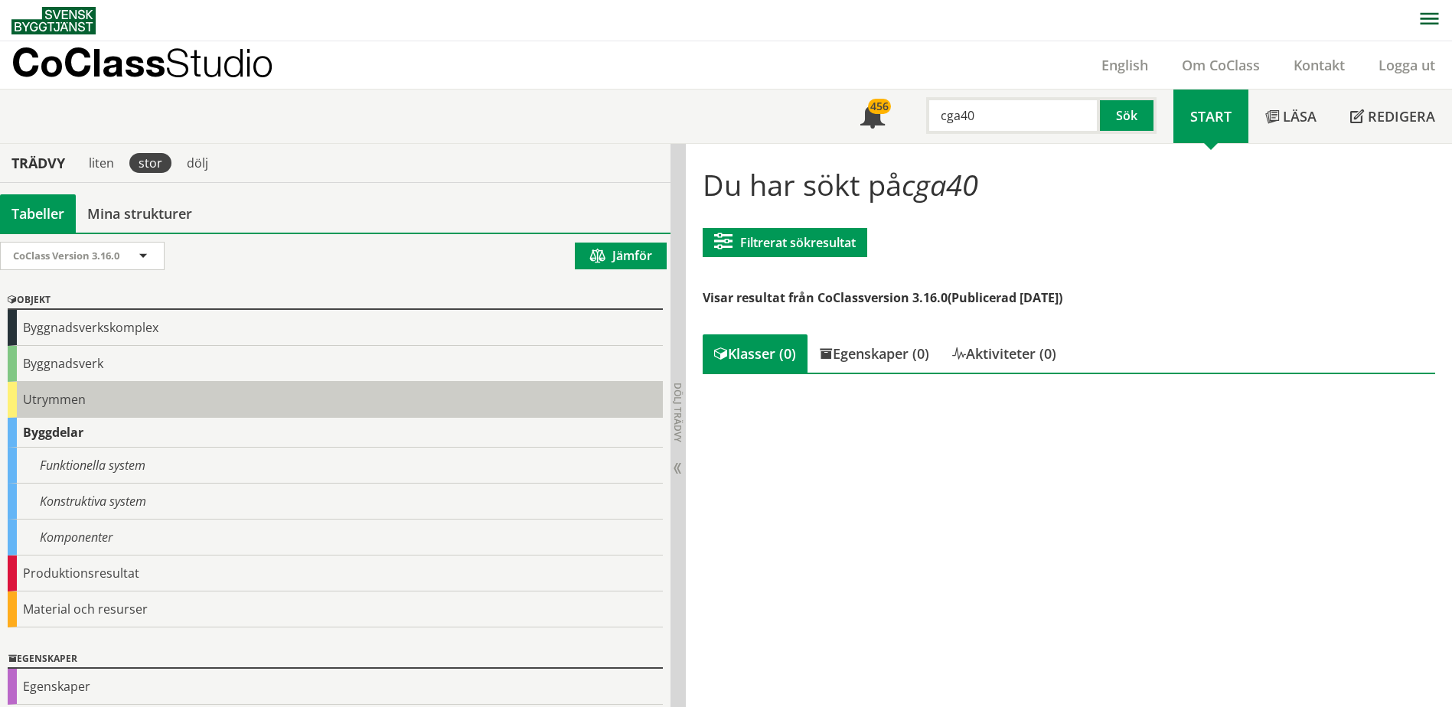
click at [65, 399] on div "Utrymmen" at bounding box center [335, 400] width 655 height 36
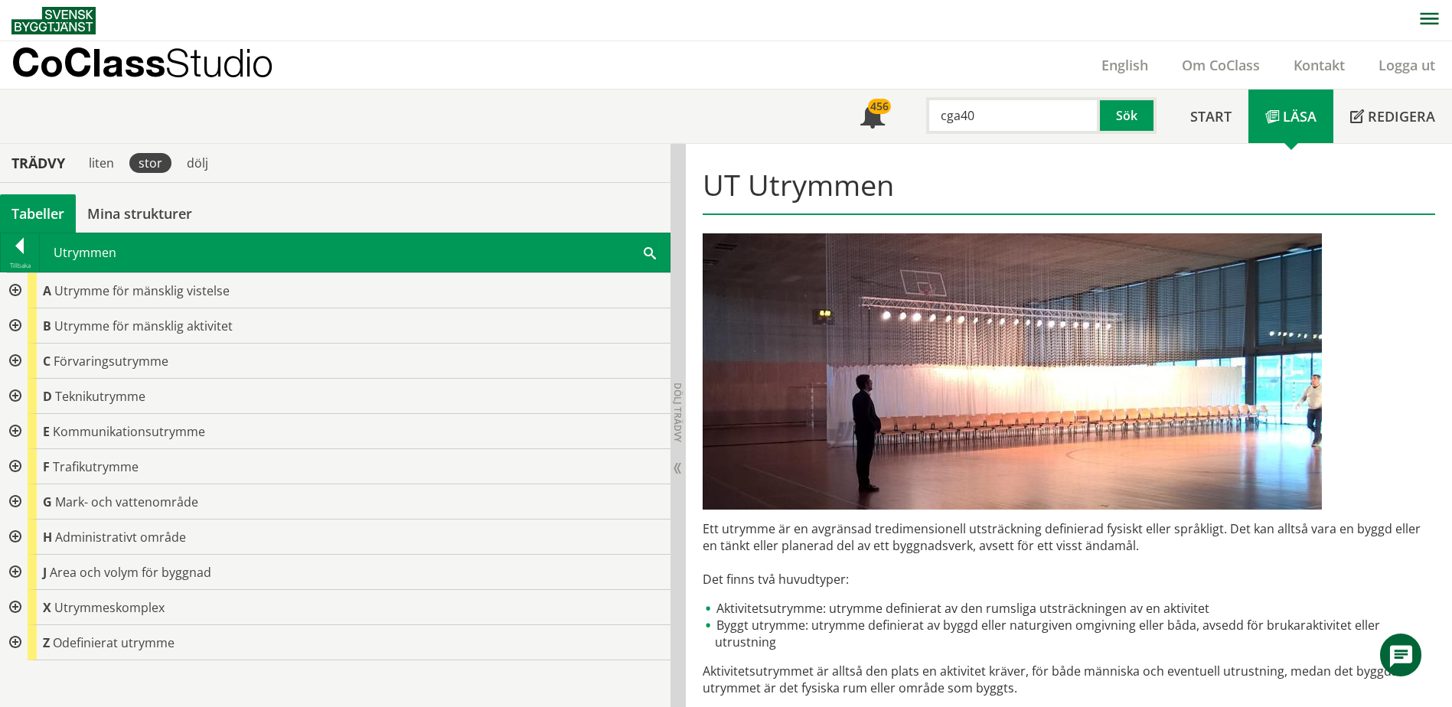
click at [17, 396] on div at bounding box center [14, 396] width 28 height 35
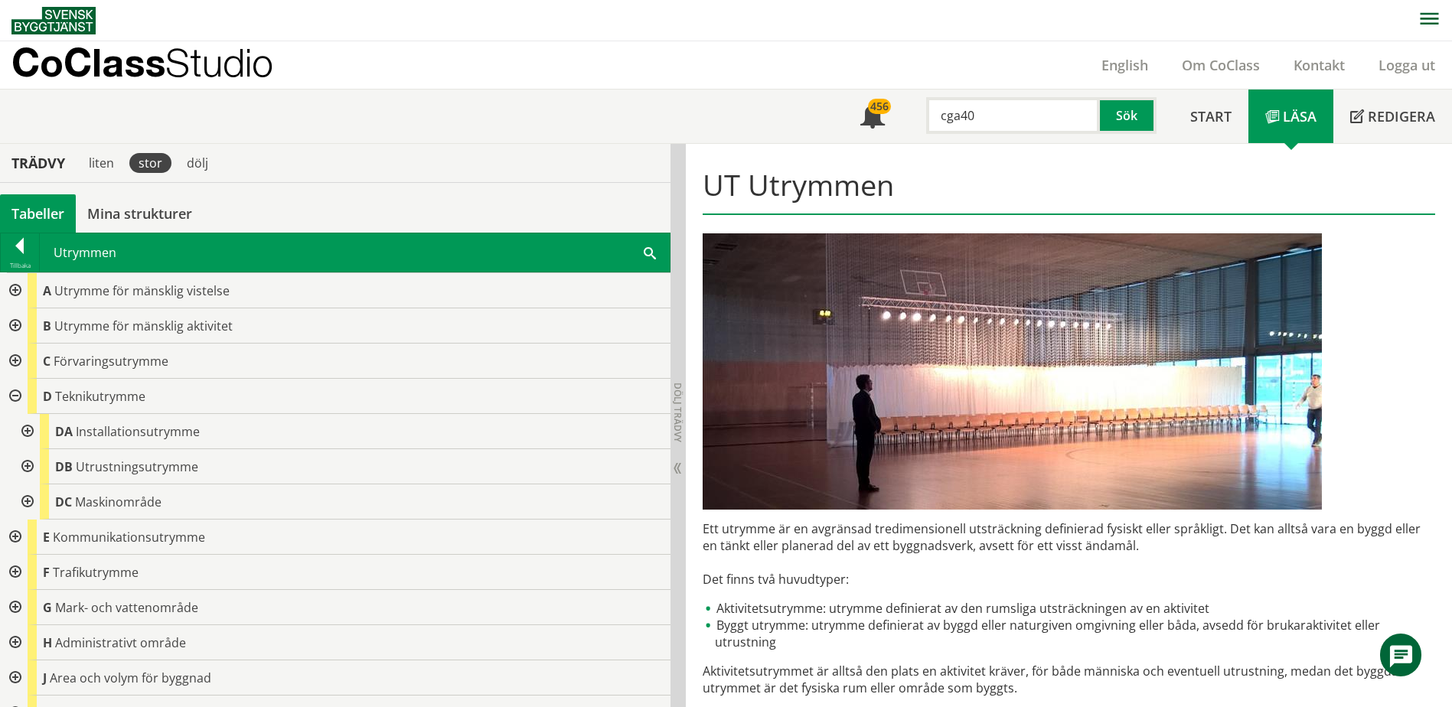
click at [30, 433] on div at bounding box center [26, 431] width 28 height 35
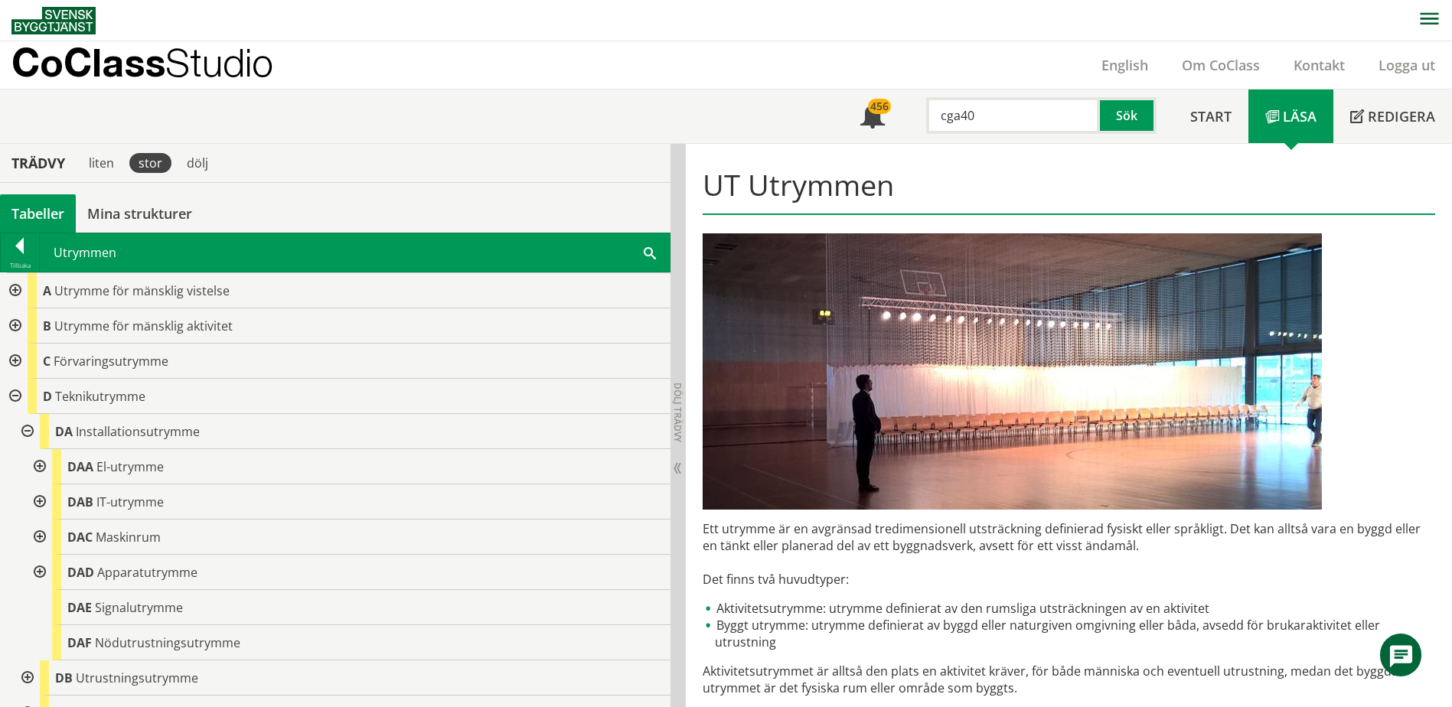
click at [30, 433] on div at bounding box center [26, 431] width 28 height 35
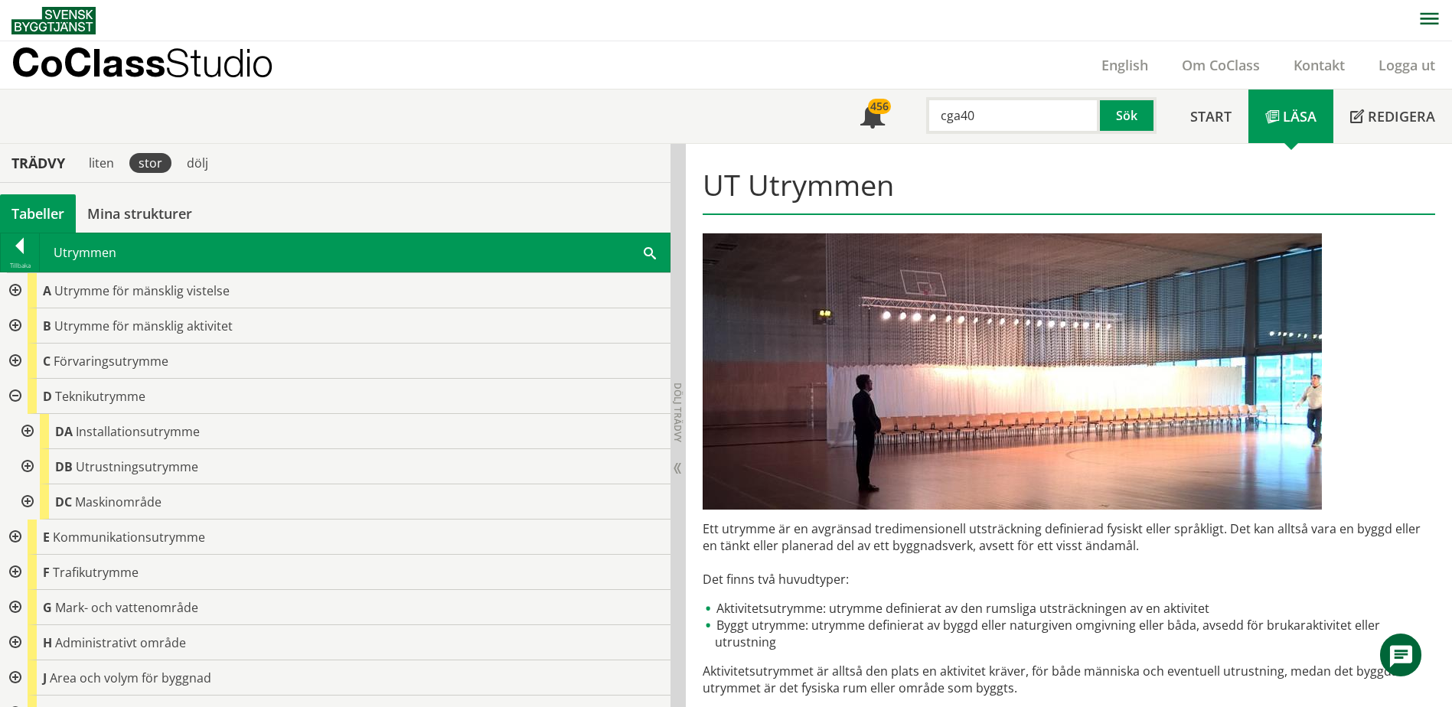
click at [29, 469] on div at bounding box center [26, 466] width 28 height 35
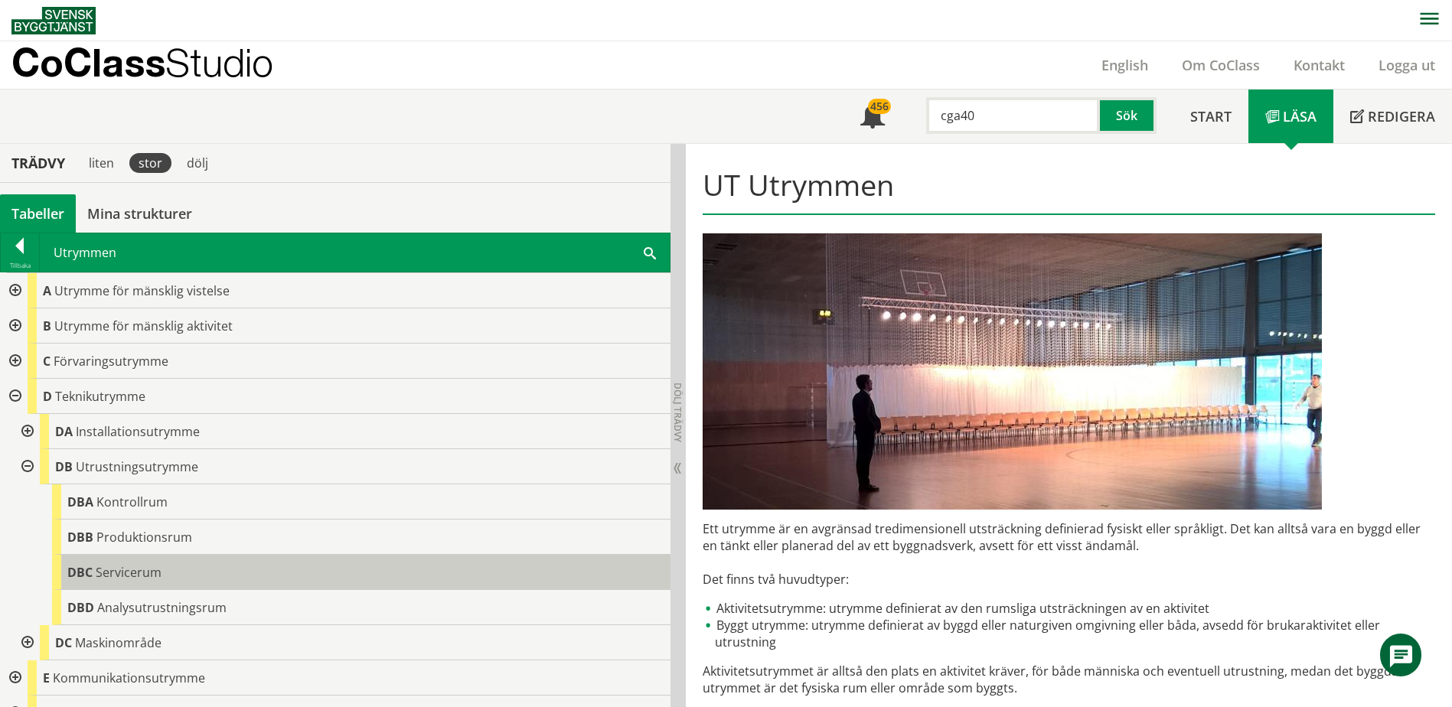
click at [73, 564] on span "DBC" at bounding box center [79, 572] width 25 height 17
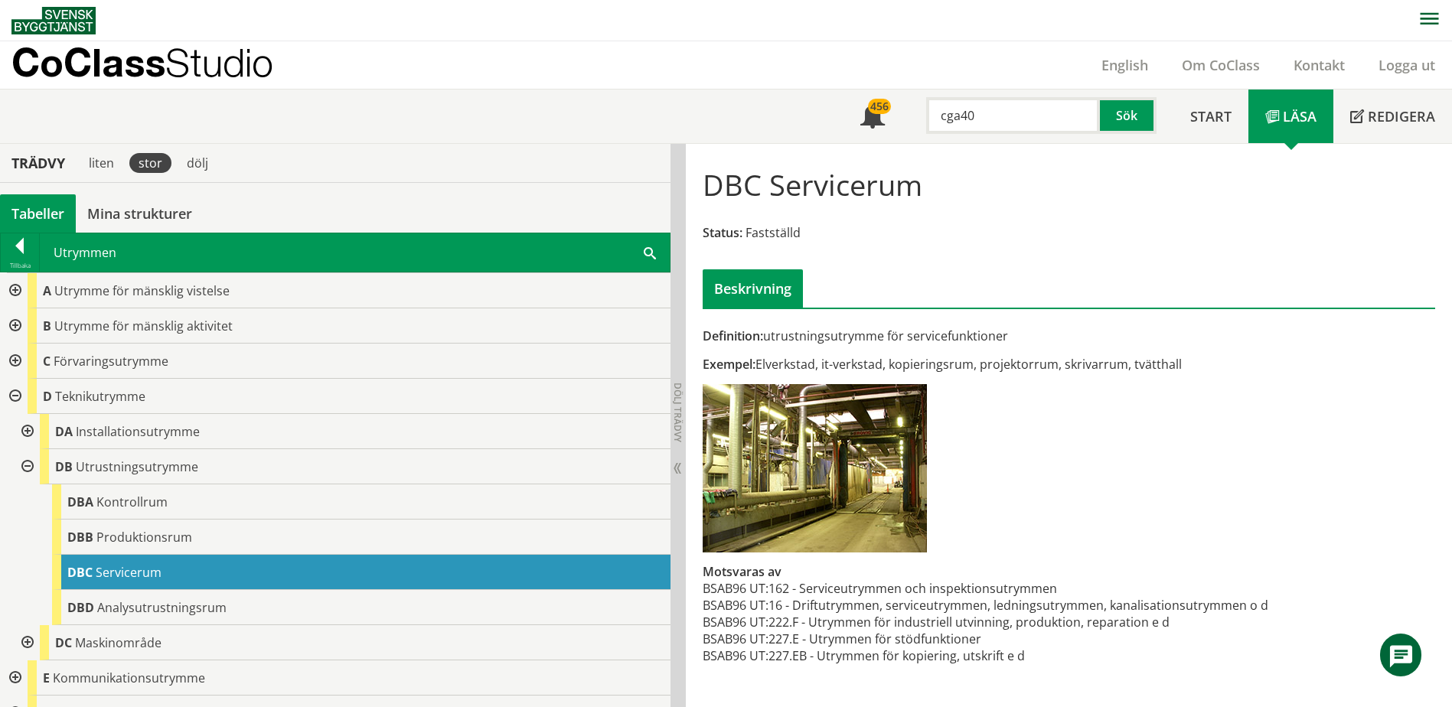
click at [643, 251] on div "Utrymmen Sök" at bounding box center [355, 253] width 630 height 38
click at [652, 250] on span at bounding box center [650, 252] width 12 height 16
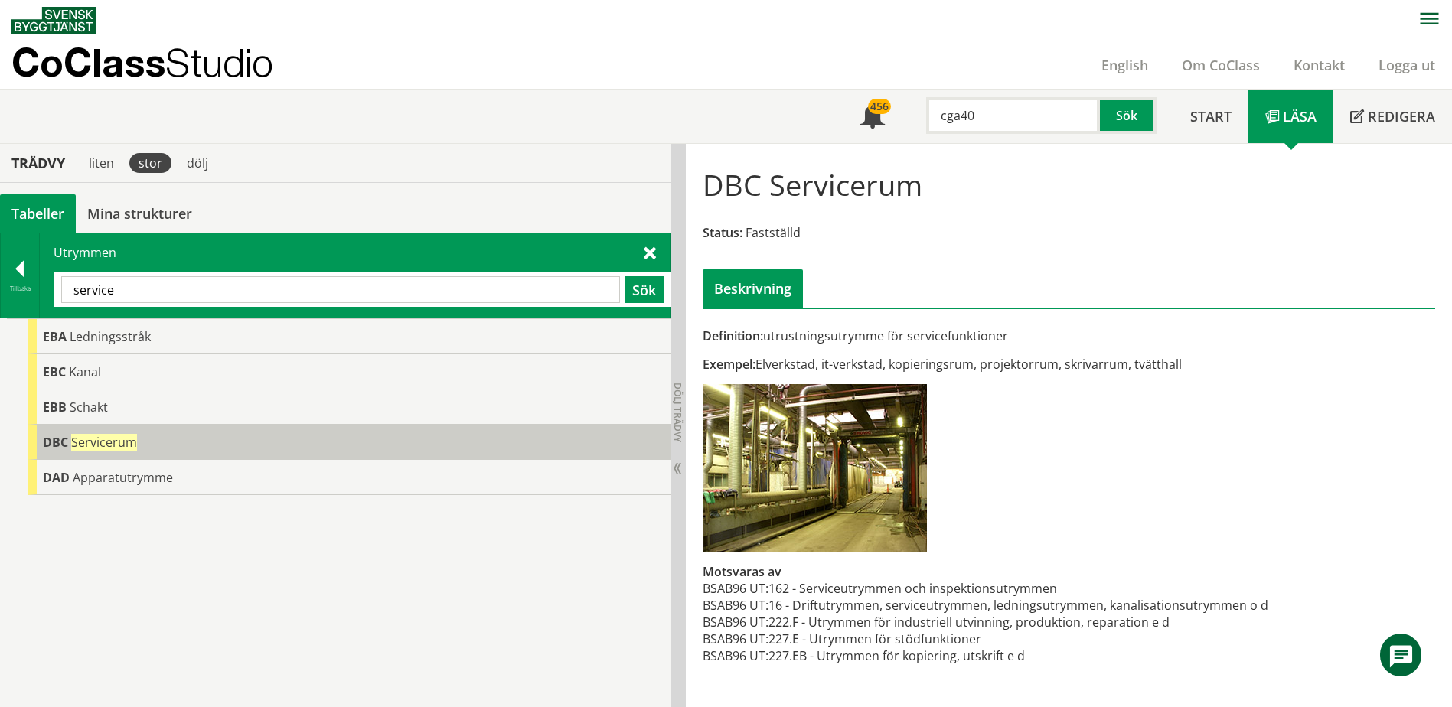
click at [123, 439] on span "Servicerum" at bounding box center [104, 442] width 66 height 17
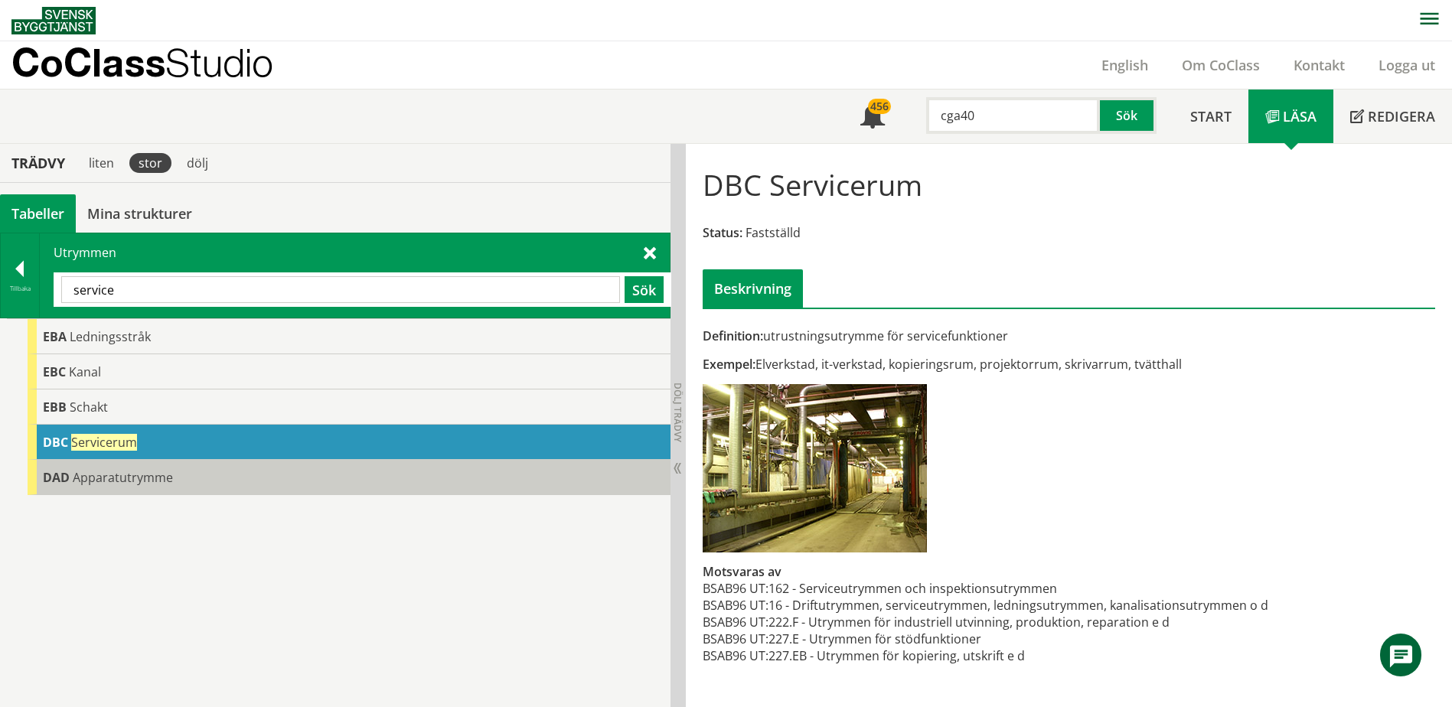
click at [153, 476] on span "Apparatutrymme" at bounding box center [123, 477] width 100 height 17
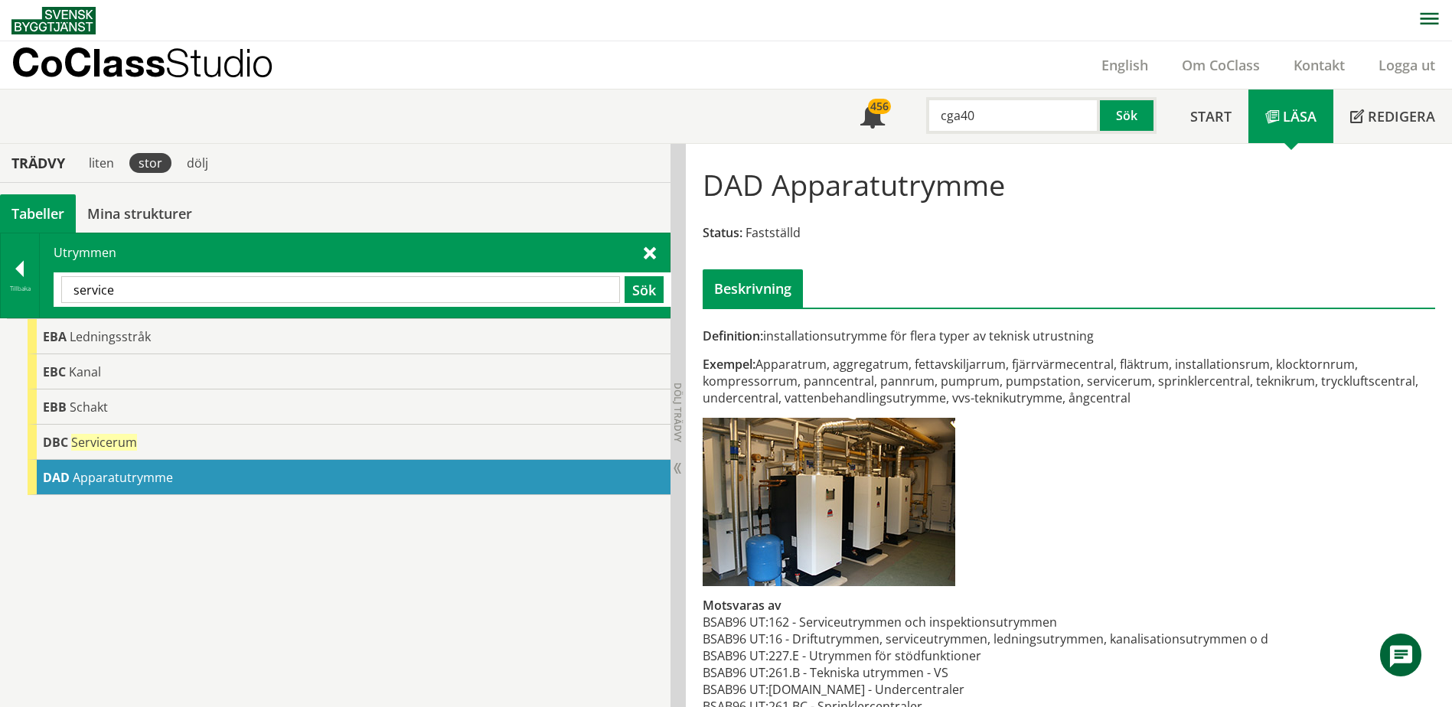
click at [191, 290] on input "service" at bounding box center [340, 289] width 559 height 27
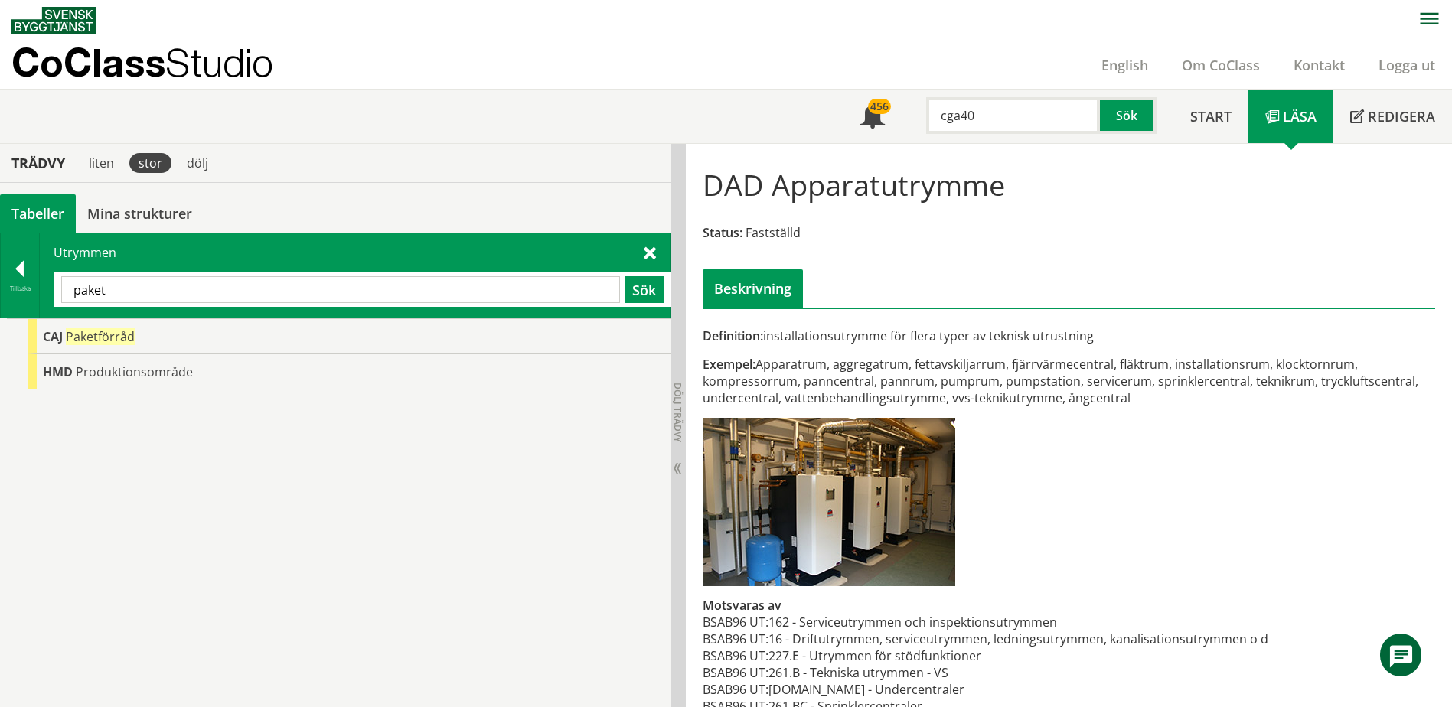
click at [190, 290] on input "paket" at bounding box center [340, 289] width 559 height 27
click at [189, 290] on input "brev" at bounding box center [340, 289] width 559 height 27
click at [189, 291] on input "kolli" at bounding box center [340, 289] width 559 height 27
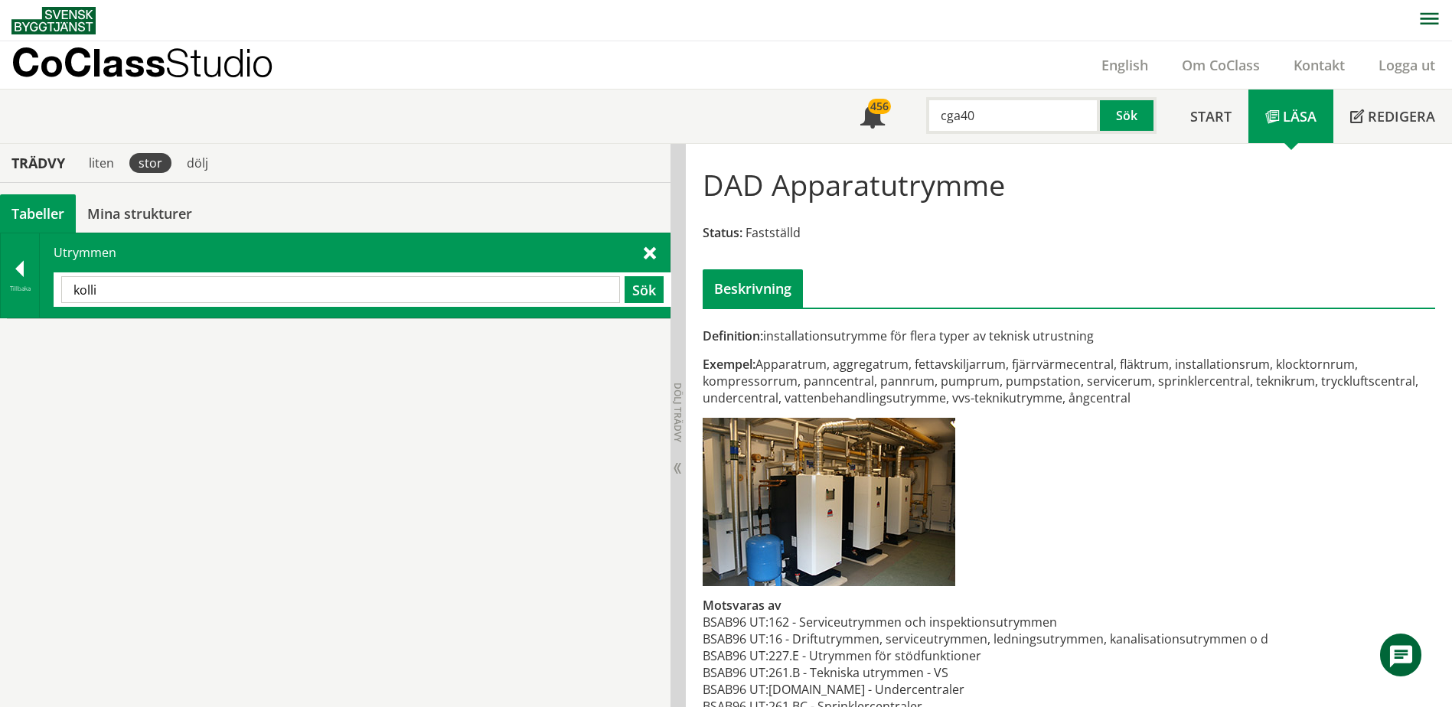
click at [189, 291] on input "kolli" at bounding box center [340, 289] width 559 height 27
type input "bud"
click at [20, 264] on div at bounding box center [20, 271] width 38 height 21
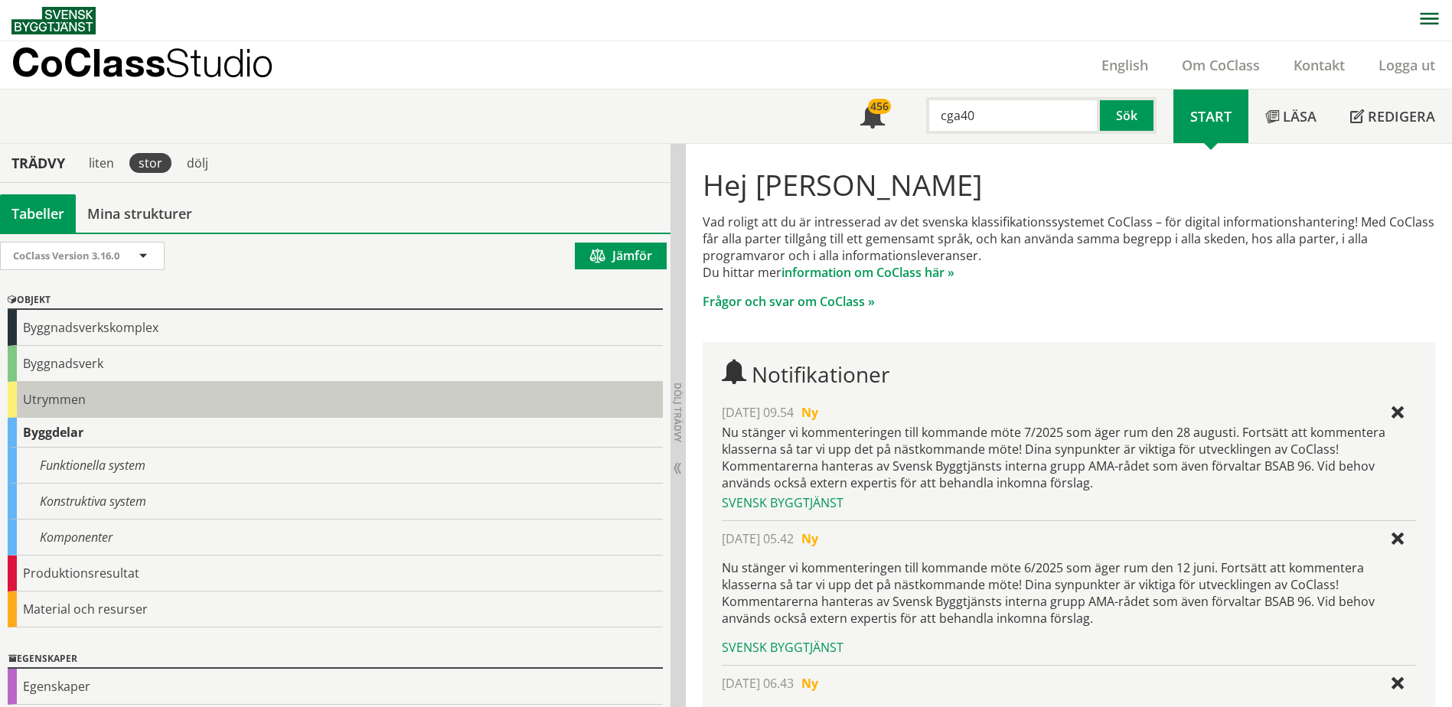
click at [60, 394] on div "Utrymmen" at bounding box center [335, 400] width 655 height 36
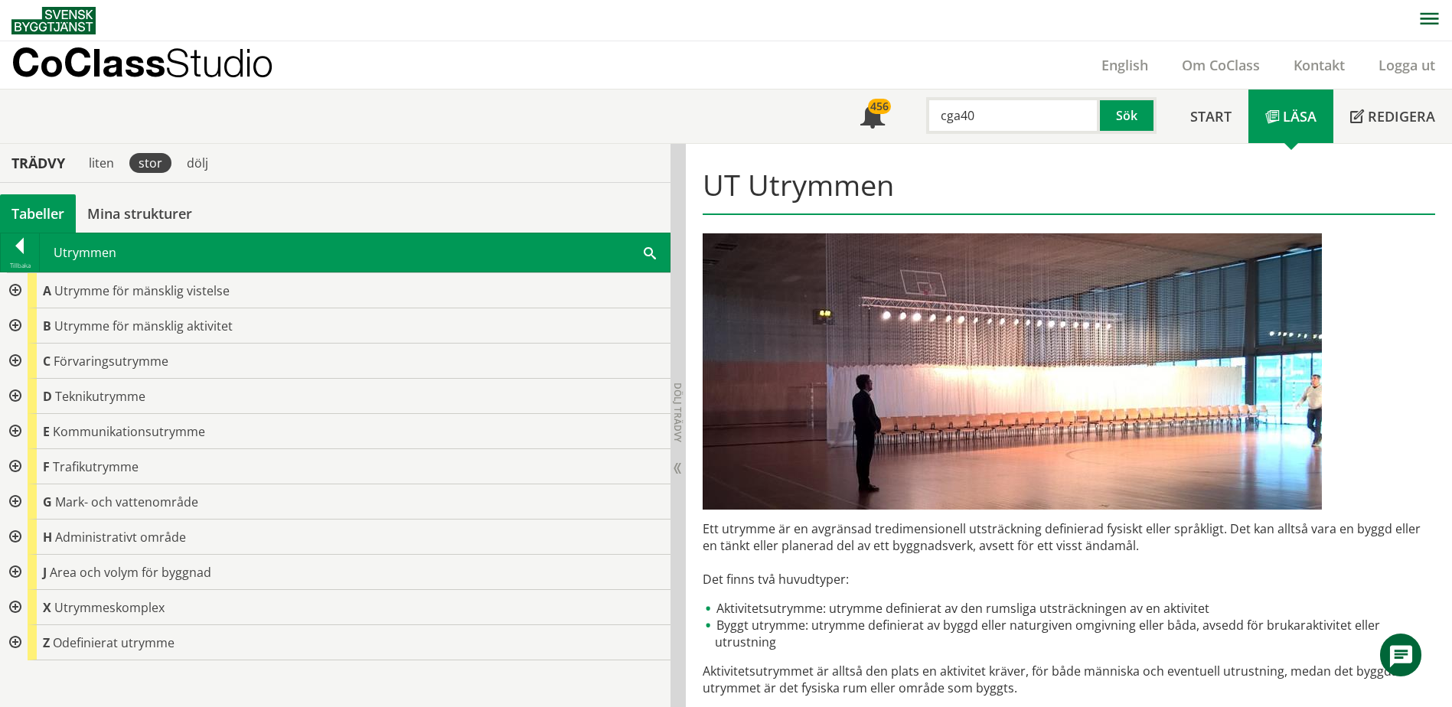
click at [15, 533] on div at bounding box center [14, 537] width 28 height 35
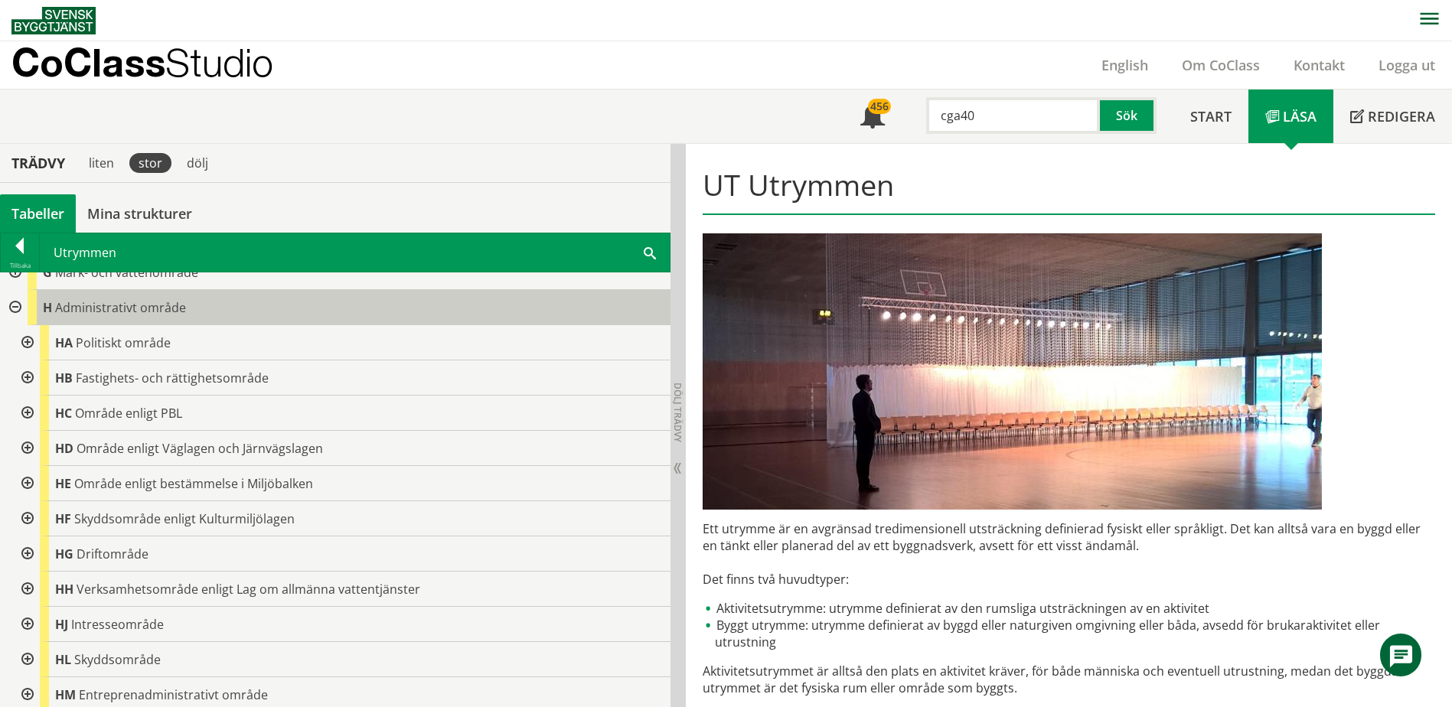
scroll to position [306, 0]
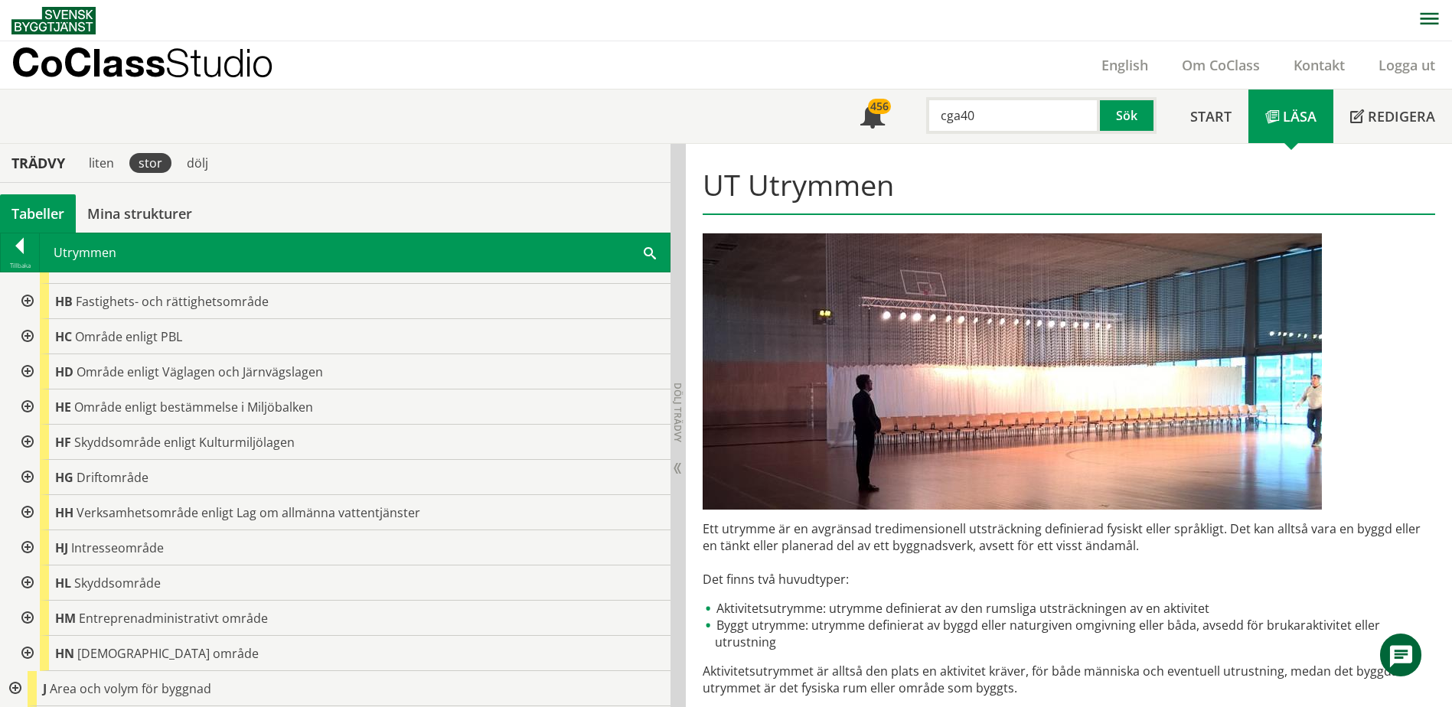
click at [32, 474] on div at bounding box center [26, 477] width 28 height 35
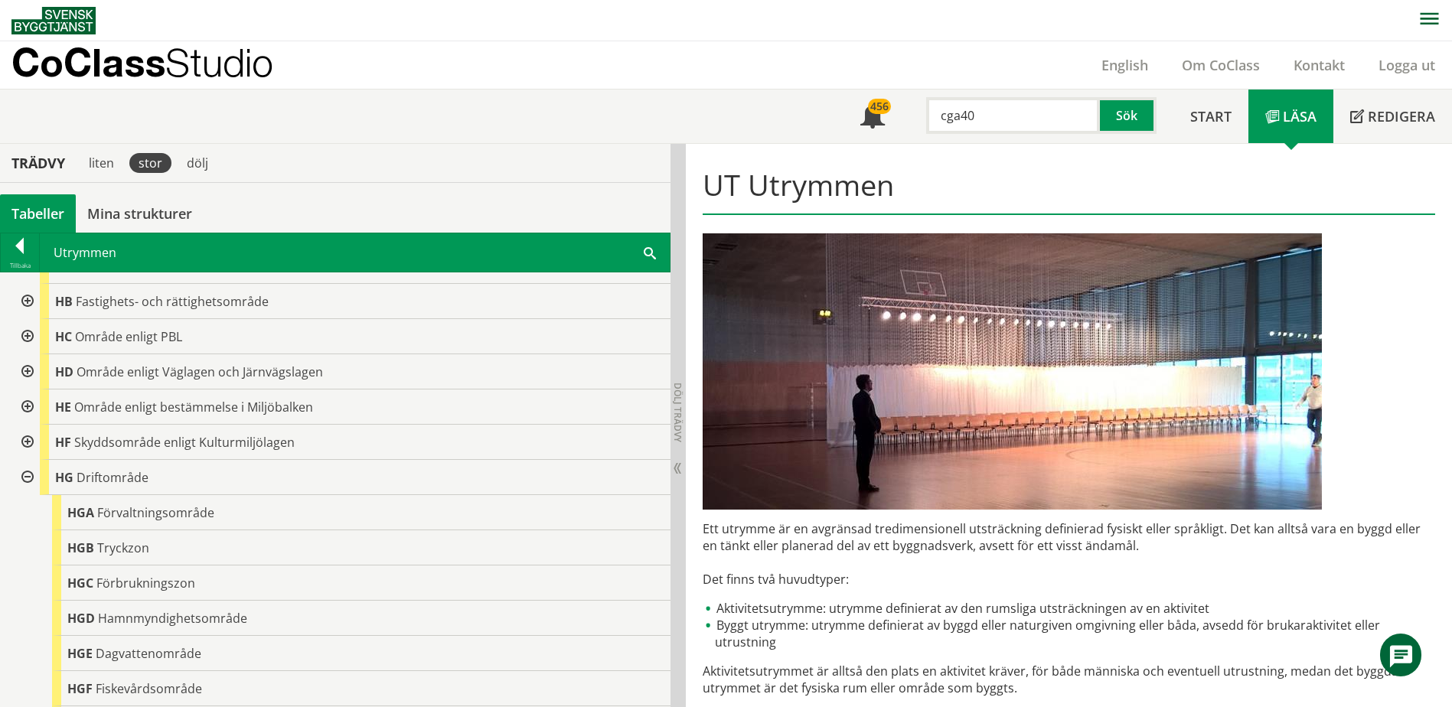
click at [34, 474] on div at bounding box center [26, 477] width 28 height 35
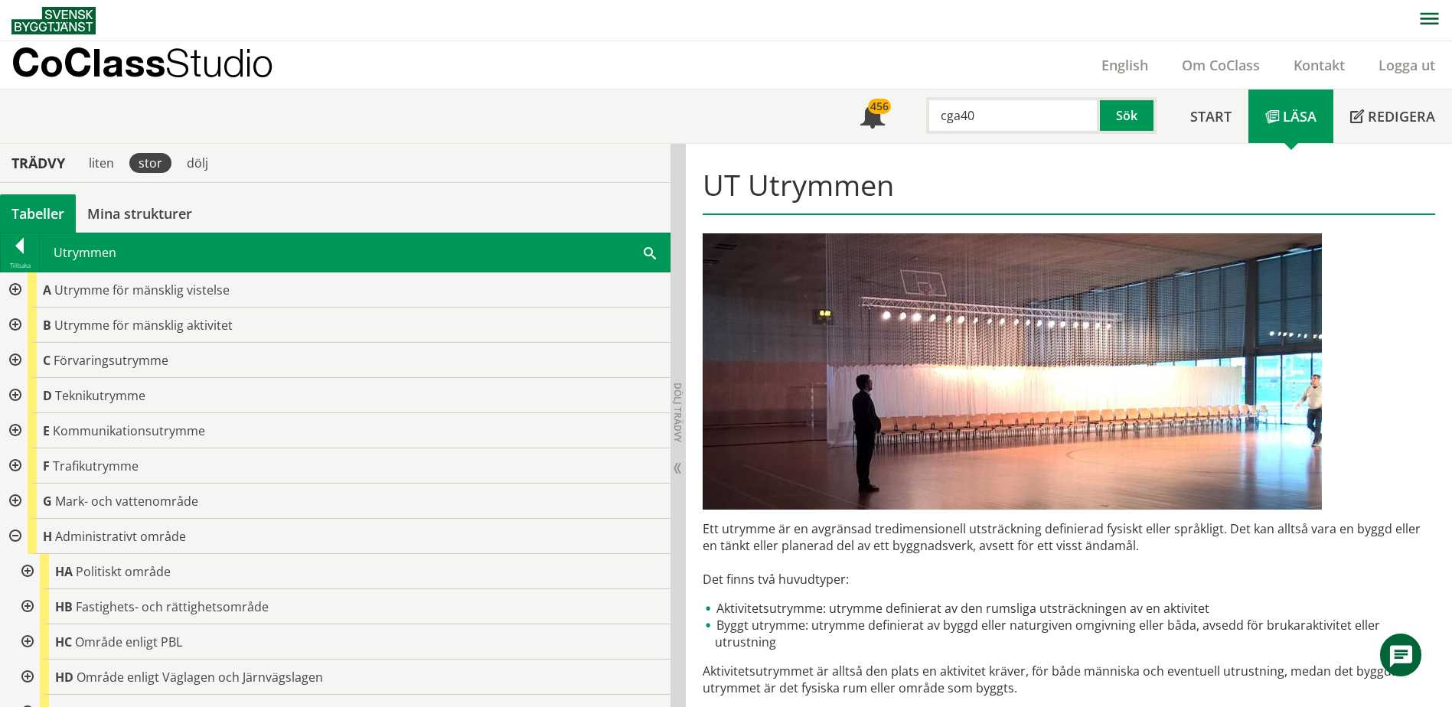
scroll to position [0, 0]
click at [15, 537] on div at bounding box center [14, 537] width 28 height 35
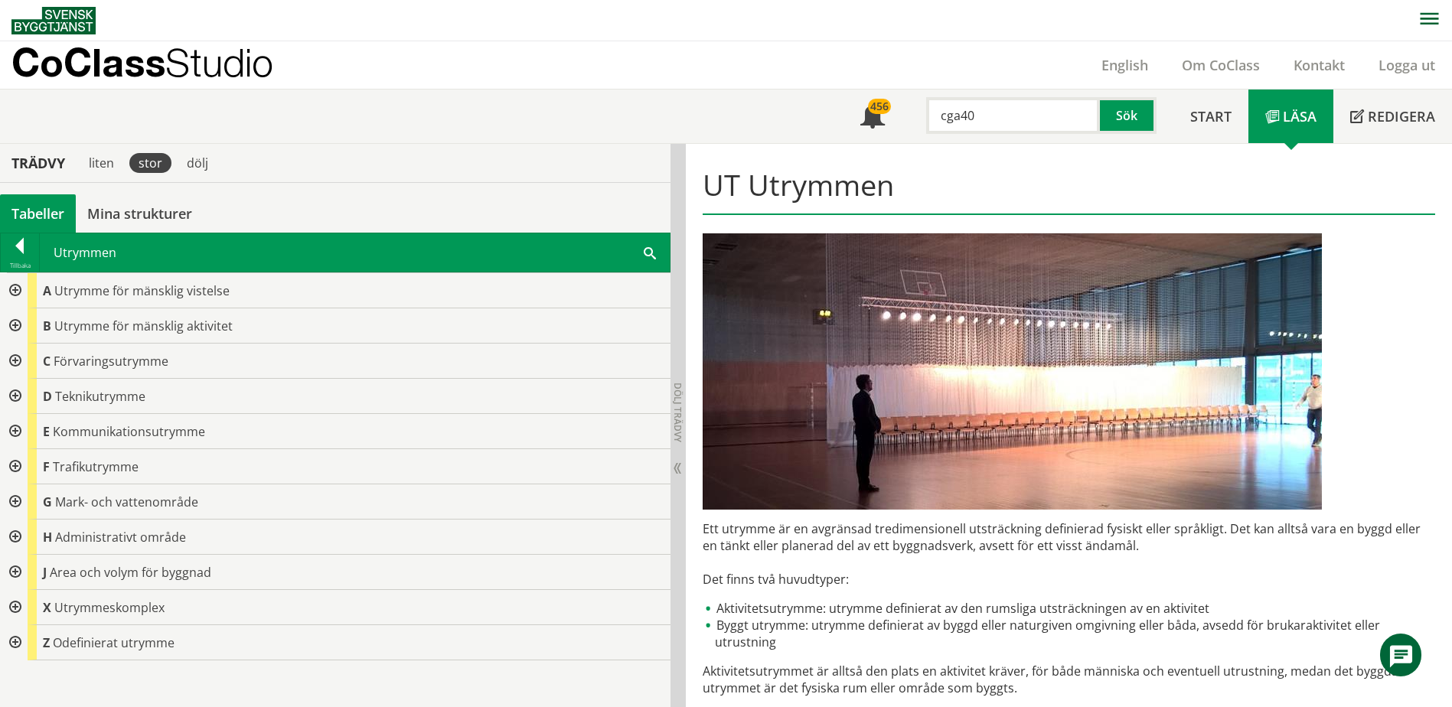
click at [12, 328] on div at bounding box center [14, 326] width 28 height 35
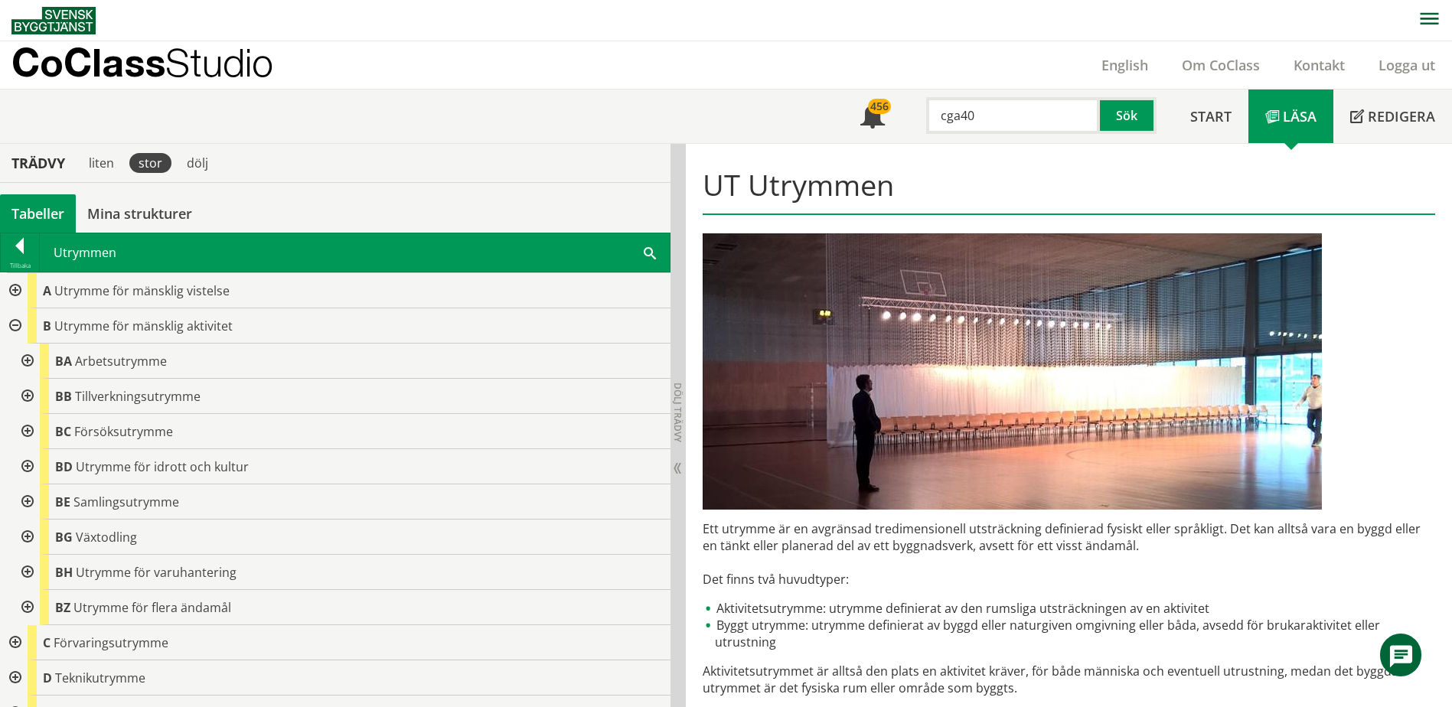
click at [26, 359] on div at bounding box center [26, 361] width 28 height 35
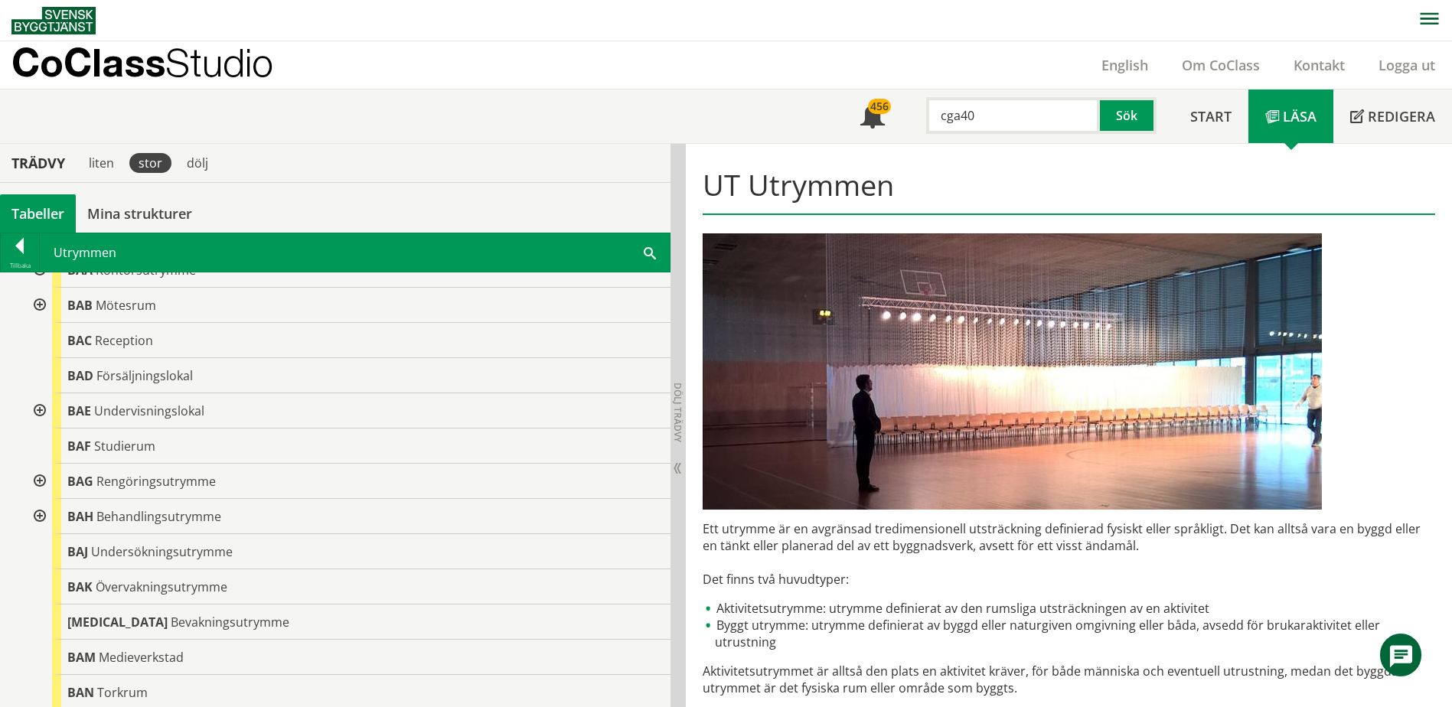
scroll to position [153, 0]
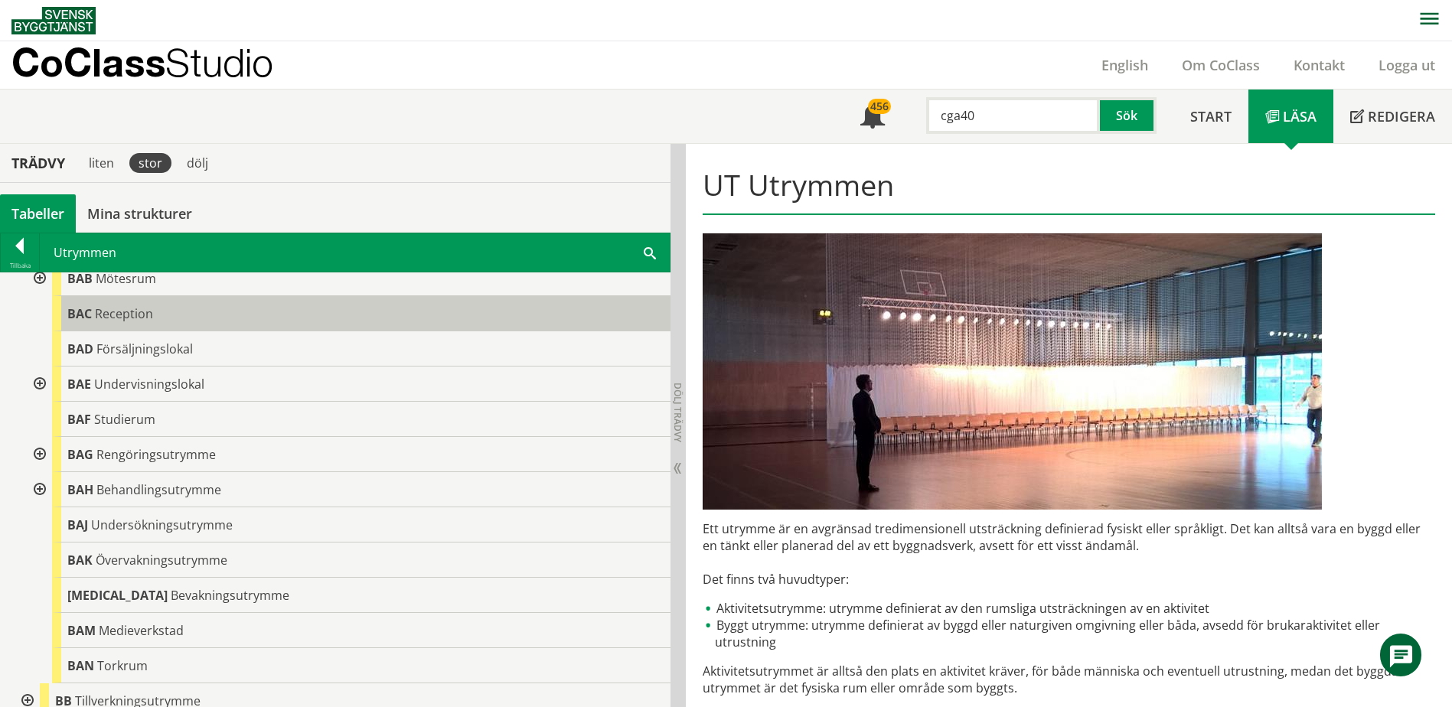
click at [114, 308] on span "Reception" at bounding box center [124, 313] width 58 height 17
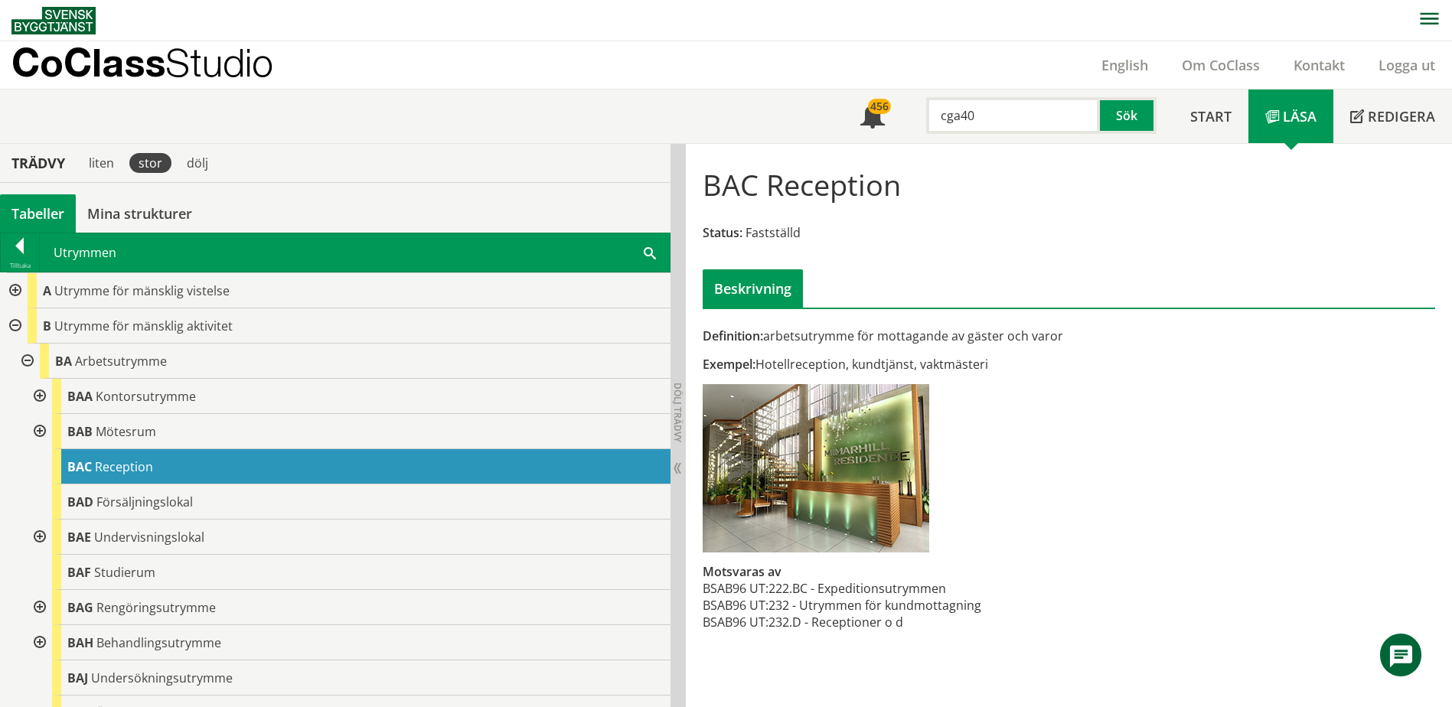
click at [37, 398] on div at bounding box center [38, 396] width 28 height 35
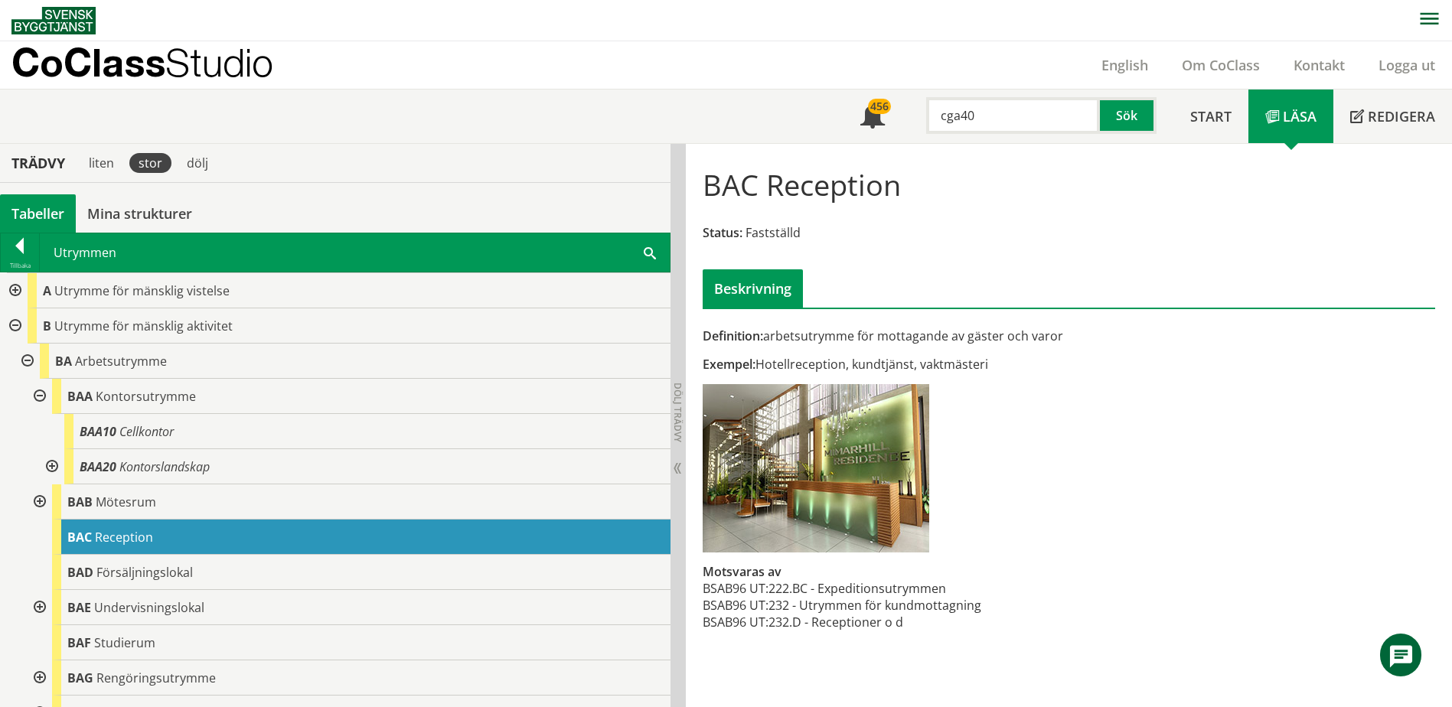
click at [38, 398] on div at bounding box center [38, 396] width 28 height 35
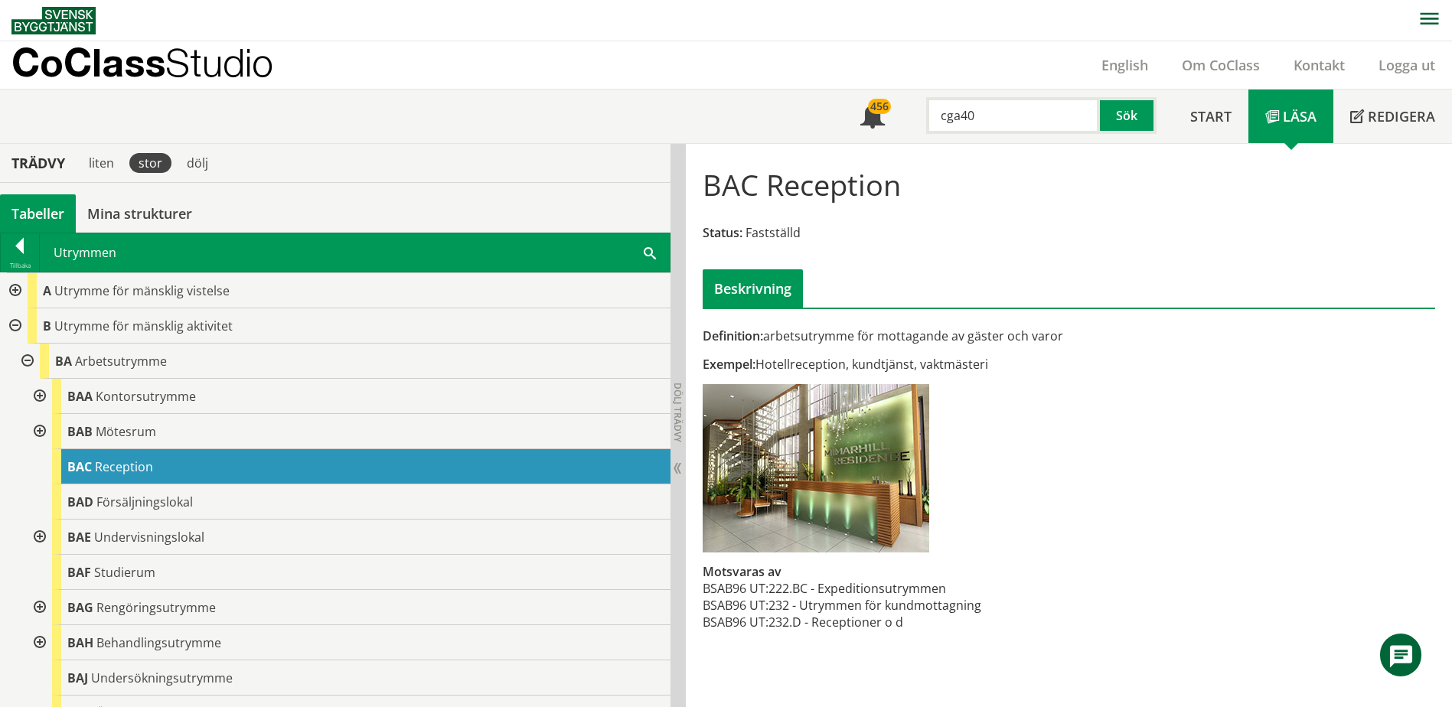
click at [39, 430] on div at bounding box center [38, 431] width 28 height 35
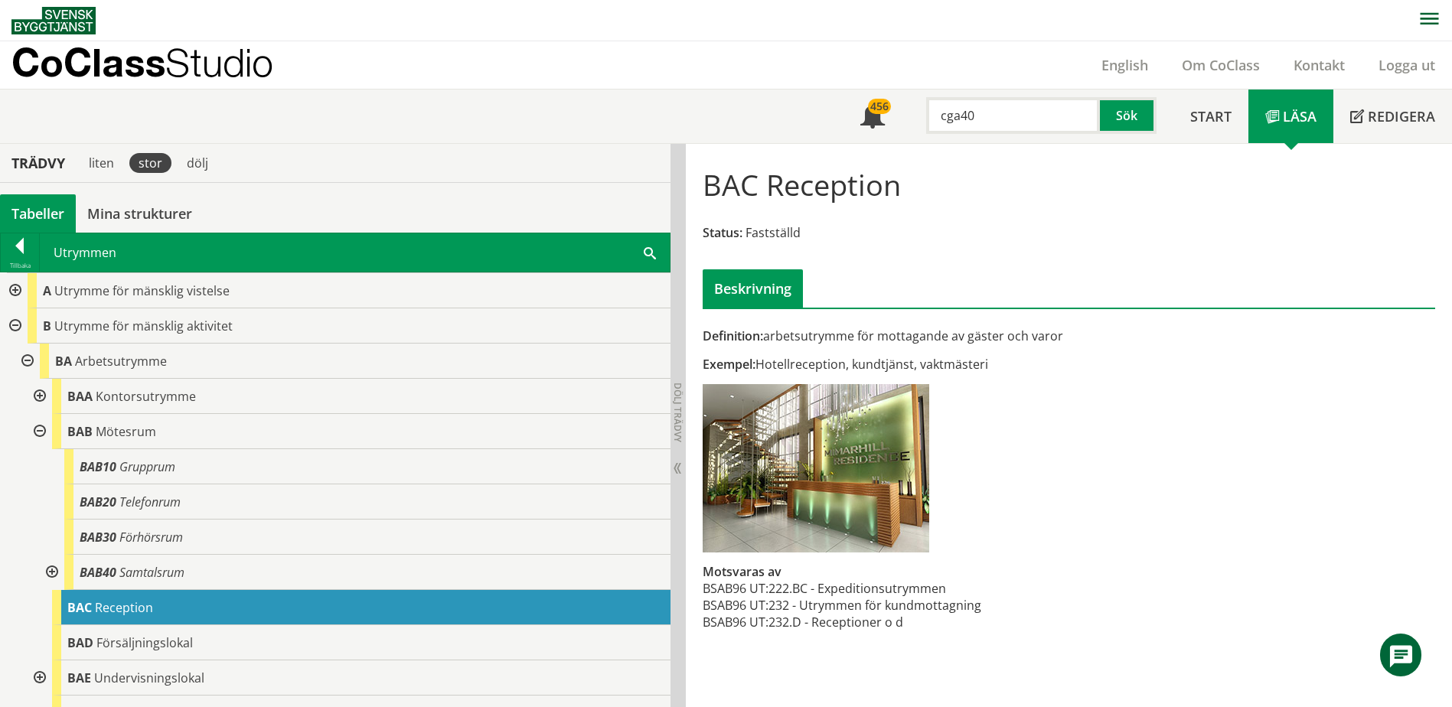
click at [39, 431] on div at bounding box center [38, 431] width 28 height 35
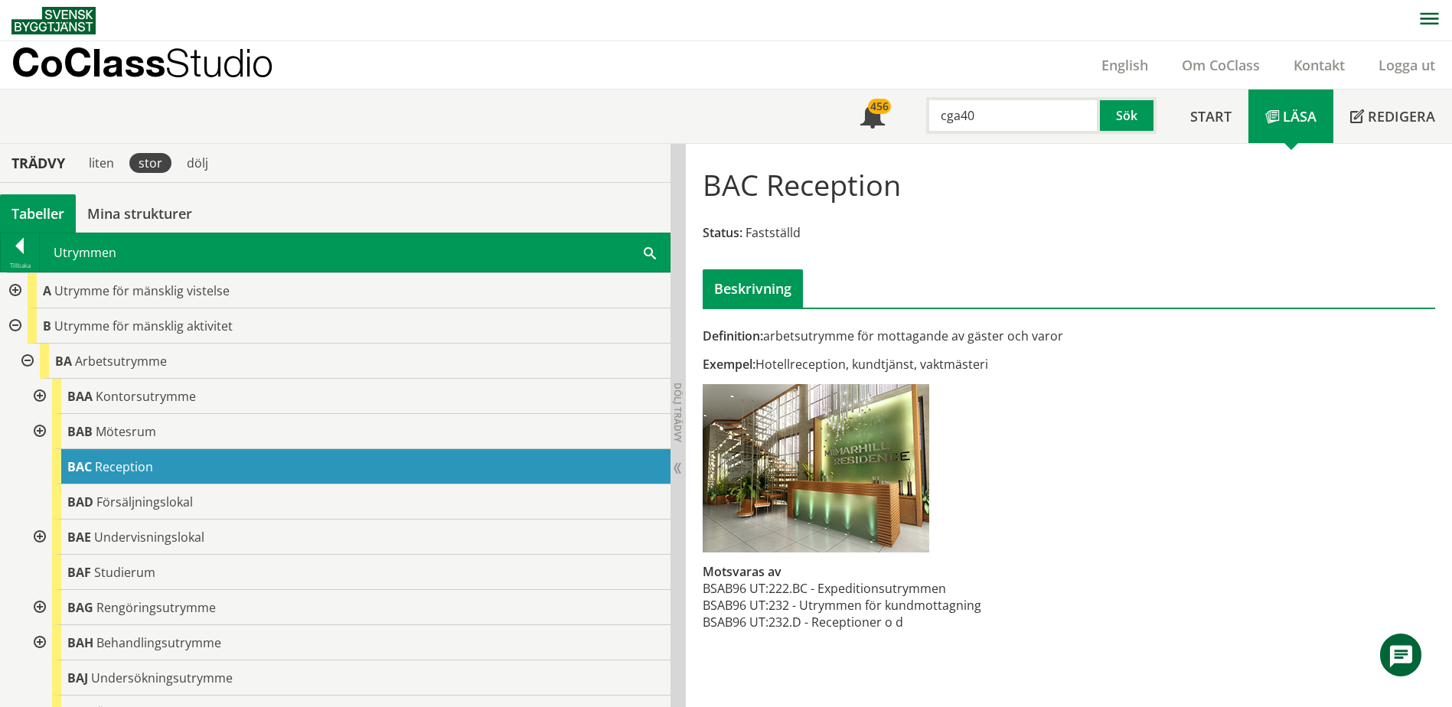
click at [424, 73] on div "CoClass Studio English Om CoClass Kontakt Logga ut" at bounding box center [731, 64] width 1441 height 47
